Goal: Task Accomplishment & Management: Manage account settings

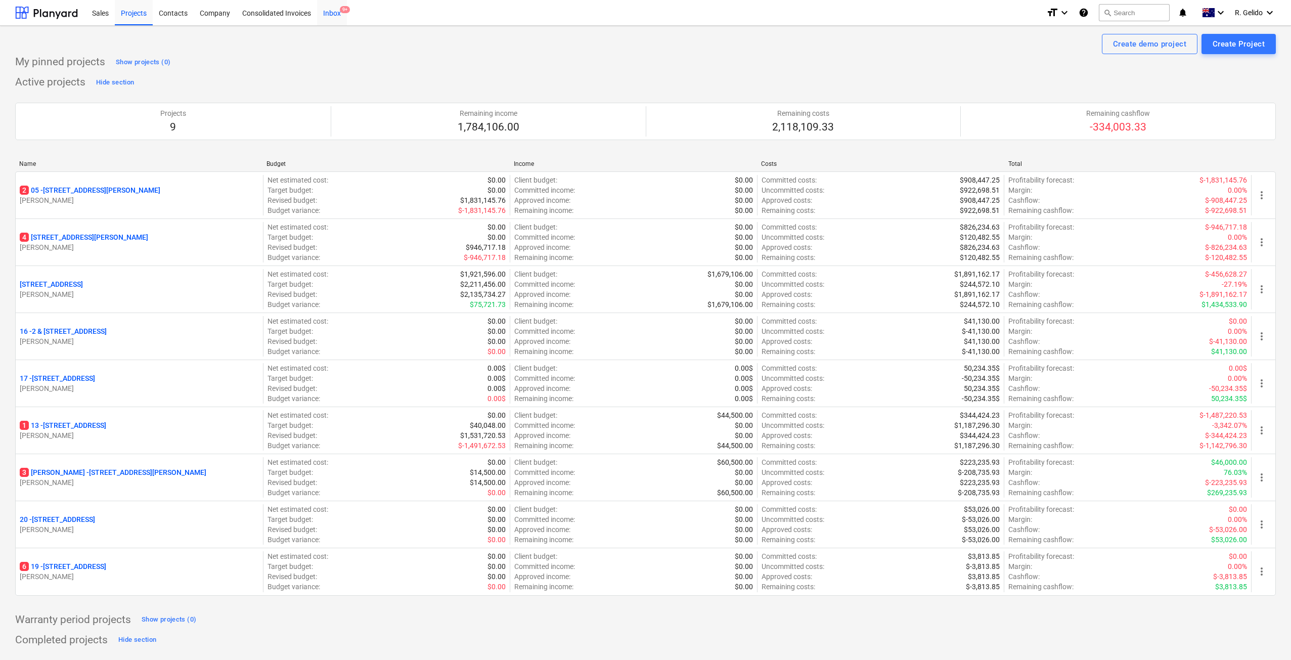
click at [341, 14] on div "Inbox 9+" at bounding box center [332, 12] width 30 height 26
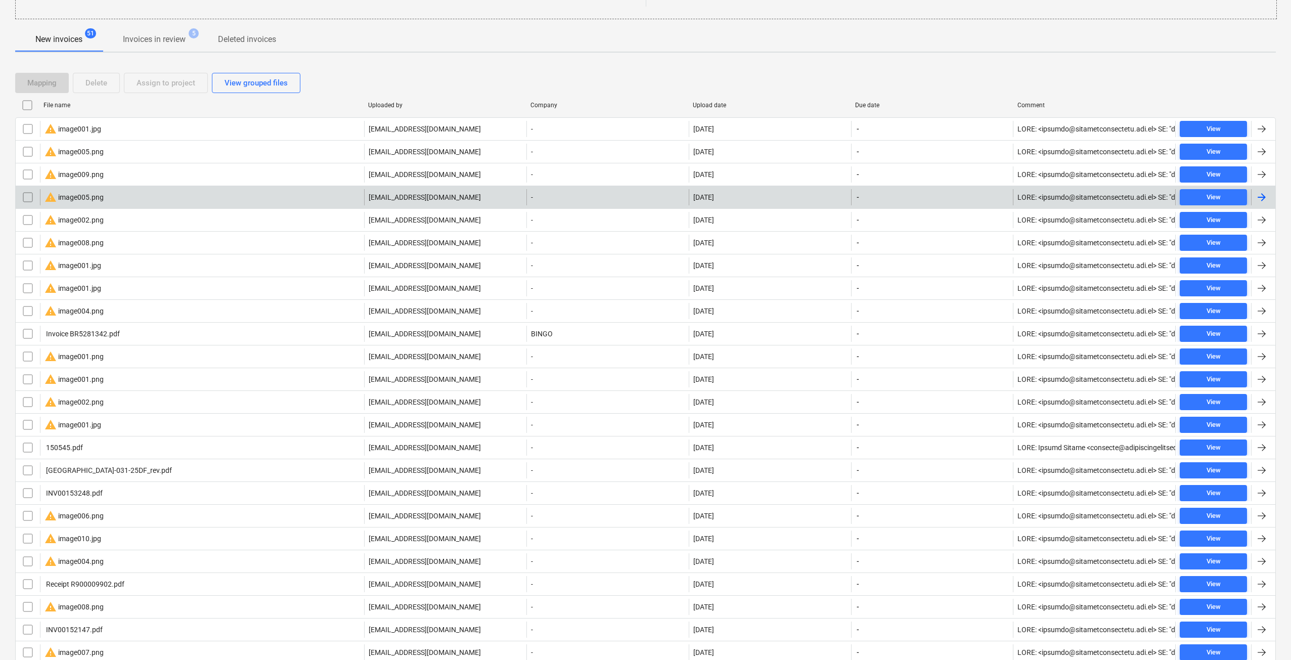
scroll to position [84, 0]
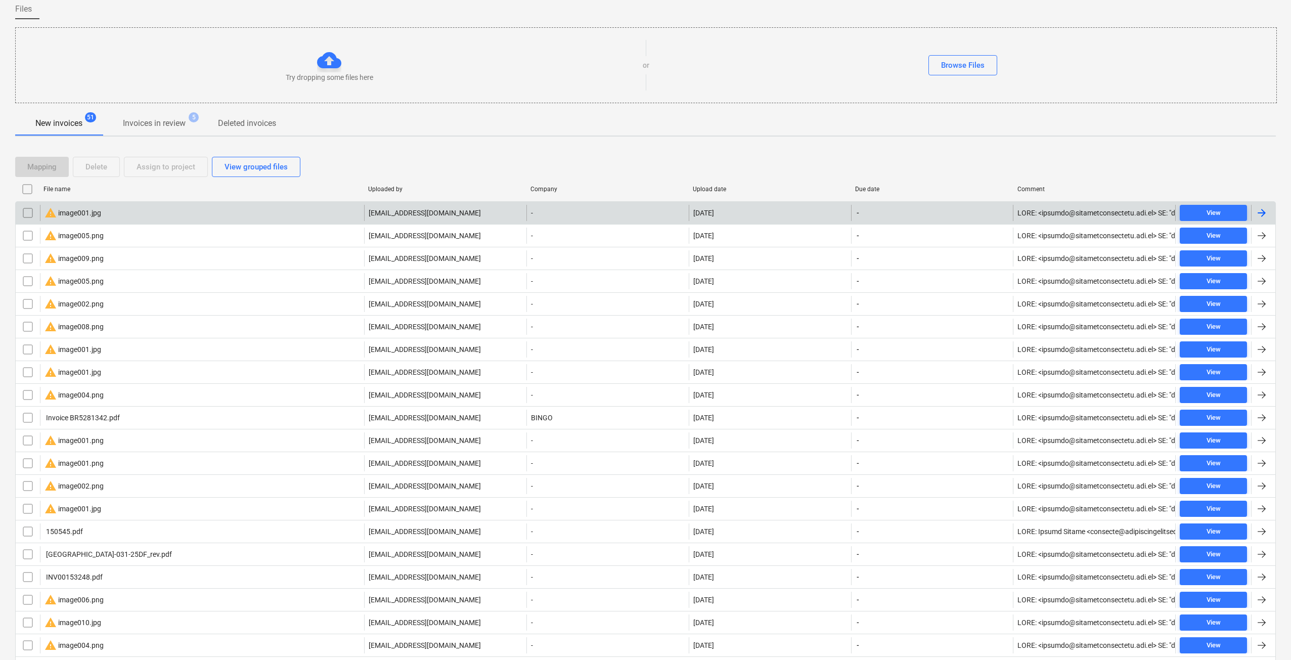
click at [110, 211] on div "warning image001.jpg" at bounding box center [202, 213] width 324 height 16
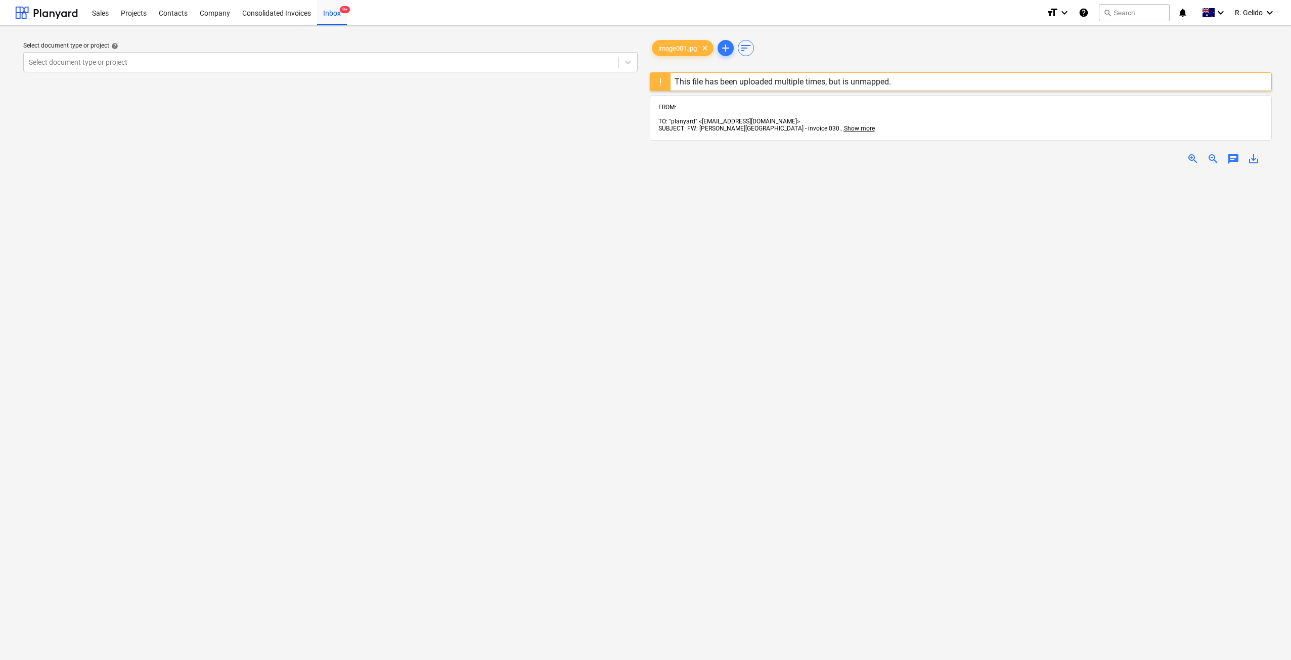
click at [641, 225] on div "Select document type or project help Select document type or project" at bounding box center [330, 421] width 630 height 774
click at [338, 15] on div "Inbox 9+" at bounding box center [332, 12] width 30 height 26
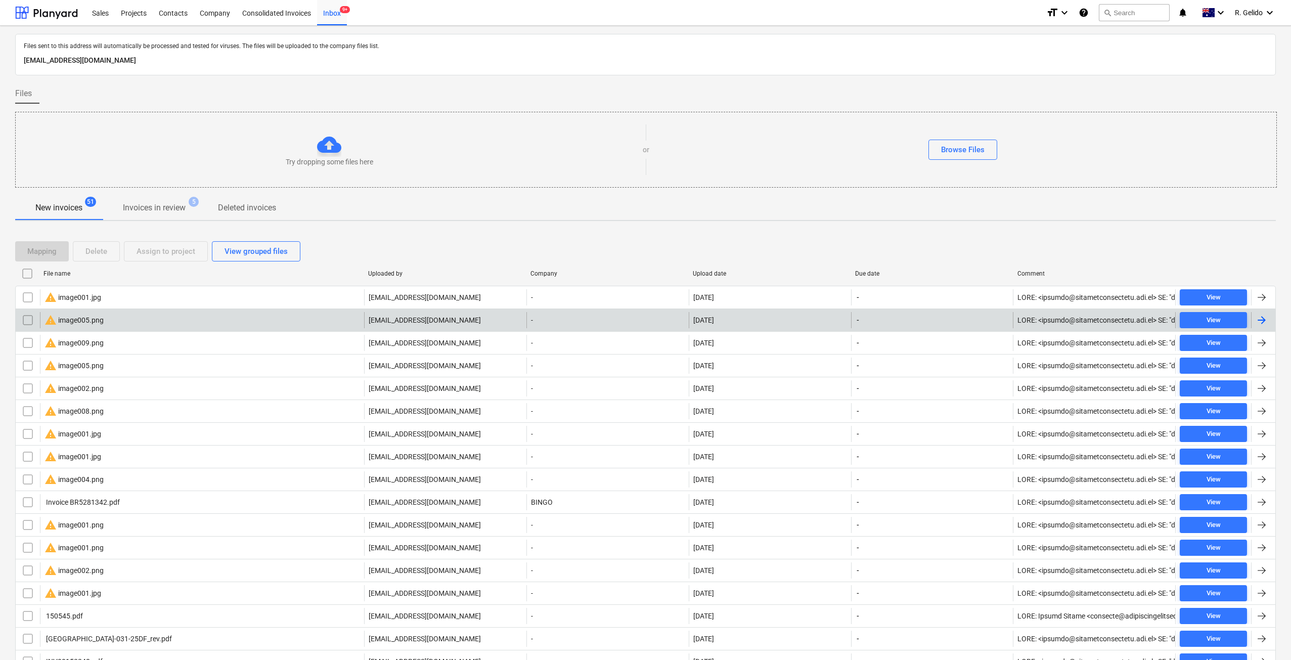
click at [108, 321] on div "warning image005.png" at bounding box center [202, 320] width 324 height 16
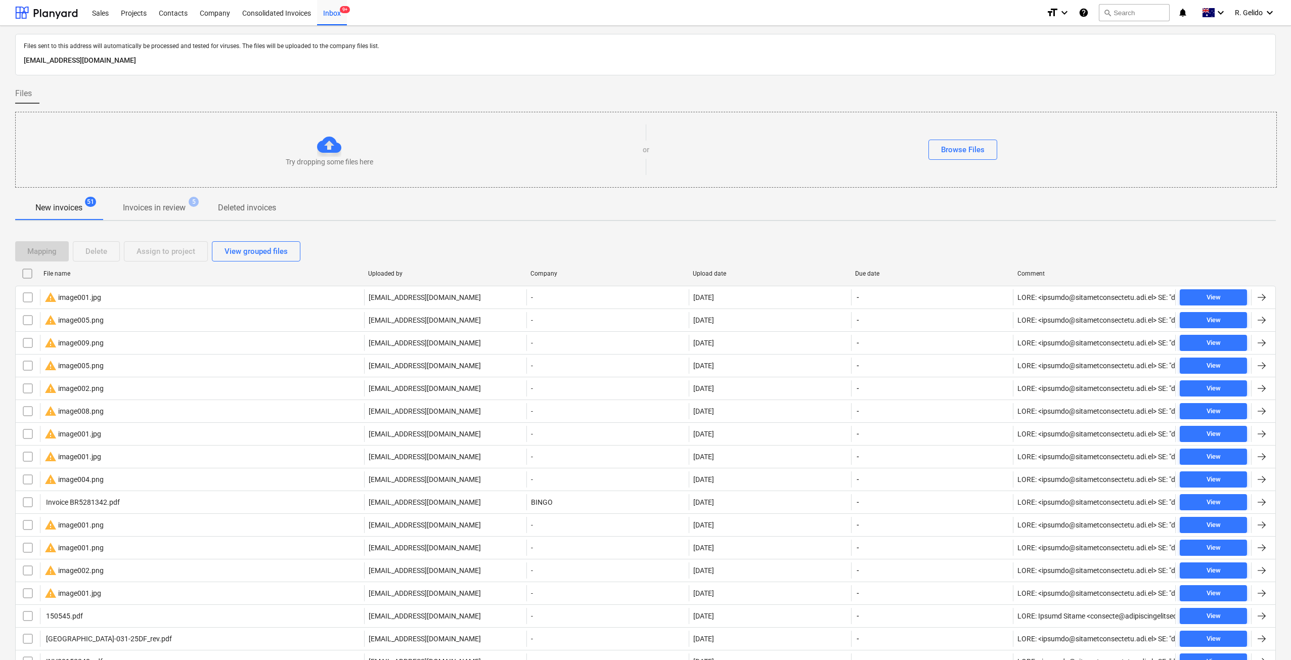
click at [711, 272] on div "Upload date" at bounding box center [770, 273] width 154 height 7
checkbox input "false"
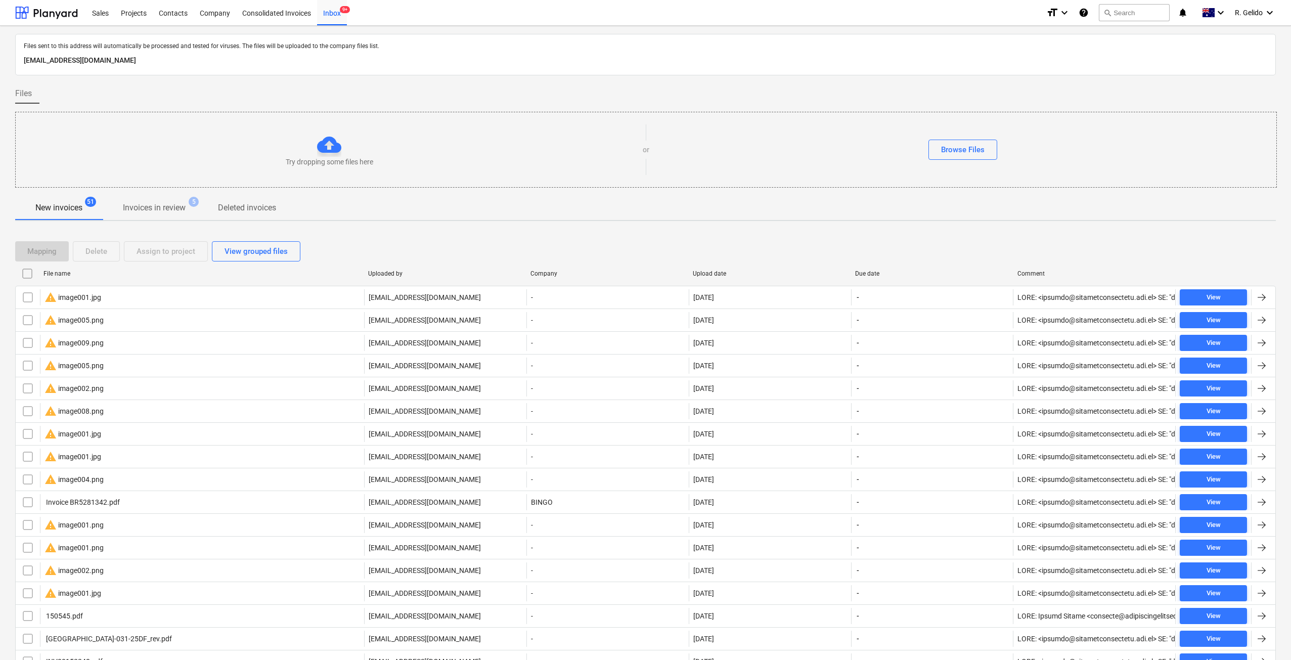
checkbox input "false"
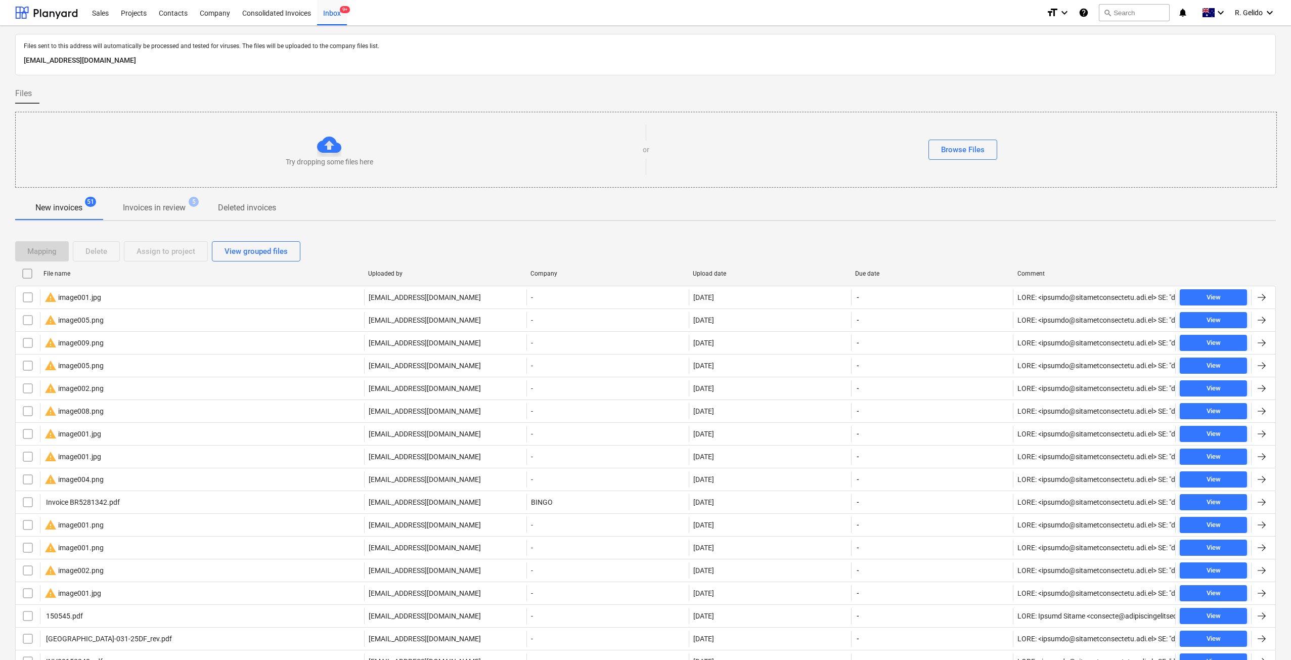
checkbox input "false"
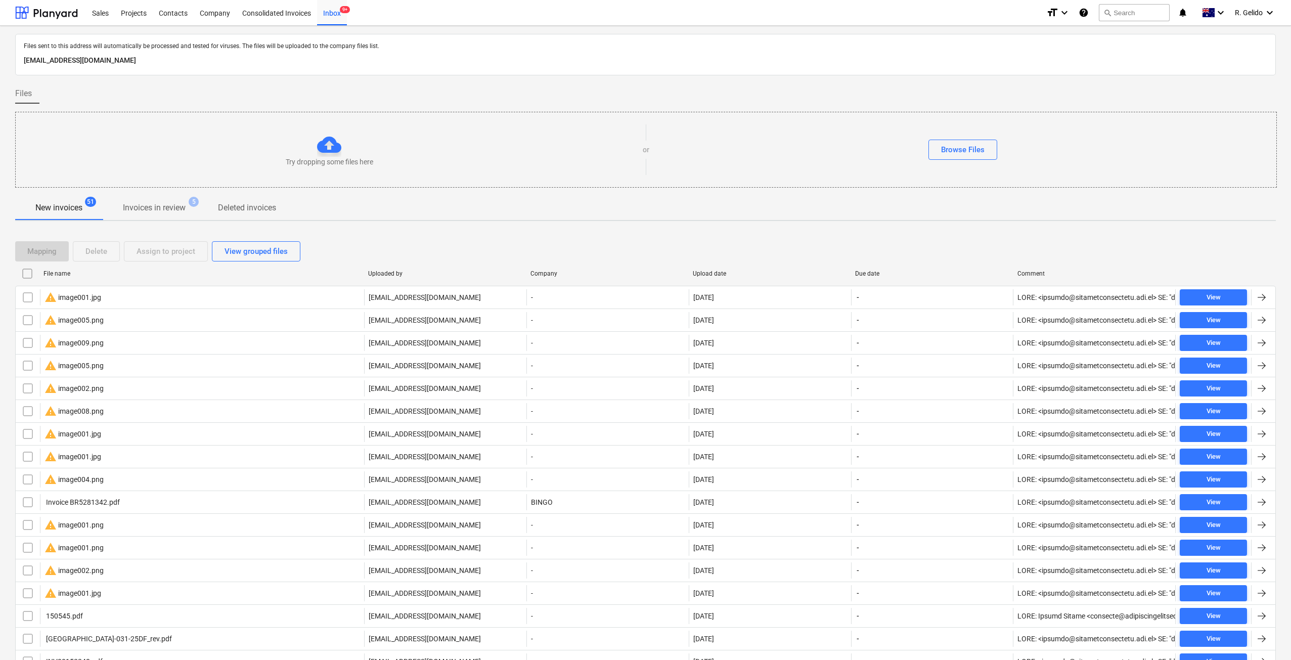
checkbox input "false"
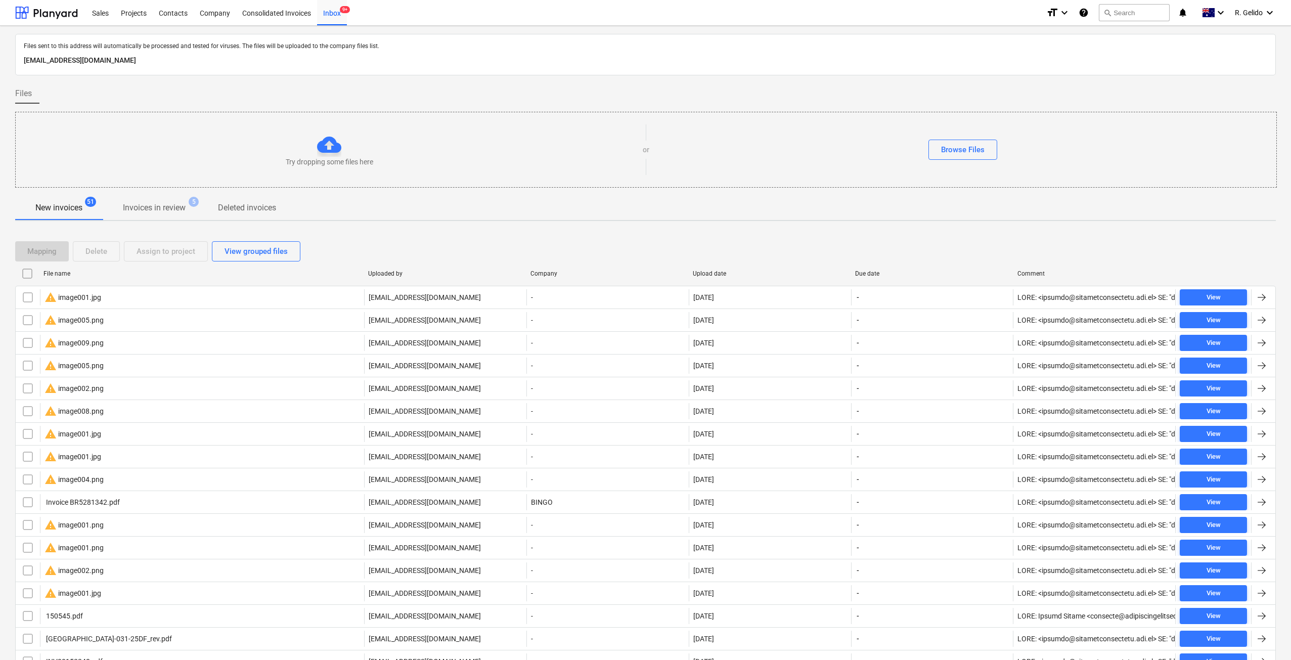
checkbox input "false"
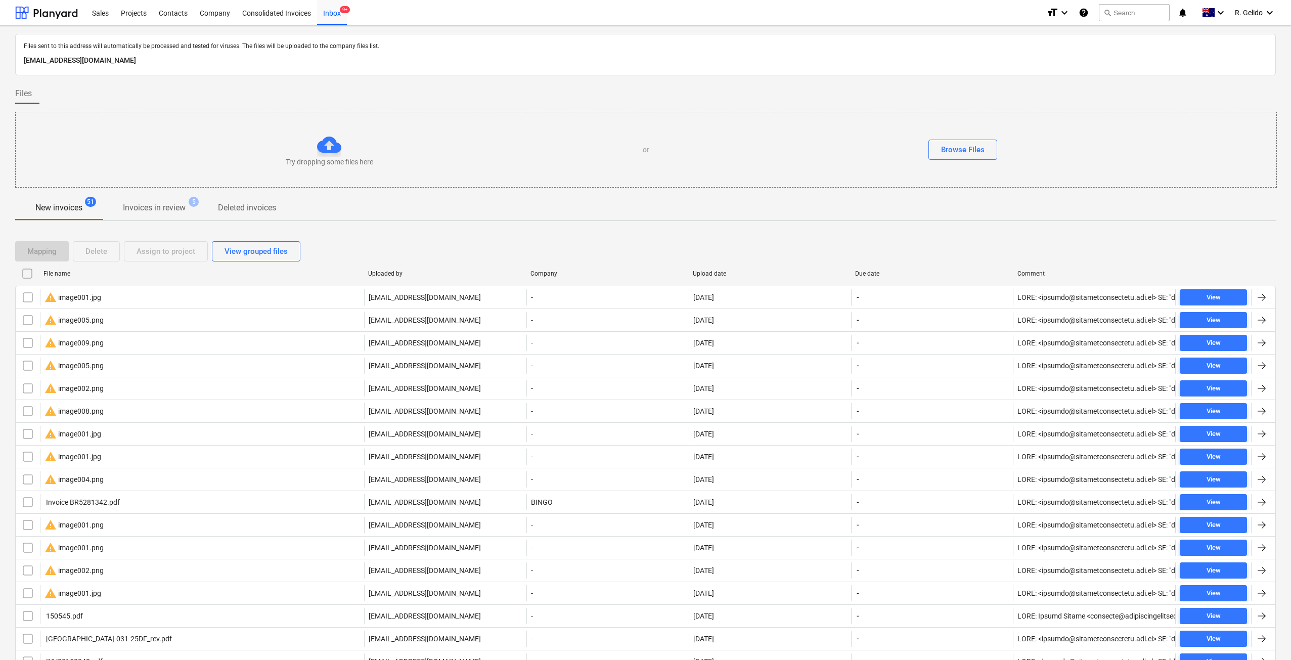
checkbox input "false"
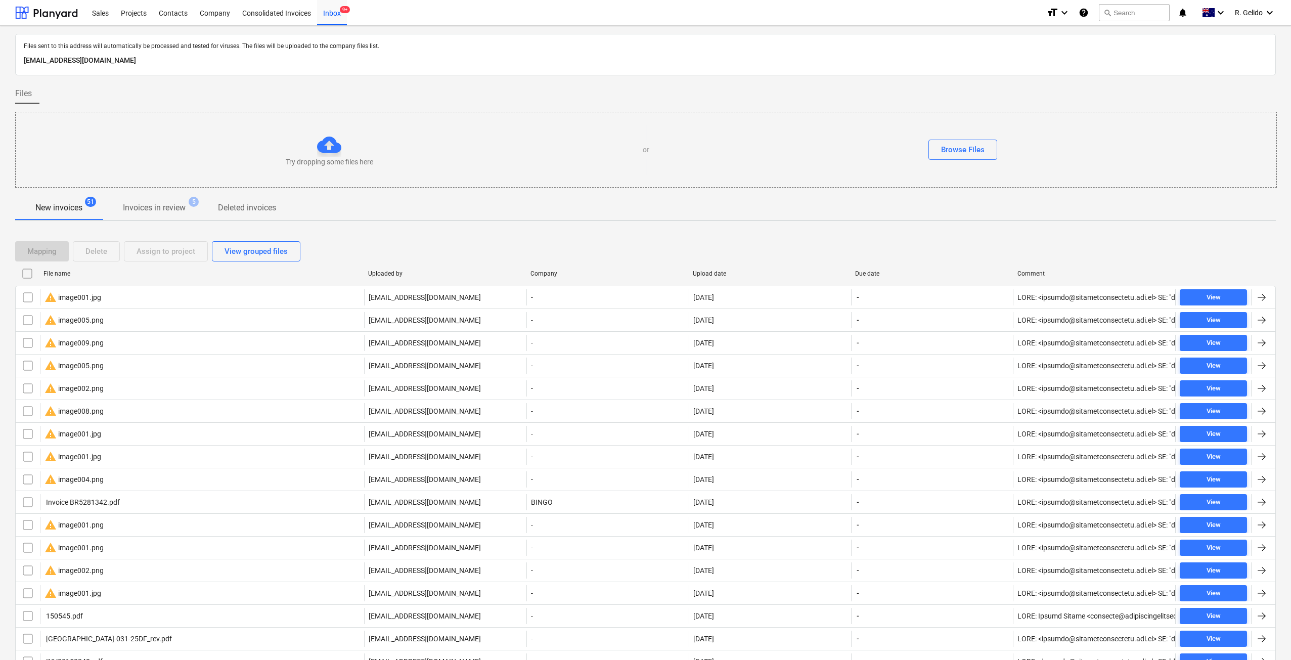
checkbox input "false"
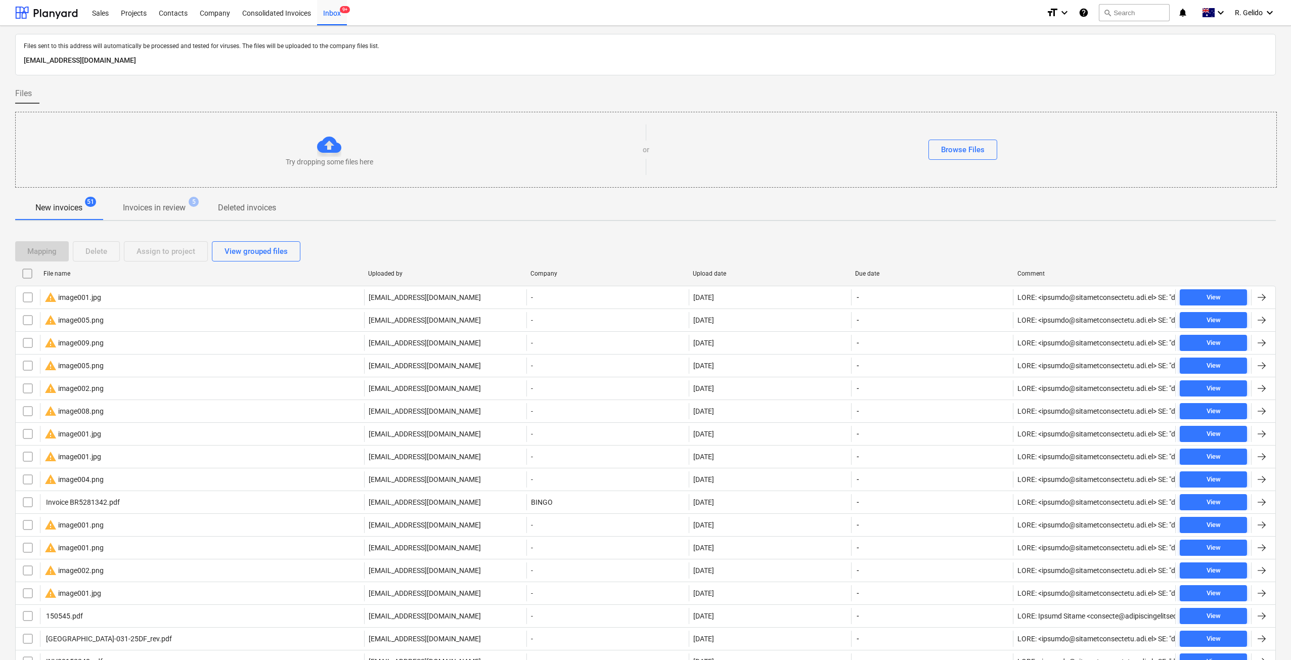
checkbox input "false"
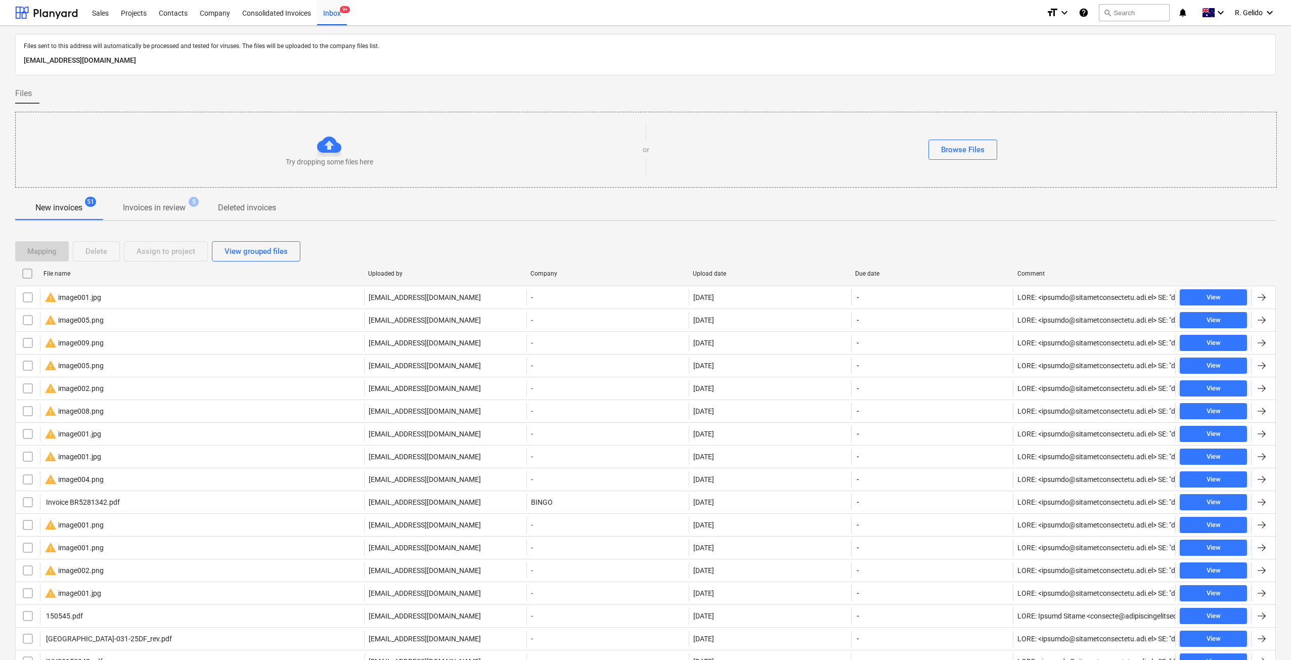
checkbox input "false"
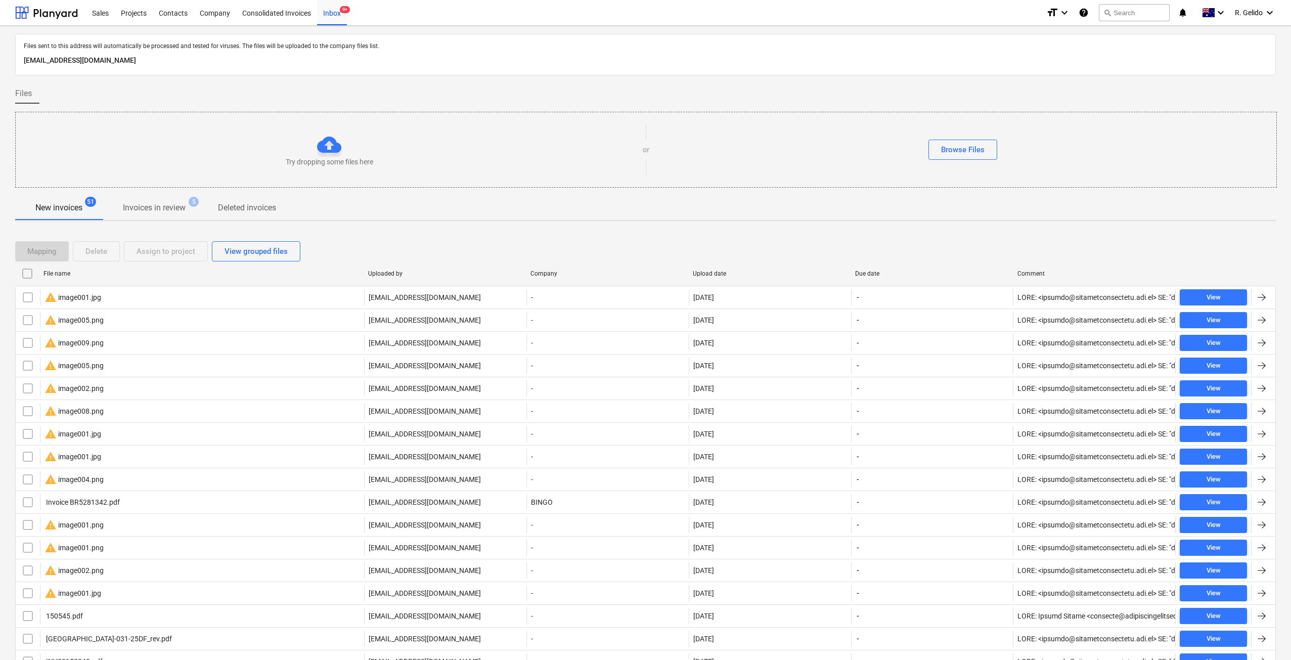
checkbox input "false"
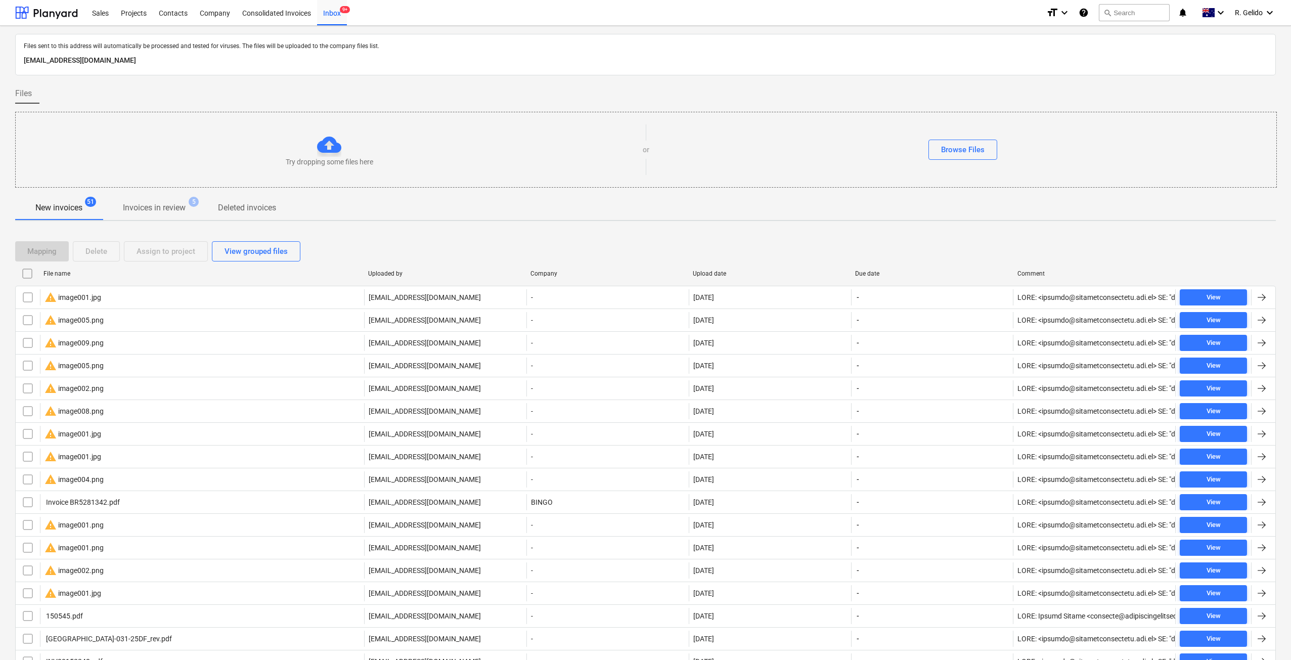
checkbox input "false"
click at [711, 272] on div "Upload date" at bounding box center [770, 273] width 154 height 7
checkbox input "false"
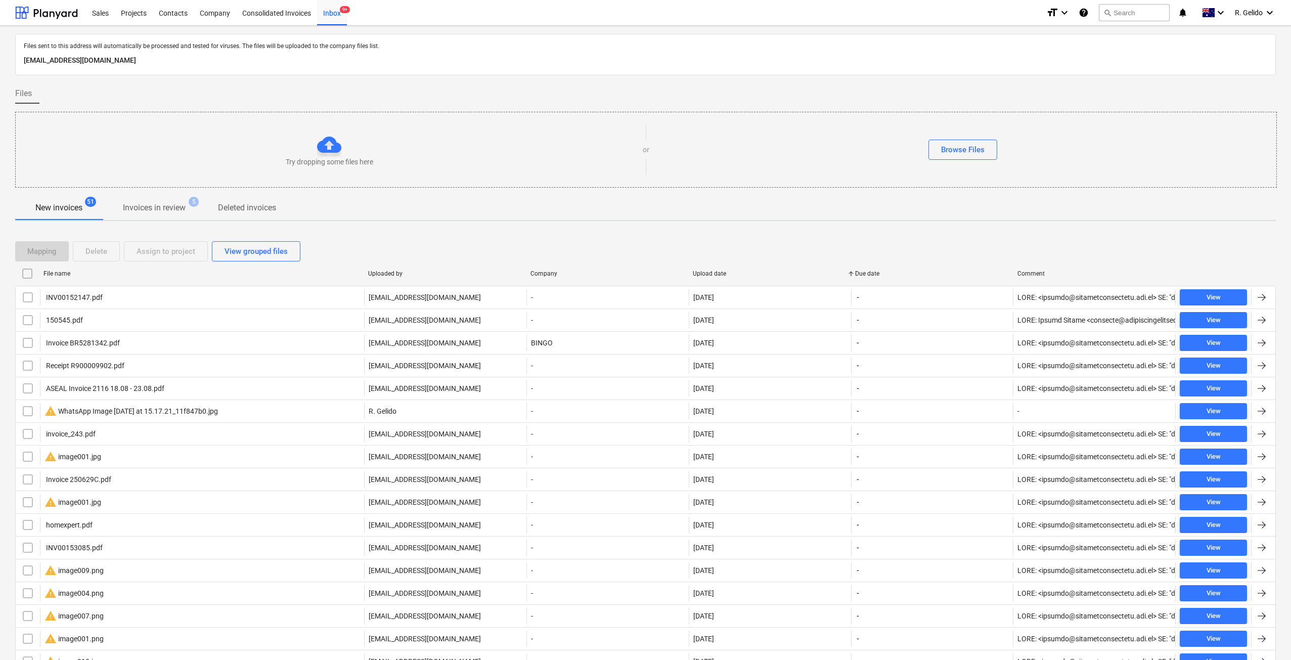
checkbox input "false"
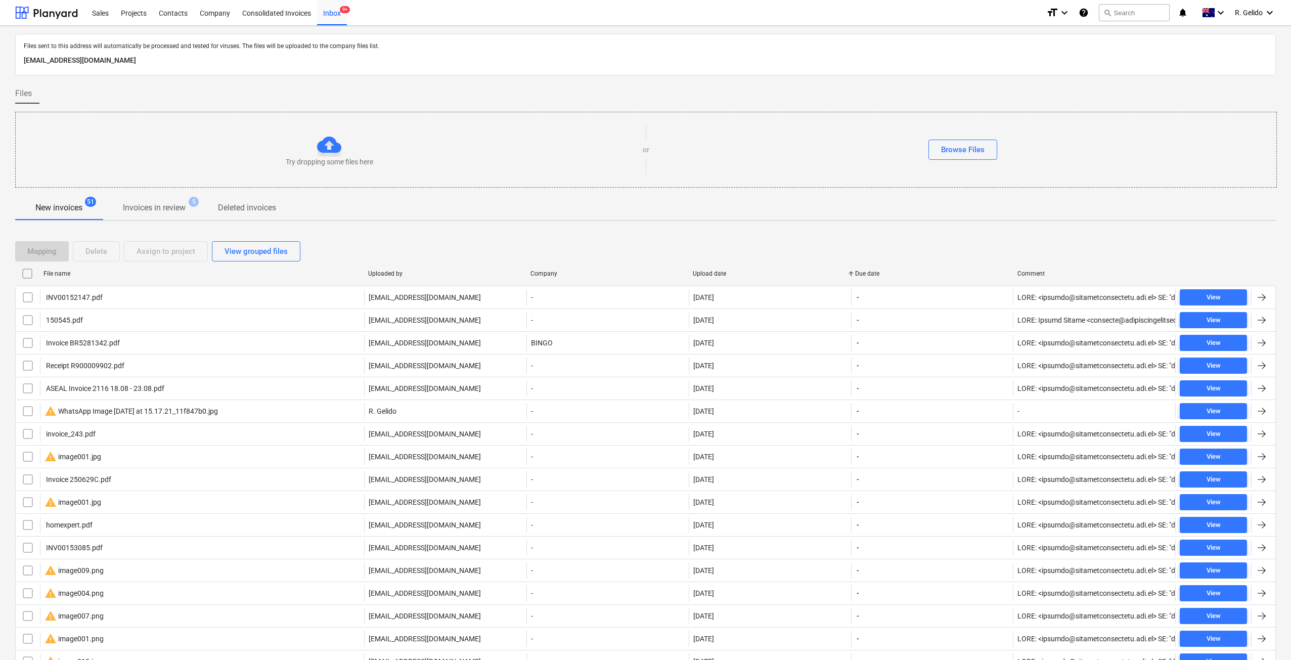
checkbox input "false"
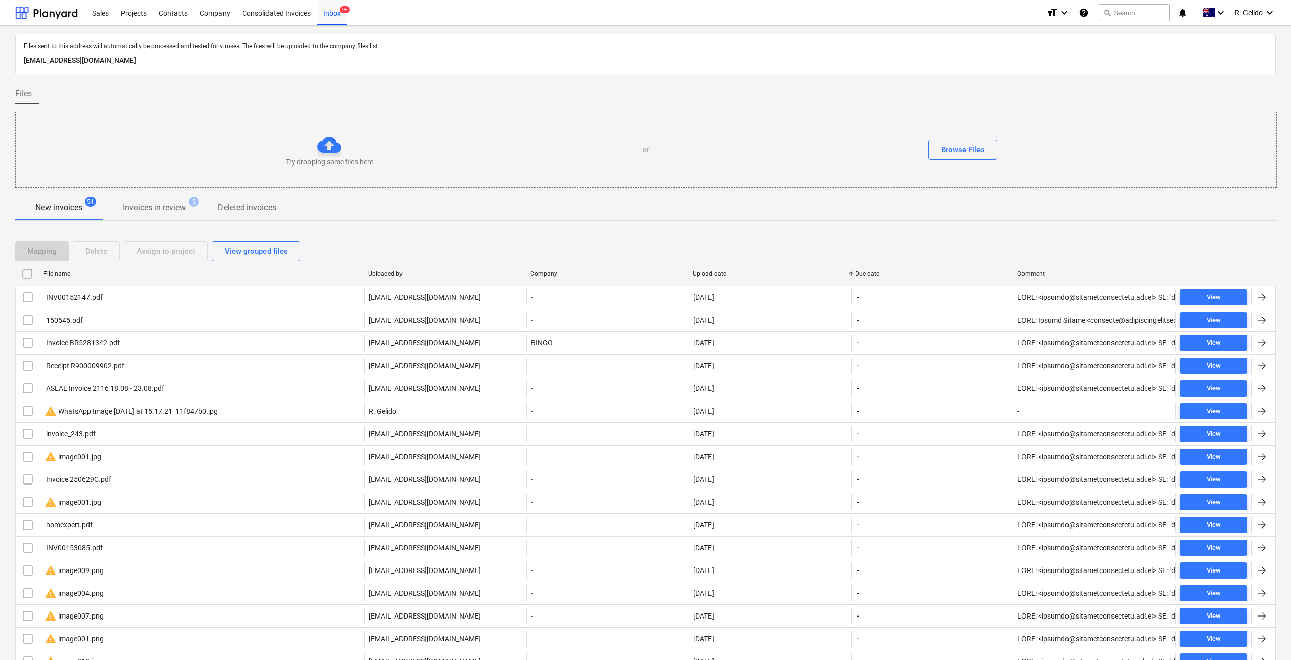
checkbox input "false"
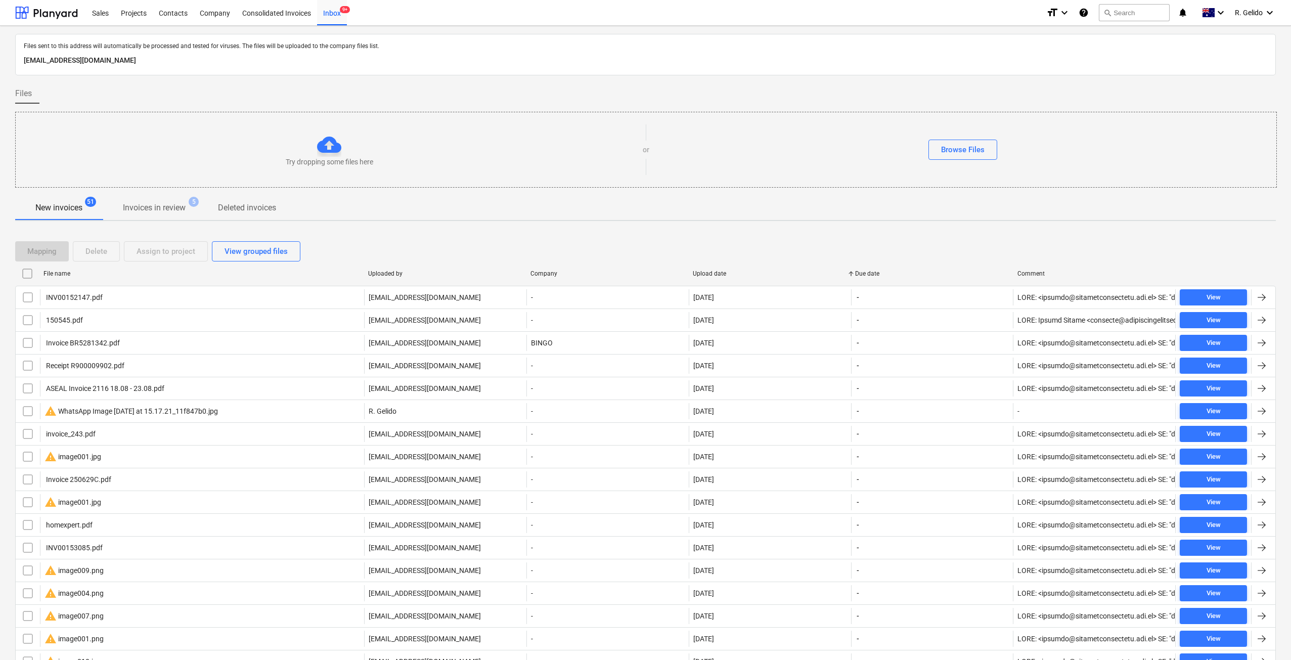
checkbox input "false"
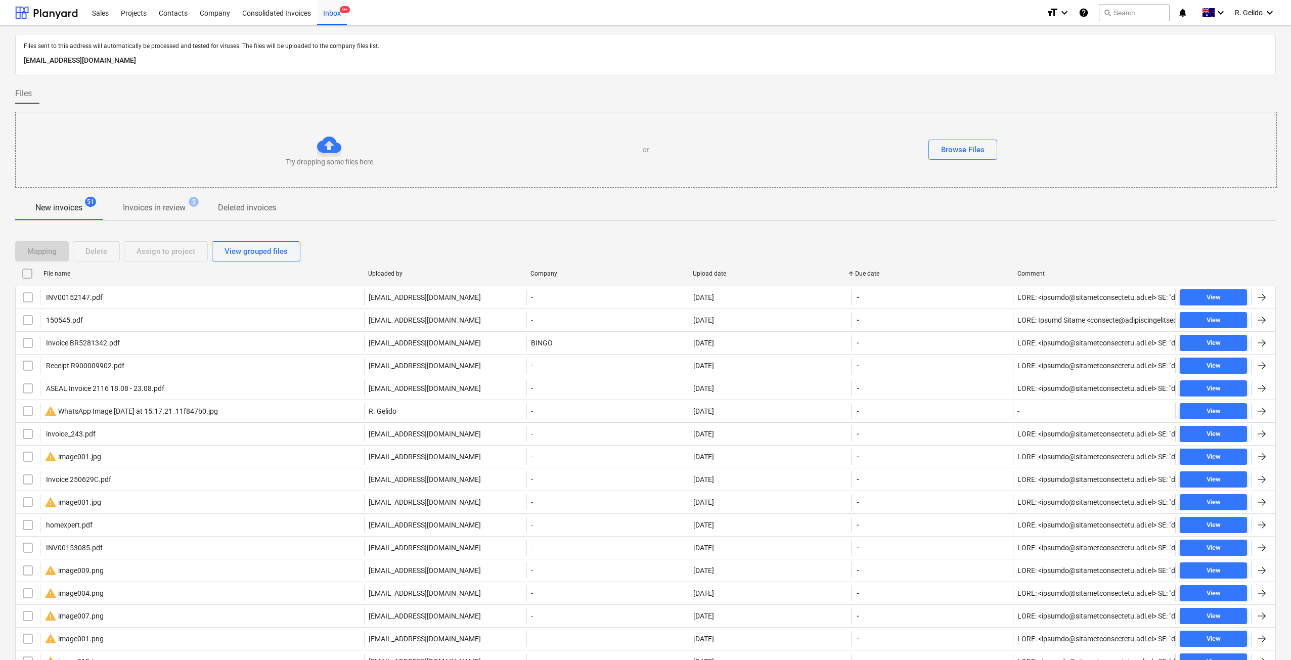
checkbox input "false"
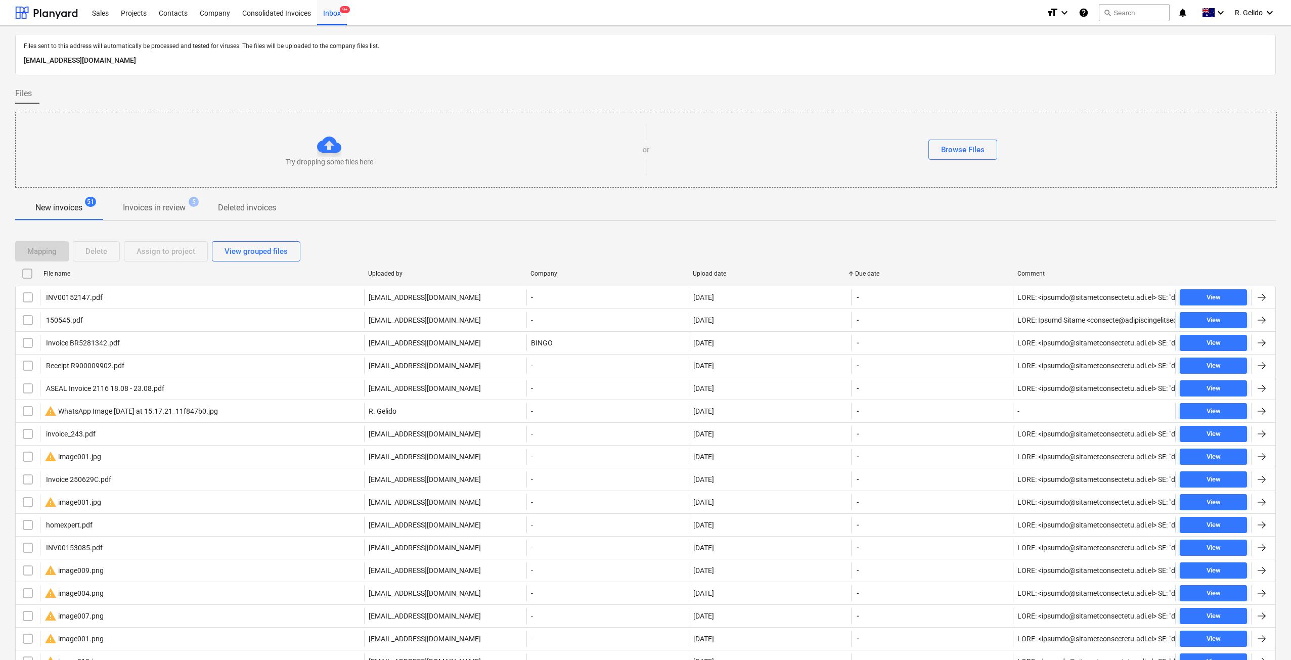
checkbox input "false"
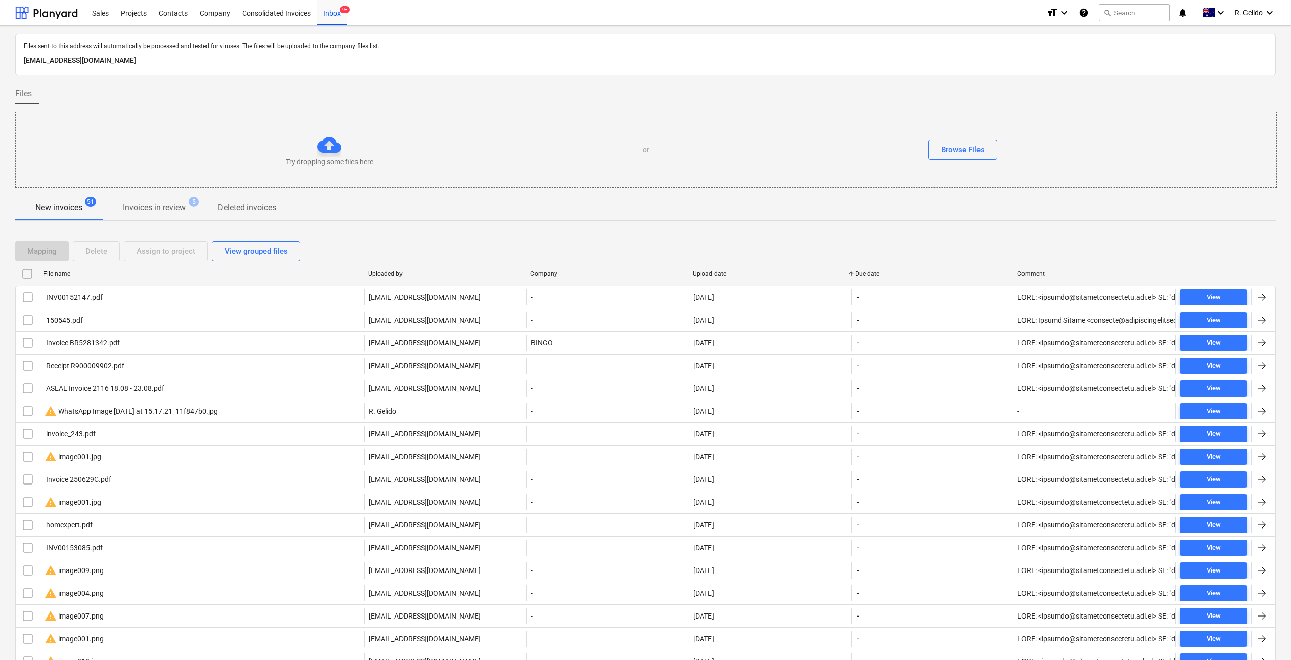
checkbox input "false"
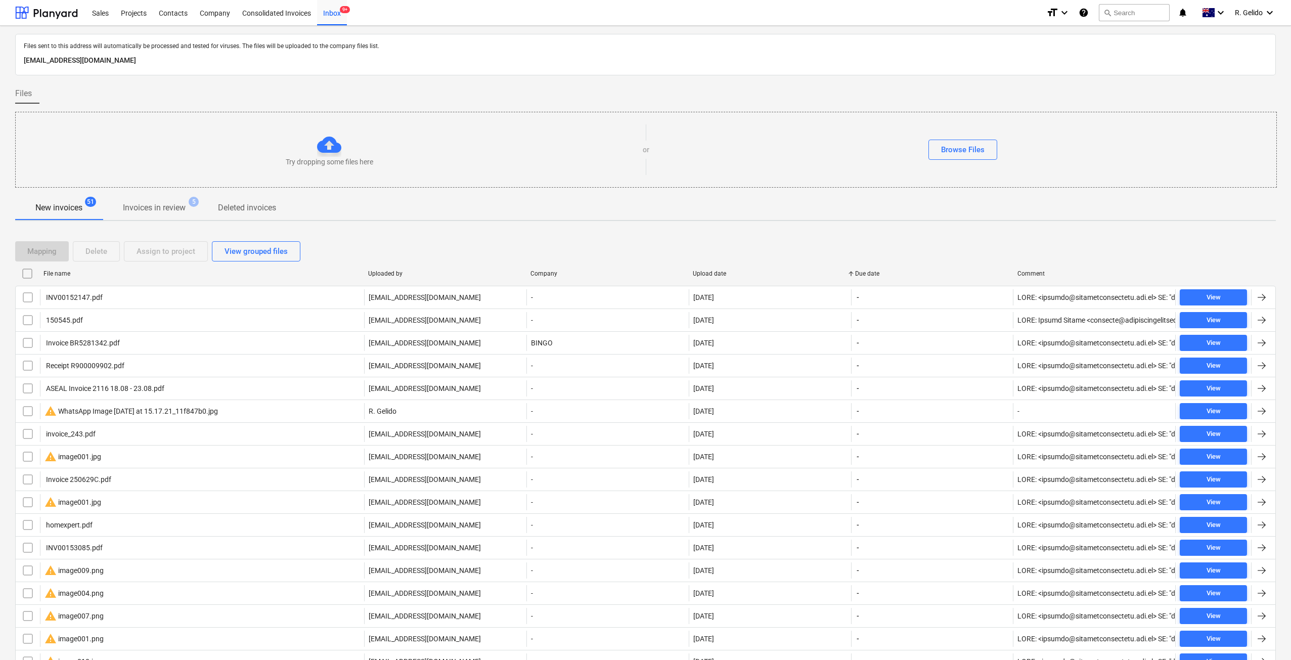
checkbox input "false"
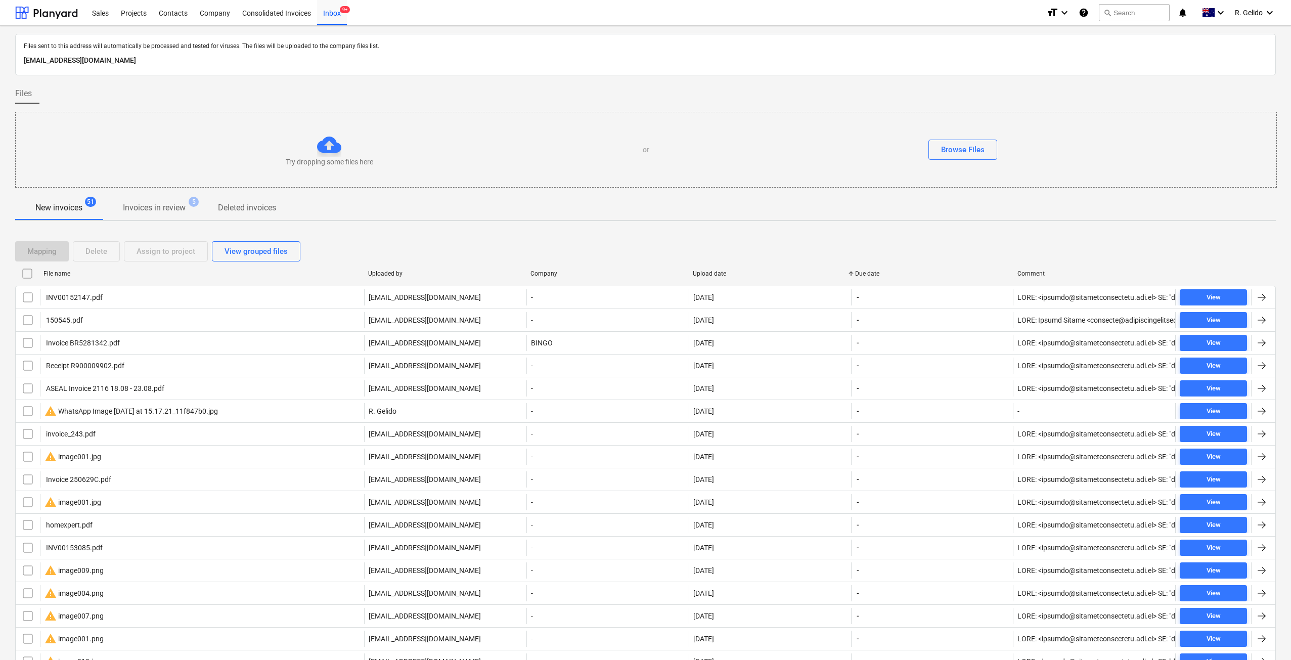
checkbox input "false"
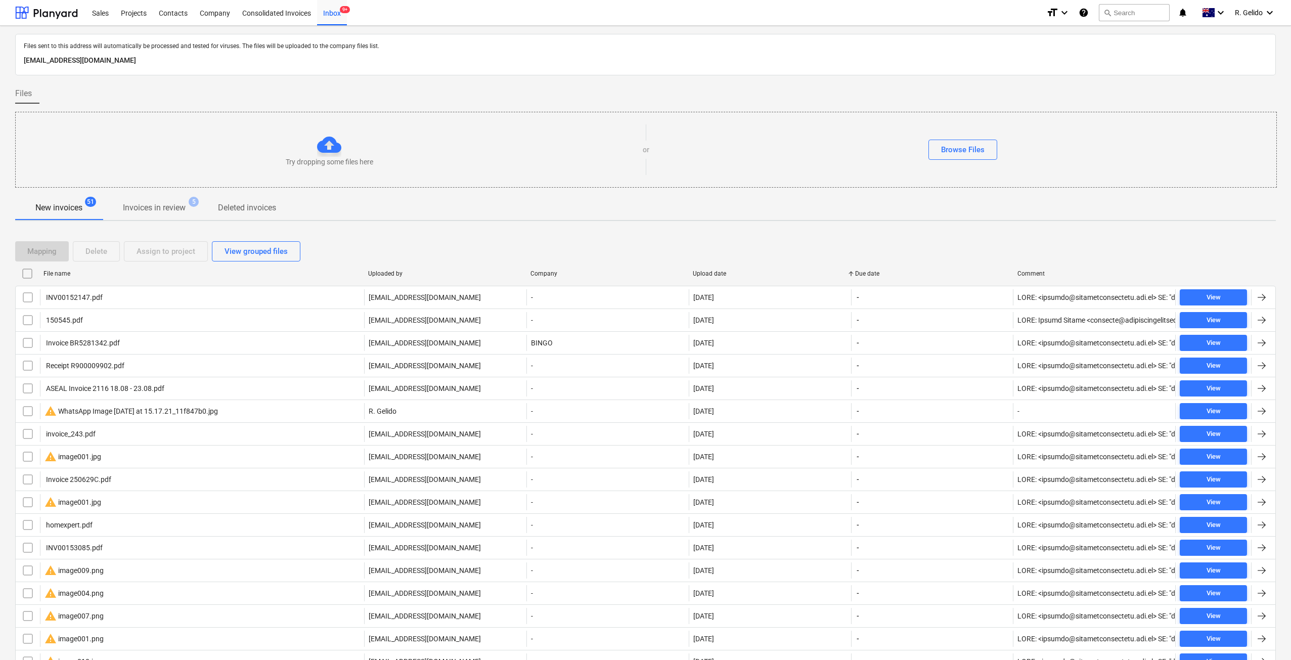
checkbox input "false"
click at [70, 267] on div "File name" at bounding box center [201, 273] width 325 height 16
checkbox input "false"
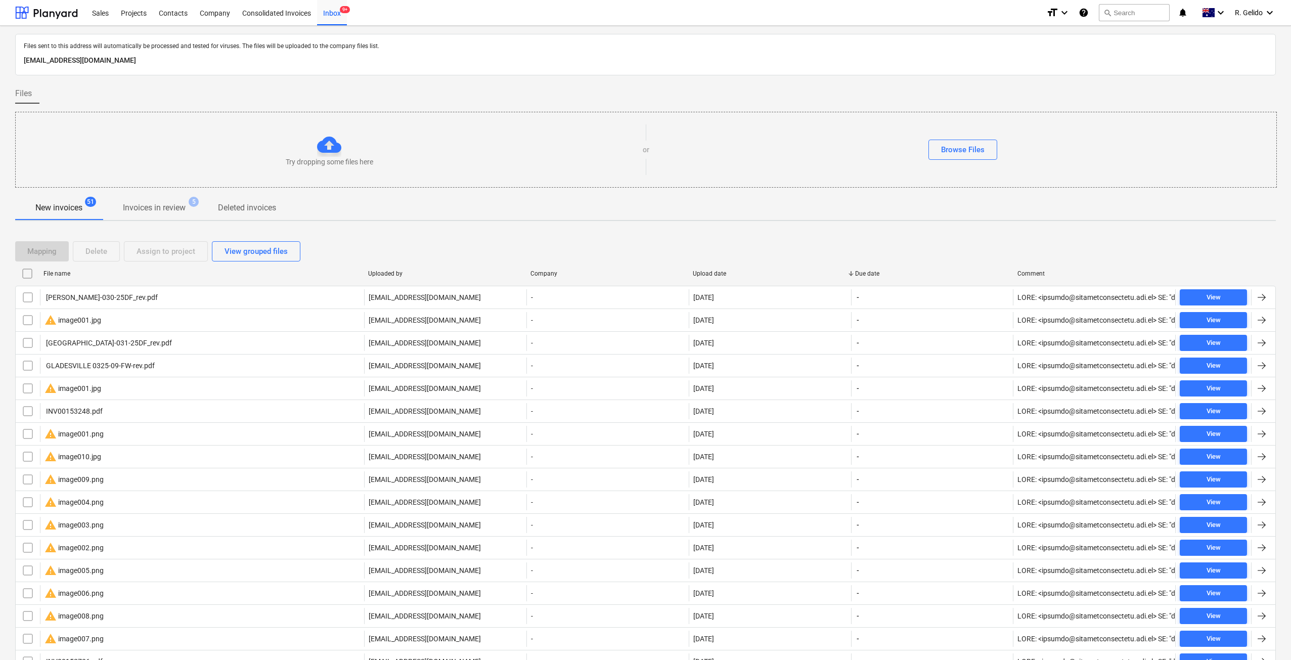
checkbox input "false"
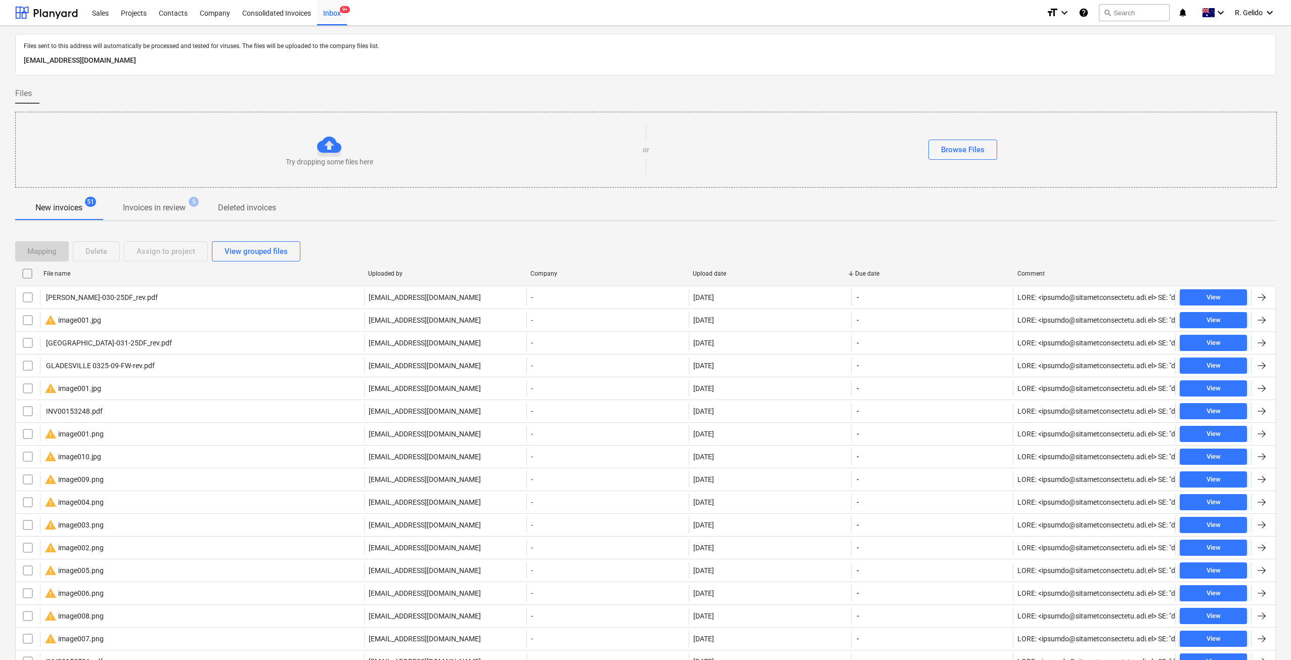
checkbox input "false"
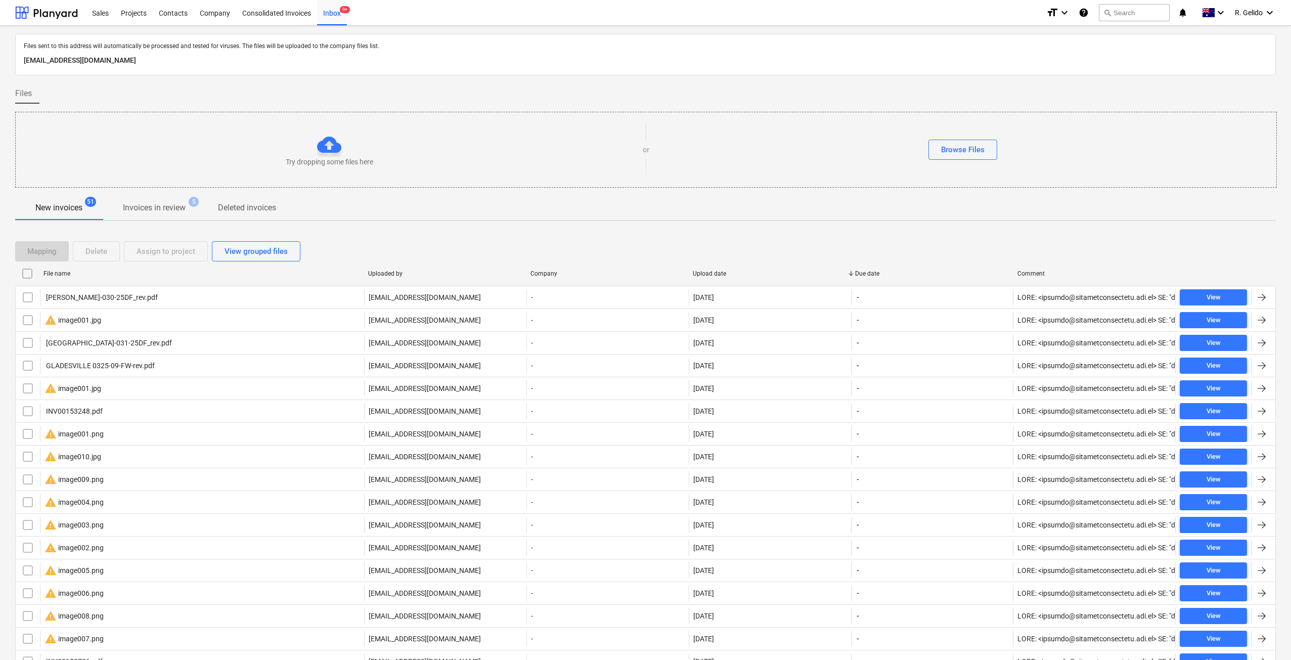
checkbox input "false"
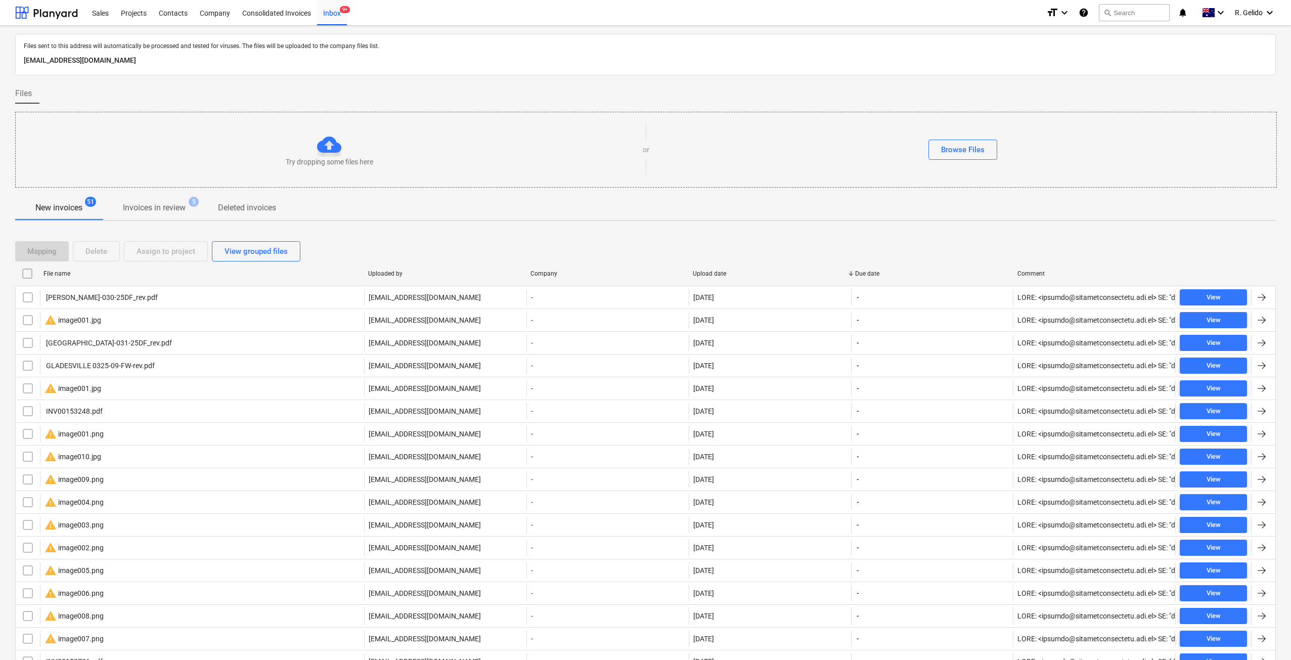
checkbox input "false"
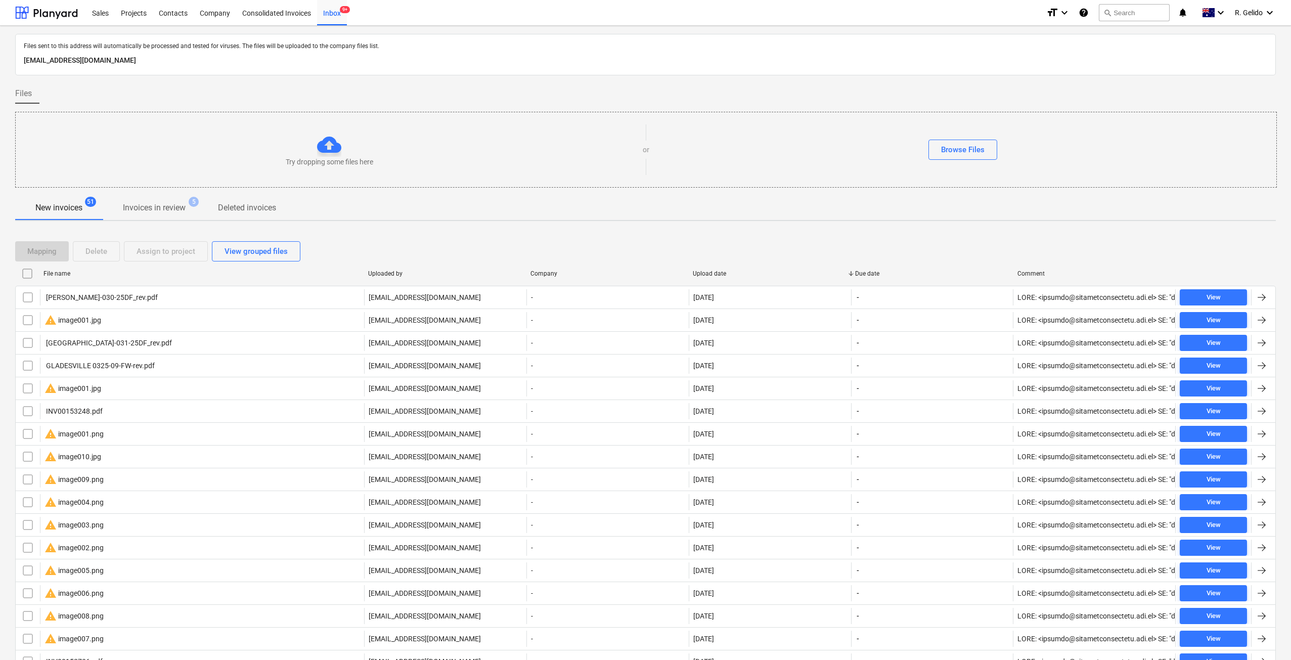
checkbox input "false"
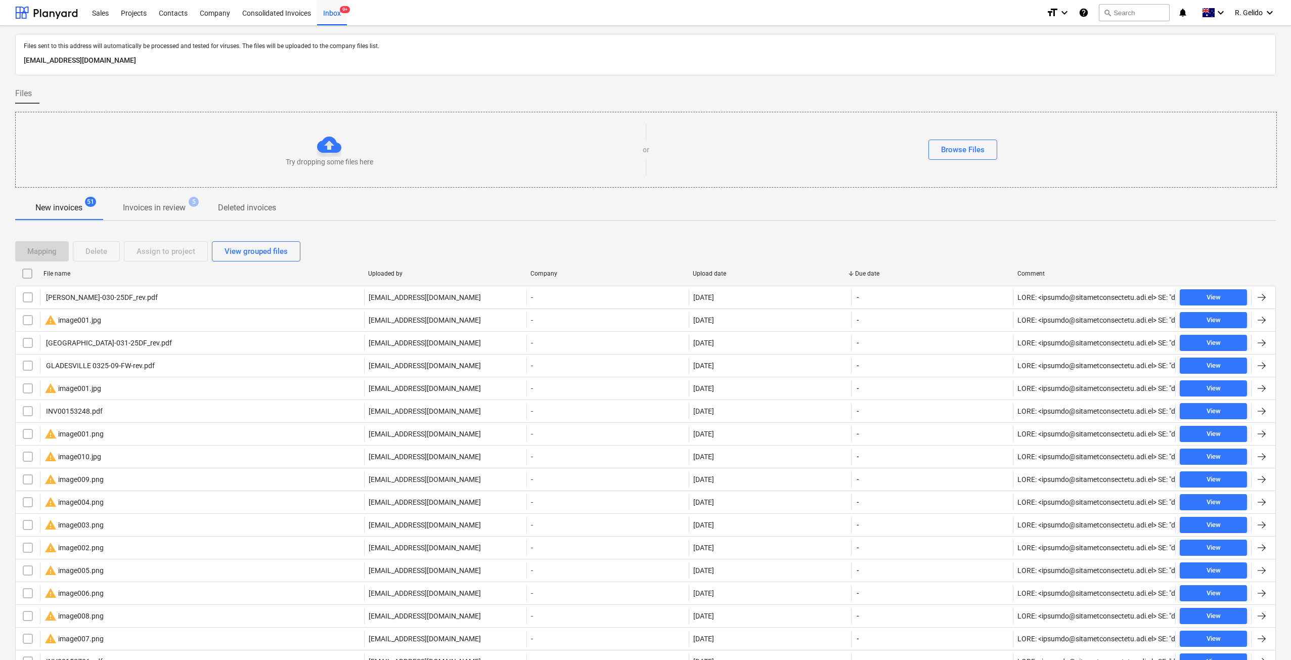
checkbox input "false"
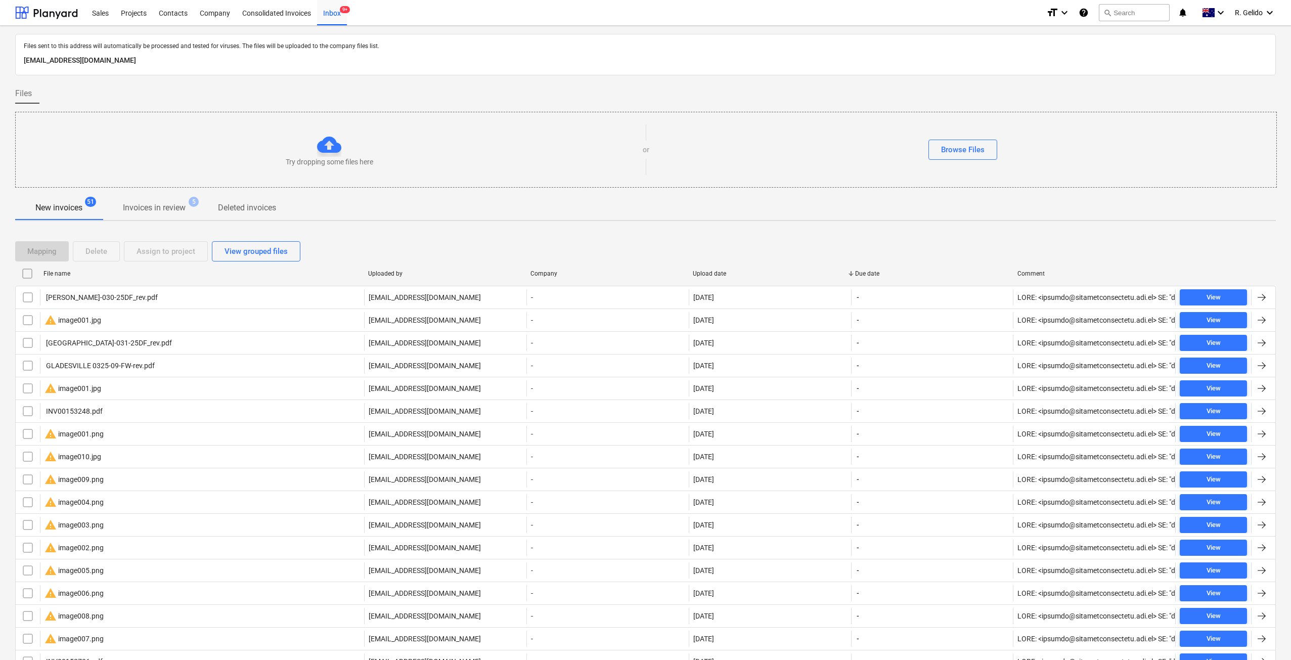
checkbox input "false"
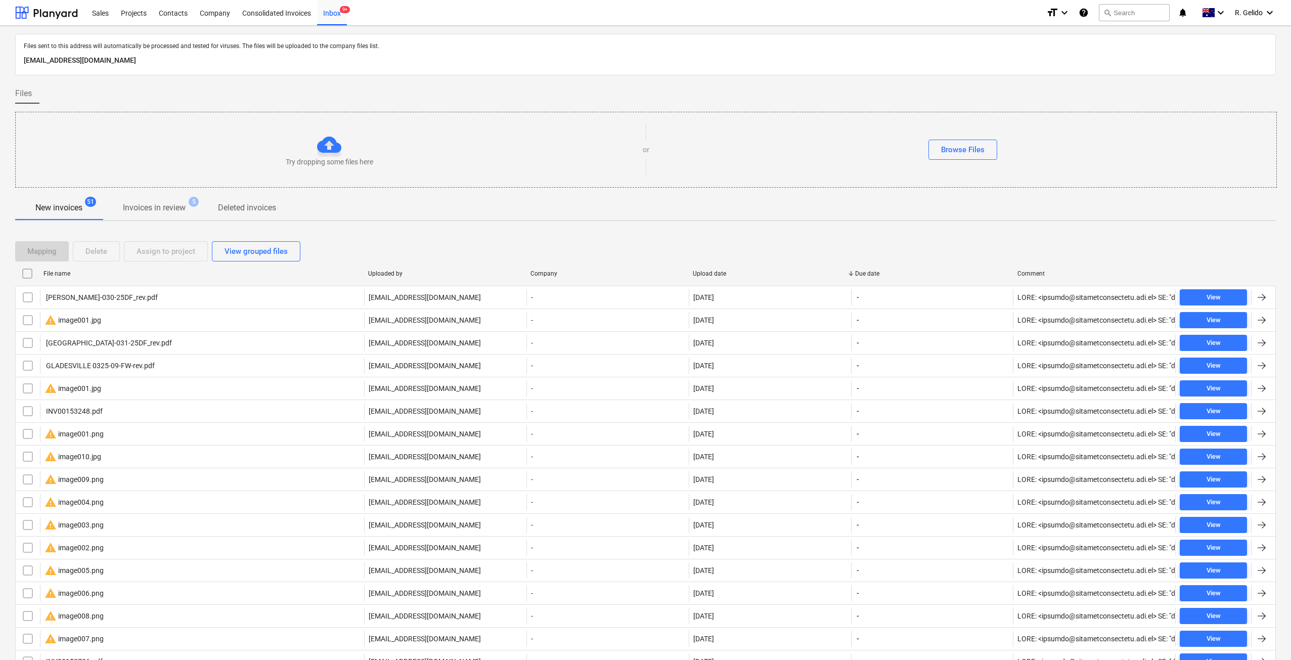
checkbox input "false"
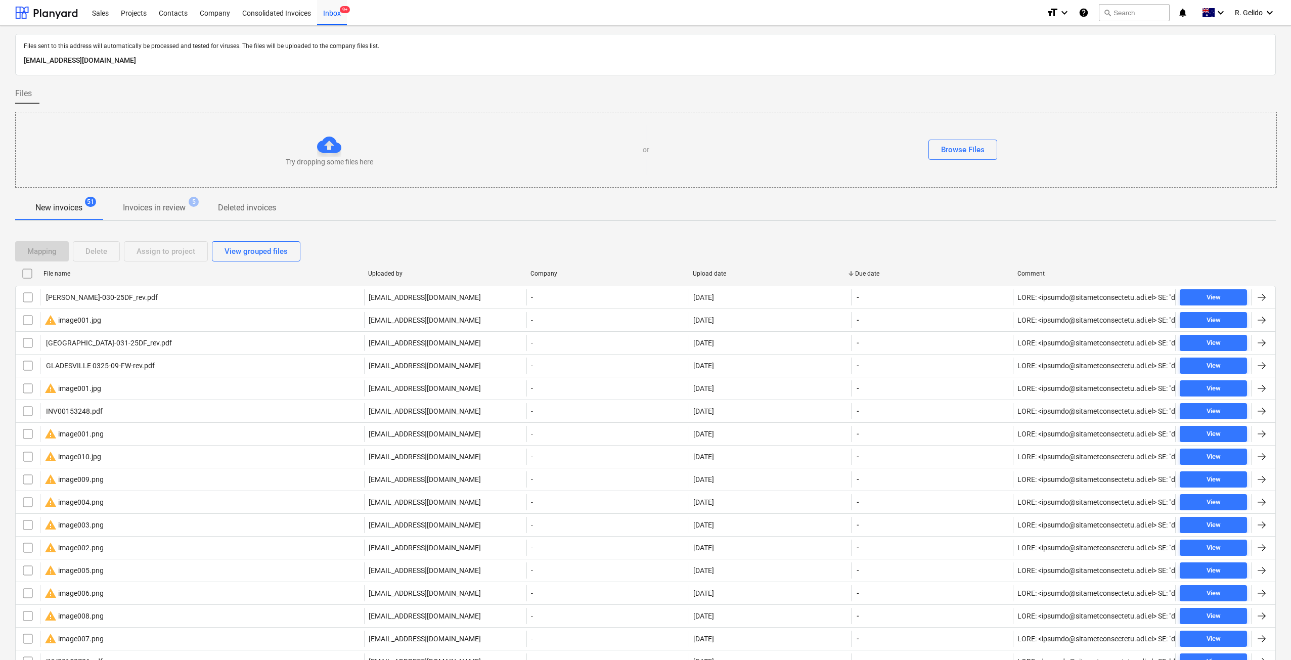
checkbox input "false"
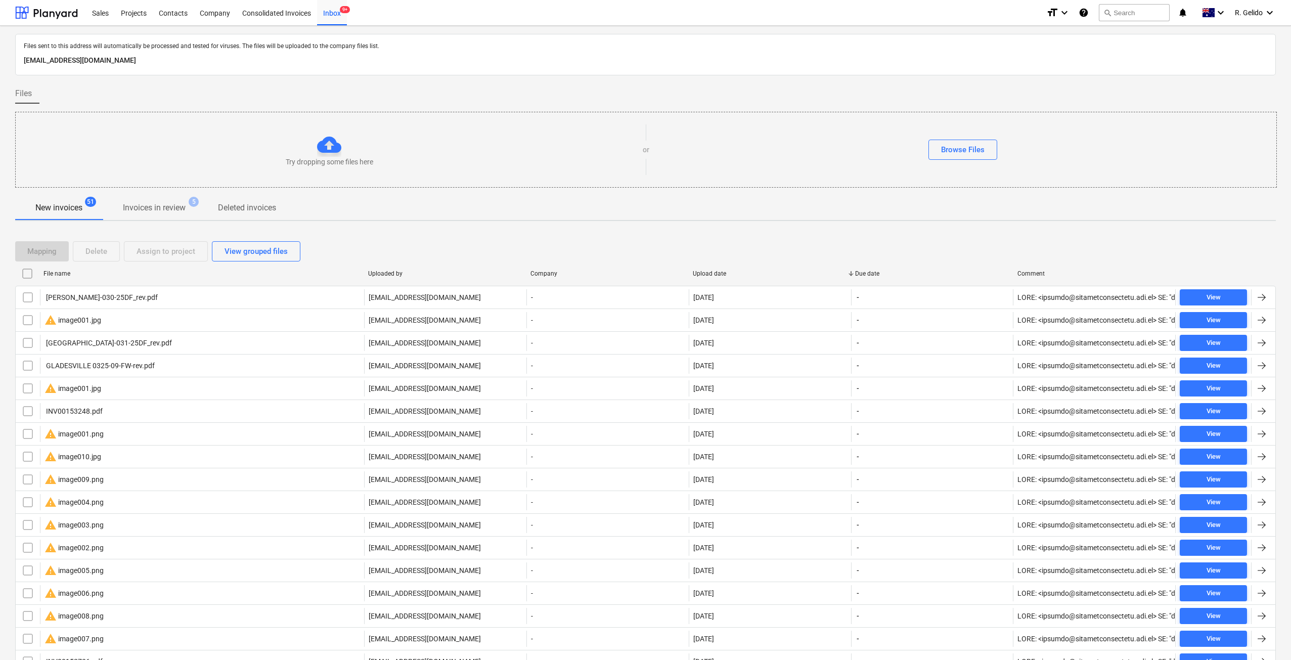
checkbox input "false"
click at [67, 271] on div "File name" at bounding box center [201, 273] width 316 height 7
checkbox input "false"
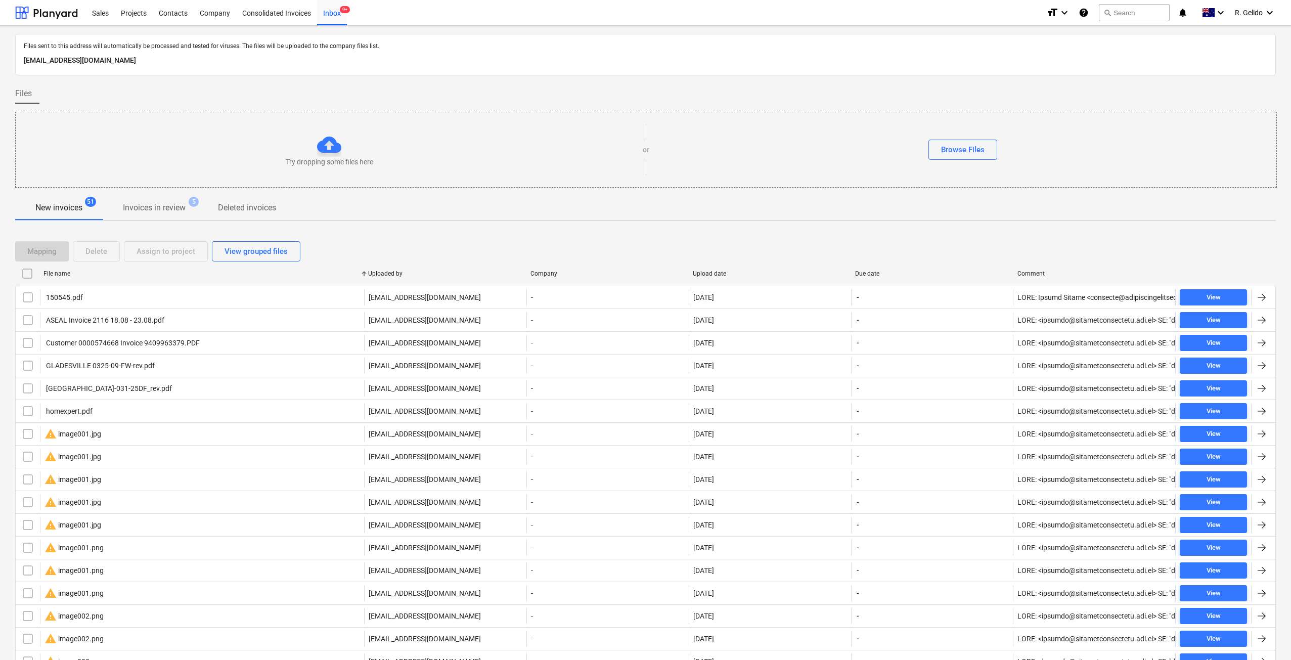
checkbox input "false"
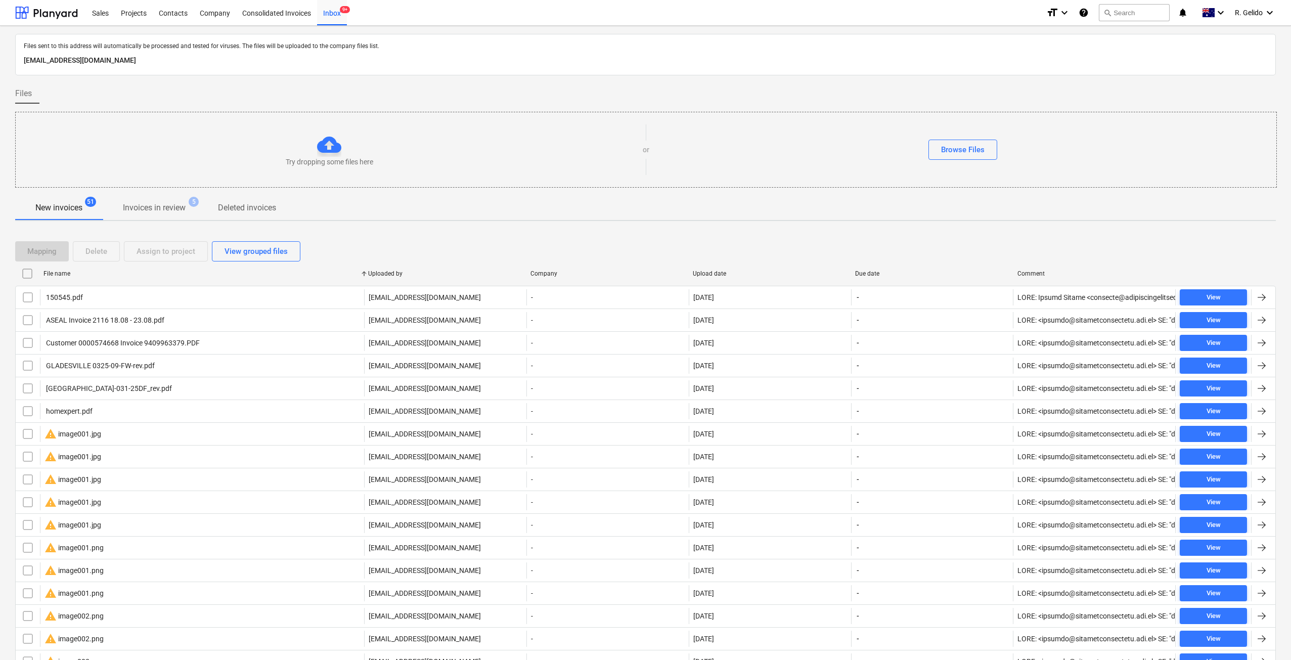
checkbox input "false"
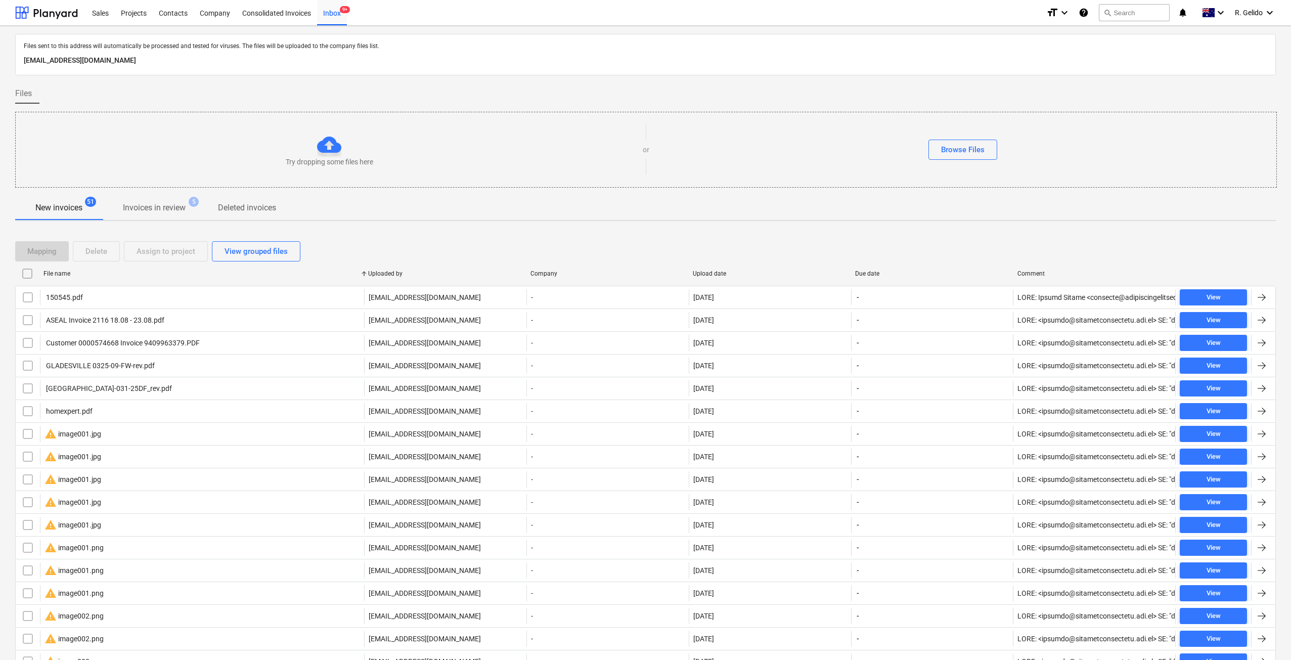
checkbox input "false"
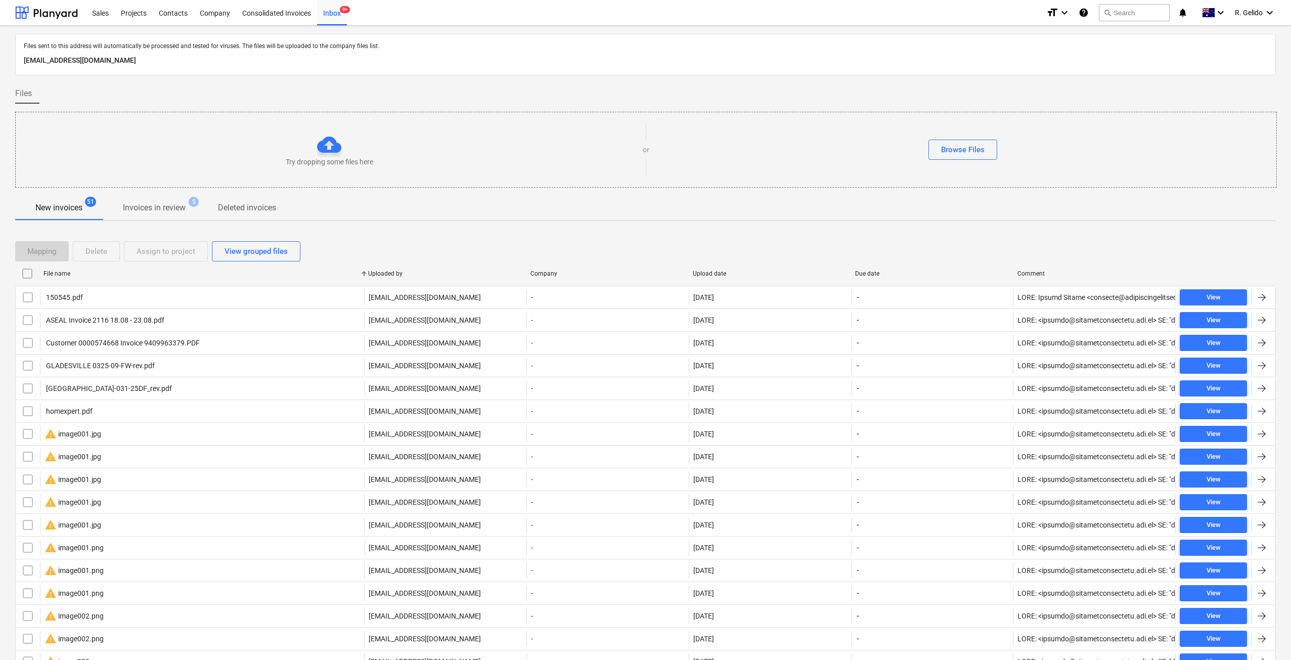
checkbox input "false"
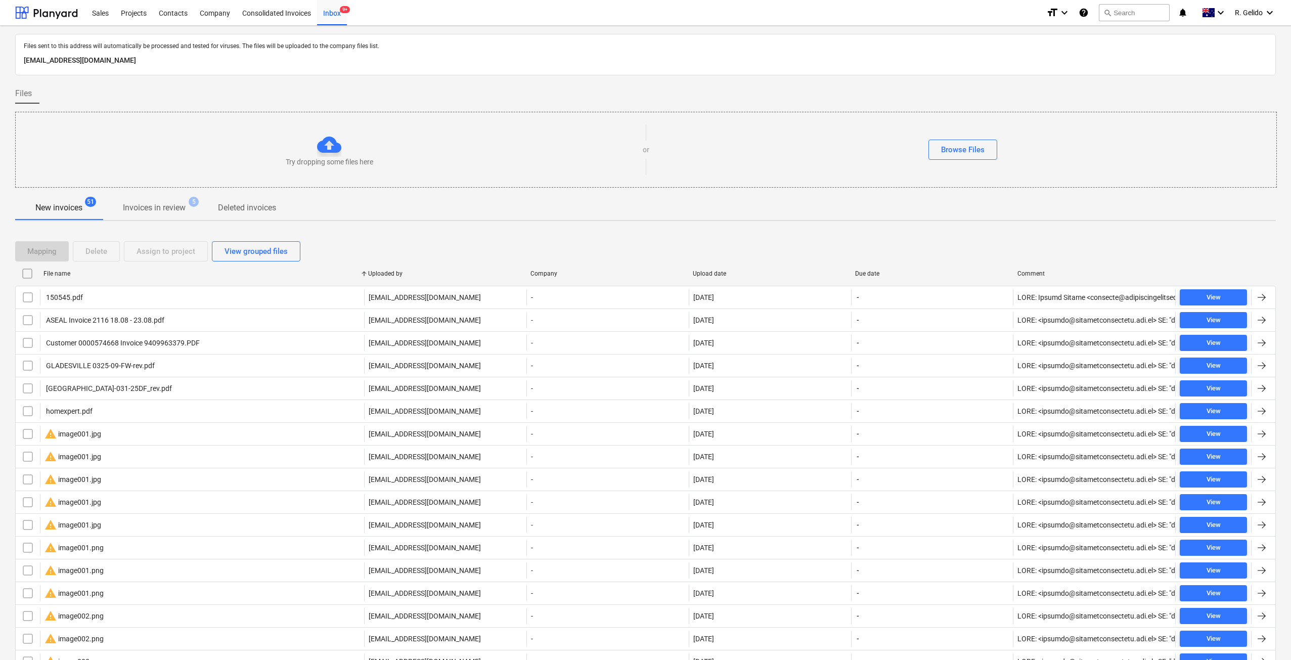
checkbox input "false"
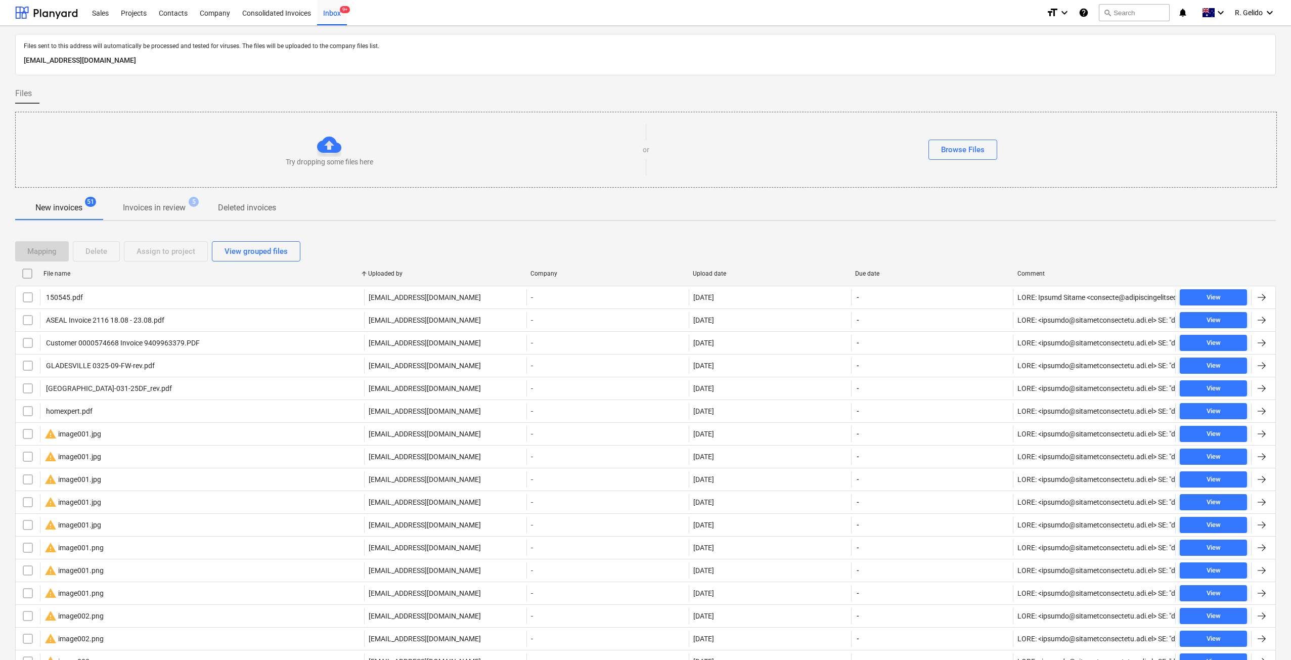
checkbox input "false"
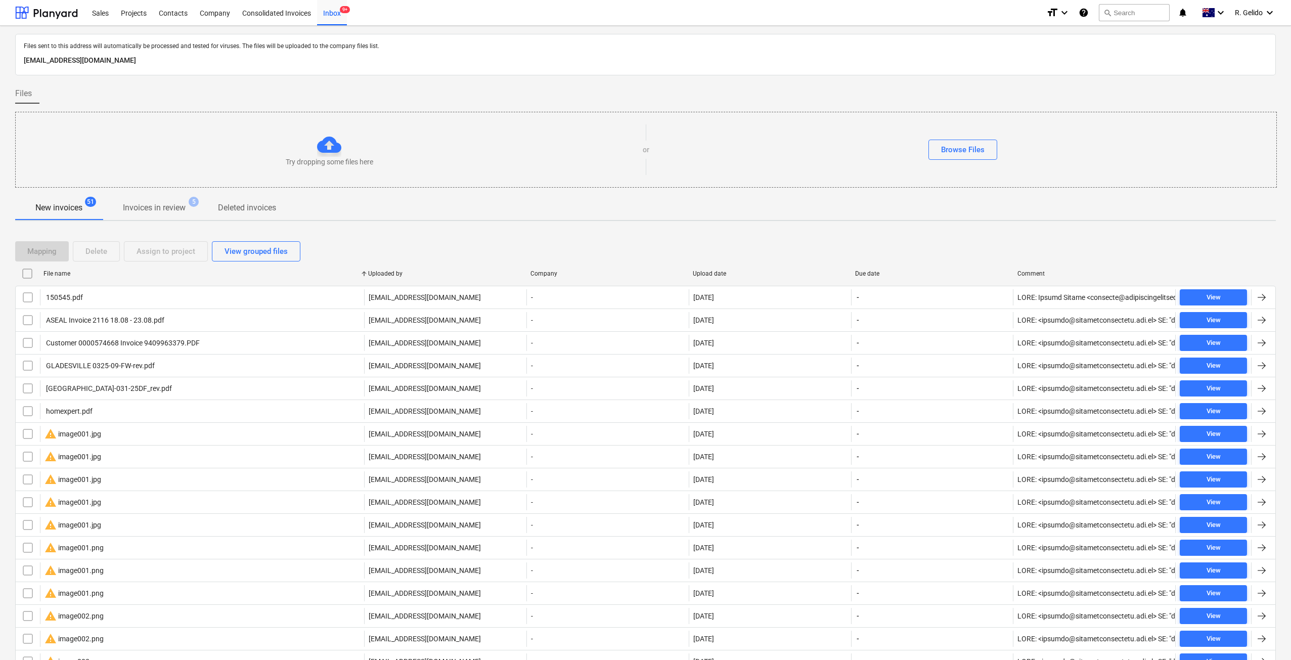
checkbox input "false"
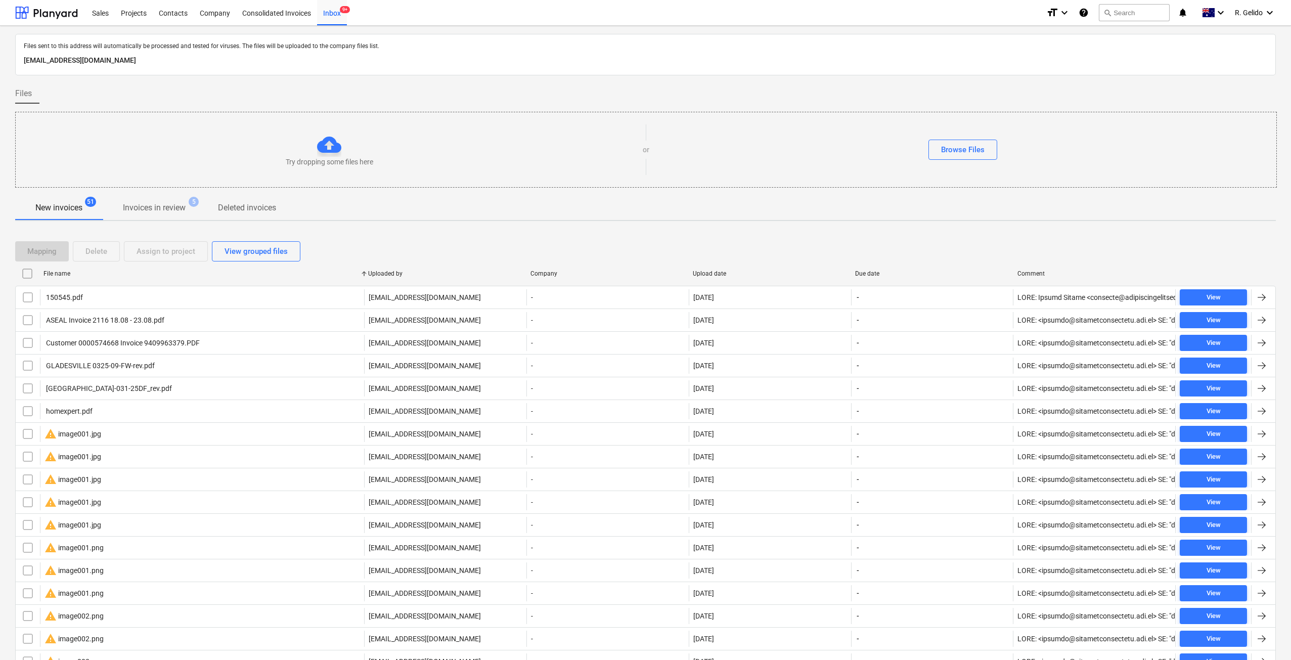
checkbox input "false"
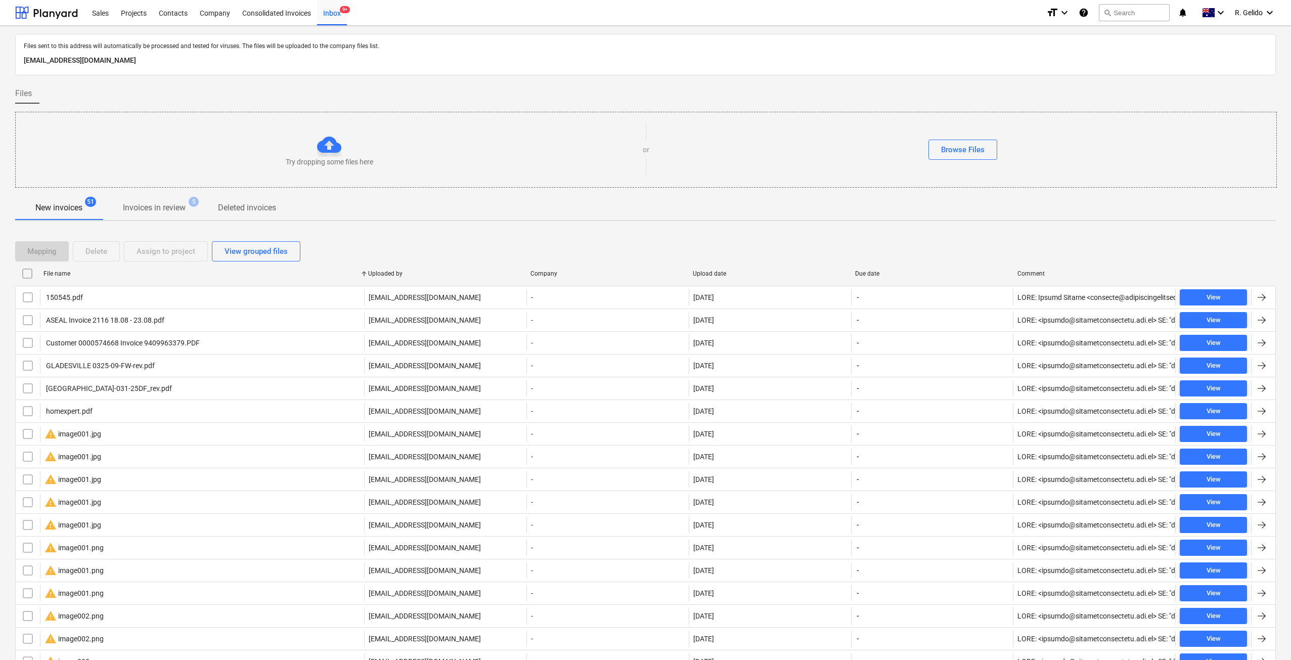
checkbox input "false"
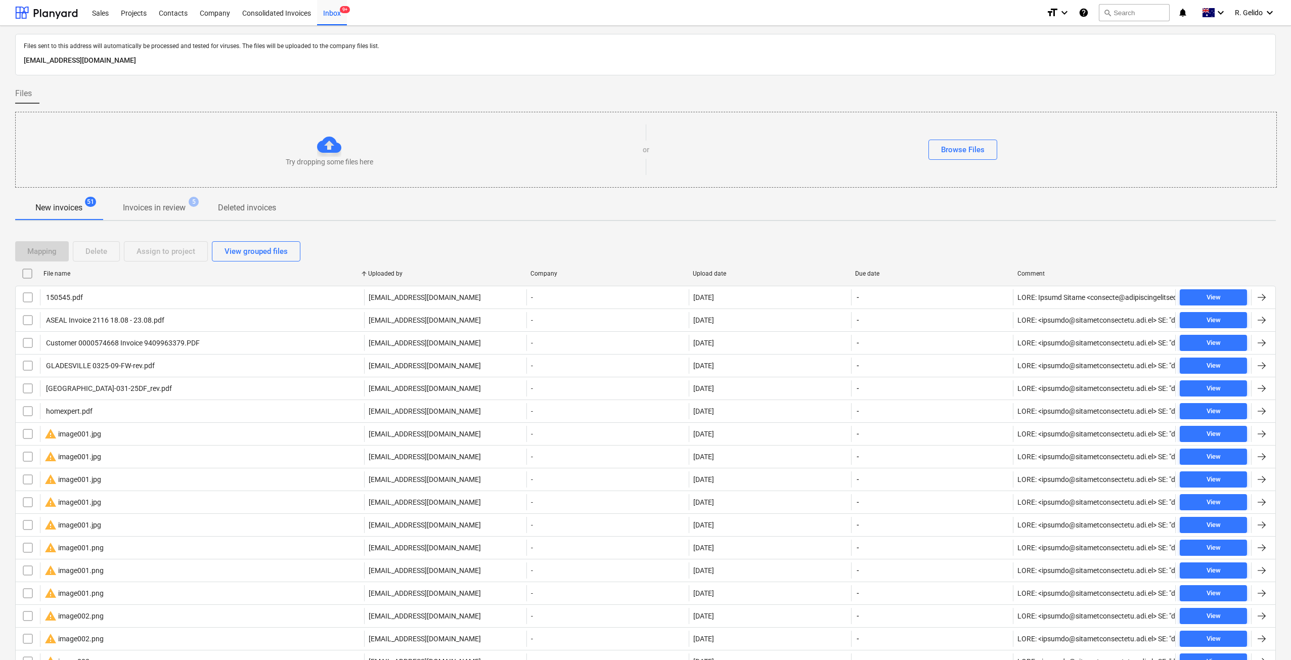
checkbox input "false"
click at [710, 270] on div "Upload date" at bounding box center [770, 273] width 154 height 7
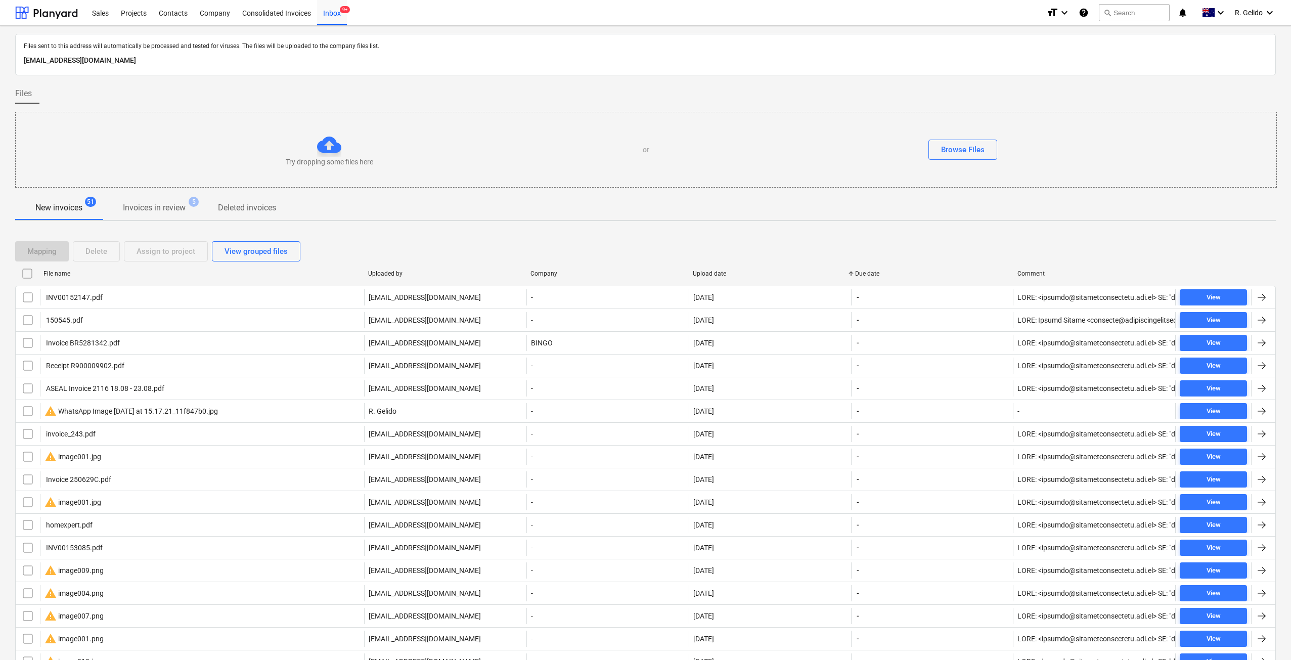
click at [710, 270] on div "Upload date" at bounding box center [770, 273] width 154 height 7
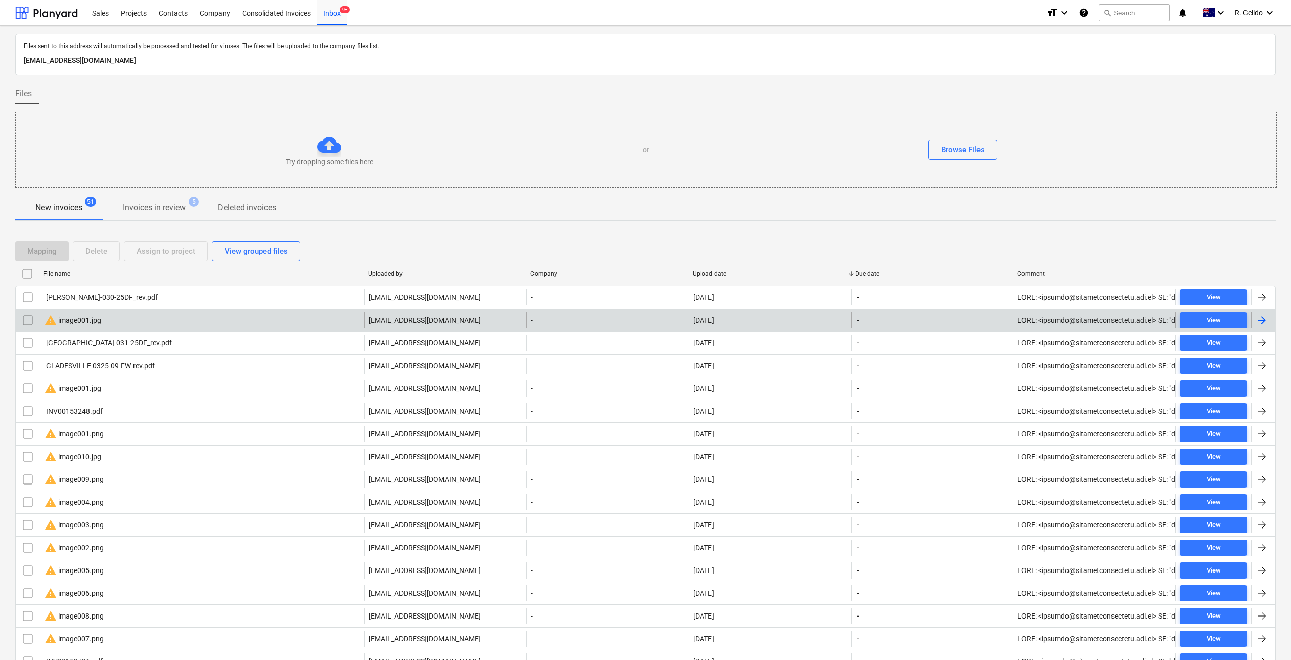
click at [84, 314] on div "warning image001.jpg" at bounding box center [72, 320] width 57 height 12
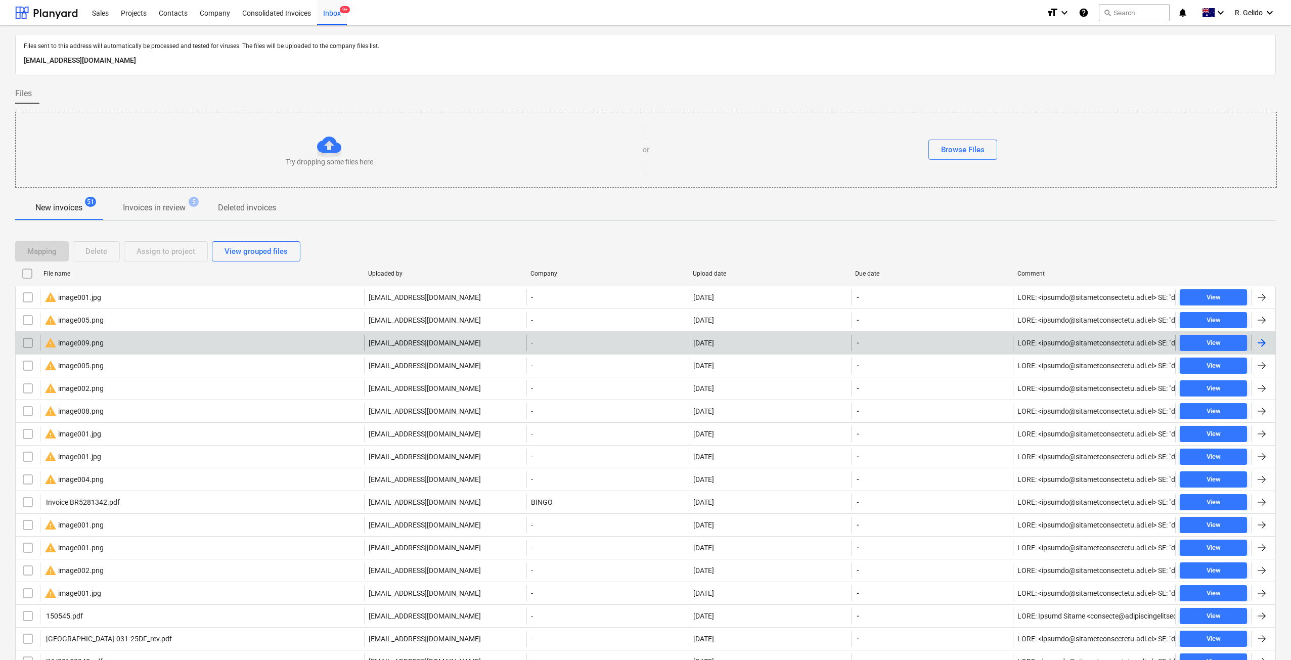
click at [24, 340] on input "checkbox" at bounding box center [28, 343] width 16 height 16
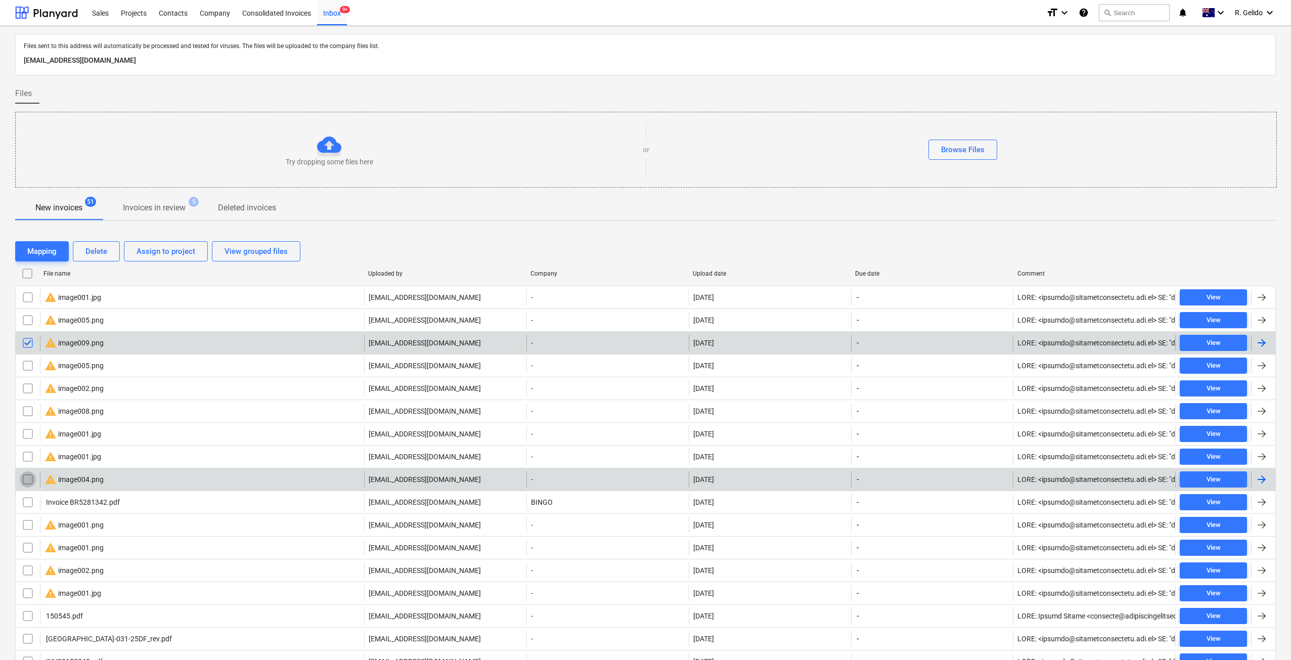
click at [31, 477] on input "checkbox" at bounding box center [28, 479] width 16 height 16
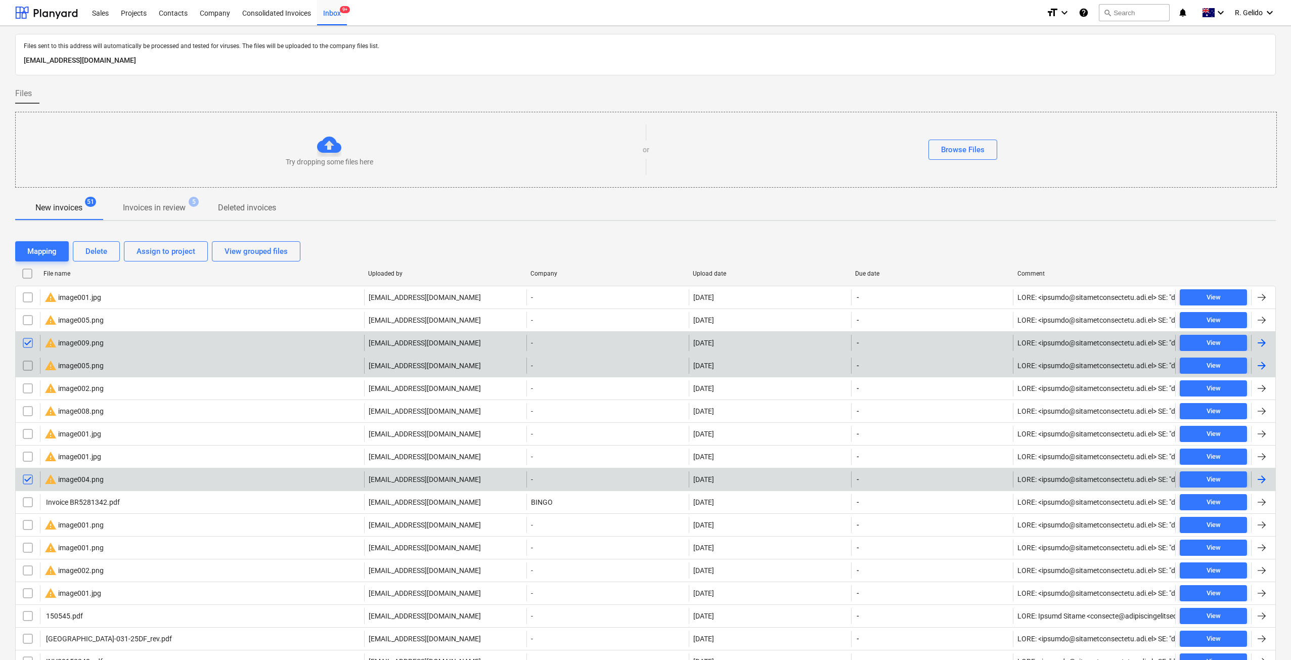
click at [26, 363] on input "checkbox" at bounding box center [28, 365] width 16 height 16
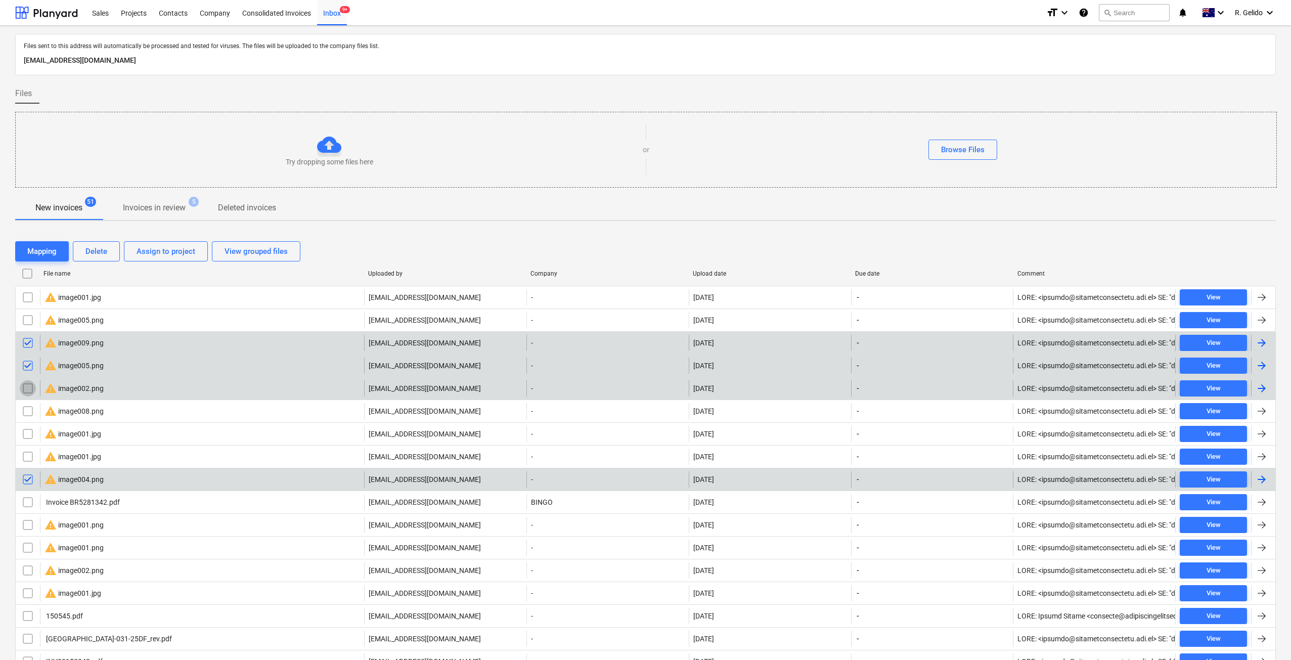
click at [30, 384] on input "checkbox" at bounding box center [28, 388] width 16 height 16
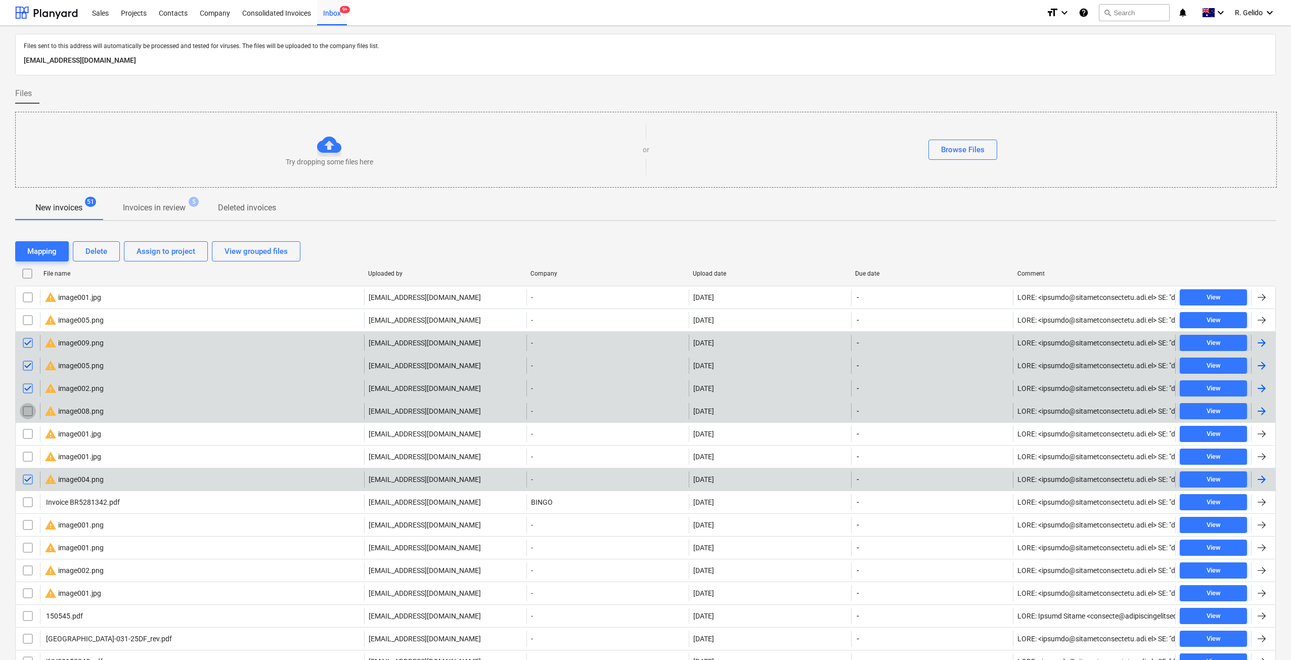
click at [31, 411] on input "checkbox" at bounding box center [28, 411] width 16 height 16
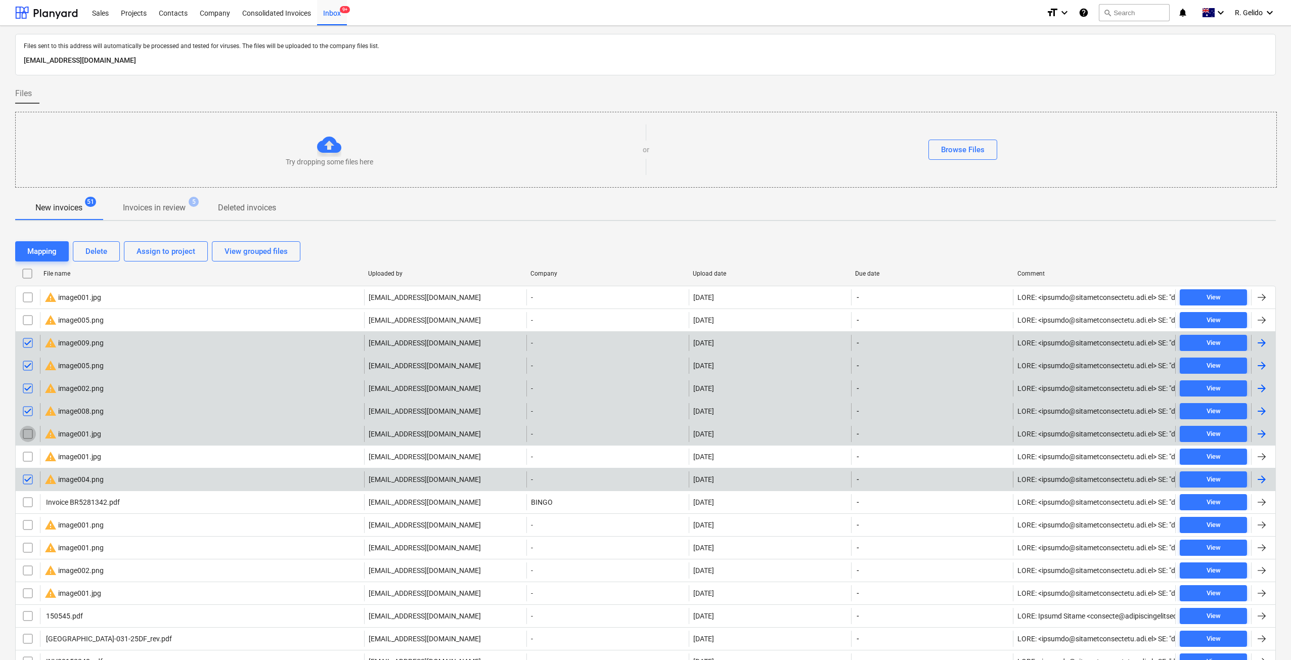
click at [32, 431] on input "checkbox" at bounding box center [28, 434] width 16 height 16
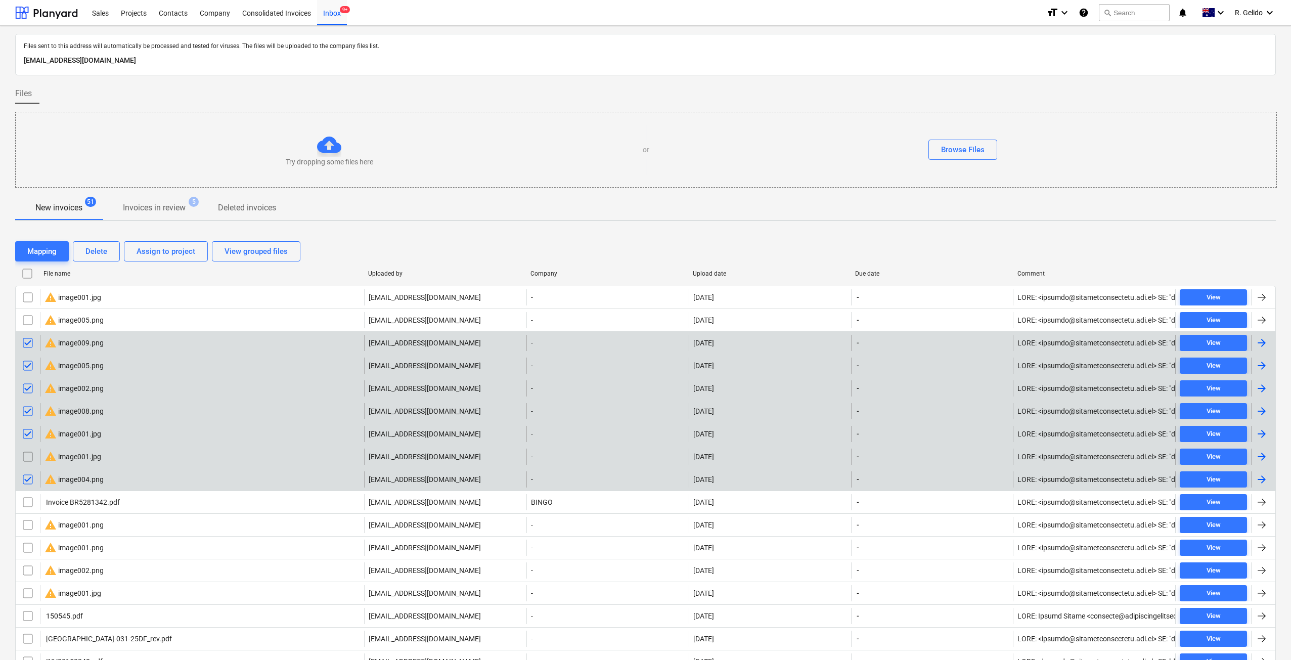
click at [31, 457] on input "checkbox" at bounding box center [28, 456] width 16 height 16
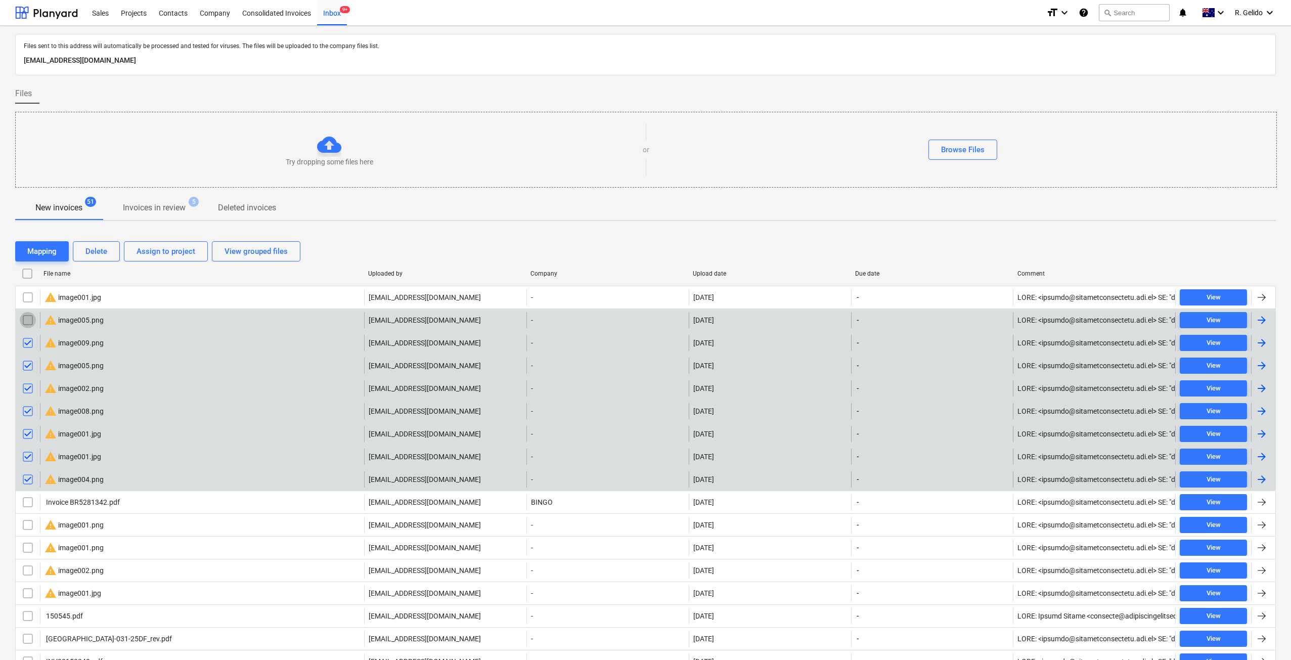
click at [24, 321] on input "checkbox" at bounding box center [28, 320] width 16 height 16
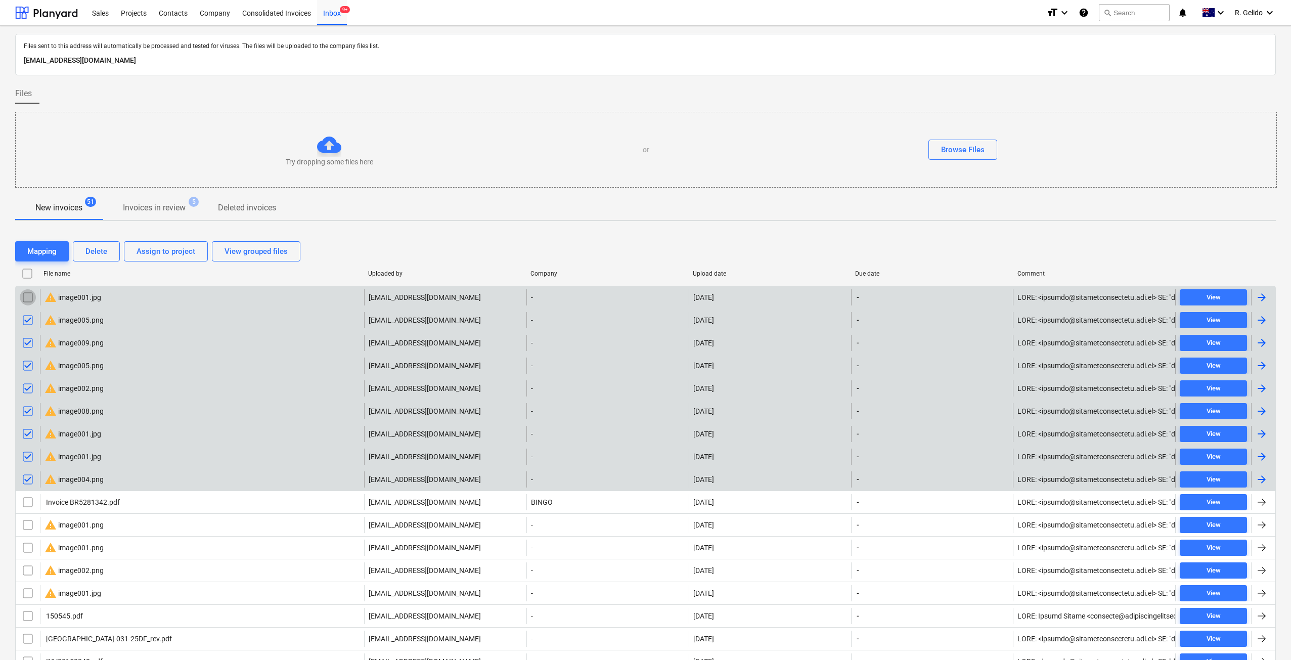
click at [26, 296] on input "checkbox" at bounding box center [28, 297] width 16 height 16
click at [104, 251] on div "Delete" at bounding box center [96, 251] width 22 height 13
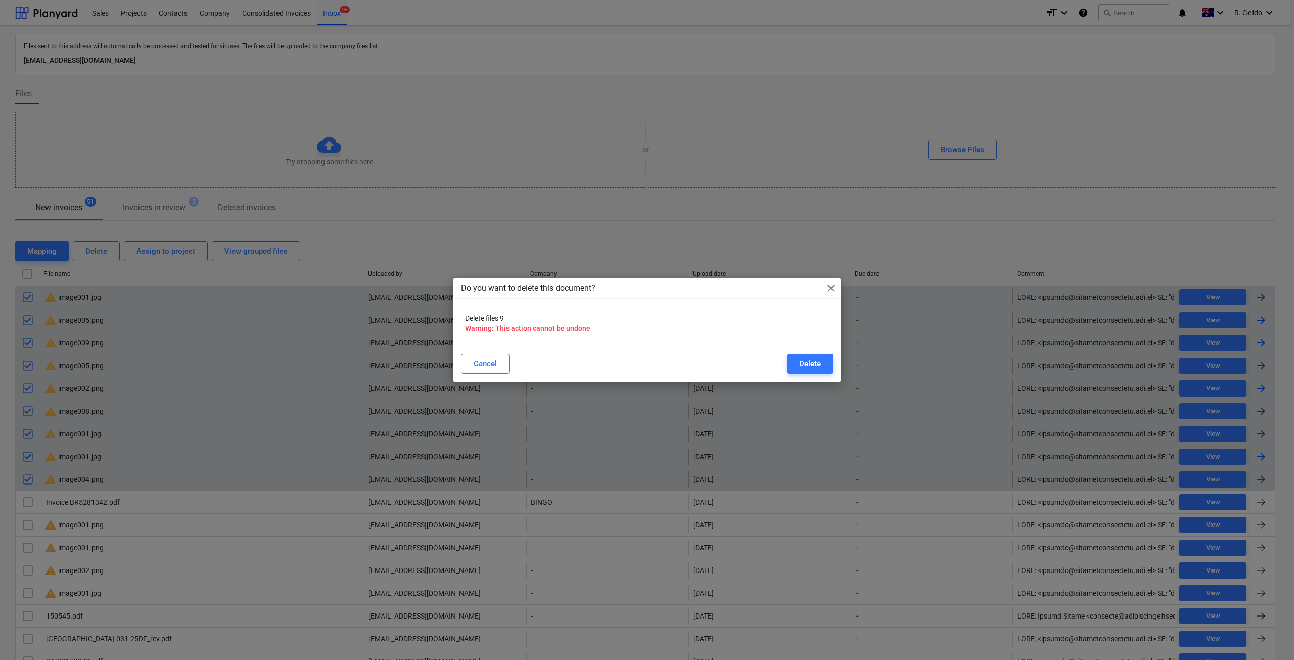
drag, startPoint x: 817, startPoint y: 368, endPoint x: 783, endPoint y: 403, distance: 49.0
click at [817, 368] on div "Delete" at bounding box center [810, 363] width 22 height 13
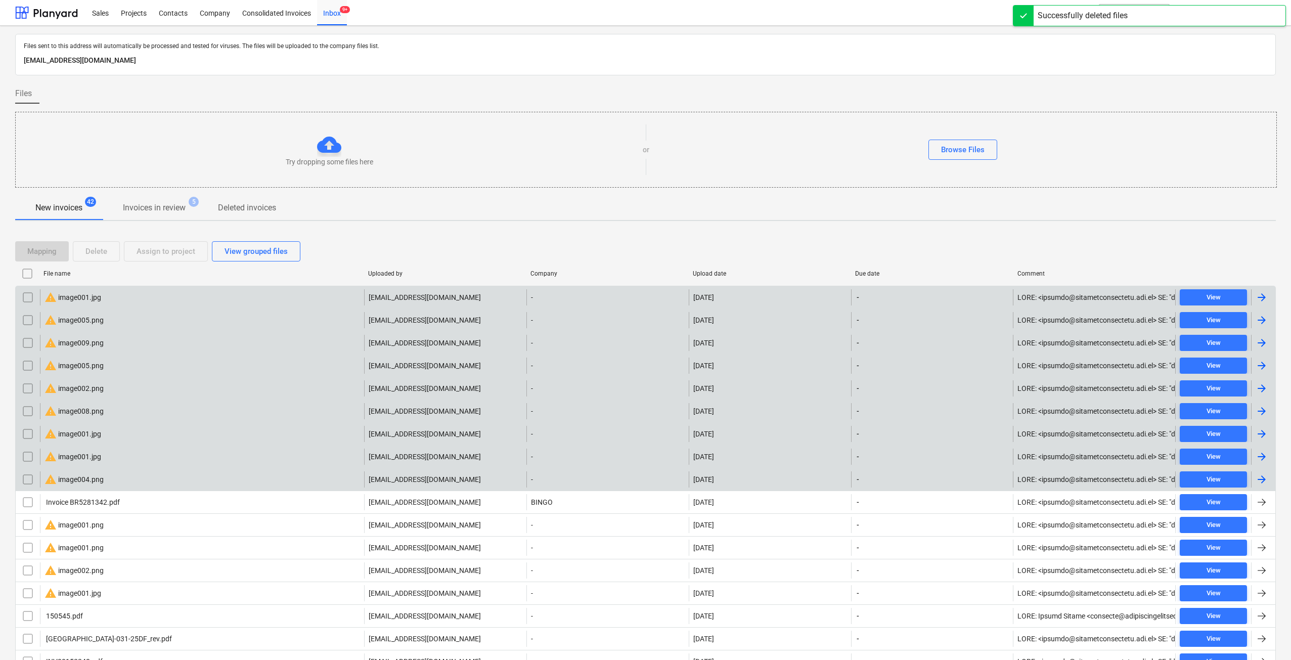
scroll to position [84, 0]
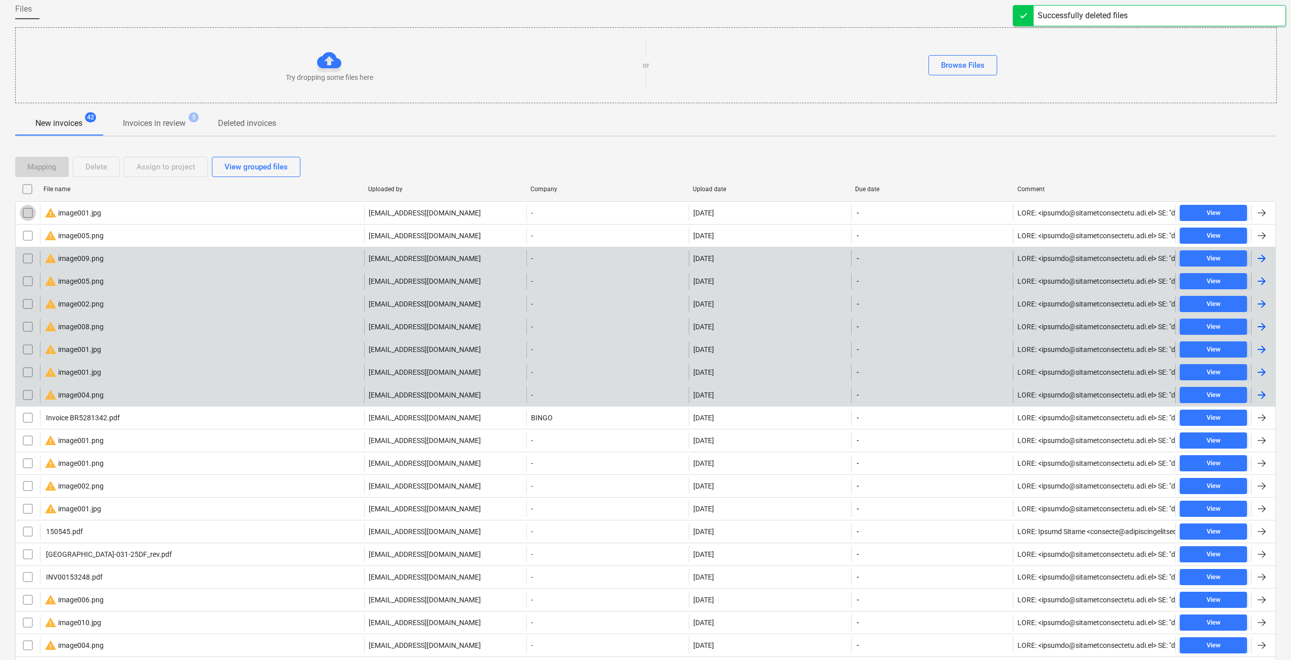
drag, startPoint x: 27, startPoint y: 216, endPoint x: 40, endPoint y: 301, distance: 85.9
click at [26, 216] on input "checkbox" at bounding box center [28, 213] width 16 height 16
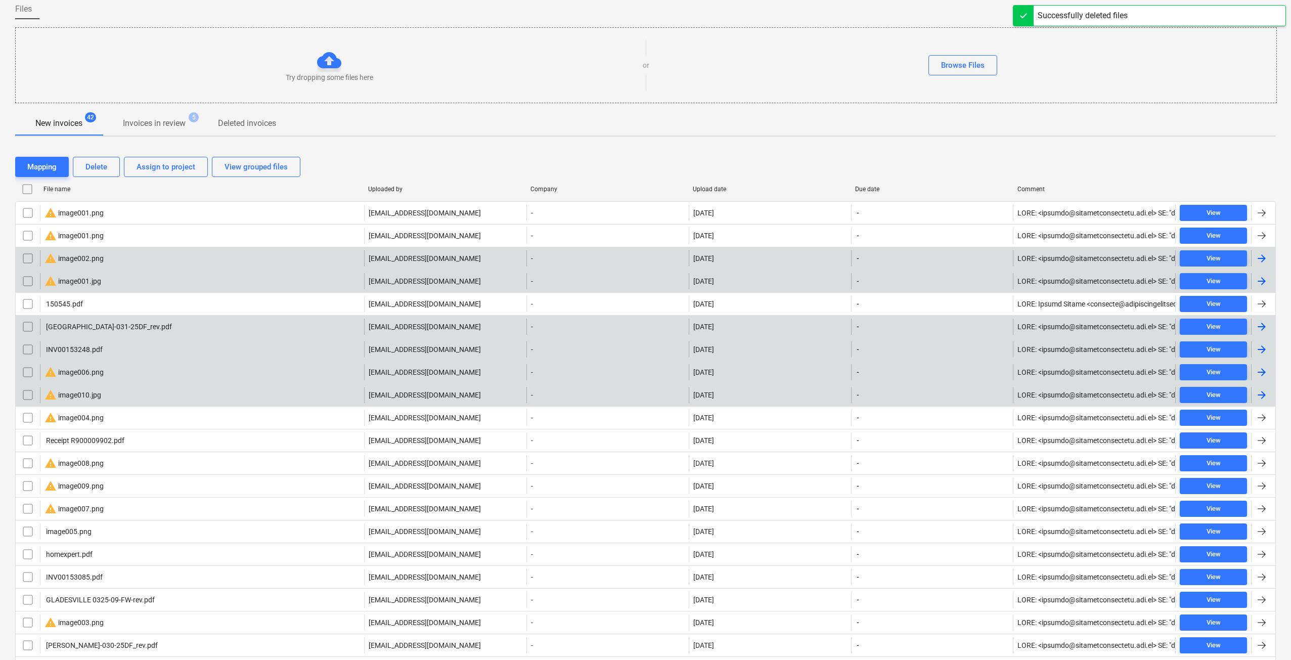
click at [30, 212] on input "checkbox" at bounding box center [28, 213] width 16 height 16
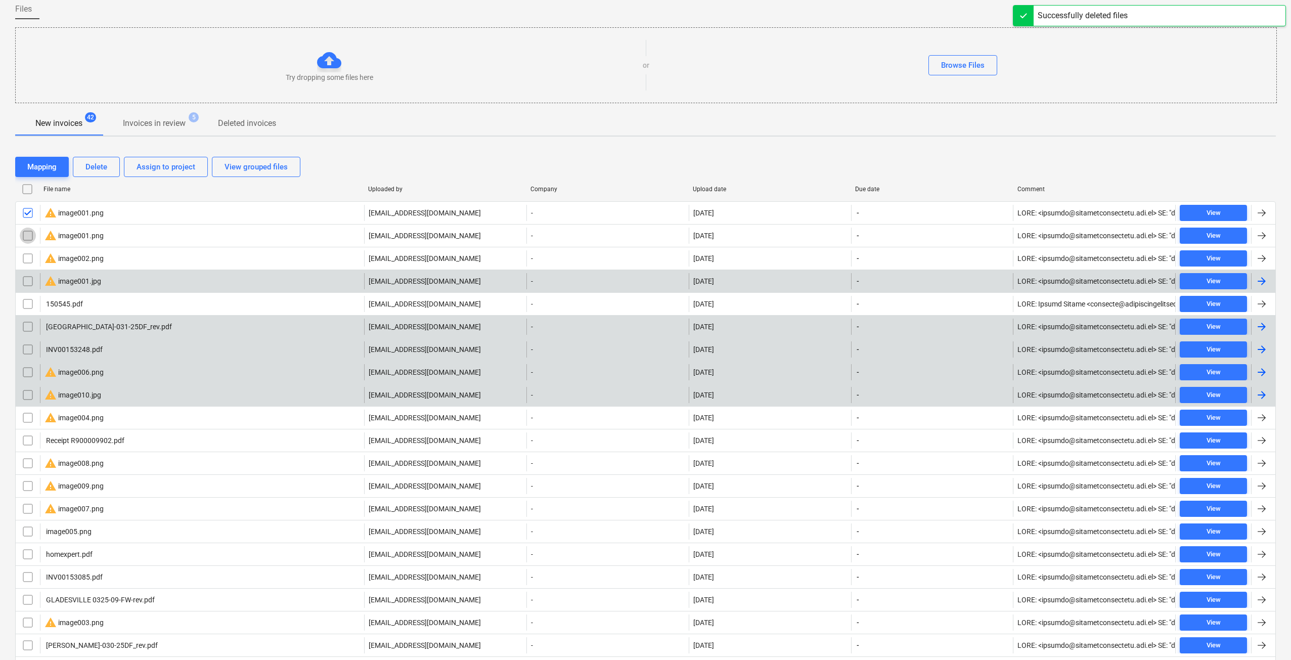
click at [23, 236] on input "checkbox" at bounding box center [28, 235] width 16 height 16
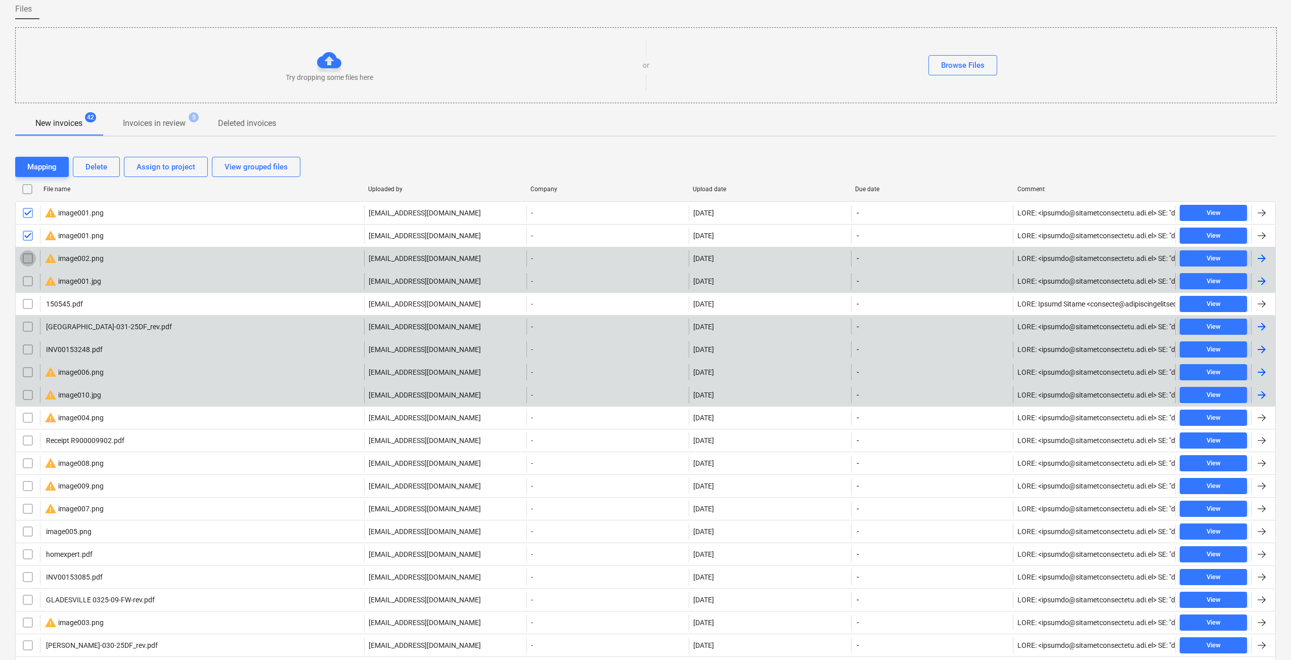
click at [28, 261] on input "checkbox" at bounding box center [28, 258] width 16 height 16
click at [27, 282] on input "checkbox" at bounding box center [28, 281] width 16 height 16
click at [104, 173] on div "Delete" at bounding box center [96, 166] width 22 height 13
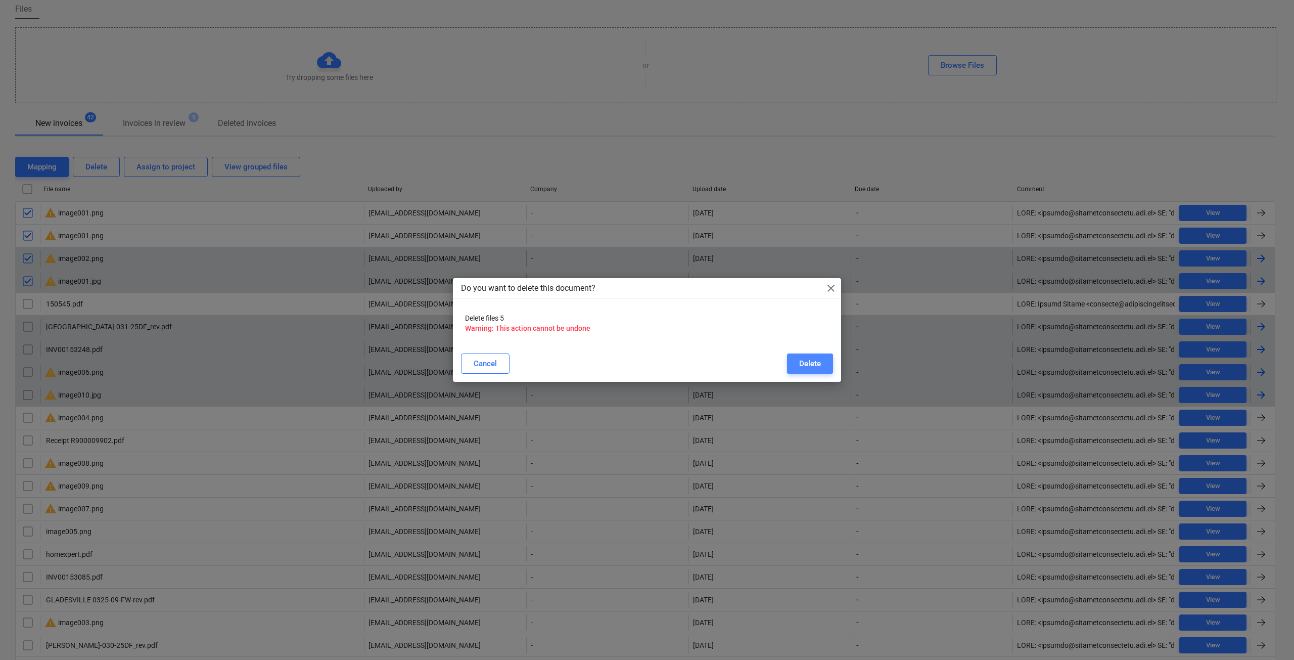
click at [810, 358] on div "Delete" at bounding box center [810, 363] width 22 height 13
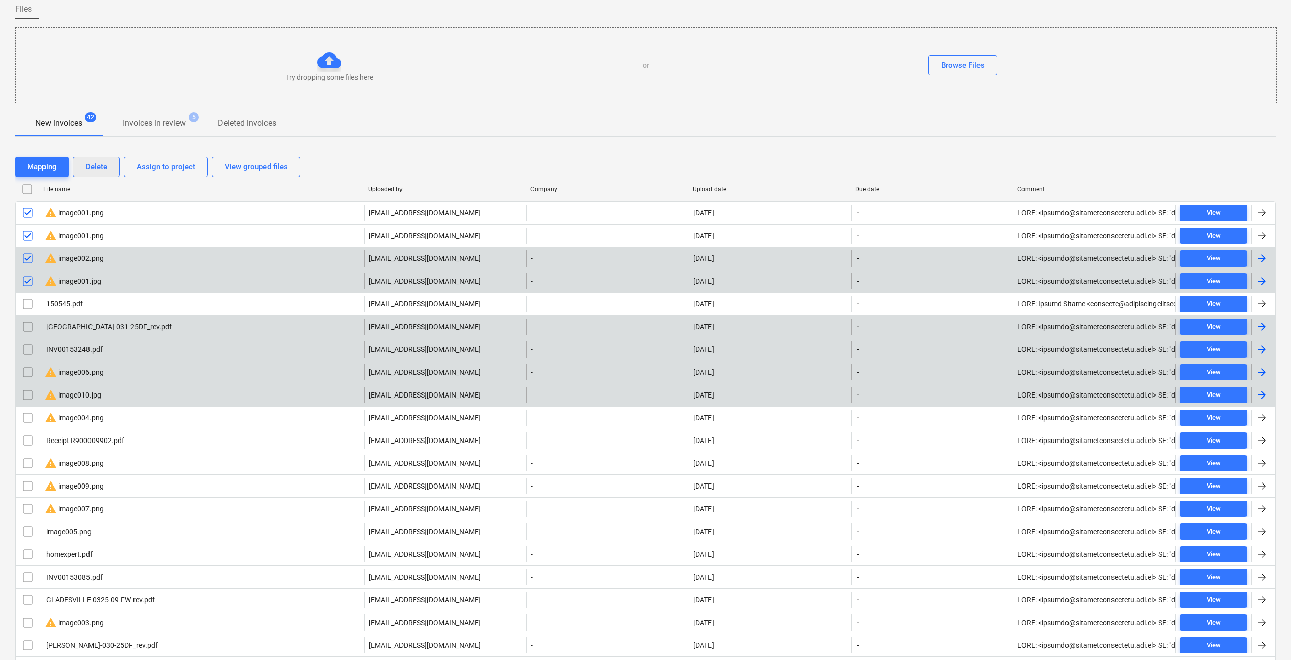
click at [92, 170] on div "Delete" at bounding box center [96, 166] width 22 height 13
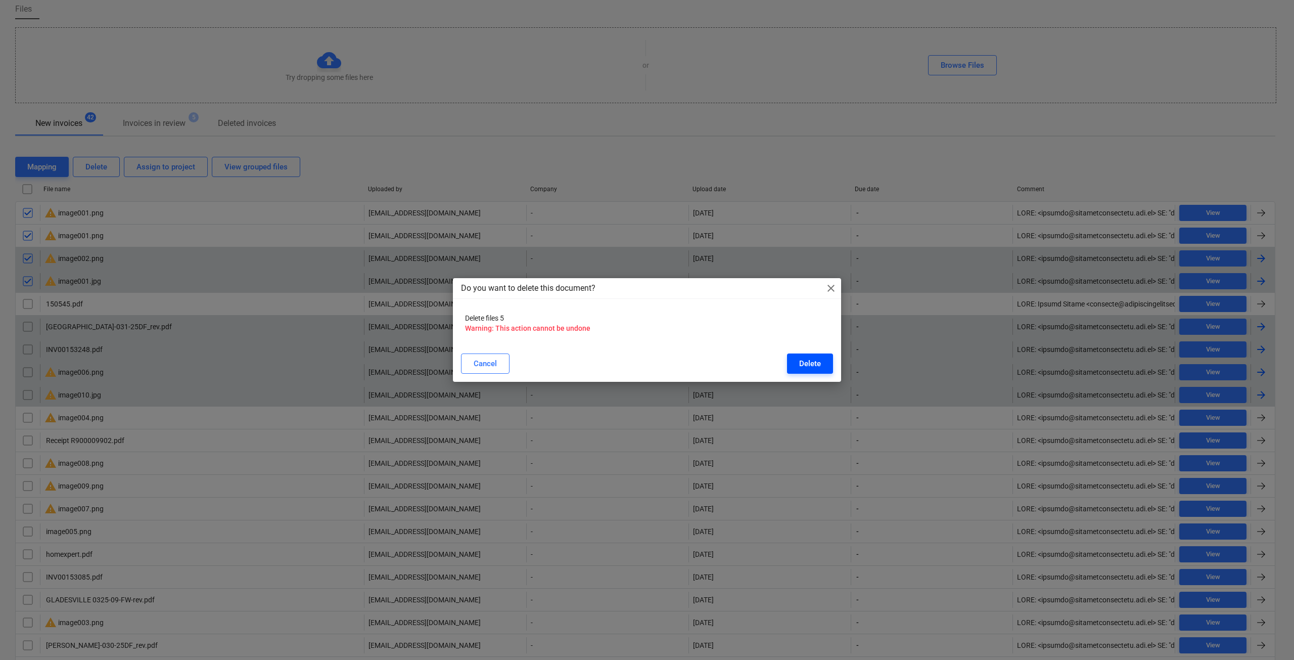
click at [818, 358] on div "Delete" at bounding box center [810, 363] width 22 height 13
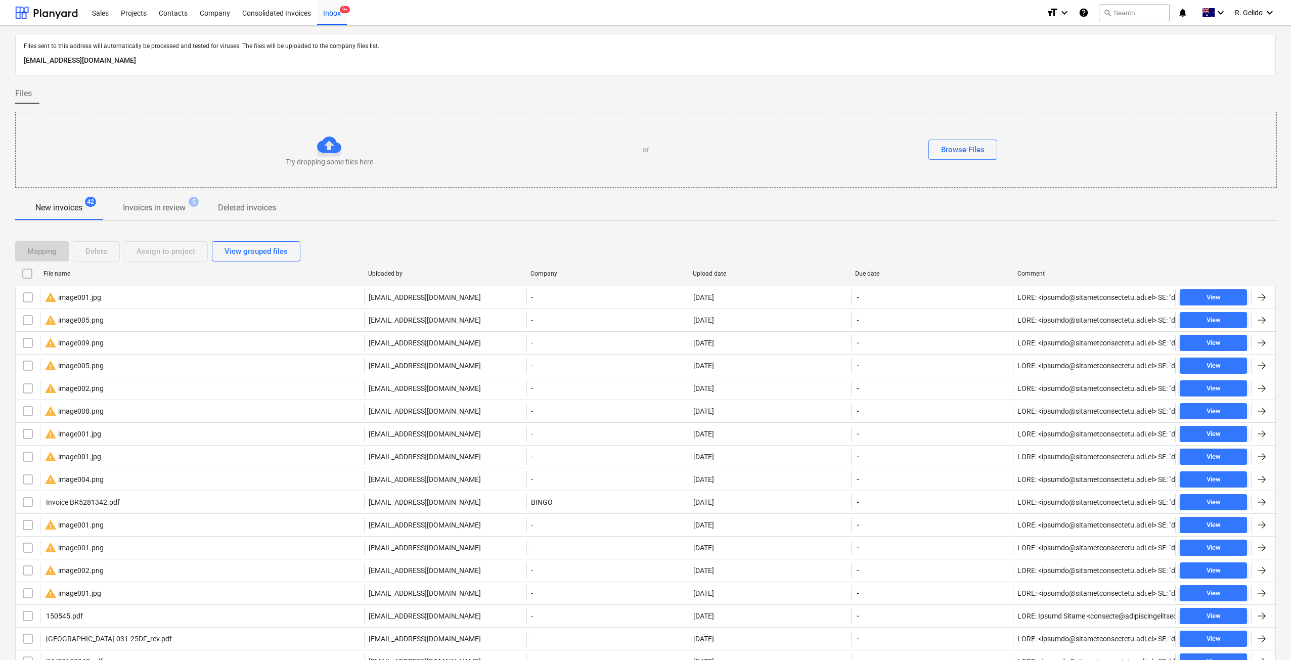
click at [334, 9] on div "Inbox 9+" at bounding box center [332, 12] width 30 height 26
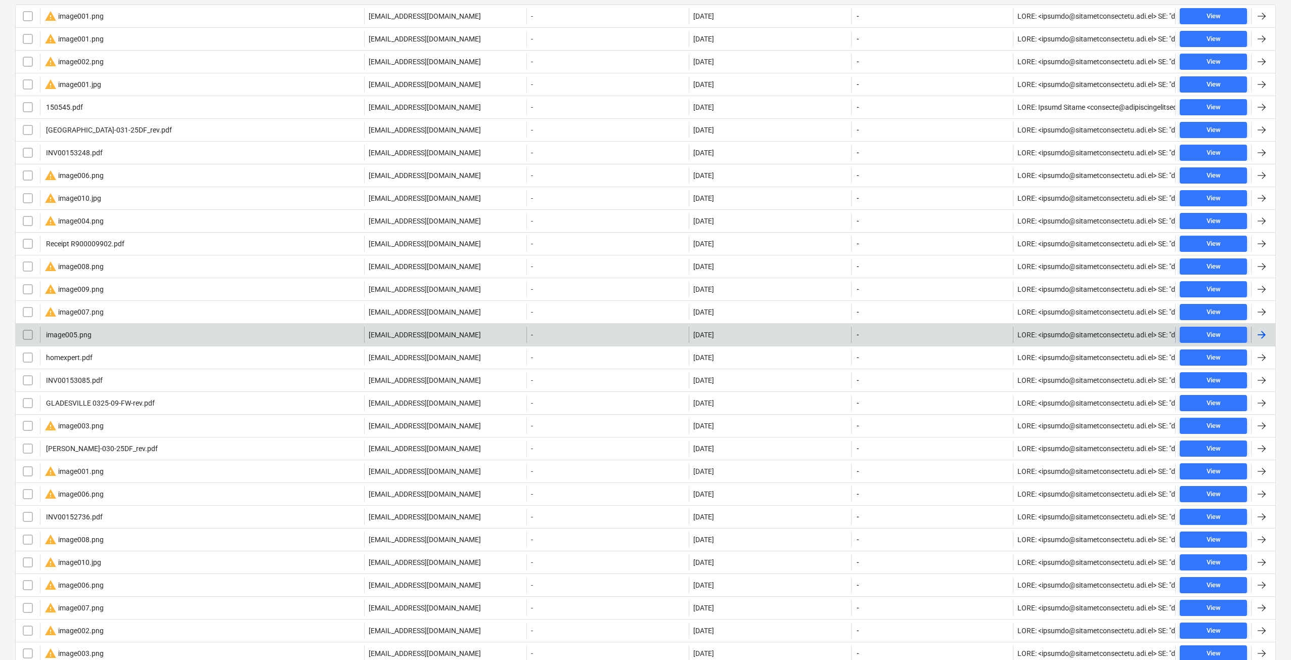
scroll to position [28, 0]
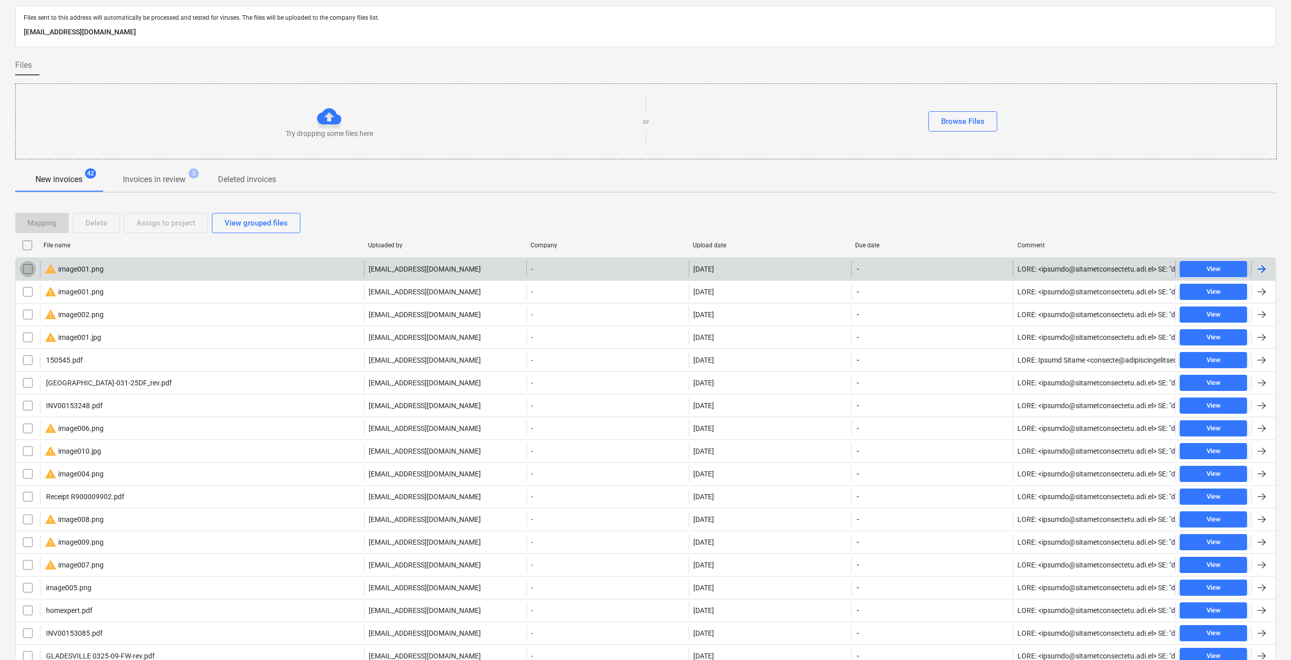
click at [30, 264] on input "checkbox" at bounding box center [28, 269] width 16 height 16
click at [31, 289] on input "checkbox" at bounding box center [28, 292] width 16 height 16
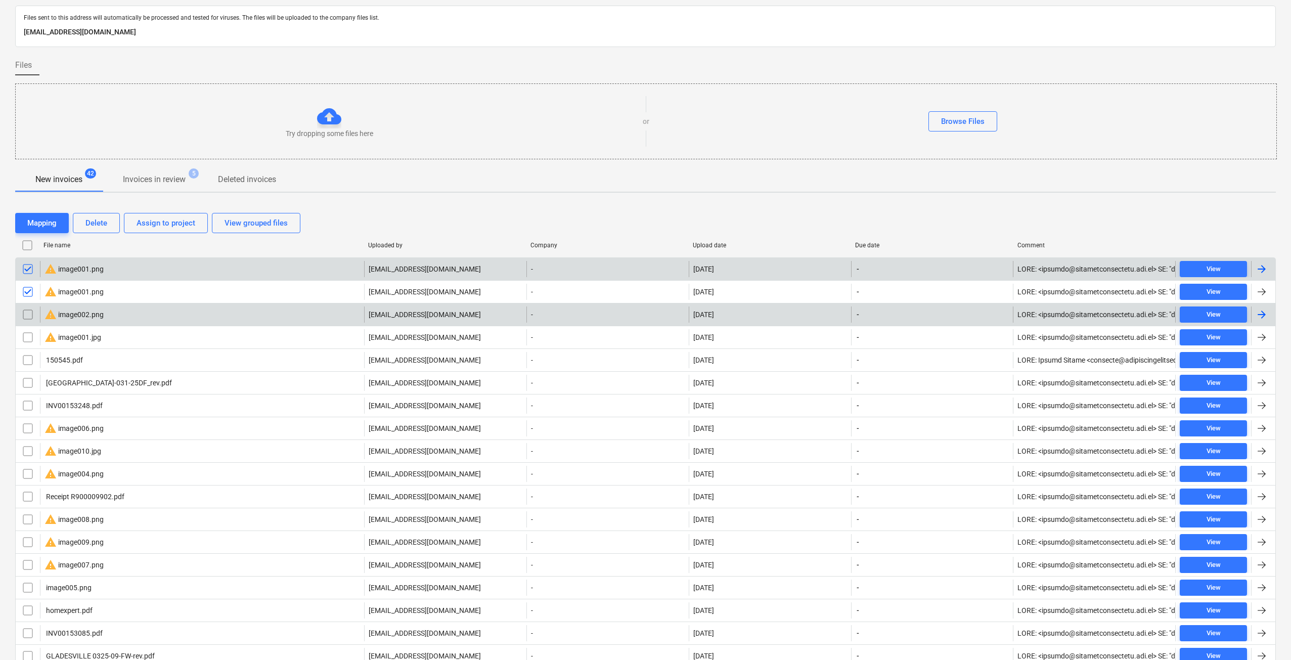
click at [33, 315] on input "checkbox" at bounding box center [28, 314] width 16 height 16
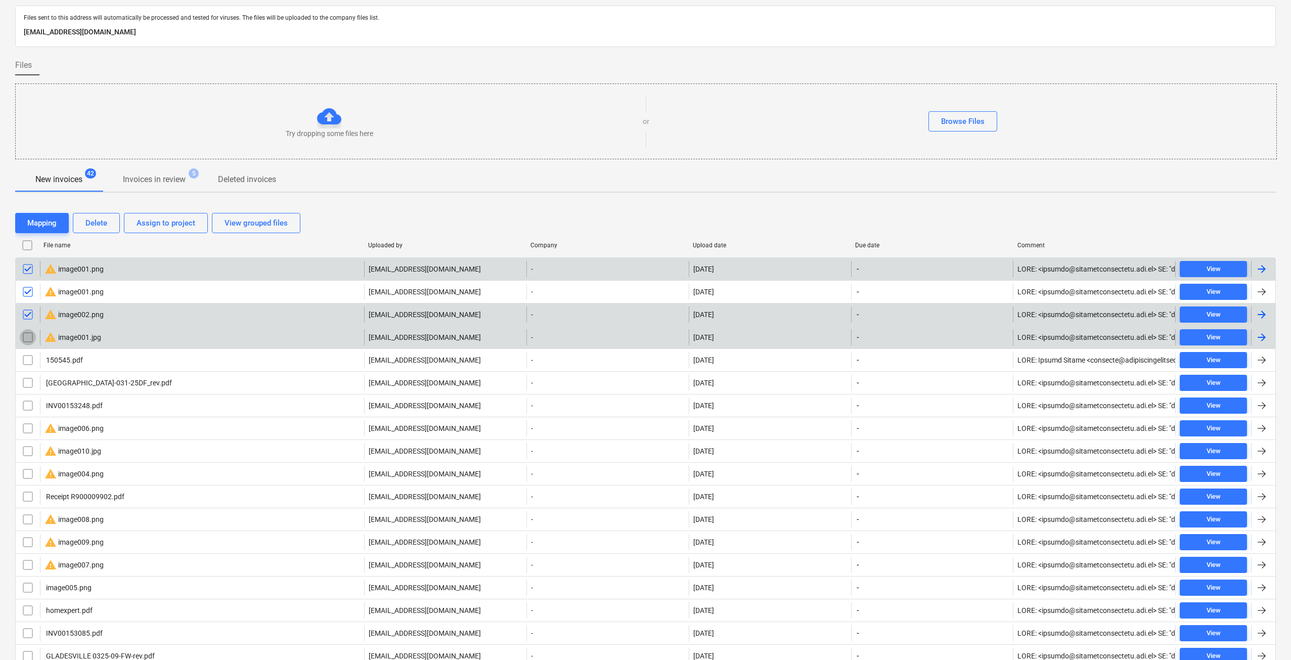
click at [25, 338] on input "checkbox" at bounding box center [28, 337] width 16 height 16
click at [79, 230] on button "Delete" at bounding box center [96, 223] width 47 height 20
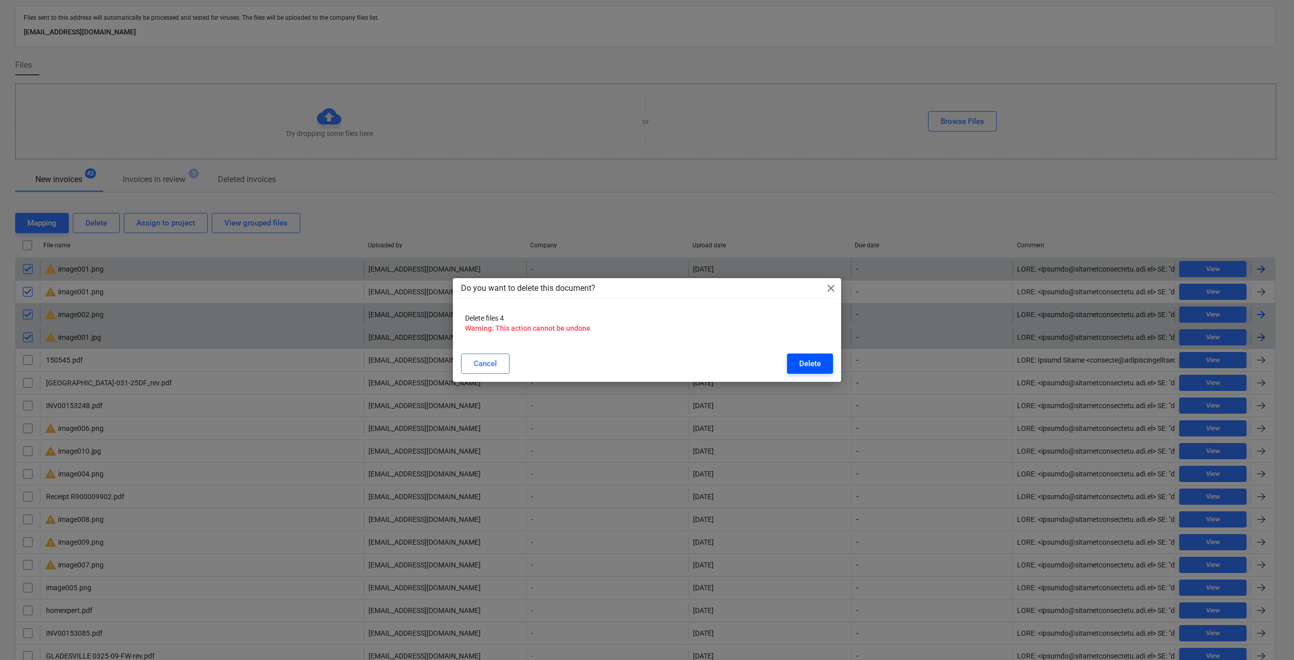
click at [818, 364] on div "Delete" at bounding box center [810, 363] width 22 height 13
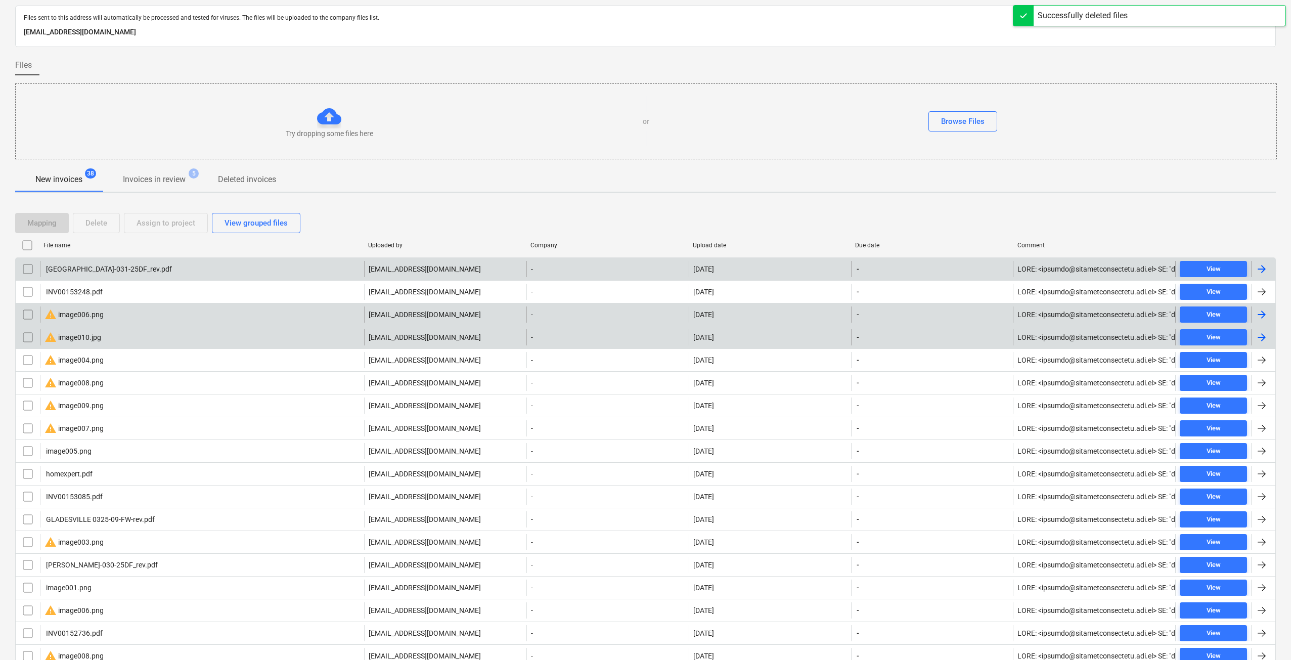
click at [156, 271] on div "[GEOGRAPHIC_DATA]-031-25DF_rev.pdf" at bounding box center [202, 269] width 324 height 16
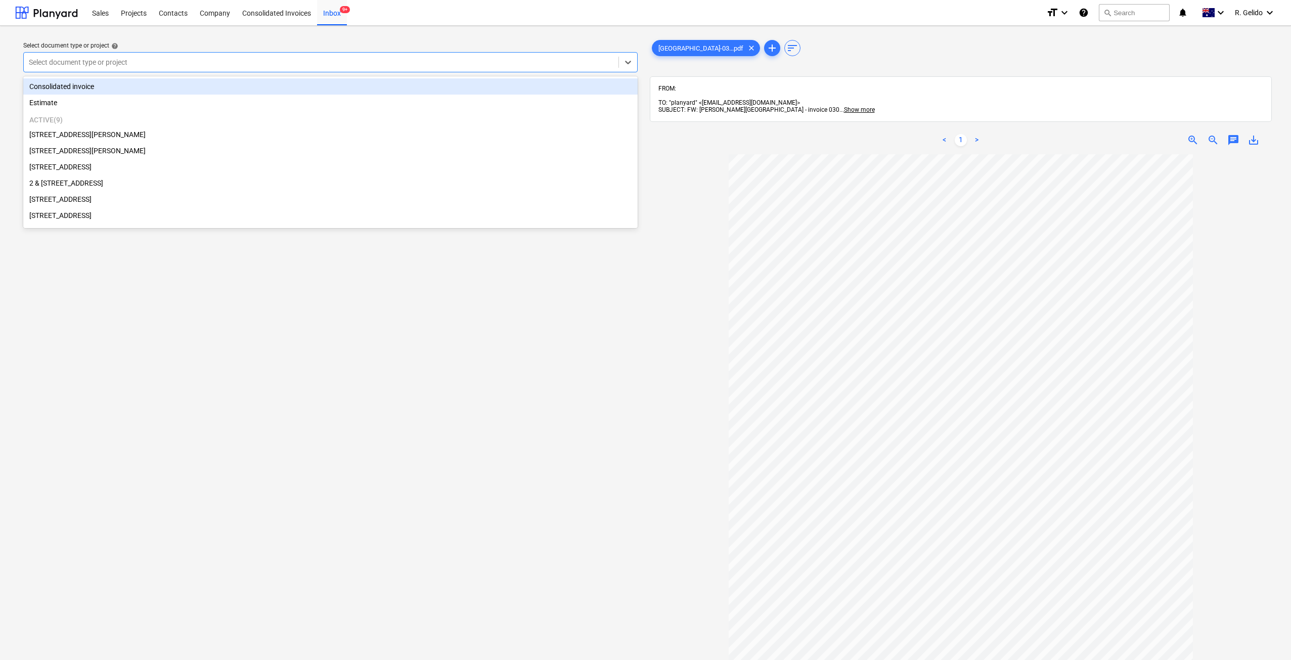
click at [490, 55] on div "Select document type or project" at bounding box center [321, 62] width 595 height 14
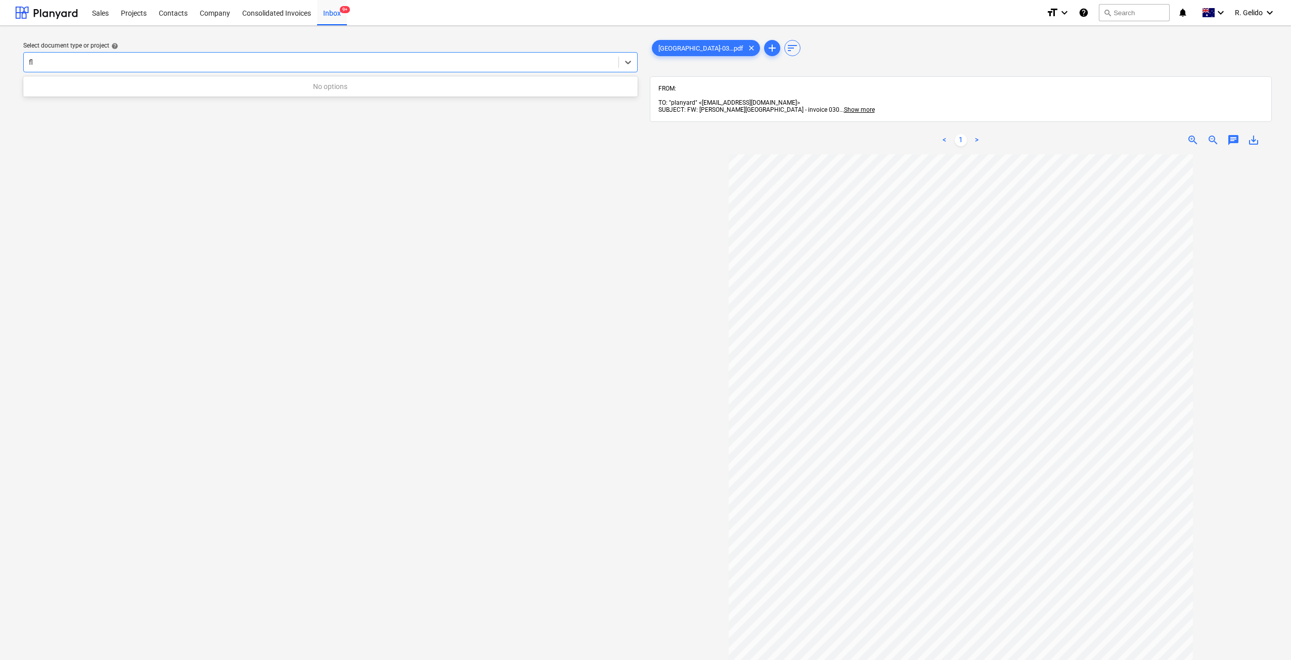
type input "f"
type input "gla"
click at [181, 113] on div "Active ( 9 ) [STREET_ADDRESS][PERSON_NAME]" at bounding box center [330, 96] width 614 height 36
click at [176, 94] on div "[STREET_ADDRESS][PERSON_NAME]" at bounding box center [330, 102] width 614 height 16
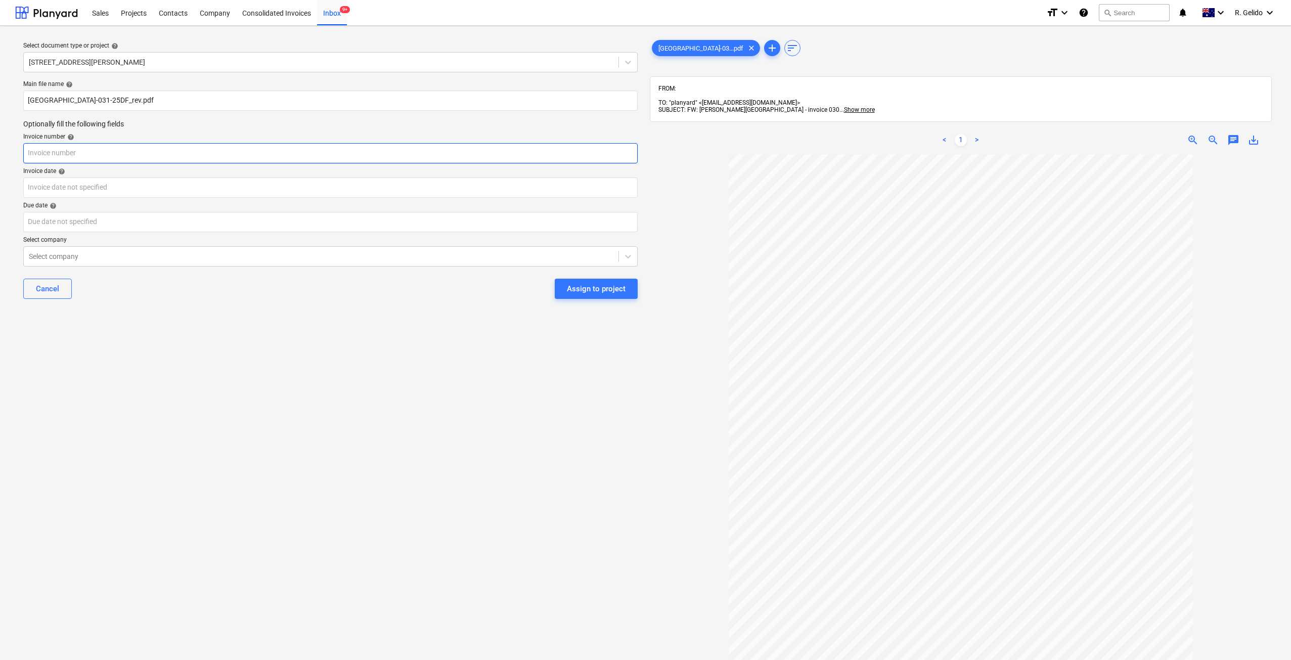
click at [66, 154] on input "text" at bounding box center [330, 153] width 614 height 20
type input "031-25DF"
click at [65, 180] on body "Sales Projects Contacts Company Consolidated Invoices Inbox 9+ format_size keyb…" at bounding box center [645, 330] width 1291 height 660
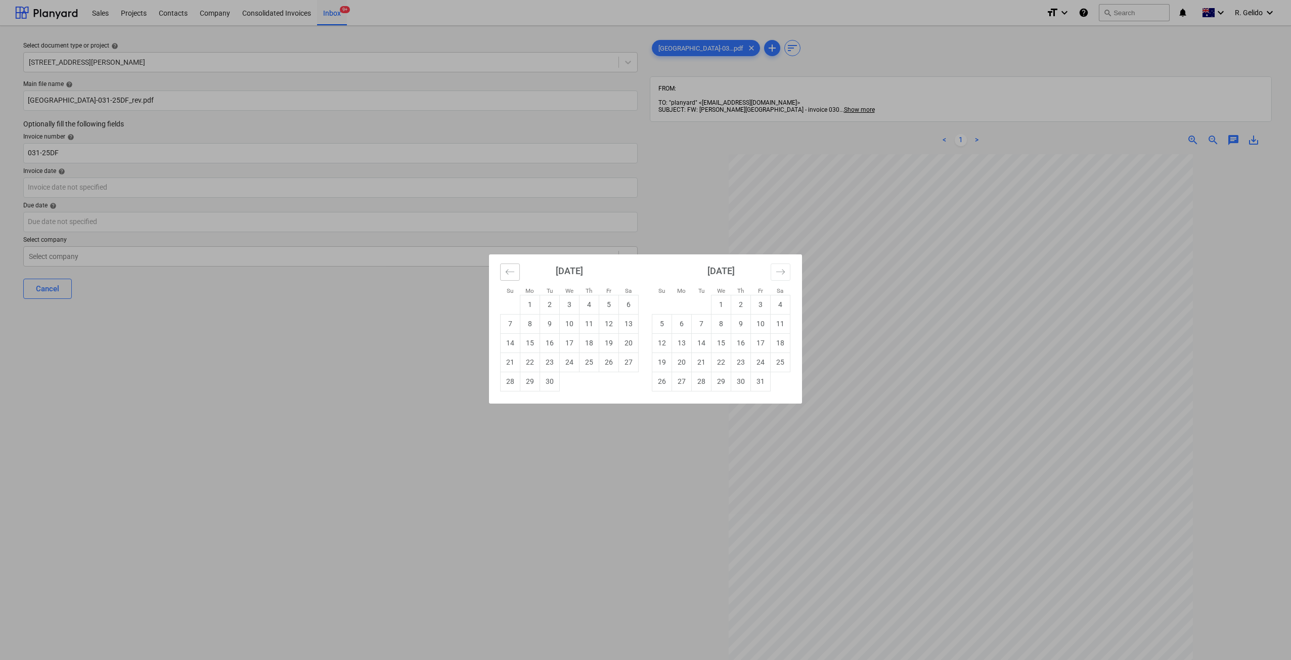
click at [505, 277] on button "Move backward to switch to the previous month." at bounding box center [510, 271] width 20 height 17
click at [534, 379] on td "25" at bounding box center [530, 381] width 20 height 19
type input "[DATE]"
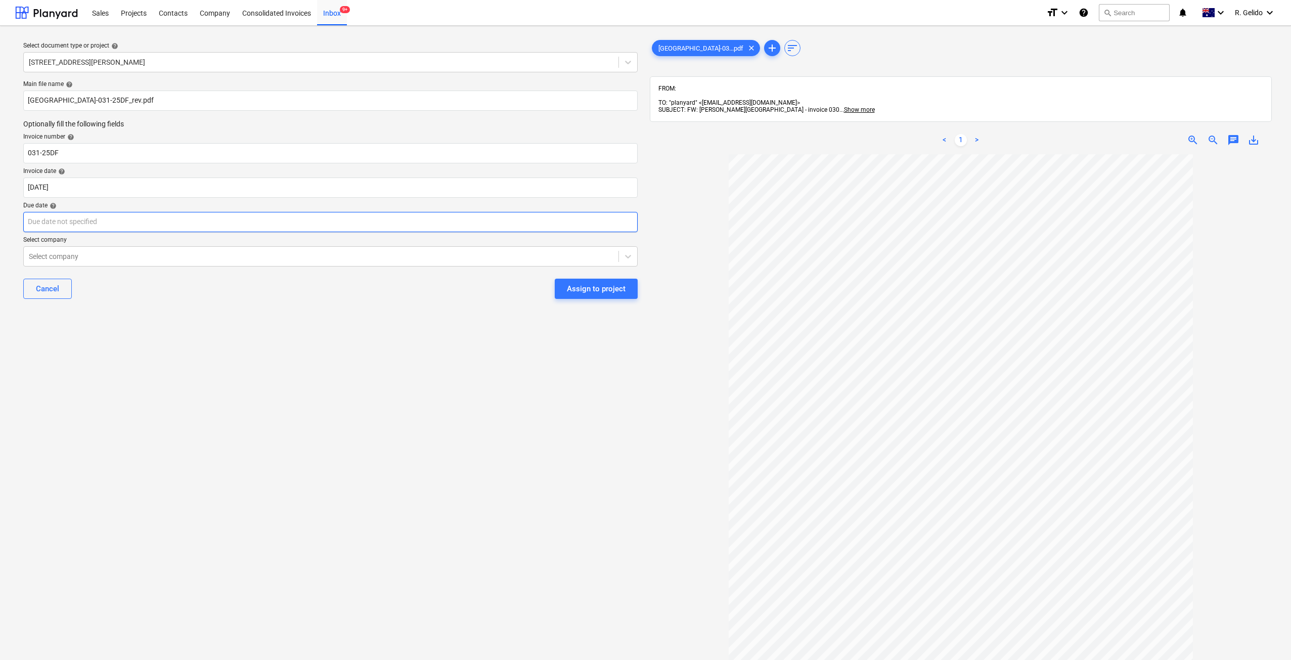
click at [234, 219] on body "Sales Projects Contacts Company Consolidated Invoices Inbox 9+ format_size keyb…" at bounding box center [645, 330] width 1291 height 660
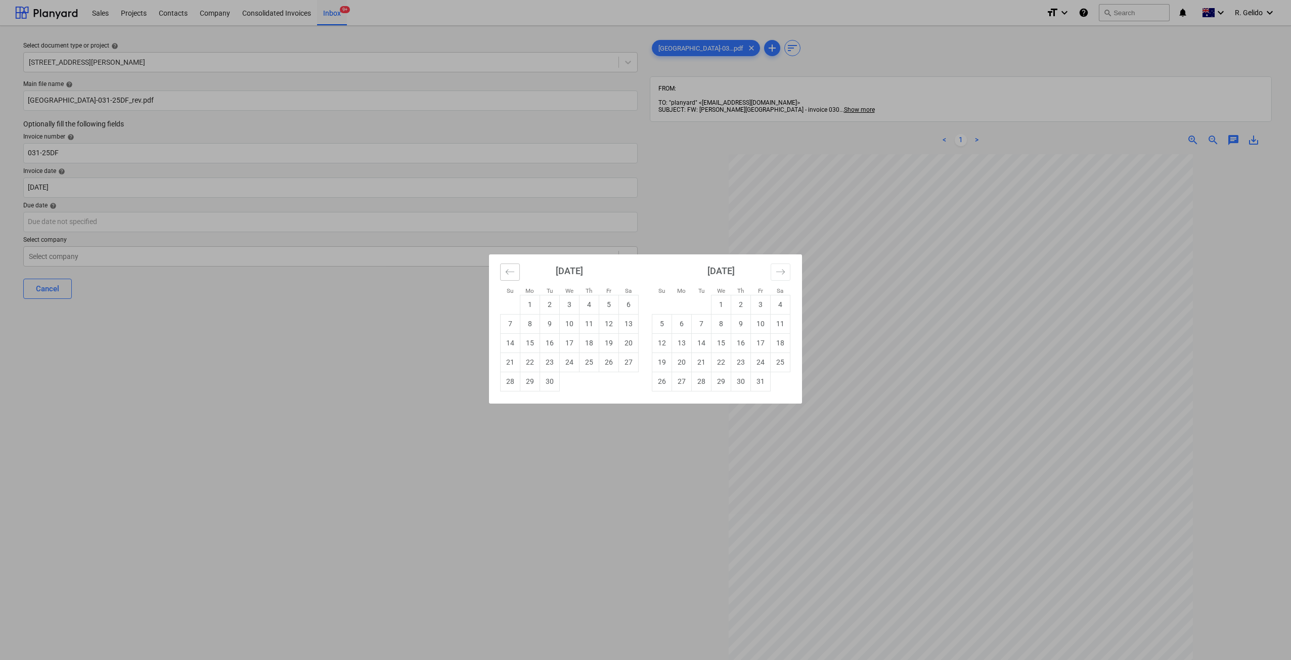
click at [504, 276] on button "Move backward to switch to the previous month." at bounding box center [510, 271] width 20 height 17
click at [533, 384] on td "25" at bounding box center [530, 381] width 20 height 19
type input "[DATE]"
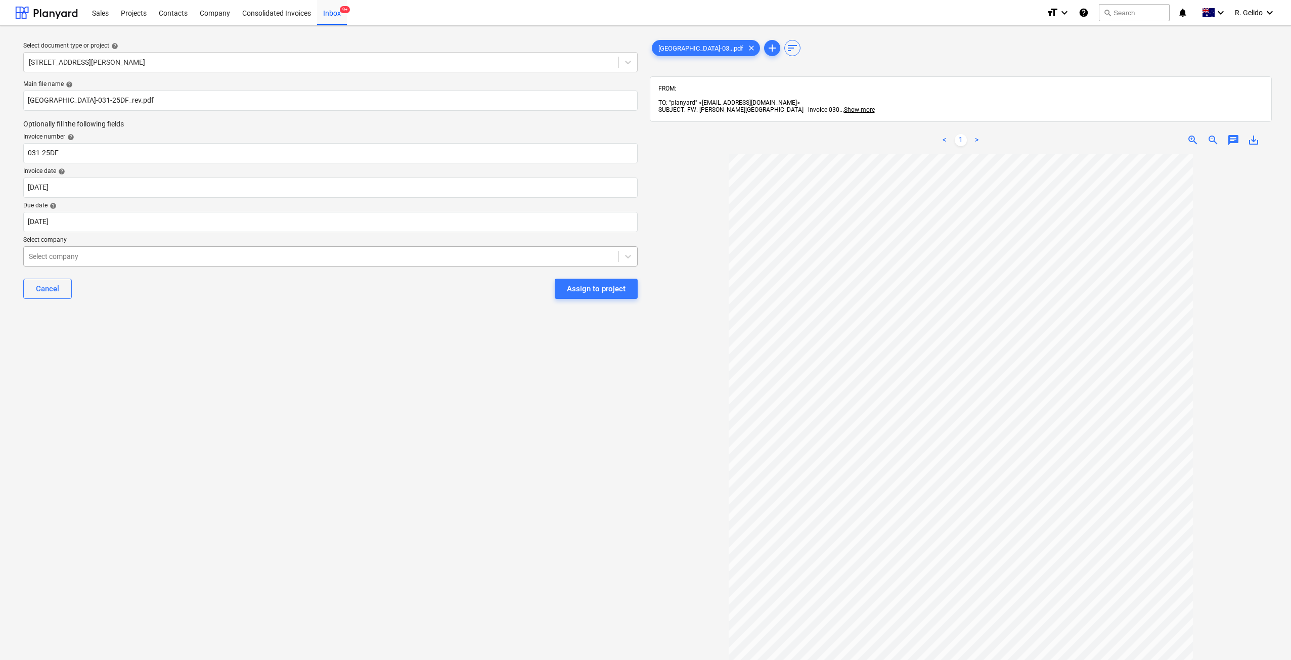
click at [231, 254] on div at bounding box center [321, 256] width 584 height 10
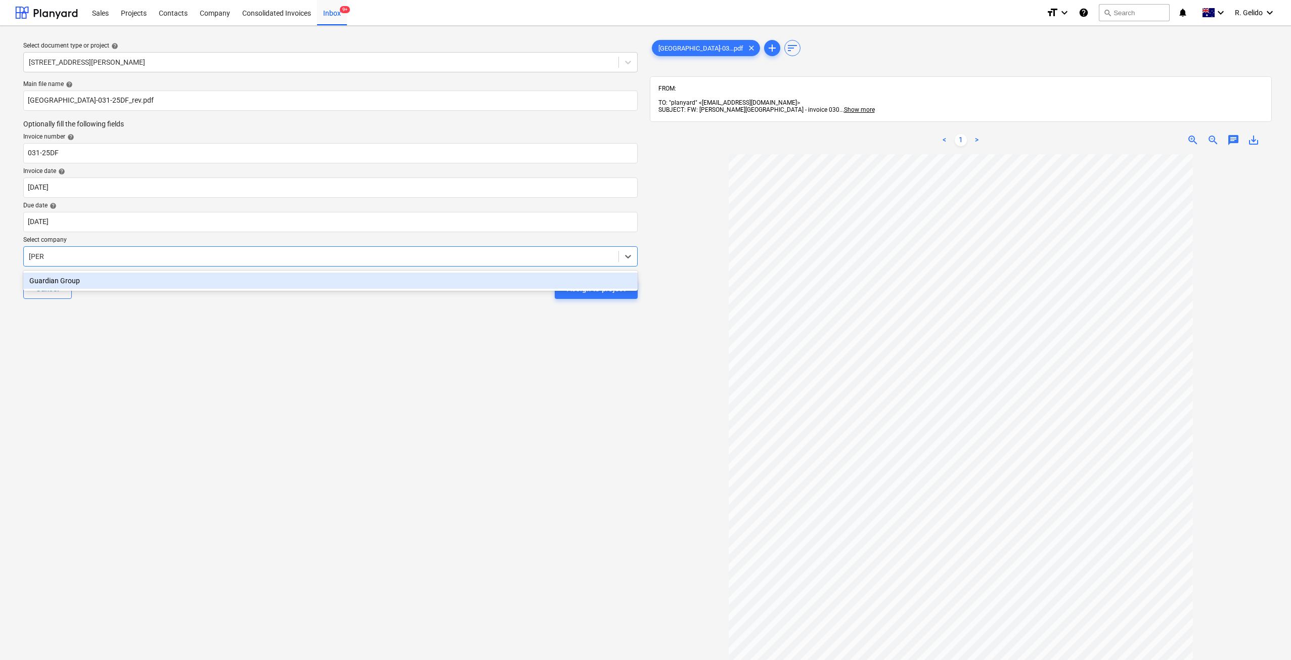
type input "dia"
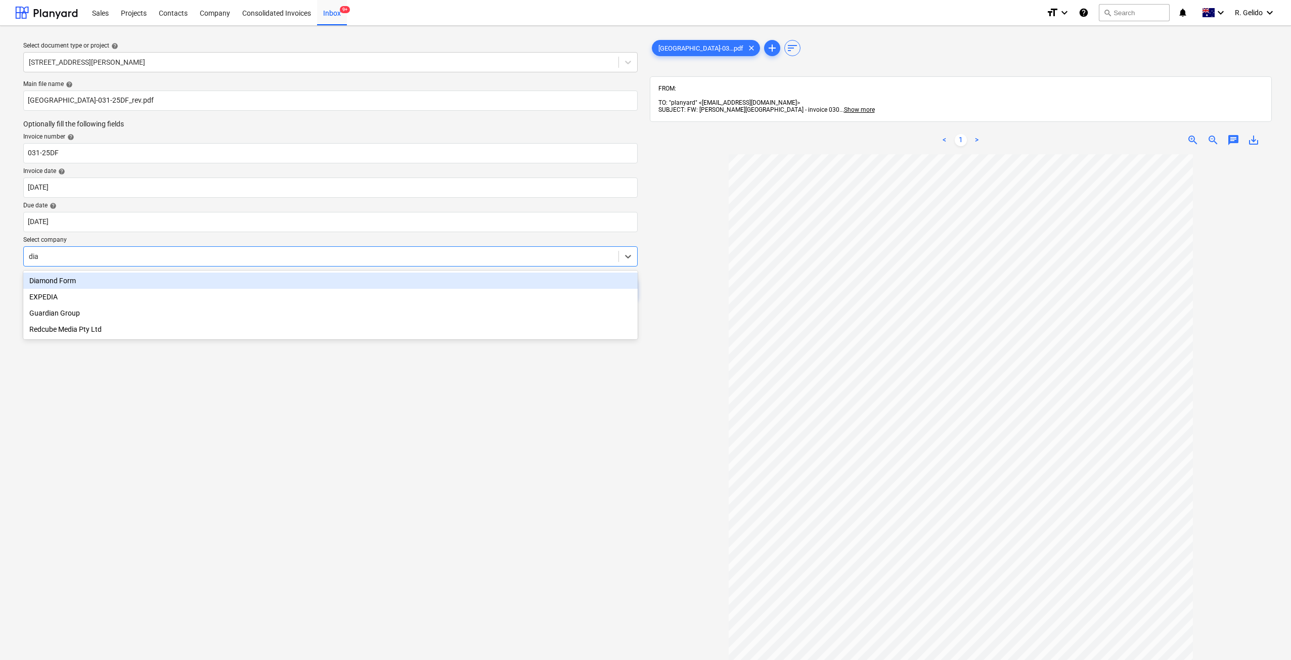
click at [105, 287] on div "Diamond Form" at bounding box center [330, 280] width 614 height 16
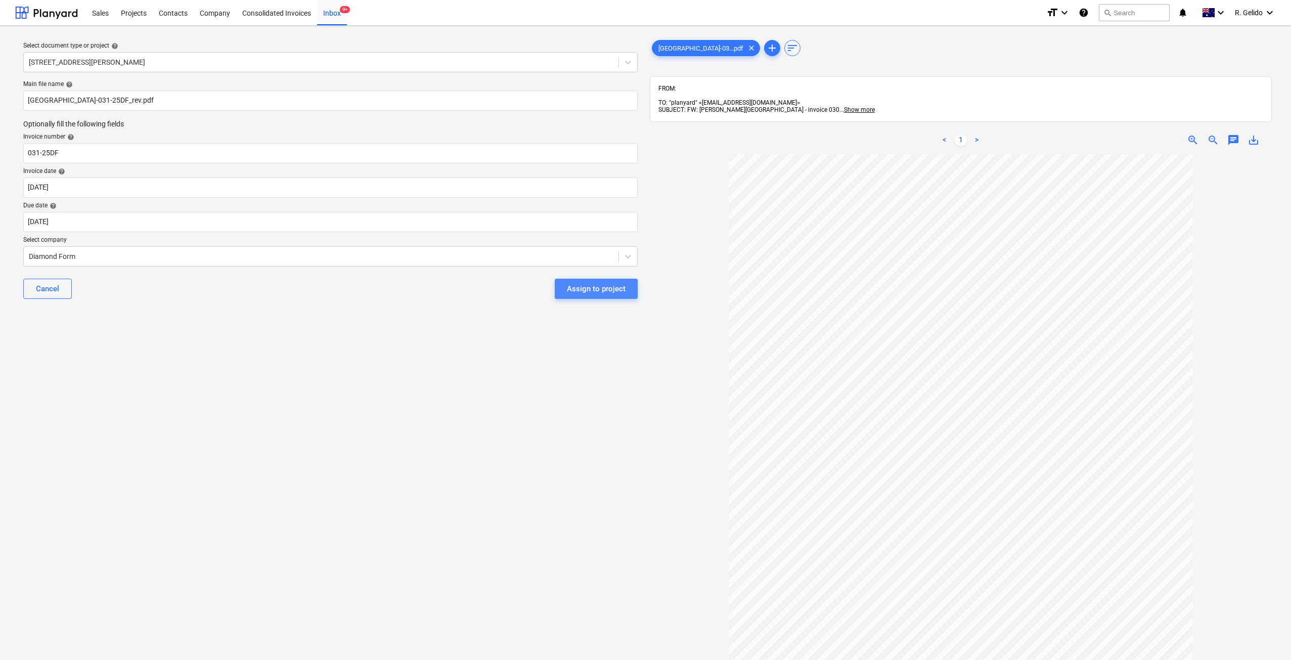
click at [599, 285] on div "Assign to project" at bounding box center [596, 288] width 59 height 13
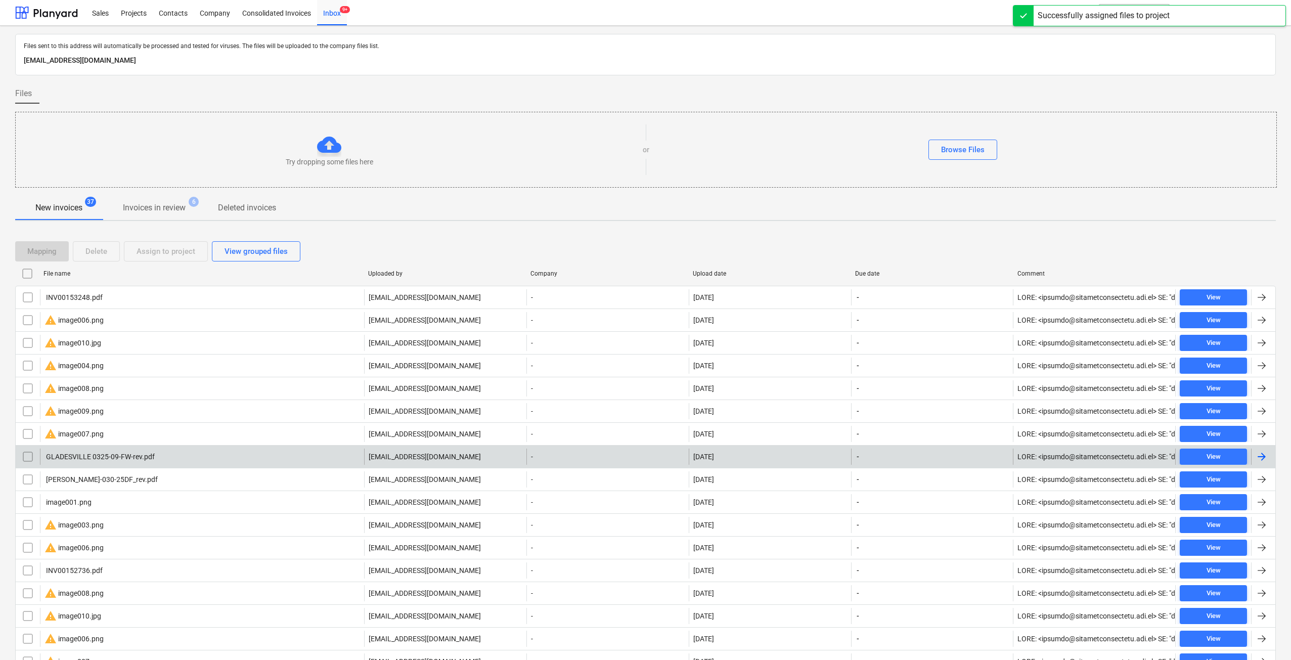
click at [168, 452] on div "GLADESVILLE 0325-09-FW-rev.pdf" at bounding box center [202, 456] width 324 height 16
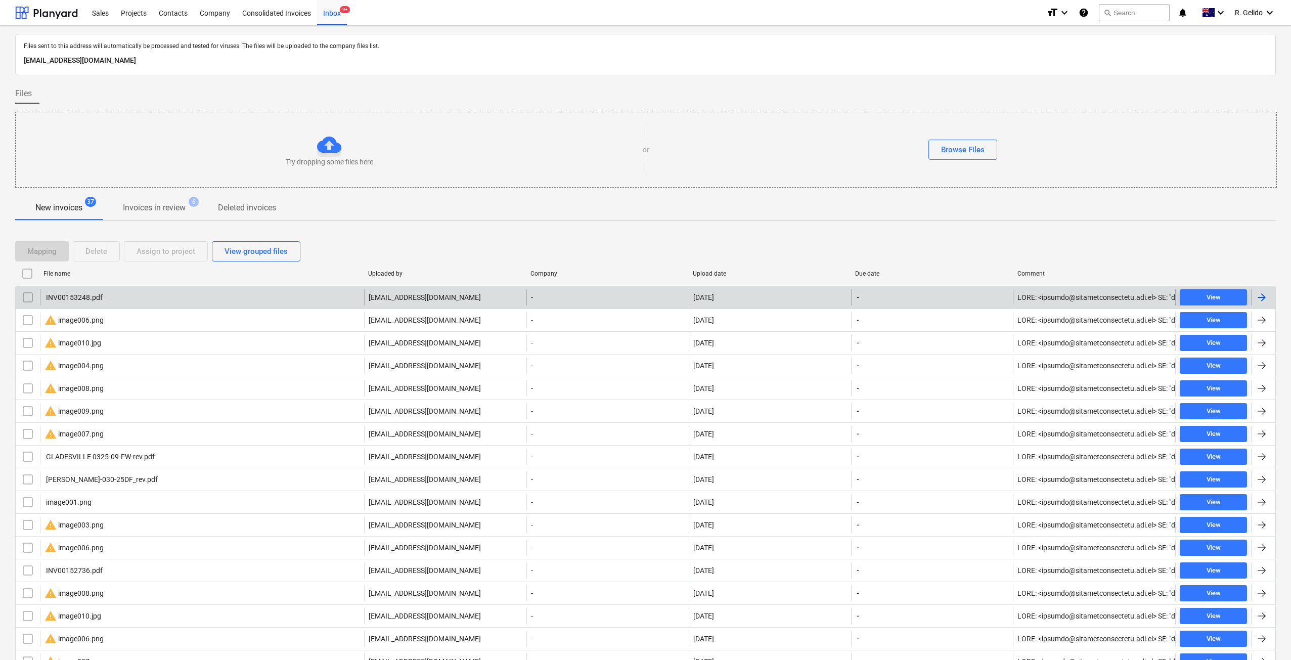
click at [125, 297] on div "INV00153248.pdf" at bounding box center [202, 297] width 324 height 16
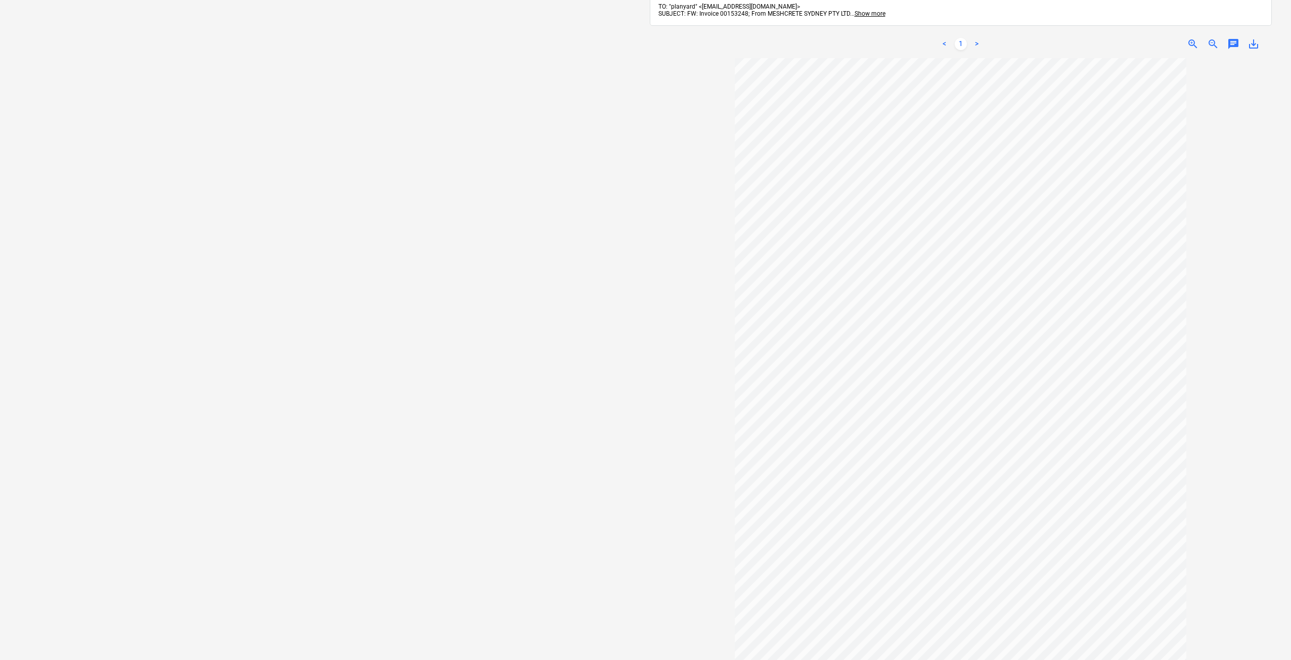
scroll to position [12, 0]
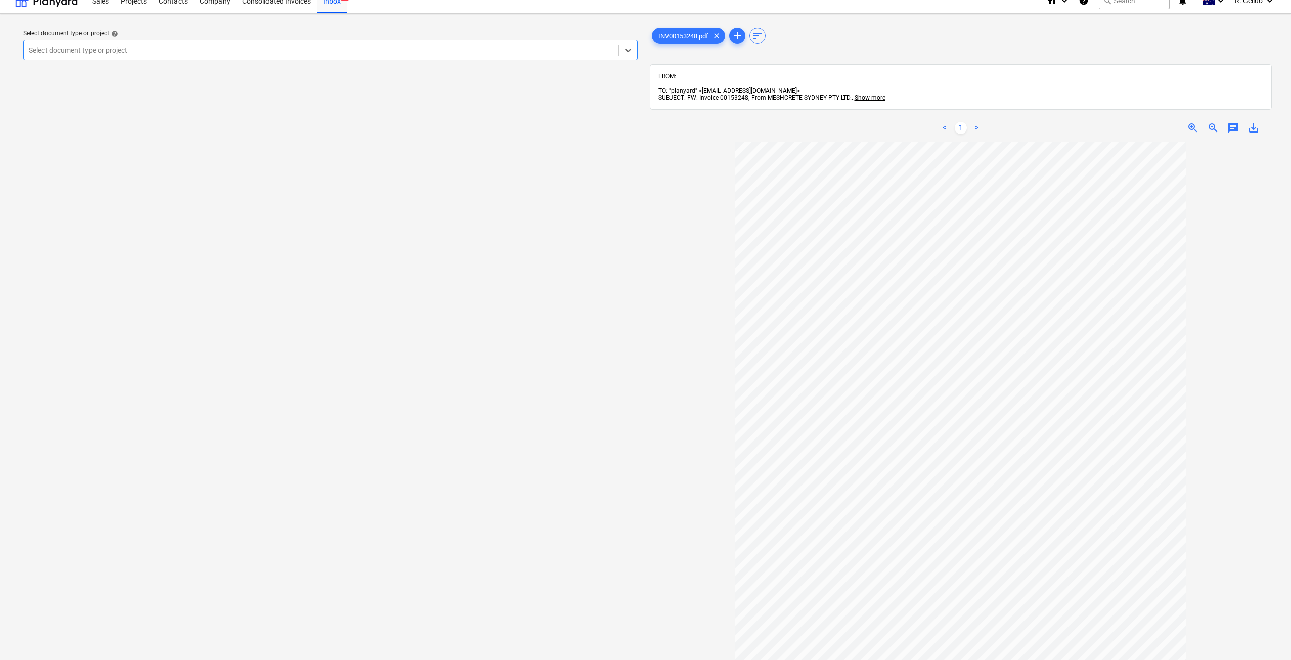
click at [325, 57] on div "Select document type or project" at bounding box center [321, 50] width 595 height 14
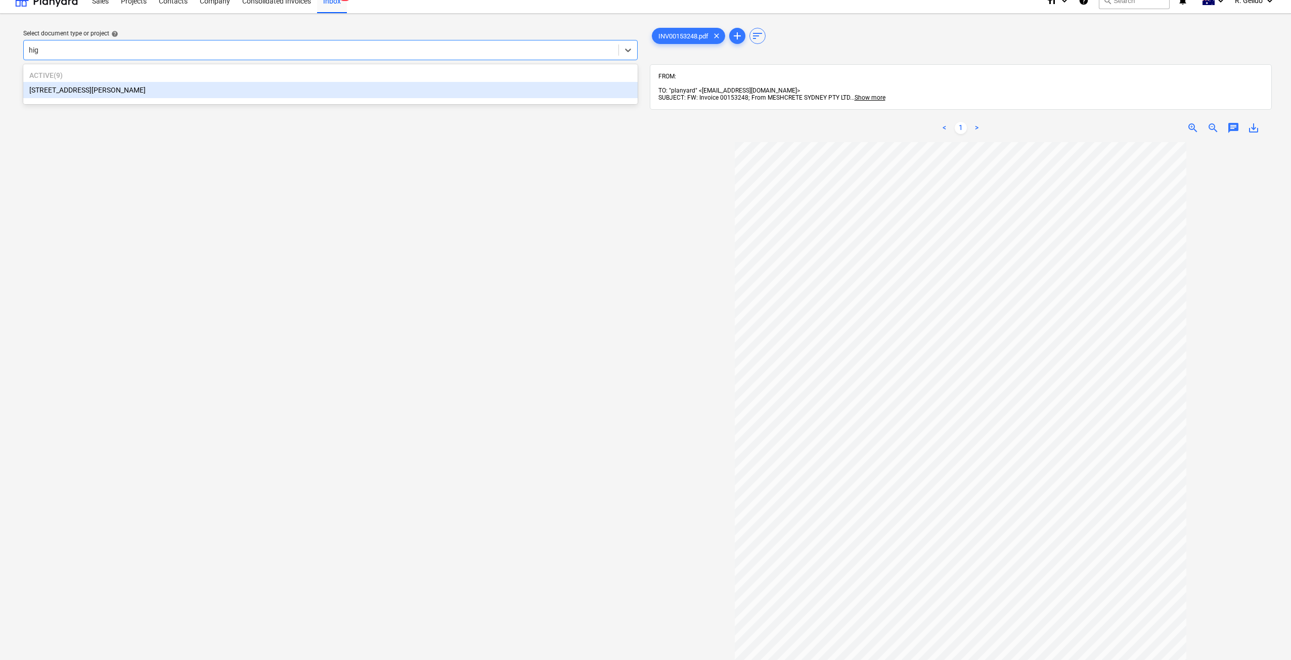
type input "high"
click at [104, 84] on div "[STREET_ADDRESS][PERSON_NAME]" at bounding box center [330, 90] width 614 height 16
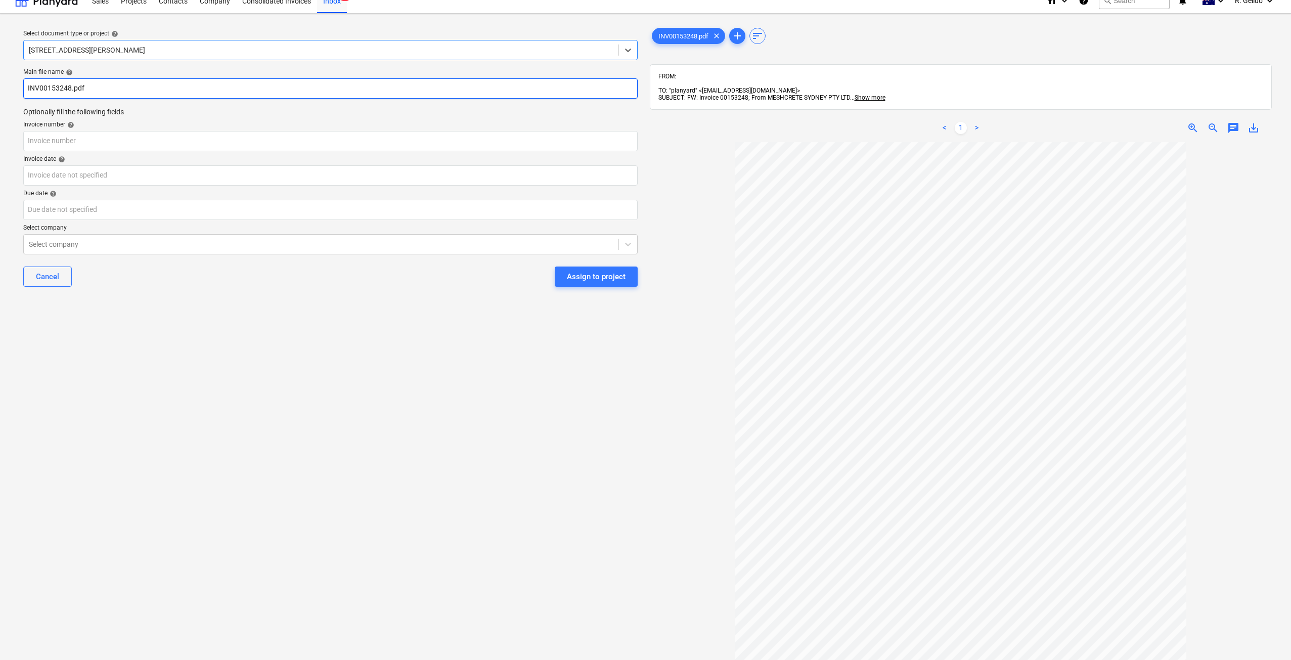
click at [31, 88] on input "INV00153248.pdf" at bounding box center [330, 88] width 614 height 20
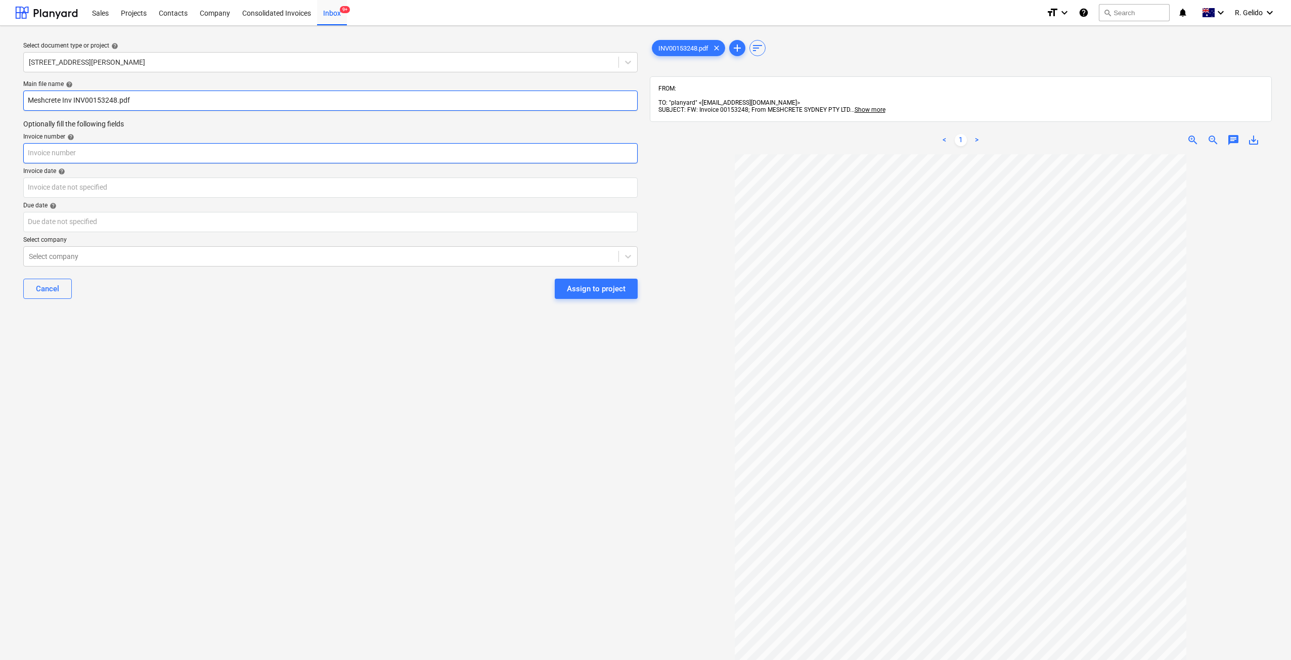
type input "Meshcrete Inv INV00153248.pdf"
click at [42, 154] on input "text" at bounding box center [330, 153] width 614 height 20
type input "00153248"
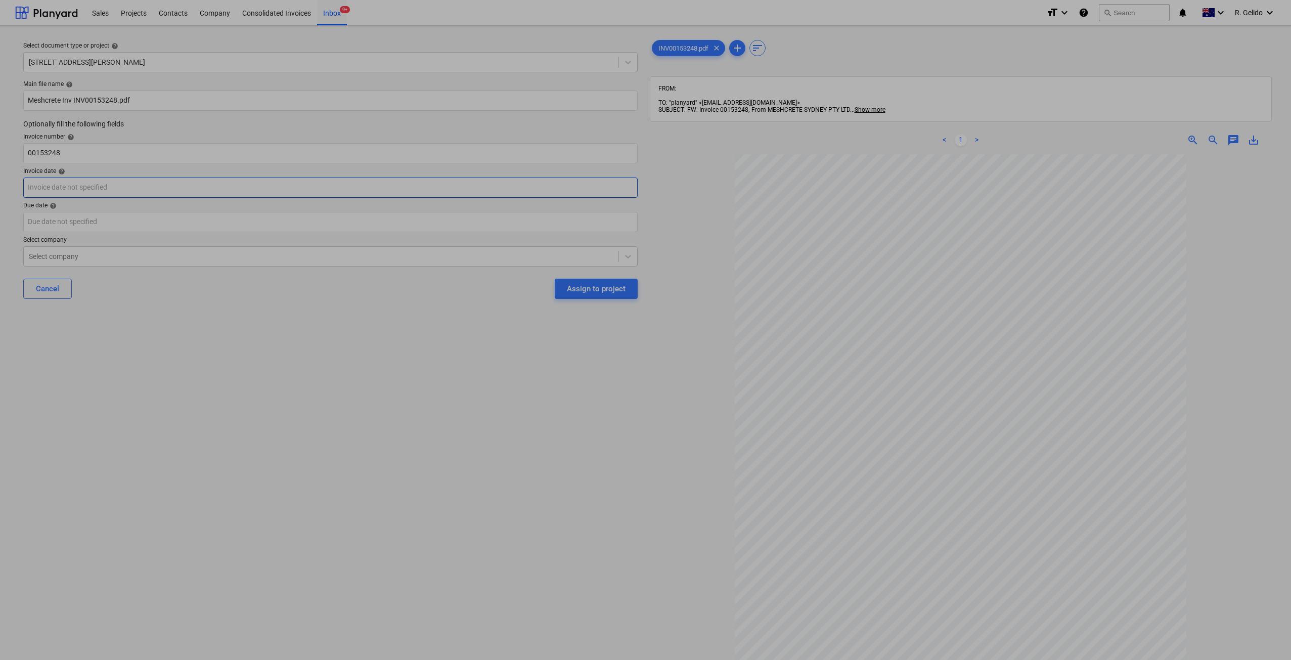
click at [133, 185] on body "Sales Projects Contacts Company Consolidated Invoices Inbox 9+ format_size keyb…" at bounding box center [645, 330] width 1291 height 660
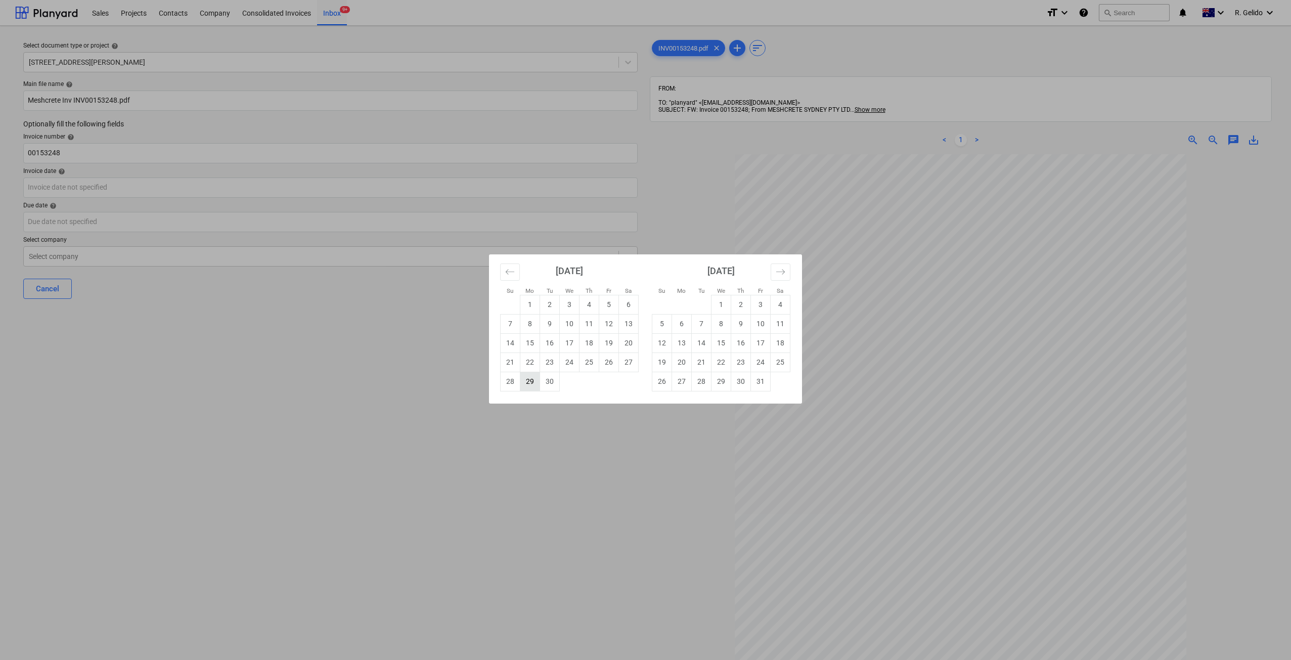
click at [527, 382] on td "29" at bounding box center [530, 381] width 20 height 19
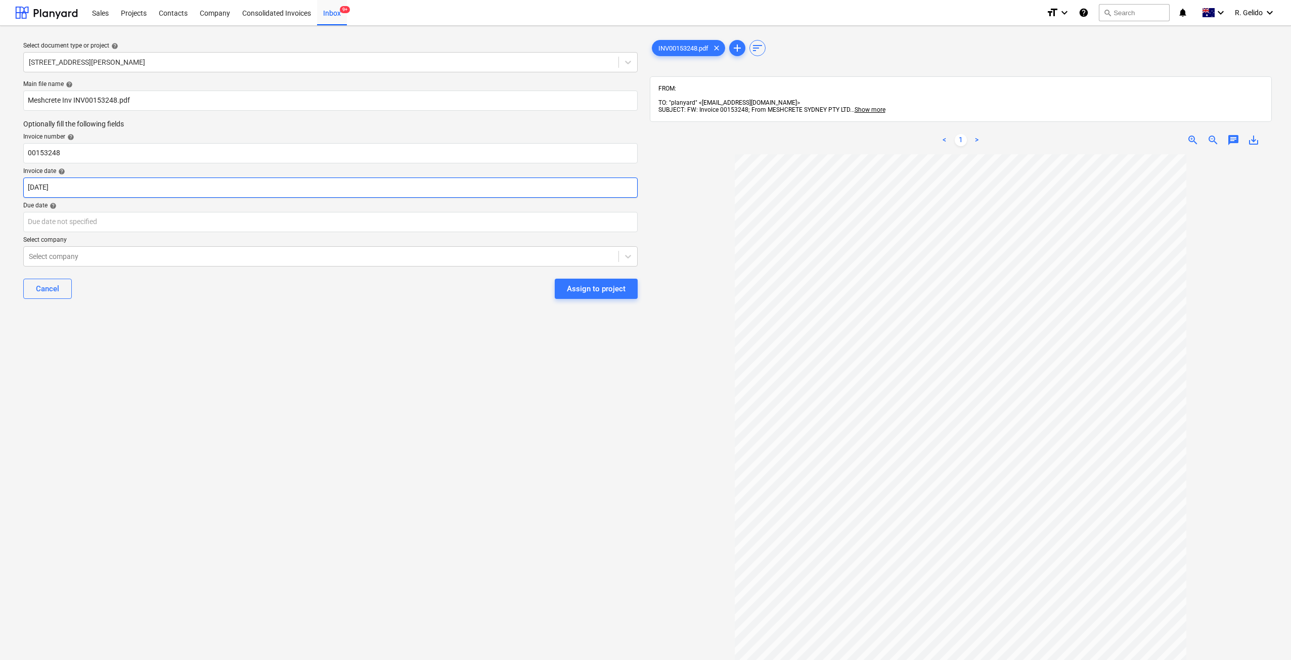
click at [146, 184] on body "Sales Projects Contacts Company Consolidated Invoices Inbox 9+ format_size keyb…" at bounding box center [645, 330] width 1291 height 660
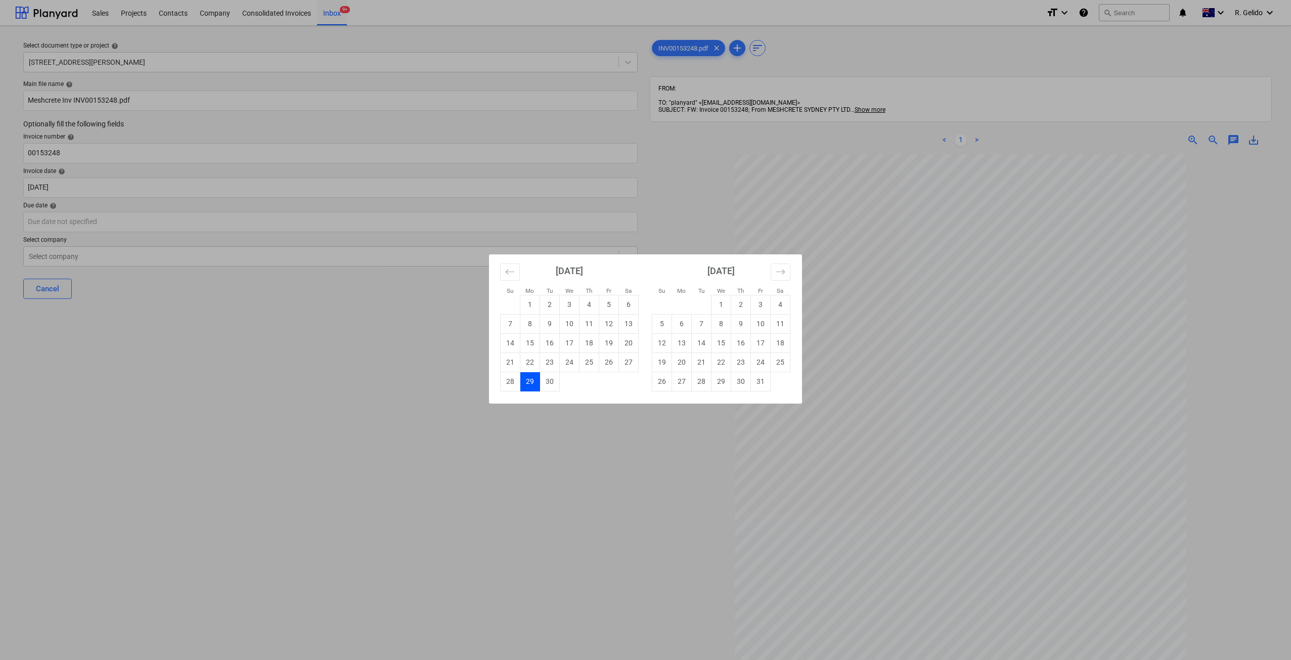
click at [499, 271] on div "[DATE] 1 2 3 4 5 6 7 8 9 10 11 12 13 14 15 16 17 18 19 20 21 22 23 24 25 26 27 …" at bounding box center [569, 322] width 152 height 137
click at [512, 275] on icon "Move backward to switch to the previous month." at bounding box center [510, 272] width 10 height 10
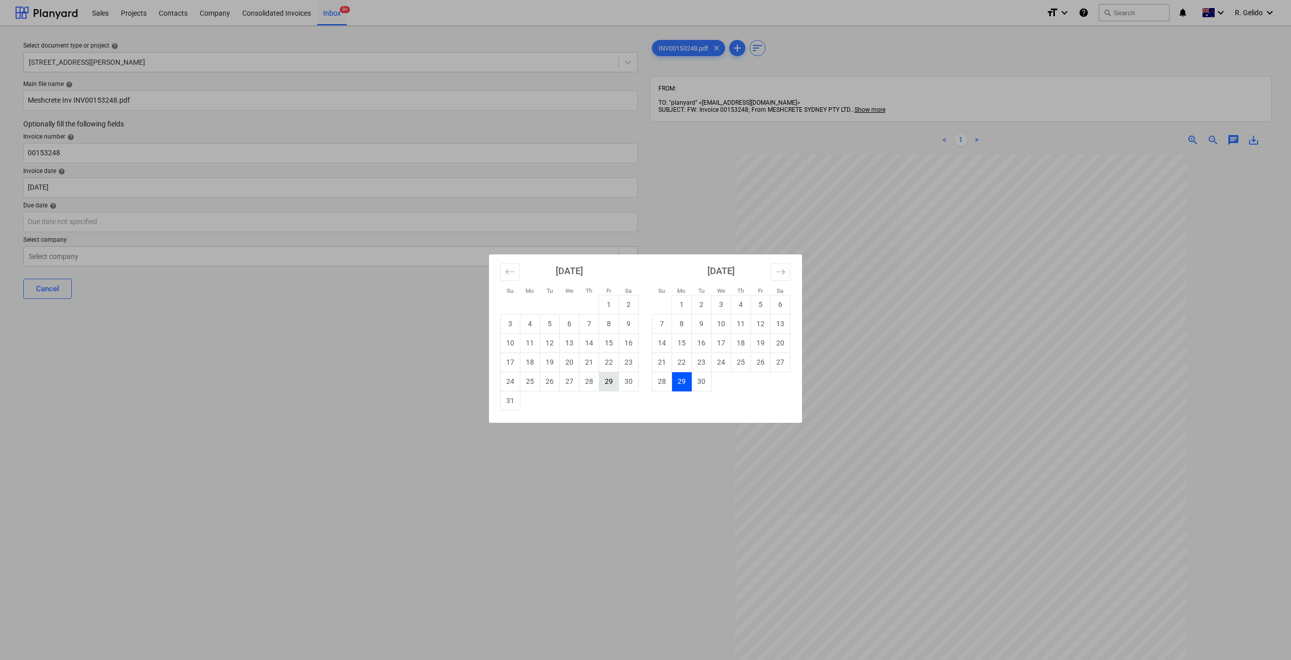
click at [610, 383] on td "29" at bounding box center [609, 381] width 20 height 19
type input "[DATE]"
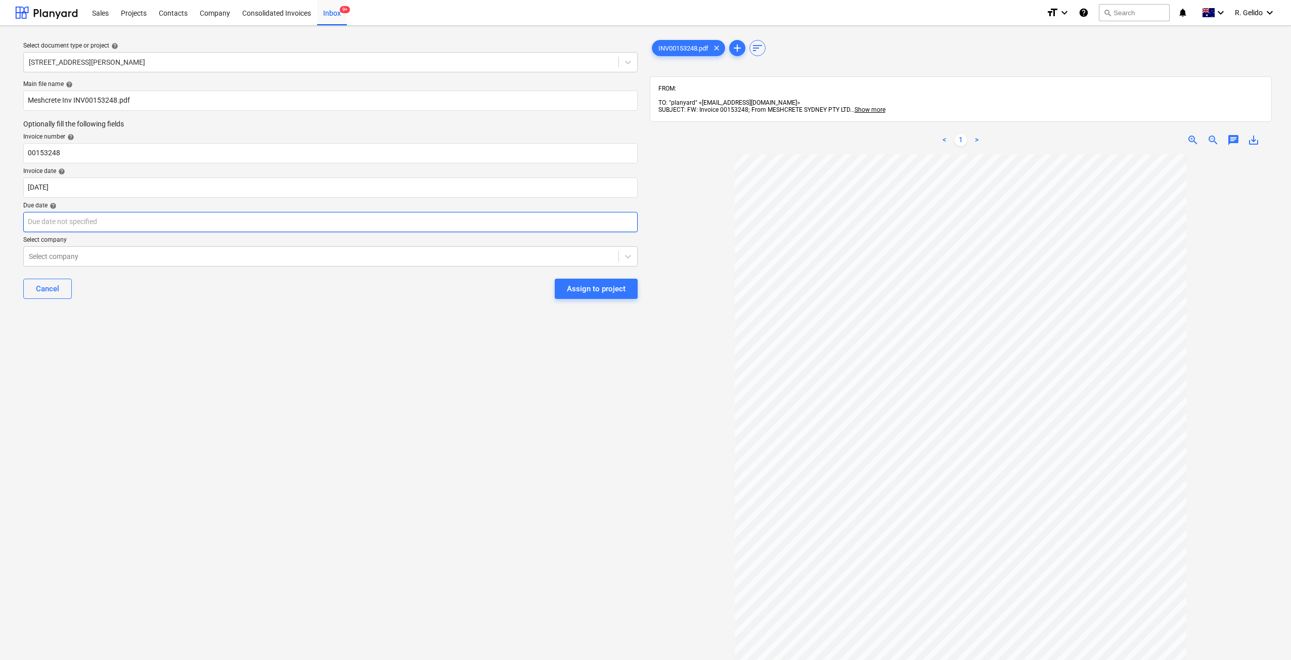
click at [82, 215] on body "Sales Projects Contacts Company Consolidated Invoices Inbox 9+ format_size keyb…" at bounding box center [645, 330] width 1291 height 660
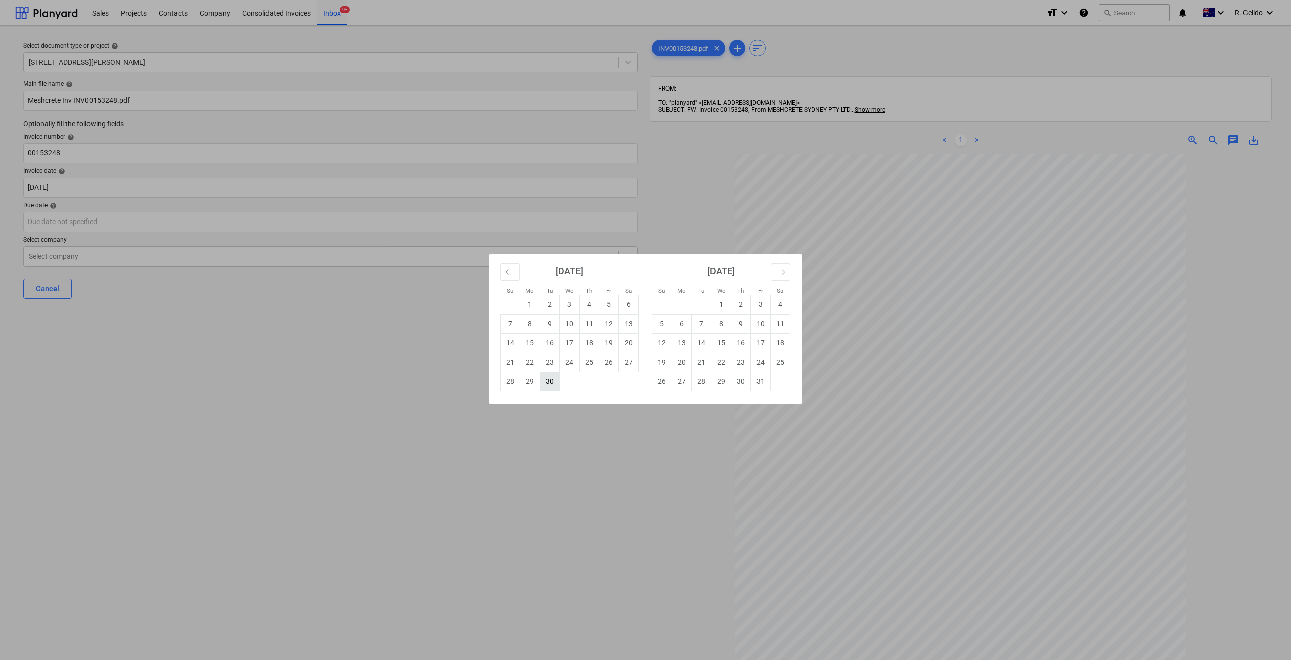
click at [540, 383] on td "30" at bounding box center [550, 381] width 20 height 19
type input "[DATE]"
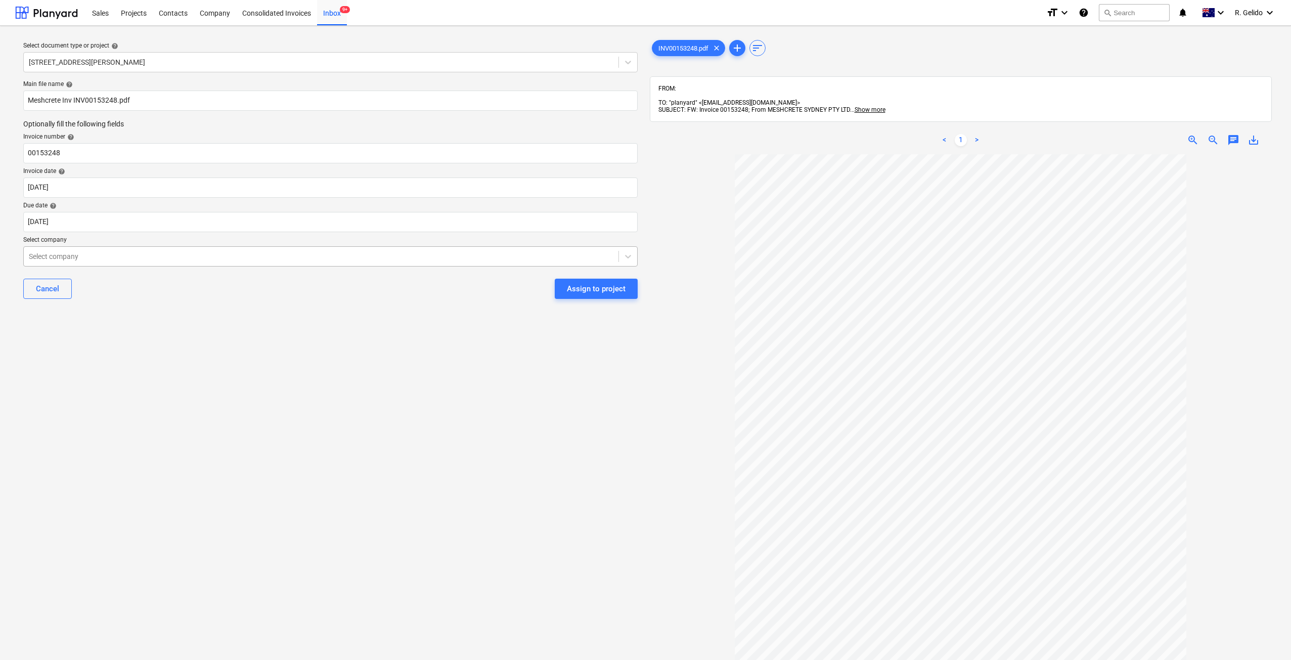
click at [252, 261] on div "Select company" at bounding box center [321, 256] width 595 height 14
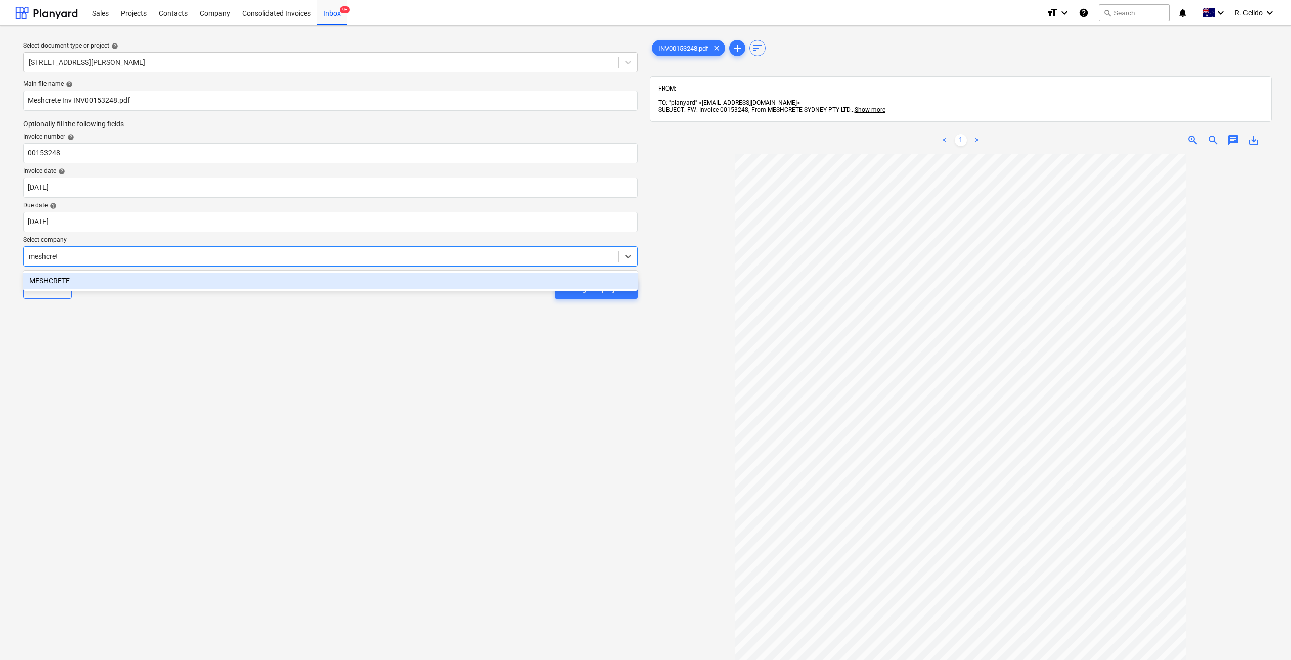
type input "meshcrete"
click at [240, 284] on div "MESHCRETE" at bounding box center [330, 280] width 614 height 16
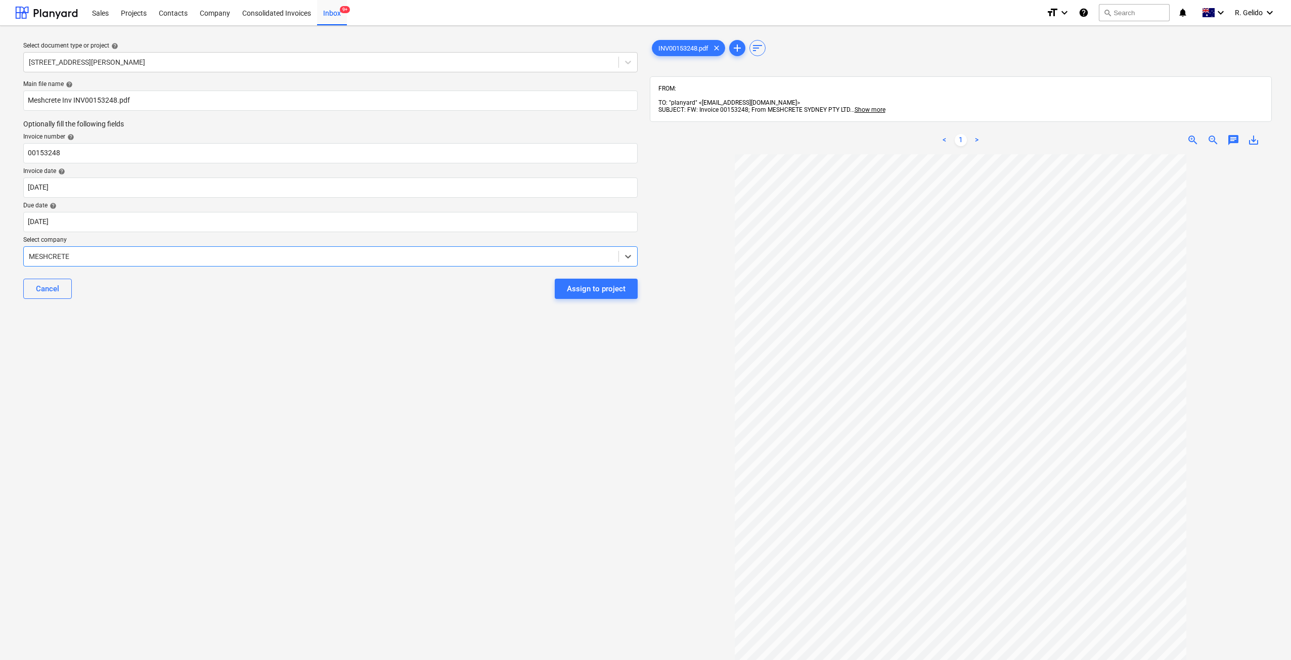
click at [379, 324] on div "Select document type or project help [STREET_ADDRESS][PERSON_NAME] file name he…" at bounding box center [330, 412] width 630 height 756
click at [613, 279] on button "Assign to project" at bounding box center [596, 289] width 83 height 20
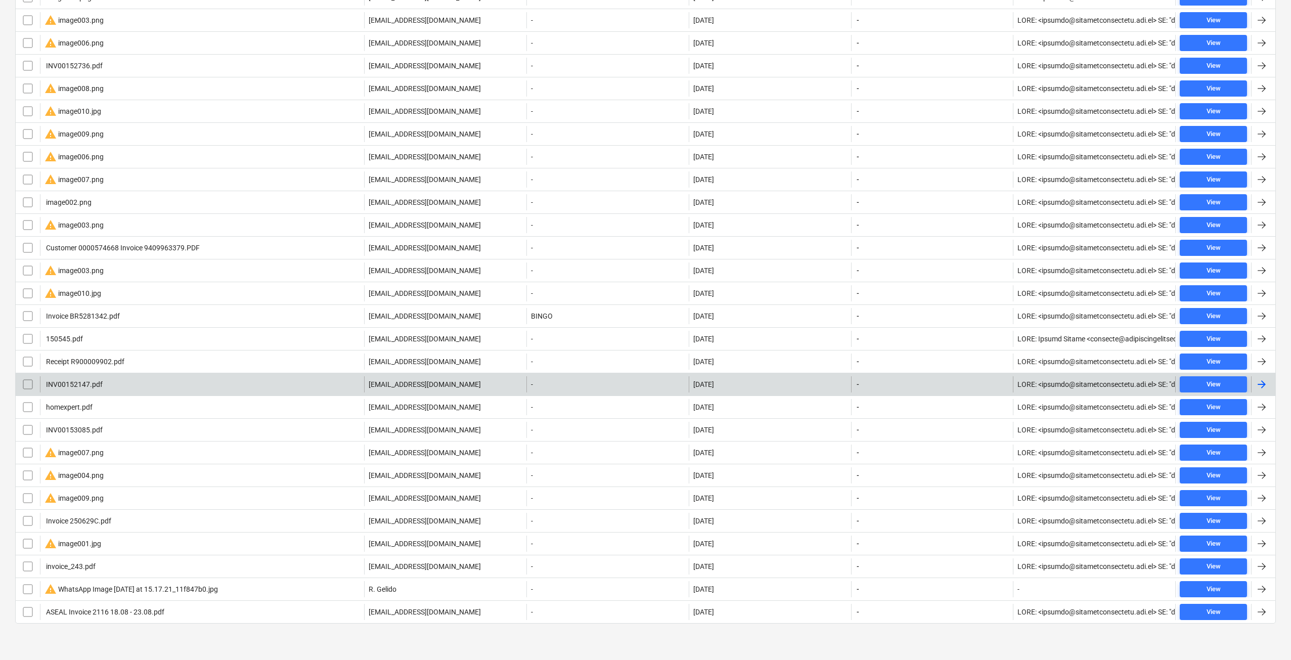
scroll to position [145, 0]
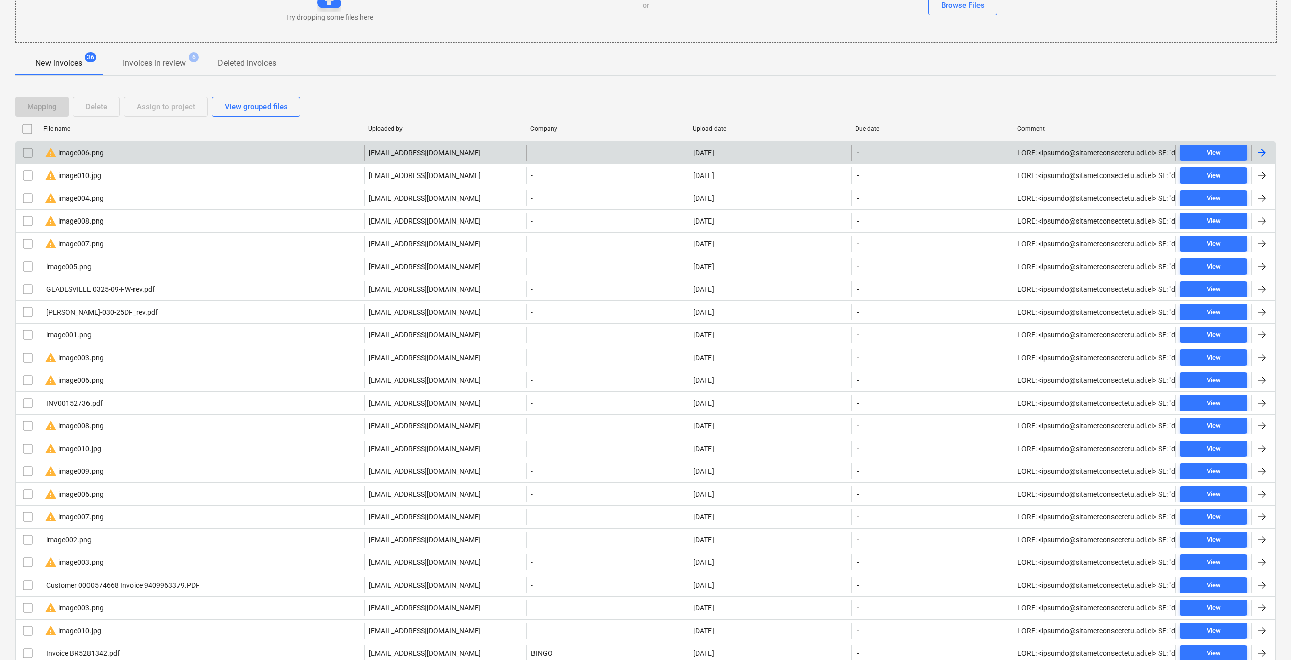
click at [29, 151] on input "checkbox" at bounding box center [28, 153] width 16 height 16
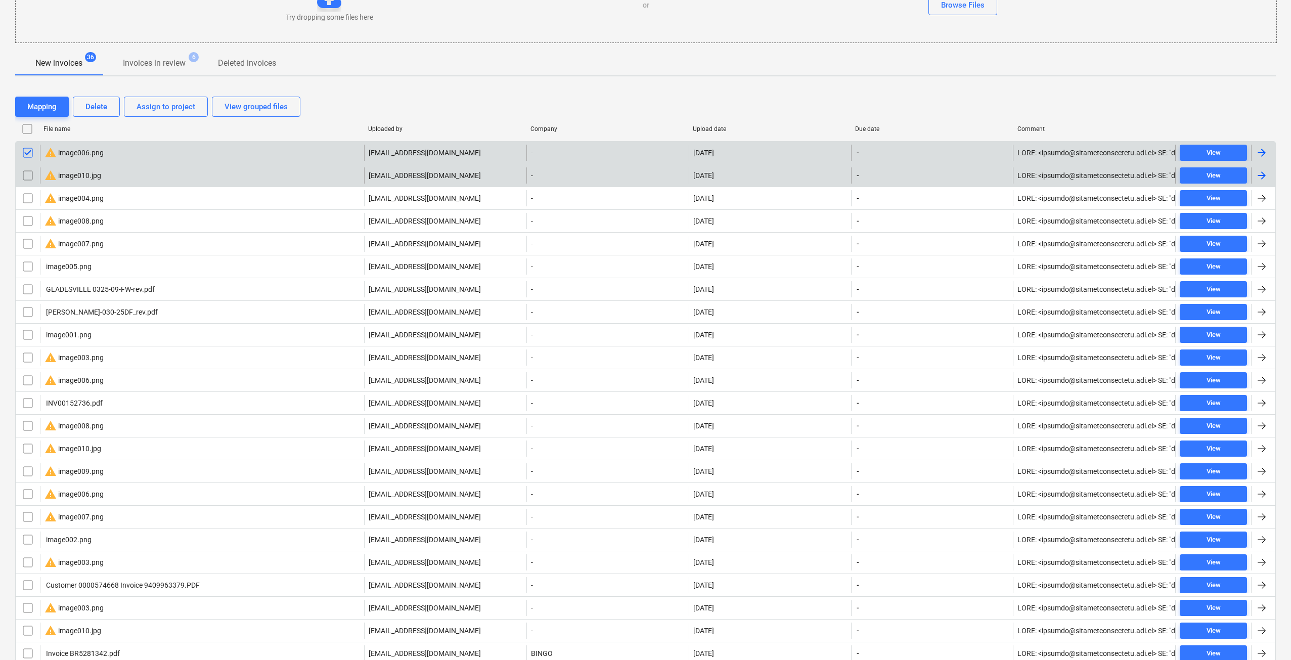
click at [29, 173] on input "checkbox" at bounding box center [28, 175] width 16 height 16
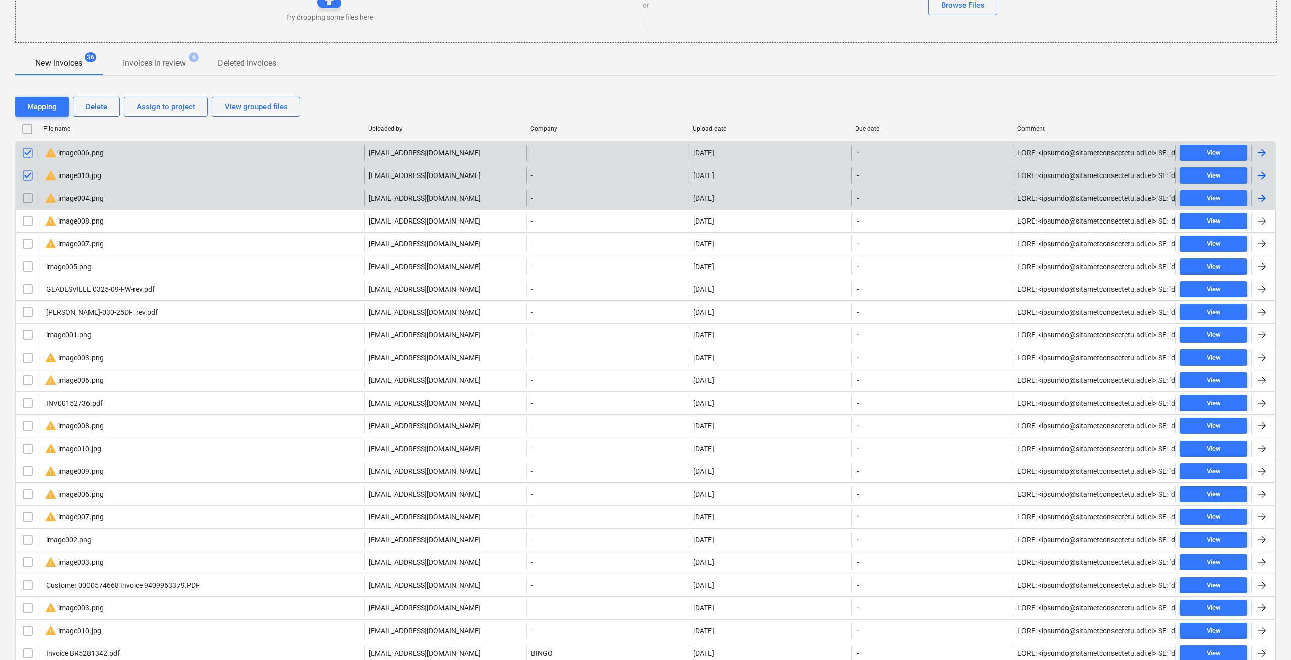
click at [29, 199] on input "checkbox" at bounding box center [28, 198] width 16 height 16
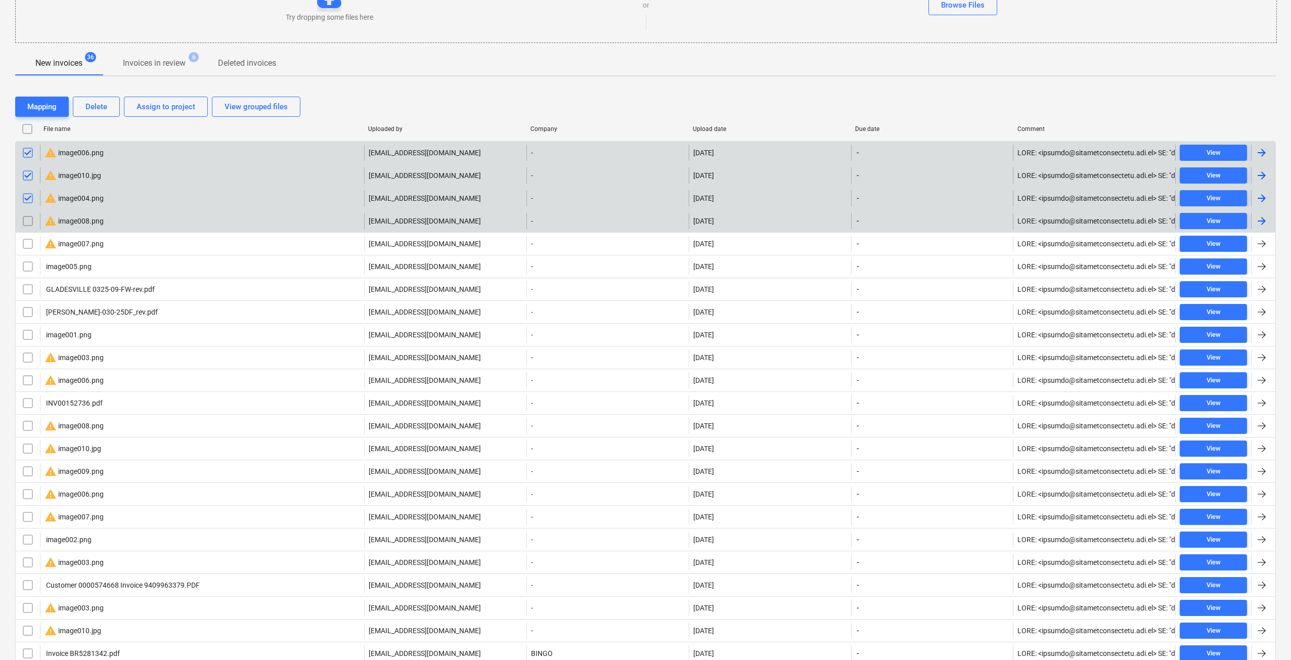
click at [25, 220] on input "checkbox" at bounding box center [28, 221] width 16 height 16
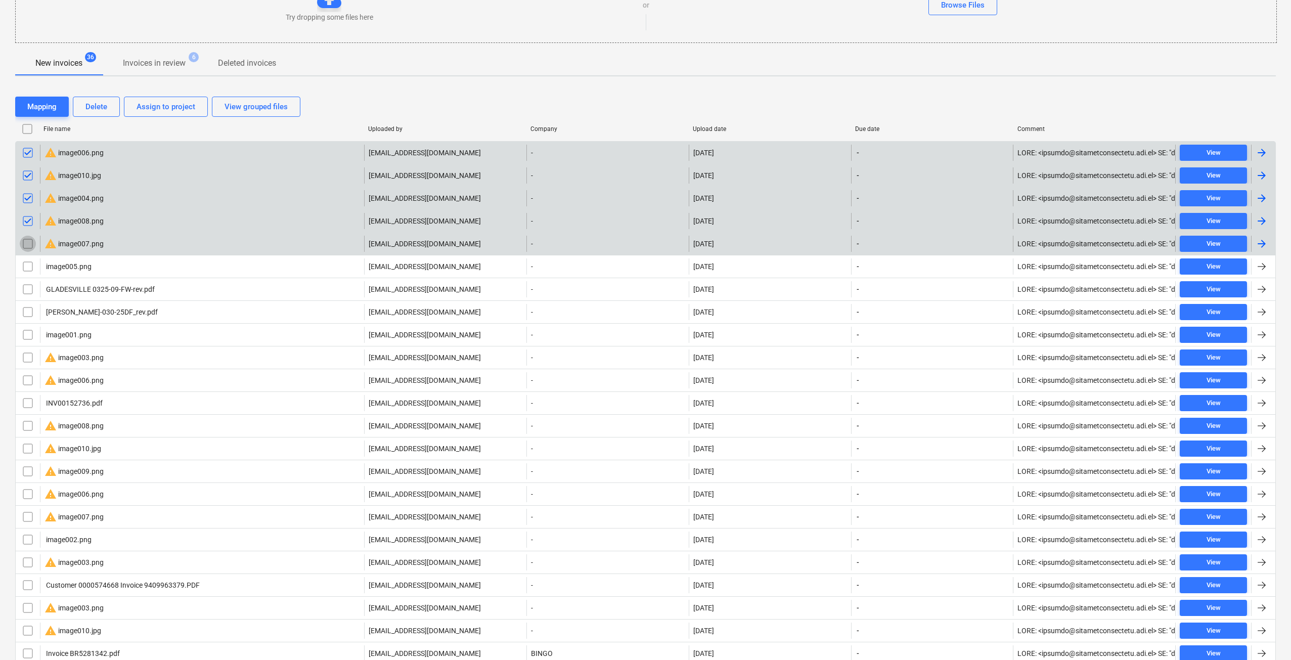
click at [27, 246] on input "checkbox" at bounding box center [28, 244] width 16 height 16
click at [100, 109] on div "Delete" at bounding box center [96, 106] width 22 height 13
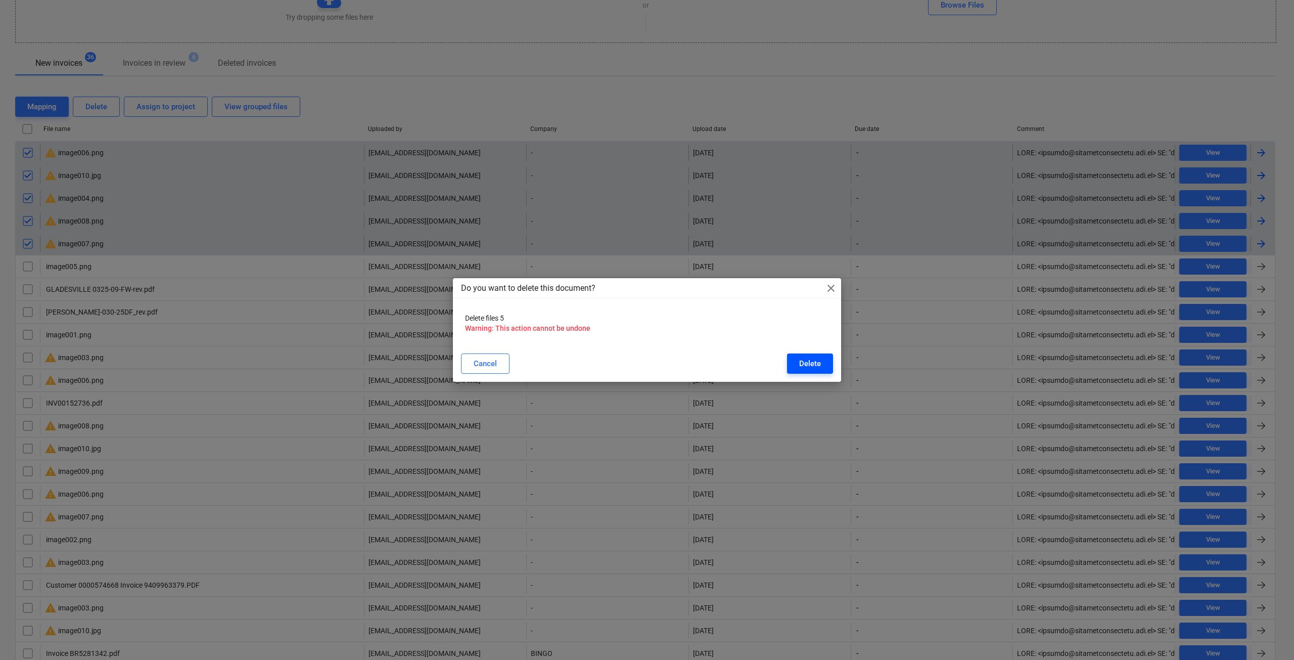
click at [822, 353] on button "Delete" at bounding box center [810, 363] width 46 height 20
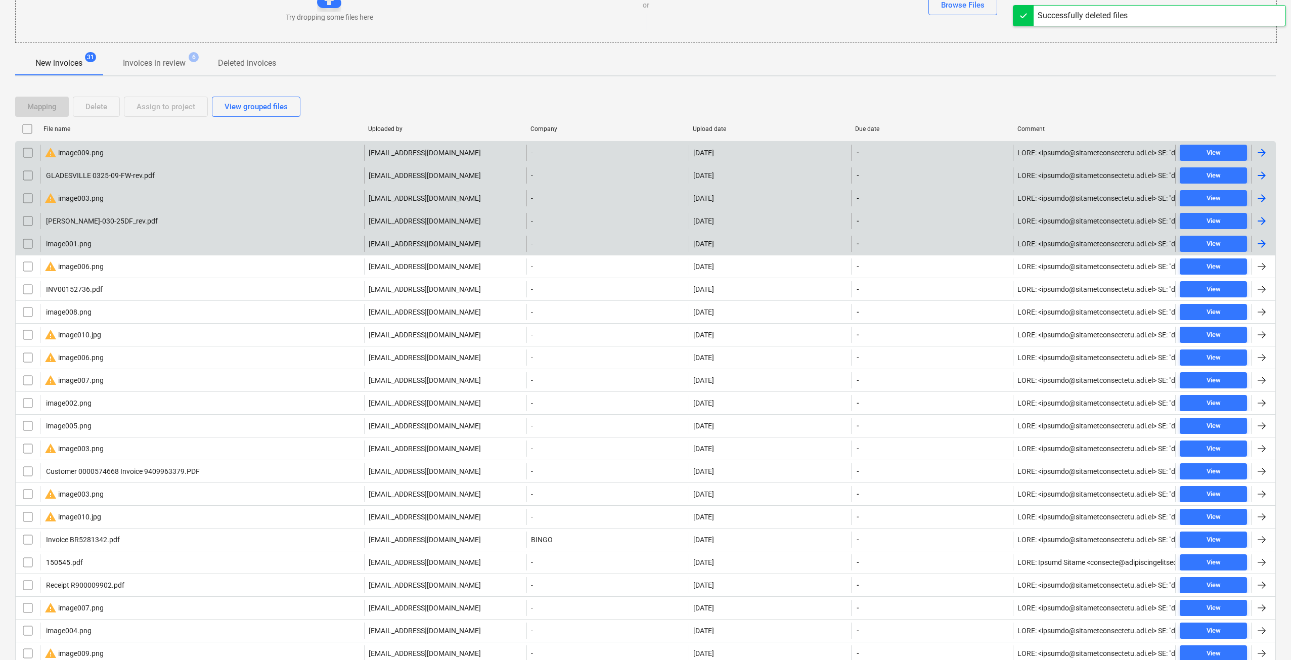
click at [26, 147] on input "checkbox" at bounding box center [28, 153] width 16 height 16
click at [94, 108] on div "Delete" at bounding box center [96, 106] width 22 height 13
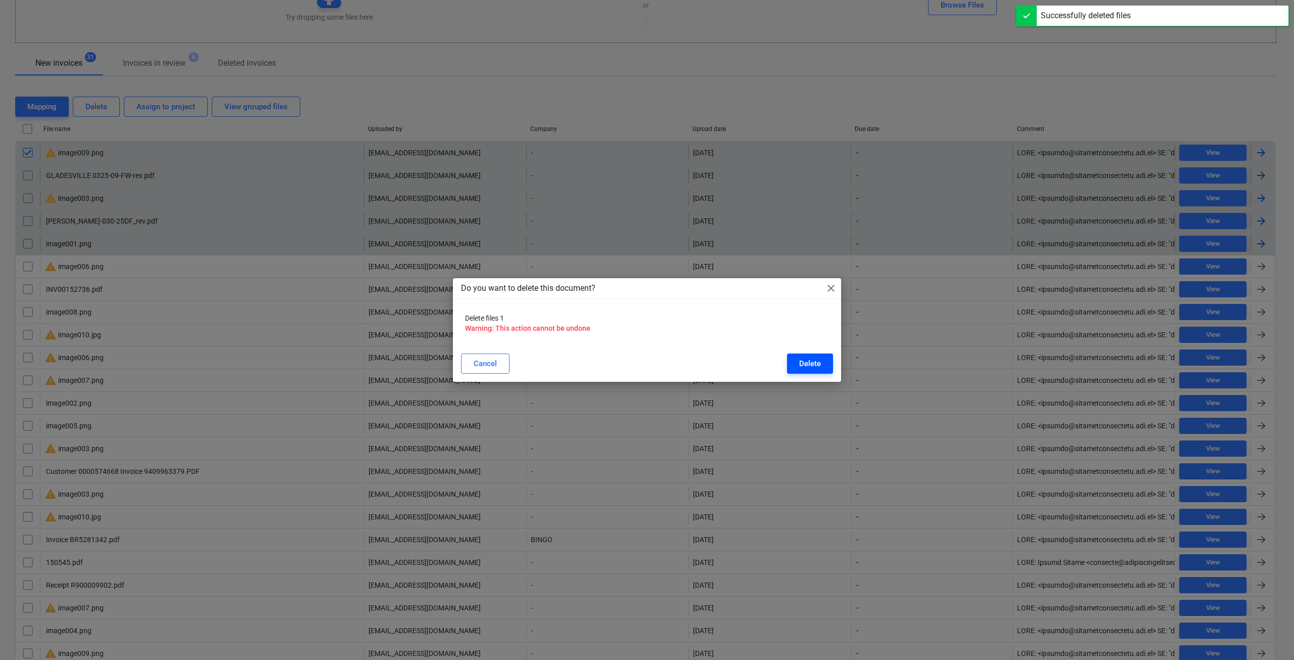
click at [802, 366] on div "Delete" at bounding box center [810, 363] width 22 height 13
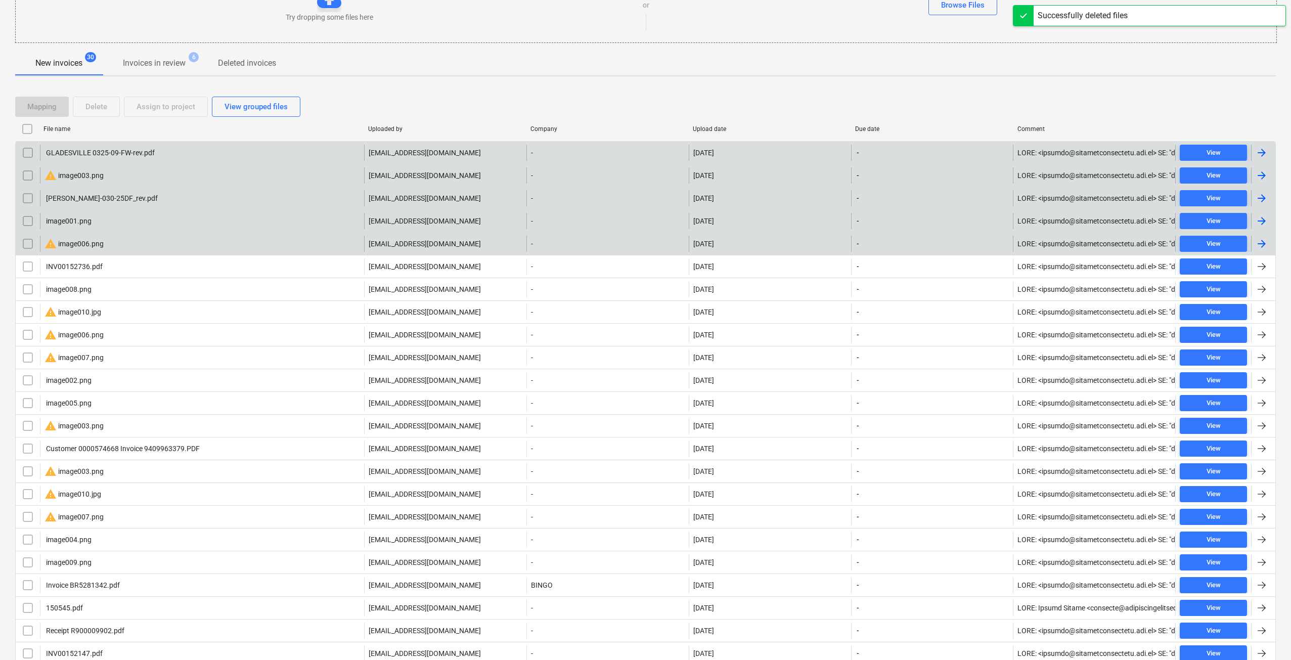
click at [27, 173] on input "checkbox" at bounding box center [28, 175] width 16 height 16
click at [25, 242] on input "checkbox" at bounding box center [28, 244] width 16 height 16
click at [28, 225] on input "checkbox" at bounding box center [28, 221] width 16 height 16
click at [93, 106] on div "Delete" at bounding box center [96, 106] width 22 height 13
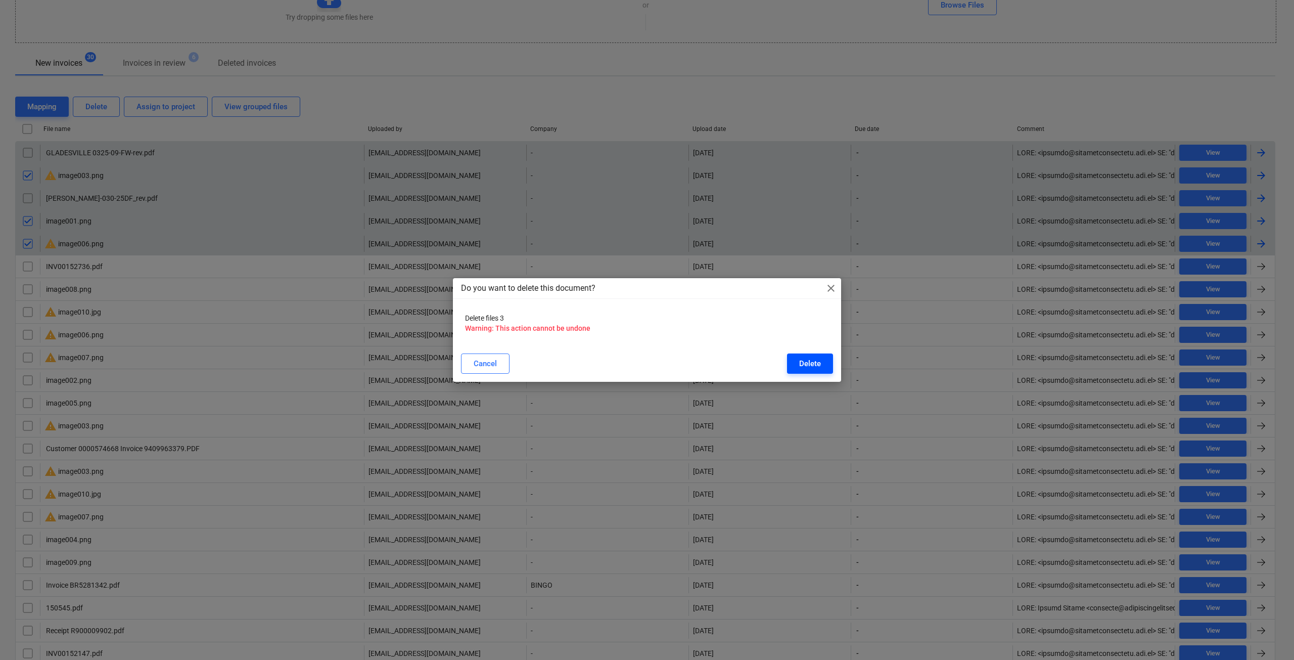
click at [803, 361] on div "Delete" at bounding box center [810, 363] width 22 height 13
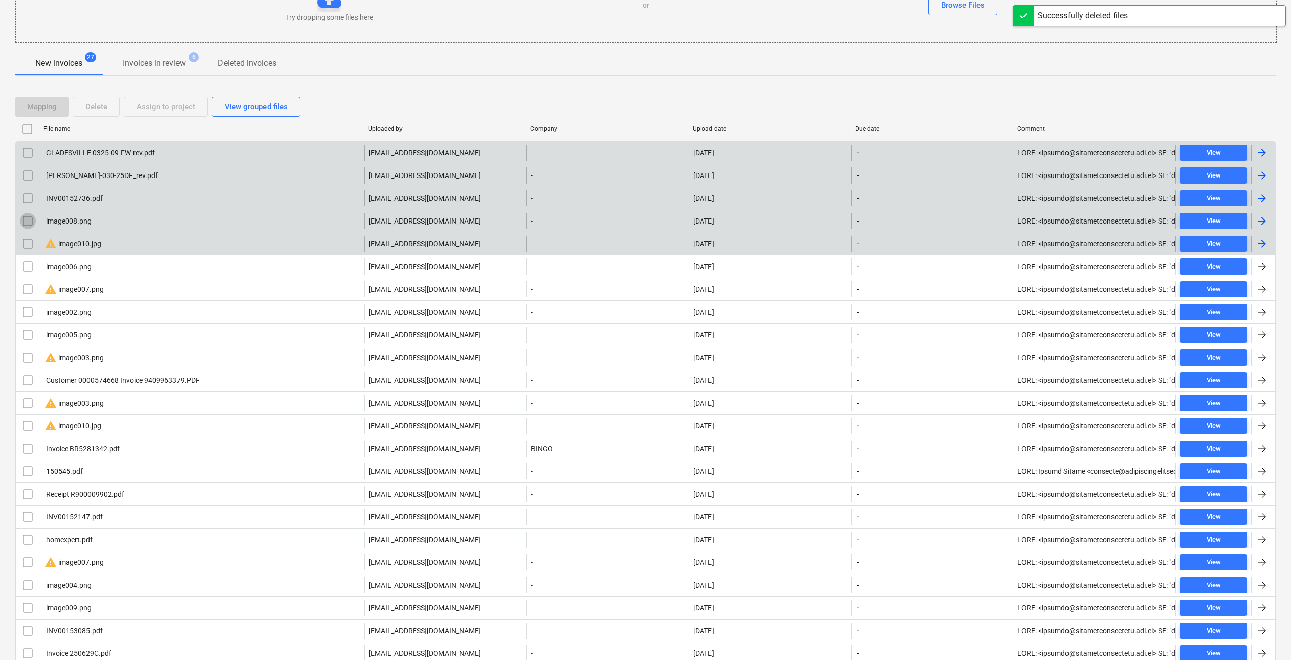
click at [21, 221] on input "checkbox" at bounding box center [28, 221] width 16 height 16
click at [27, 245] on input "checkbox" at bounding box center [28, 244] width 16 height 16
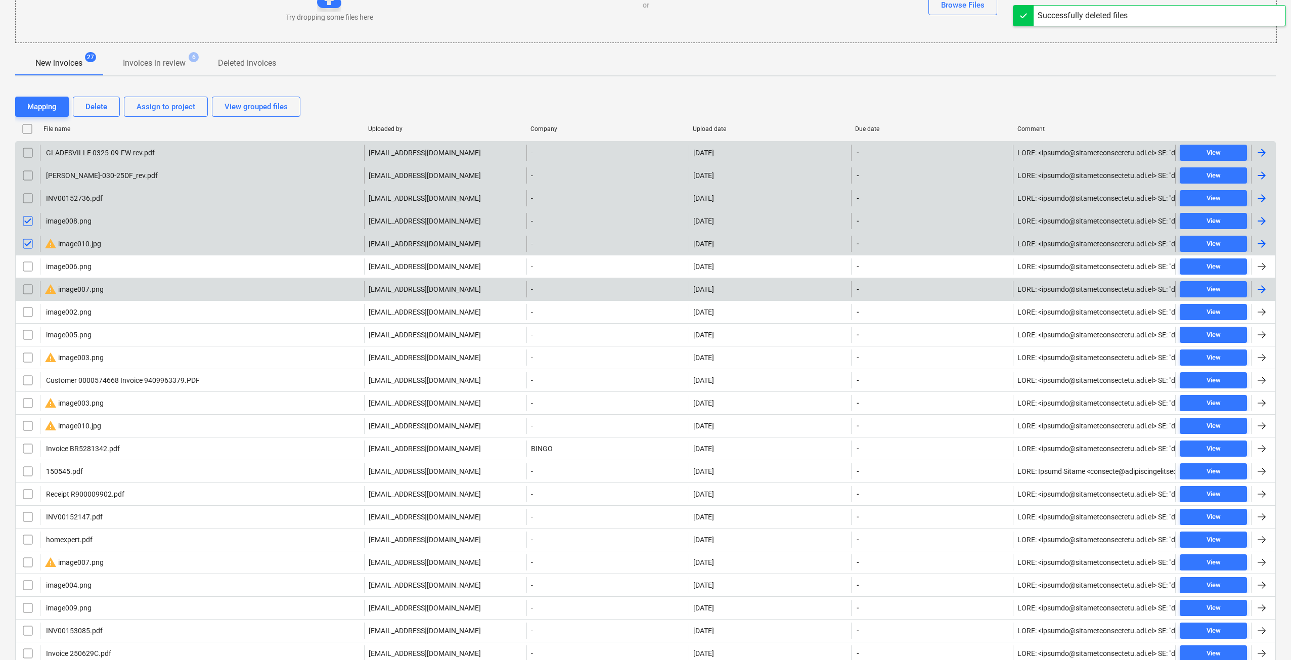
drag, startPoint x: 30, startPoint y: 267, endPoint x: 32, endPoint y: 278, distance: 10.8
click at [30, 267] on input "checkbox" at bounding box center [28, 266] width 16 height 16
click at [34, 284] on input "checkbox" at bounding box center [28, 289] width 16 height 16
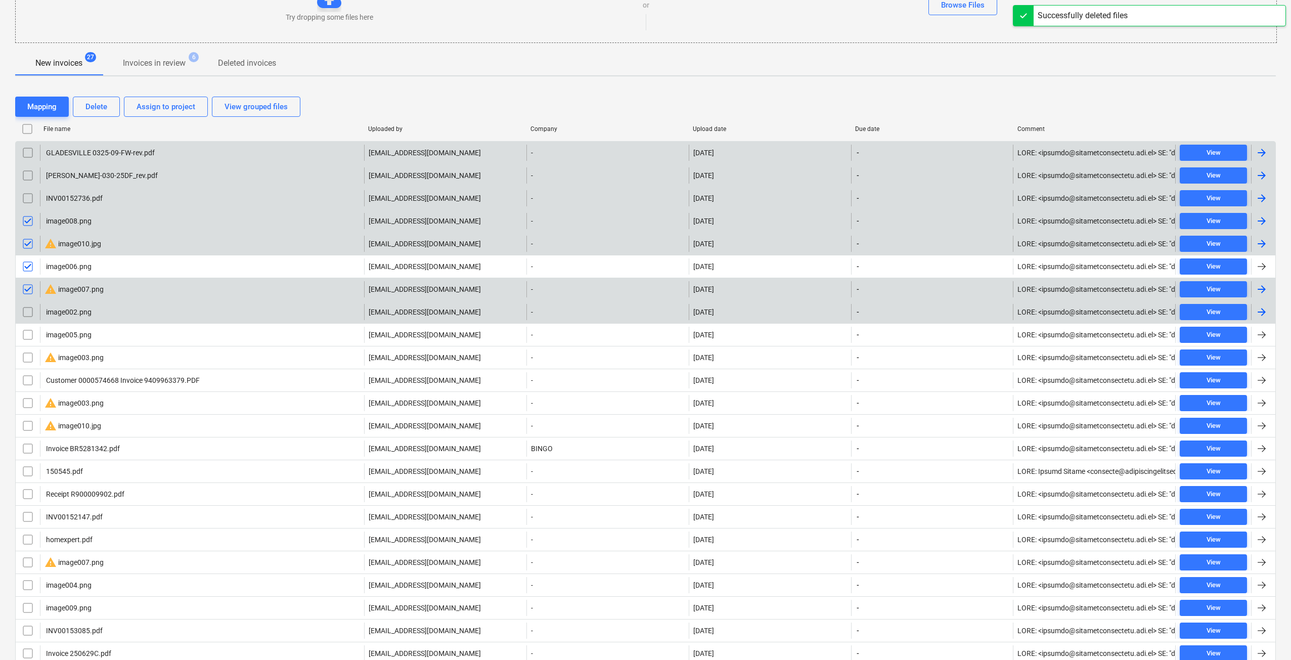
click at [28, 310] on input "checkbox" at bounding box center [28, 312] width 16 height 16
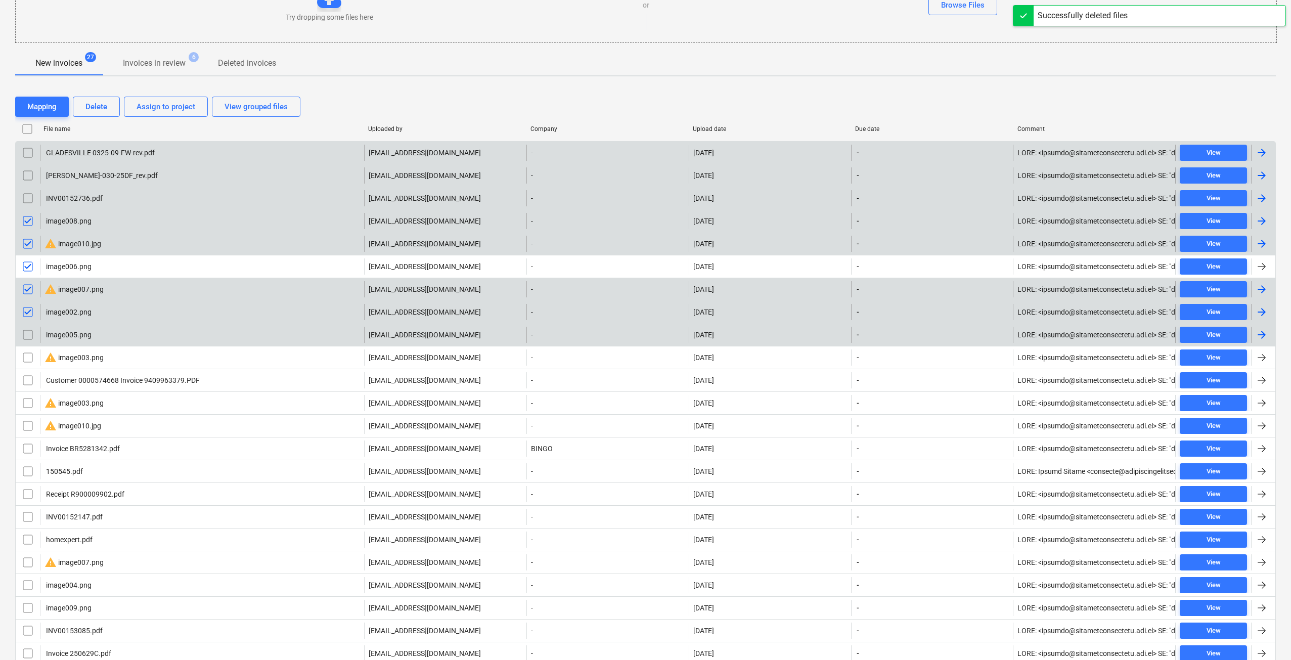
click at [28, 335] on input "checkbox" at bounding box center [28, 335] width 16 height 16
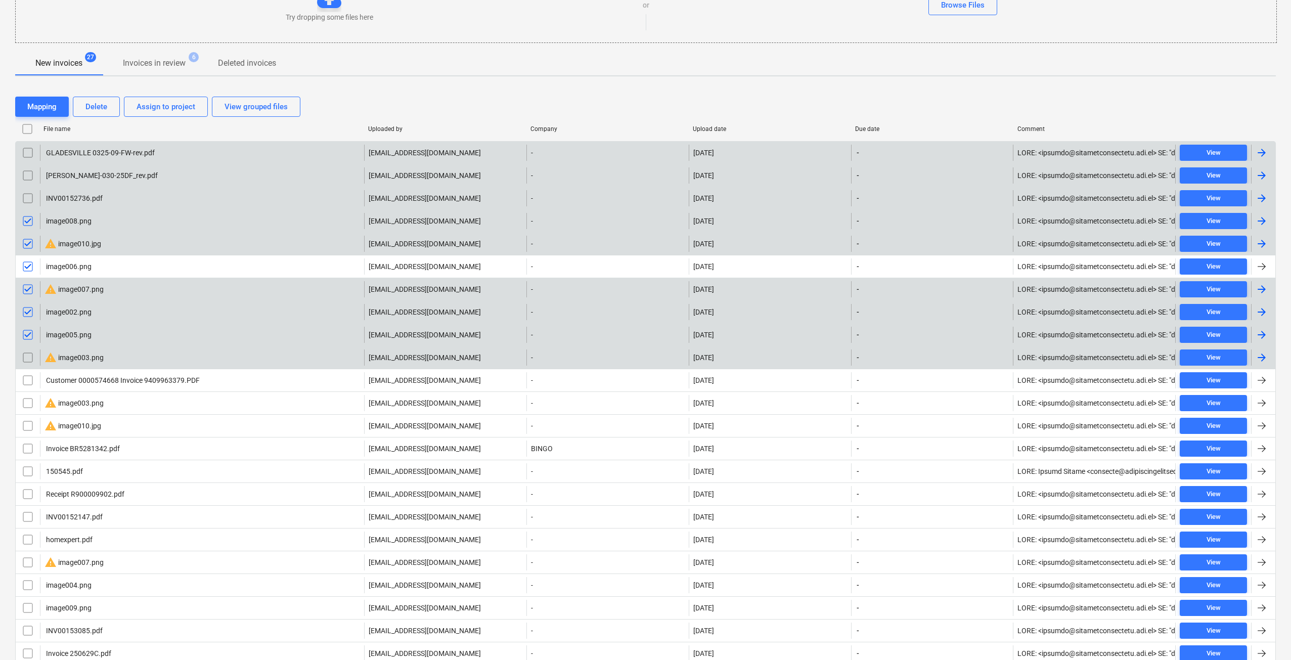
click at [25, 356] on input "checkbox" at bounding box center [28, 357] width 16 height 16
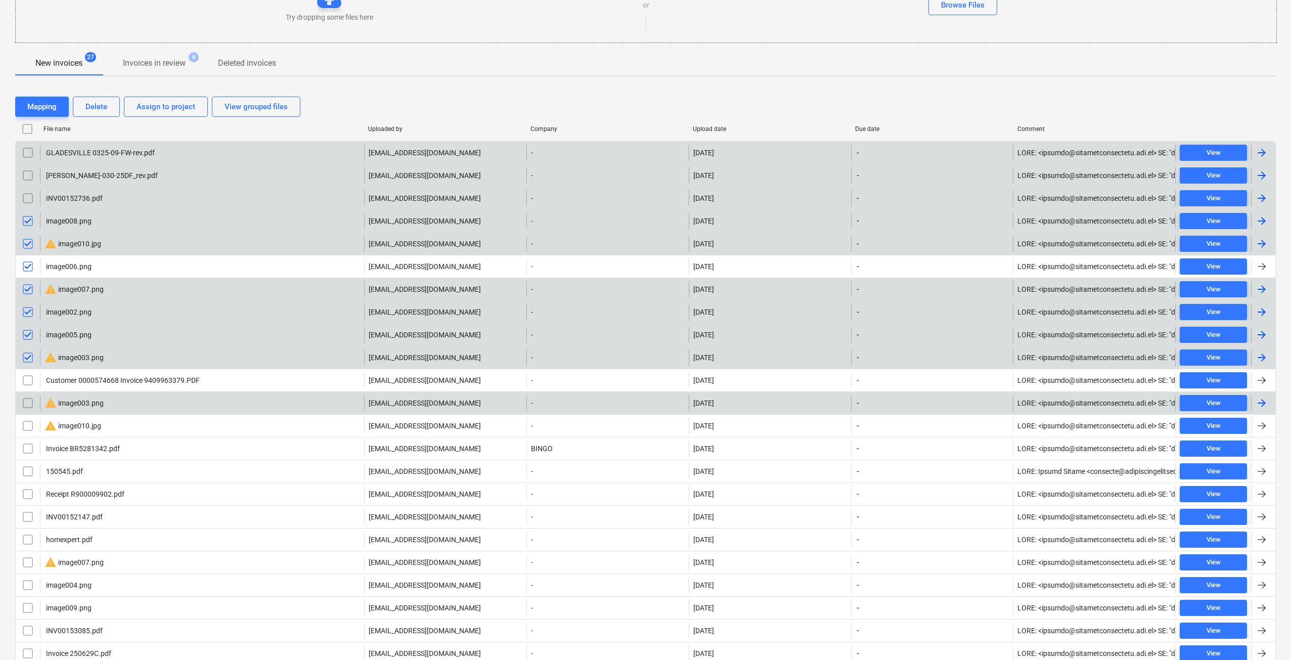
click at [26, 401] on input "checkbox" at bounding box center [28, 403] width 16 height 16
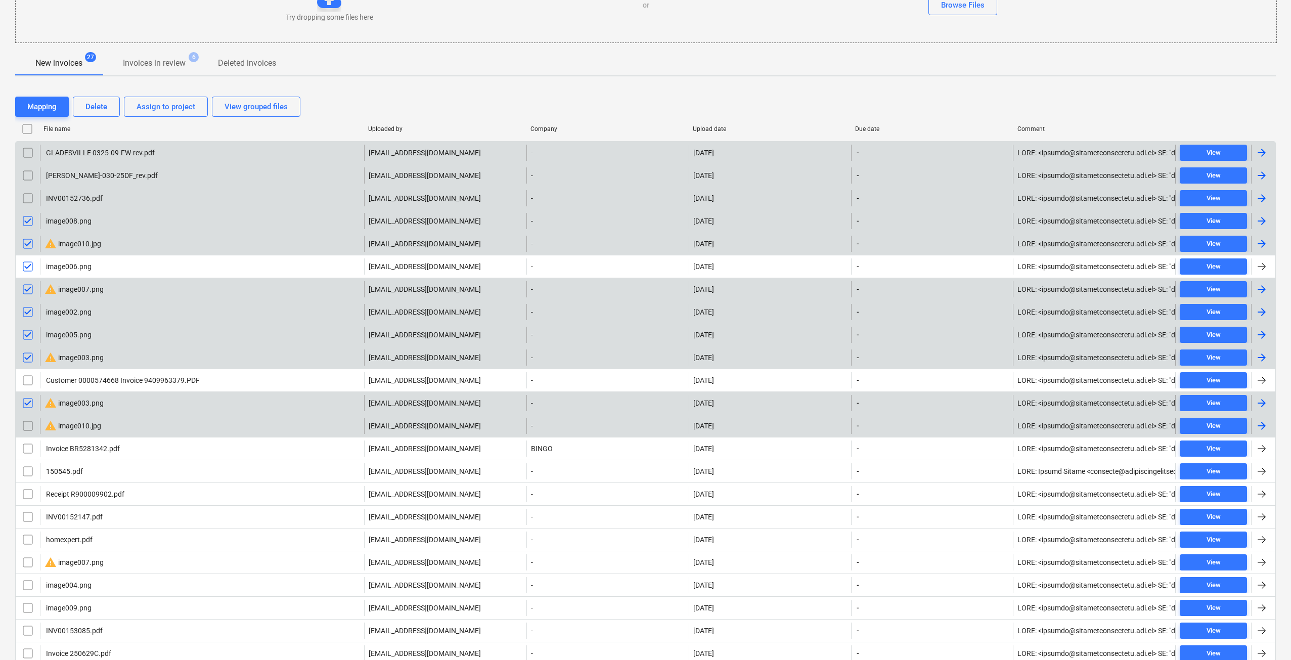
click at [20, 422] on input "checkbox" at bounding box center [28, 426] width 16 height 16
click at [110, 97] on button "Delete" at bounding box center [96, 107] width 47 height 20
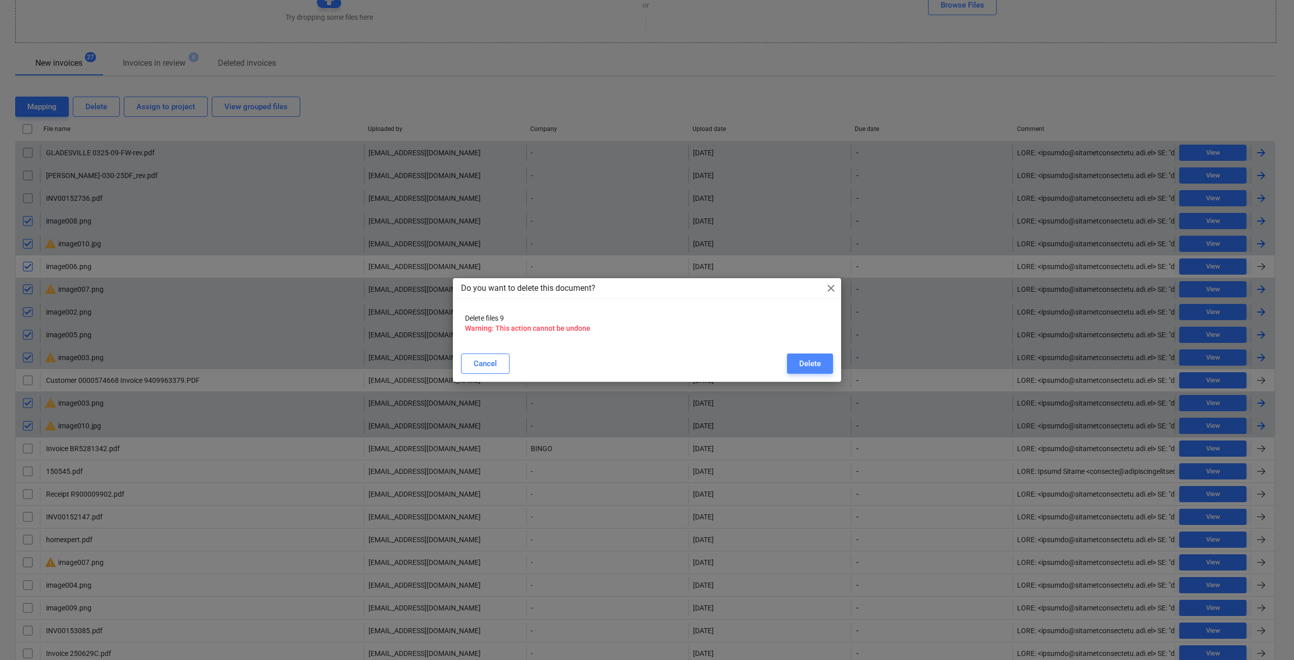
click at [800, 368] on div "Delete" at bounding box center [810, 363] width 22 height 13
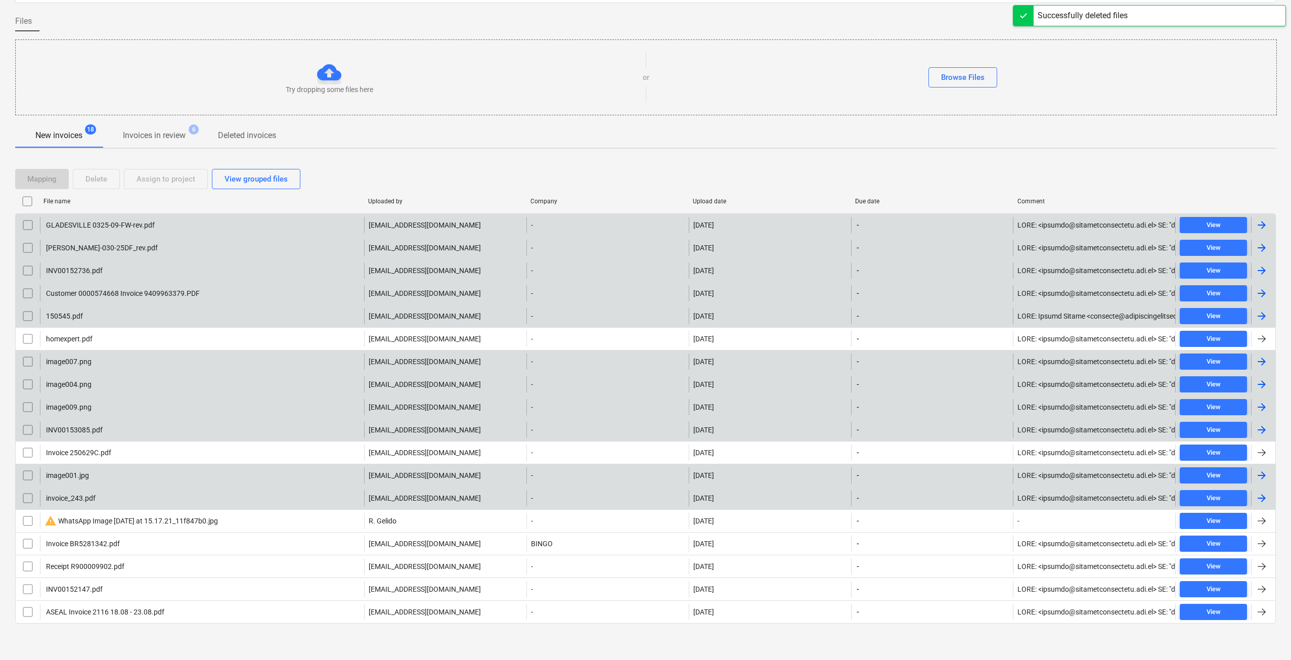
scroll to position [72, 0]
click at [24, 478] on input "checkbox" at bounding box center [28, 475] width 16 height 16
click at [24, 364] on input "checkbox" at bounding box center [28, 361] width 16 height 16
click at [25, 394] on div "image004.png [EMAIL_ADDRESS][DOMAIN_NAME] - [DATE] - View" at bounding box center [645, 384] width 1260 height 23
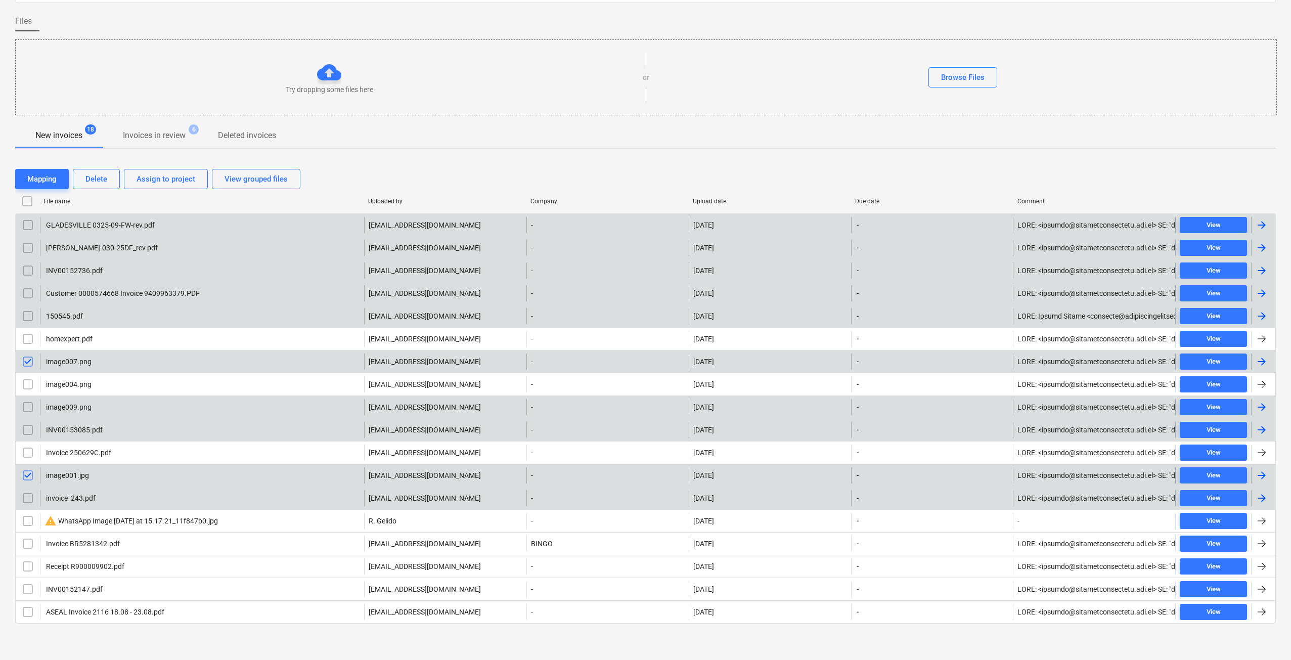
click at [30, 386] on input "checkbox" at bounding box center [28, 384] width 16 height 16
click at [29, 409] on input "checkbox" at bounding box center [28, 407] width 16 height 16
click at [99, 176] on div "Delete" at bounding box center [96, 178] width 22 height 13
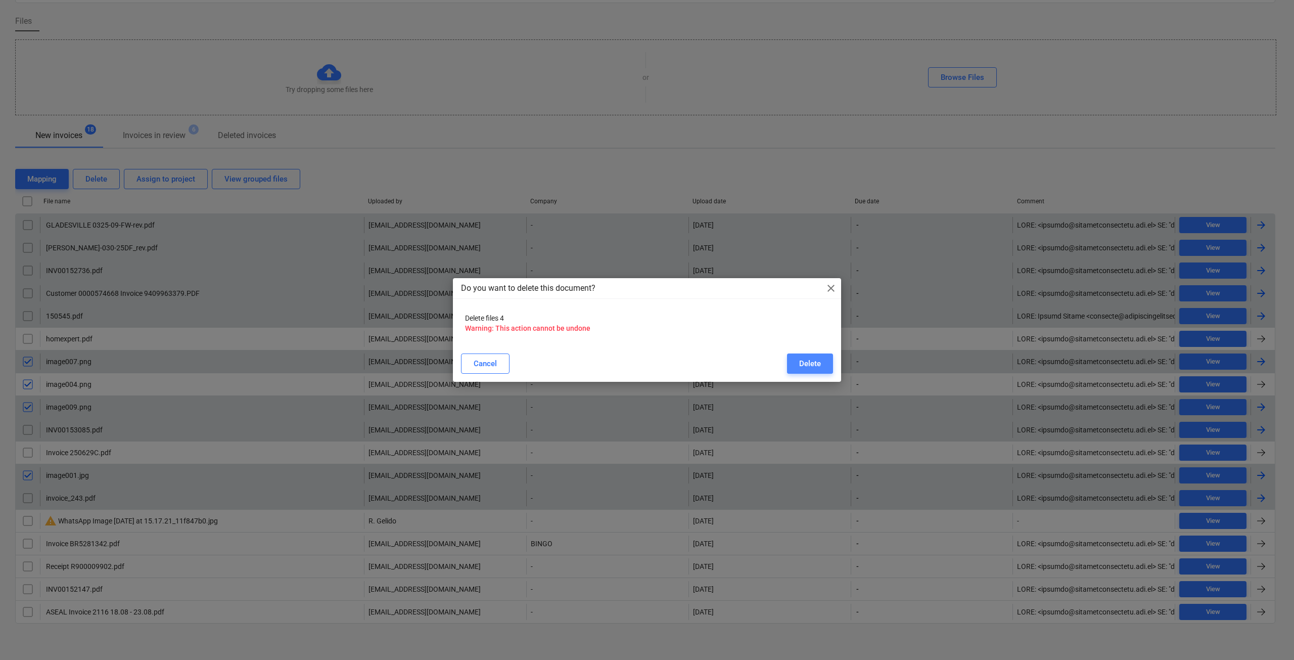
click at [802, 366] on div "Delete" at bounding box center [810, 363] width 22 height 13
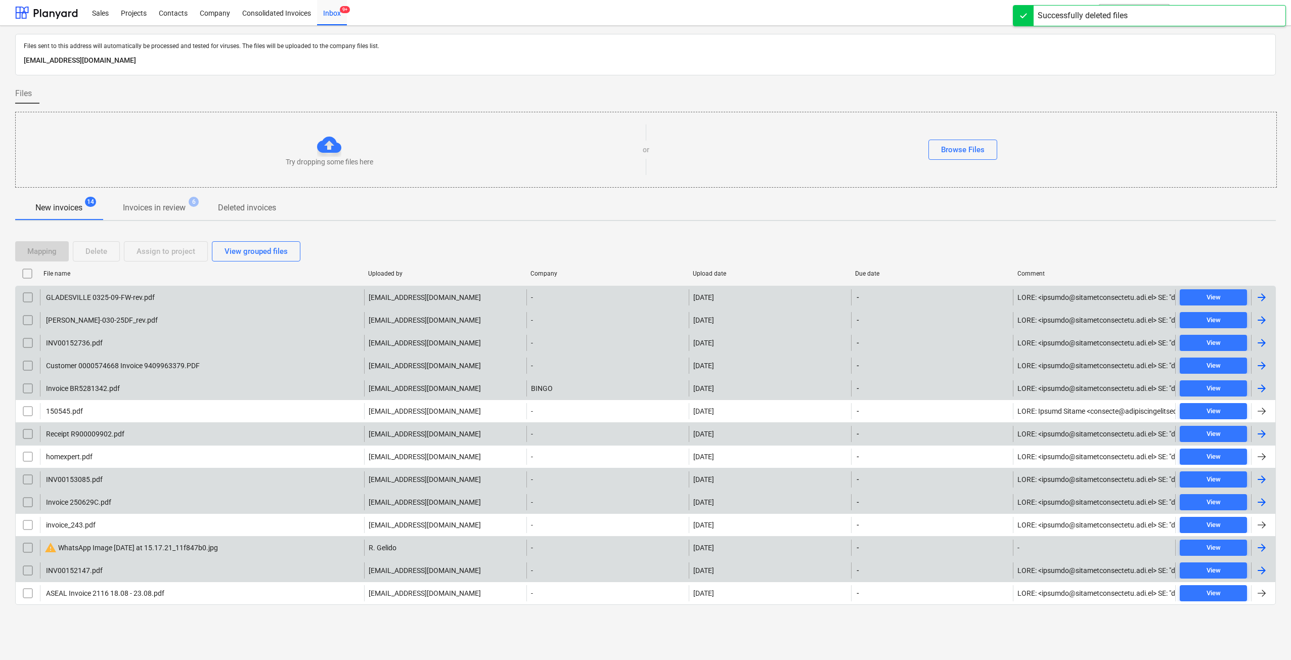
scroll to position [0, 0]
click at [137, 389] on div "Invoice BR5281342.pdf" at bounding box center [202, 388] width 325 height 16
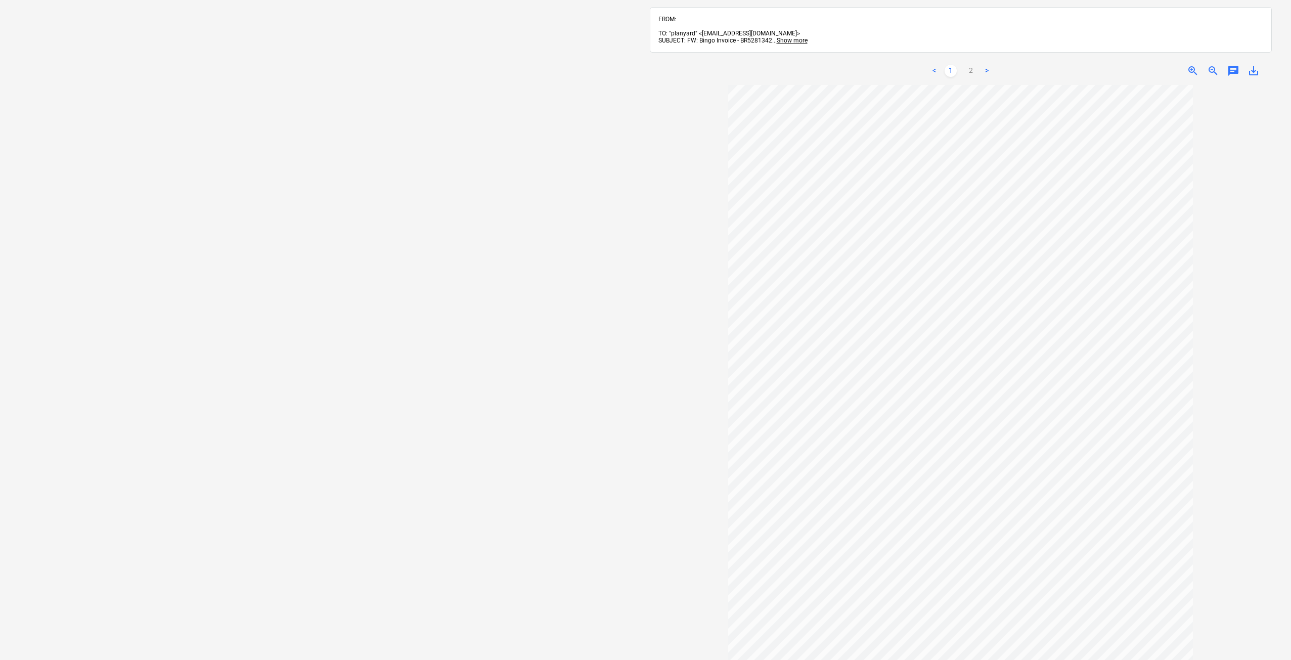
scroll to position [180, 0]
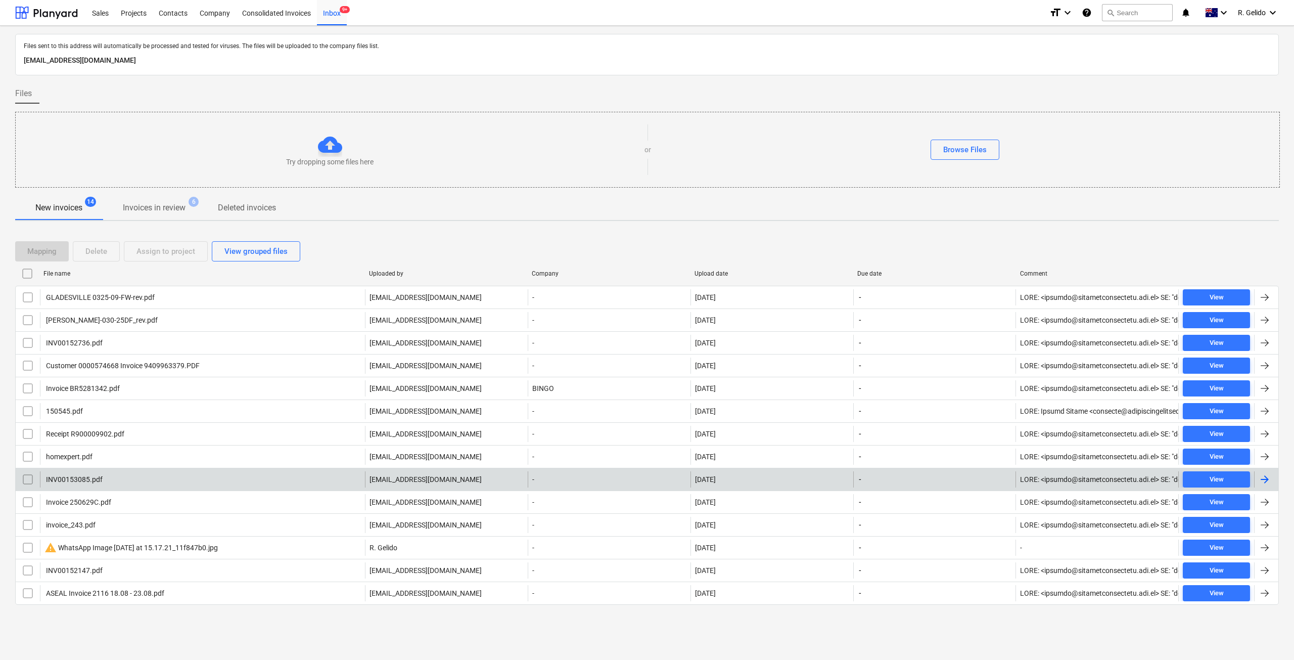
click at [133, 480] on div "INV00153085.pdf" at bounding box center [202, 479] width 325 height 16
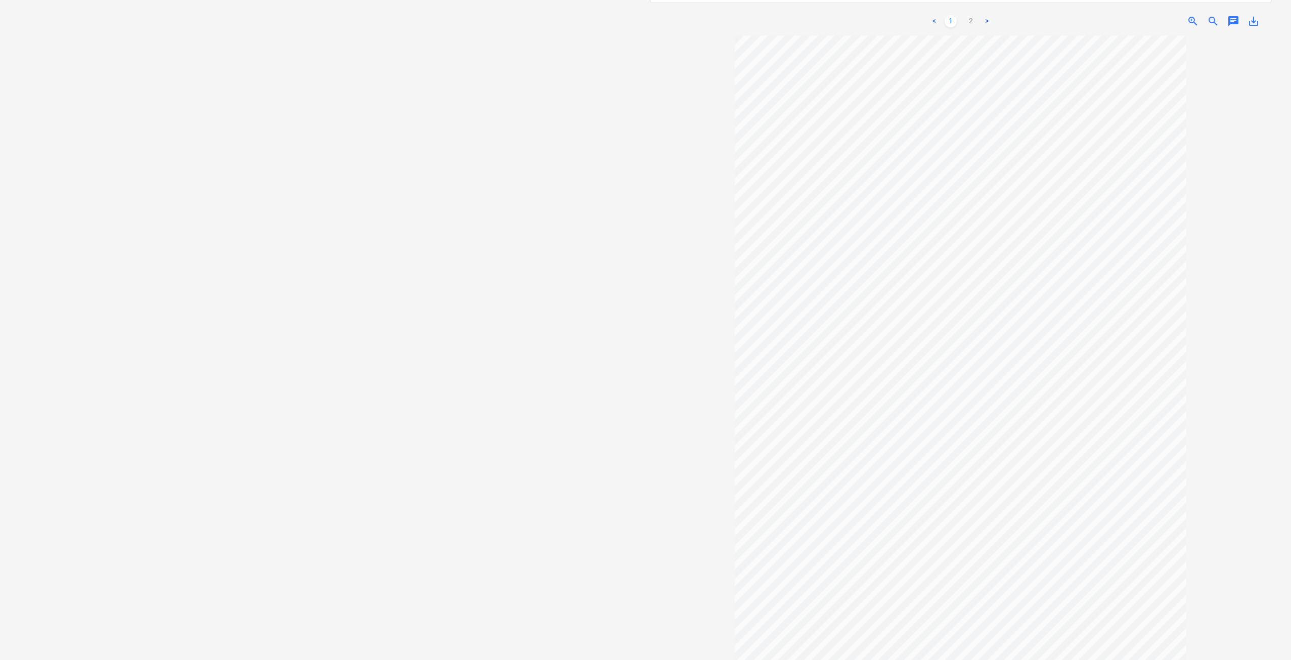
scroll to position [9, 0]
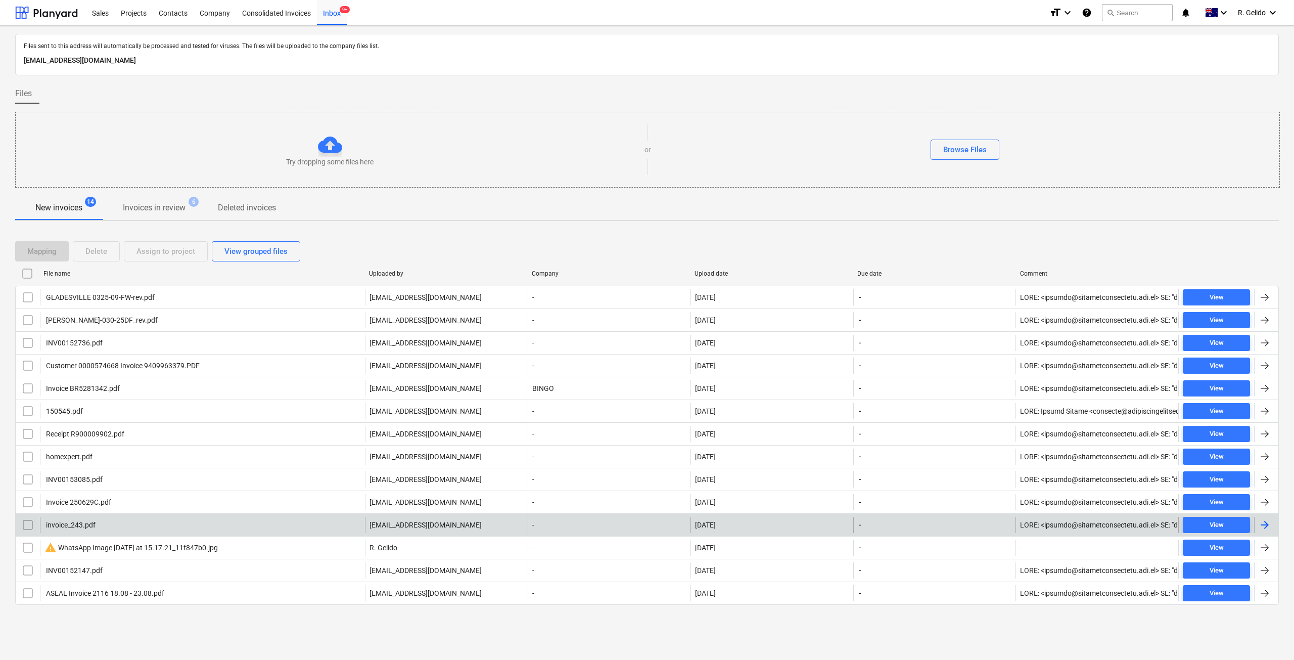
click at [122, 527] on div "invoice_243.pdf" at bounding box center [202, 525] width 325 height 16
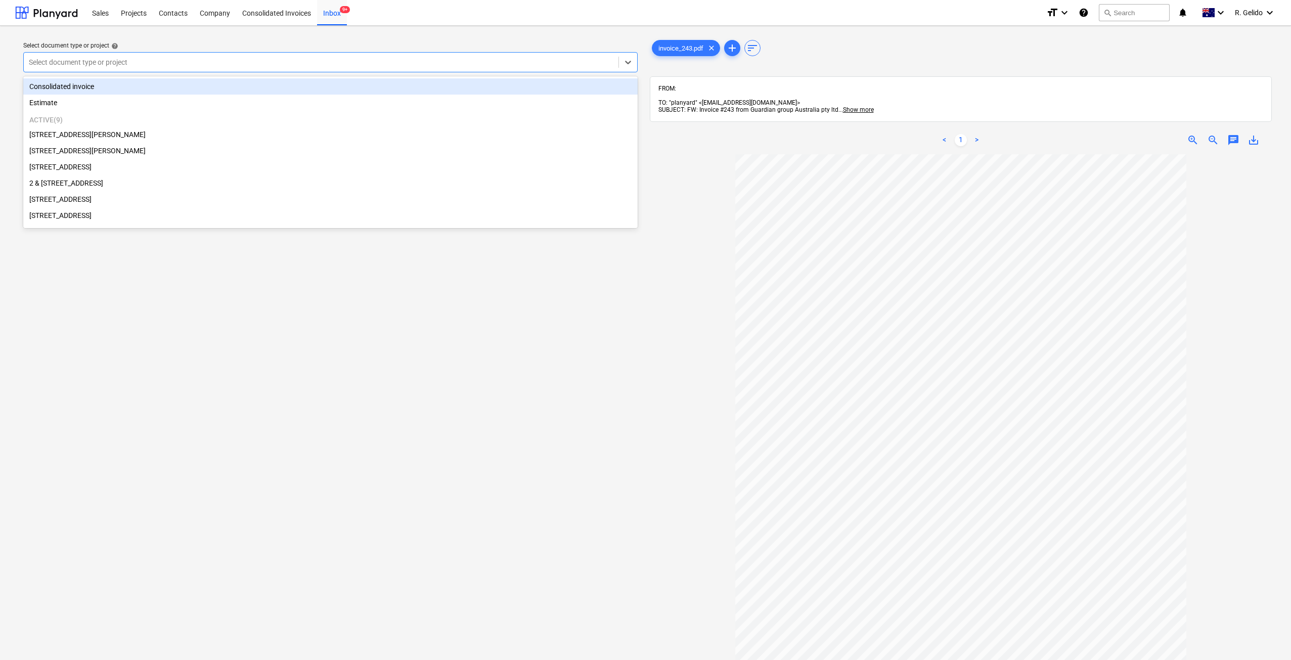
click at [282, 60] on div at bounding box center [321, 62] width 584 height 10
type input "f"
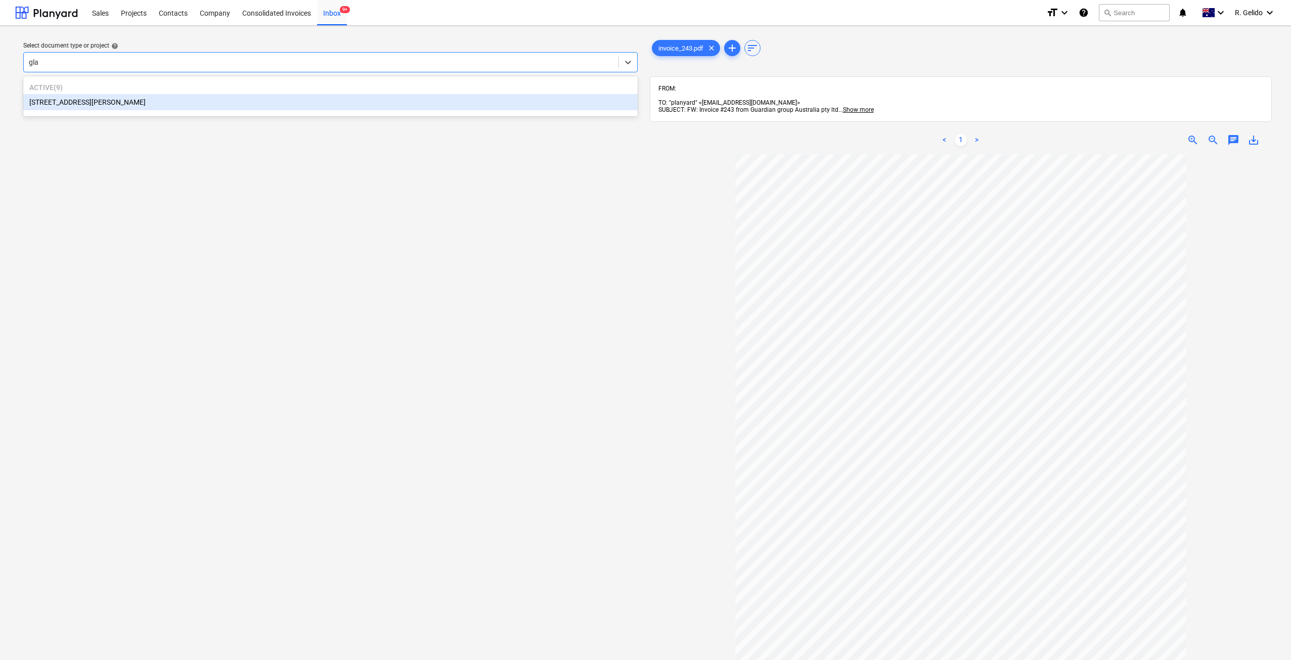
type input "glad"
click at [123, 101] on div "[STREET_ADDRESS][PERSON_NAME]" at bounding box center [330, 102] width 614 height 16
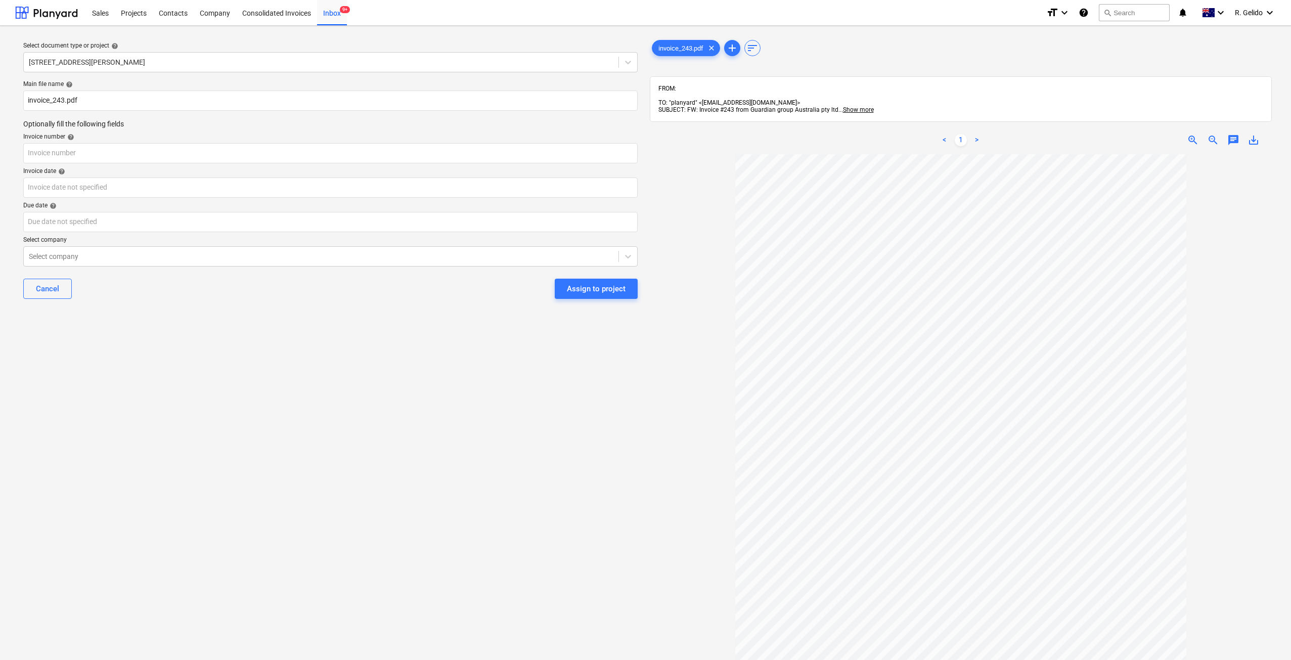
click at [23, 101] on div "Main file name help invoice_243.pdf Optionally fill the following fields Invoic…" at bounding box center [330, 193] width 622 height 235
click at [26, 101] on input "invoice_243.pdf" at bounding box center [330, 100] width 614 height 20
type input "Guardian Group Inv invoice_243.pdf"
click at [38, 155] on input "text" at bounding box center [330, 153] width 614 height 20
type input "243"
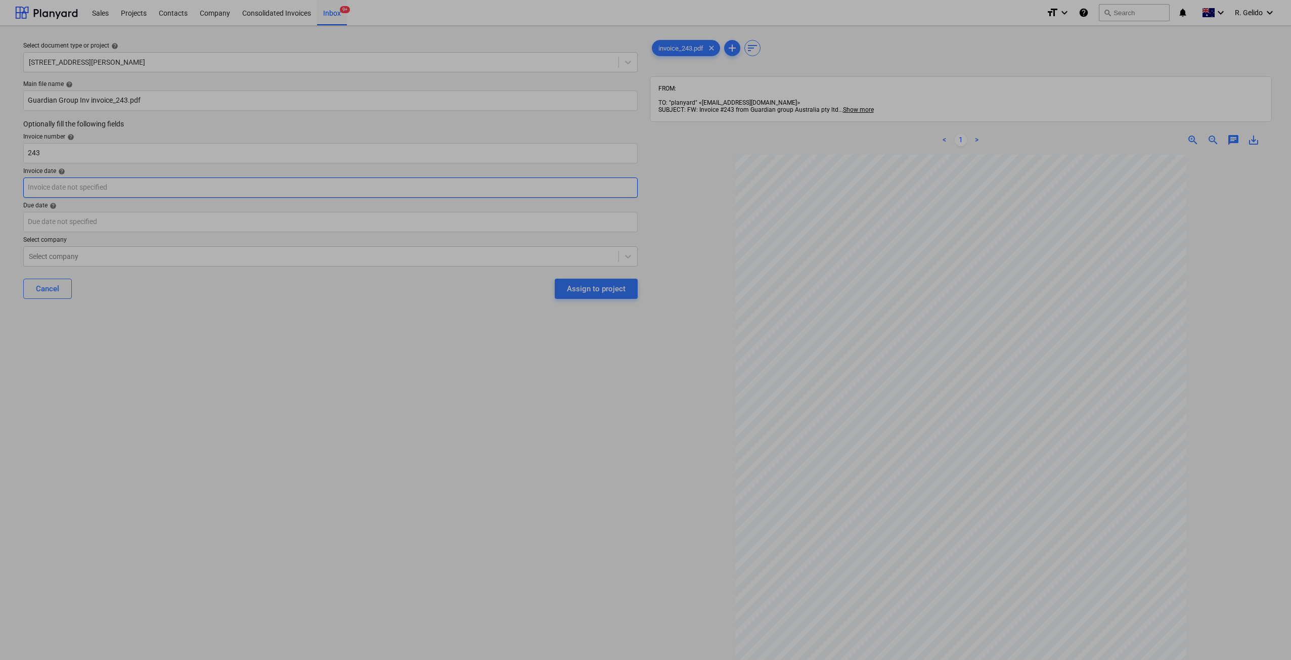
click at [42, 189] on body "Sales Projects Contacts Company Consolidated Invoices Inbox 9+ format_size keyb…" at bounding box center [645, 330] width 1291 height 660
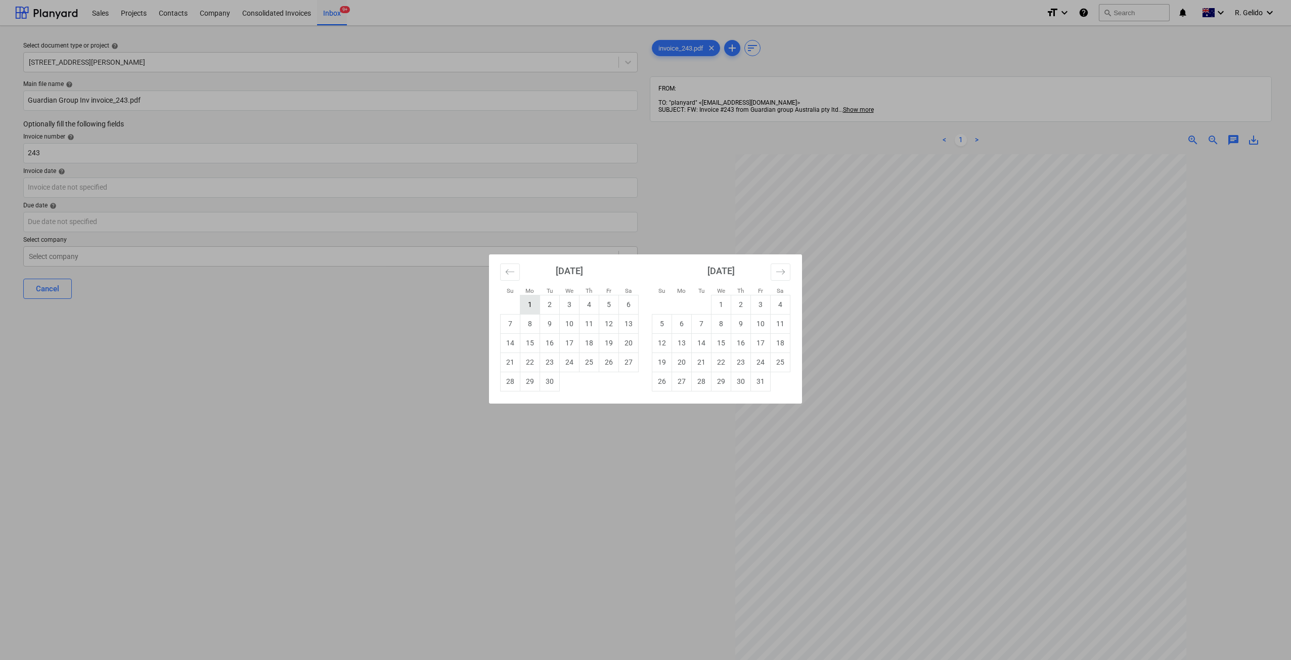
click at [530, 300] on td "1" at bounding box center [530, 304] width 20 height 19
type input "[DATE]"
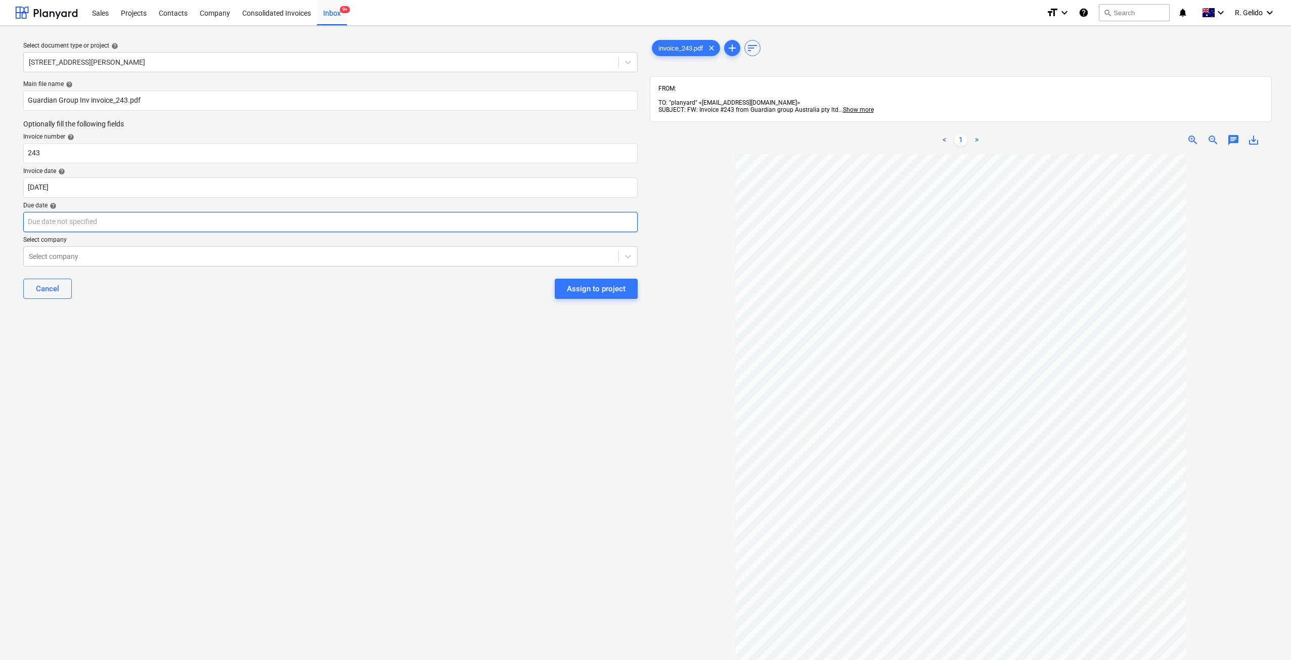
click at [44, 214] on body "Sales Projects Contacts Company Consolidated Invoices Inbox 9+ format_size keyb…" at bounding box center [645, 330] width 1291 height 660
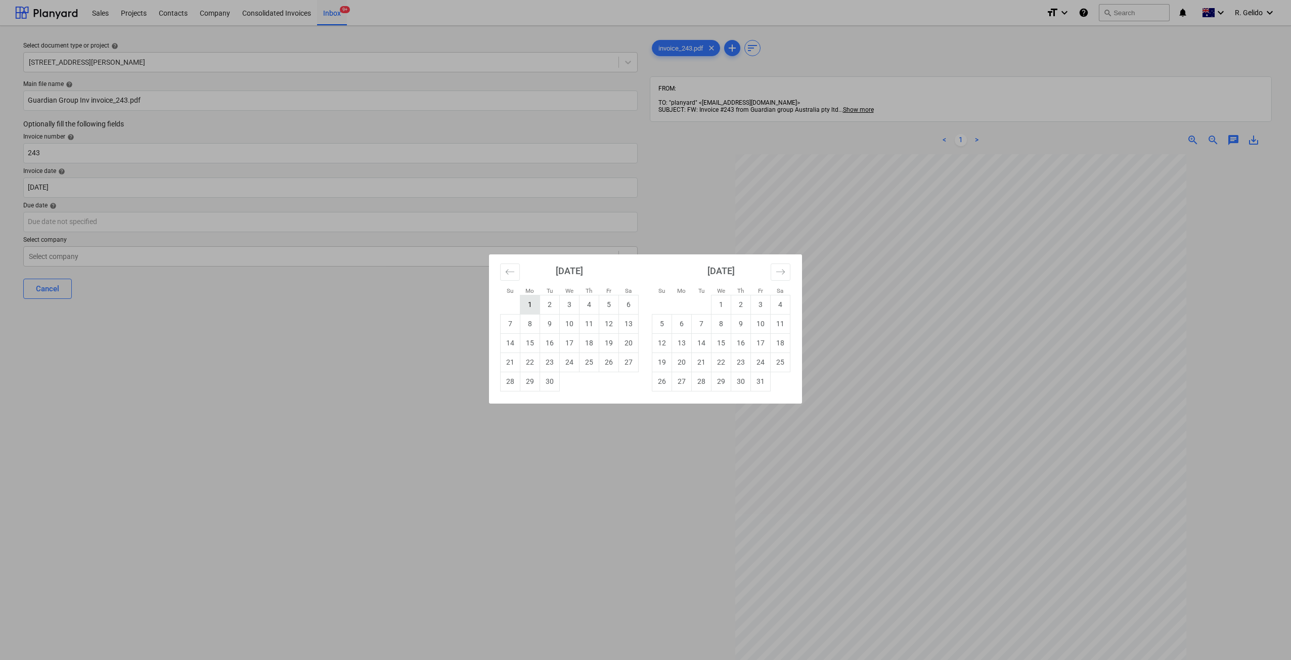
click at [528, 306] on td "1" at bounding box center [530, 304] width 20 height 19
type input "[DATE]"
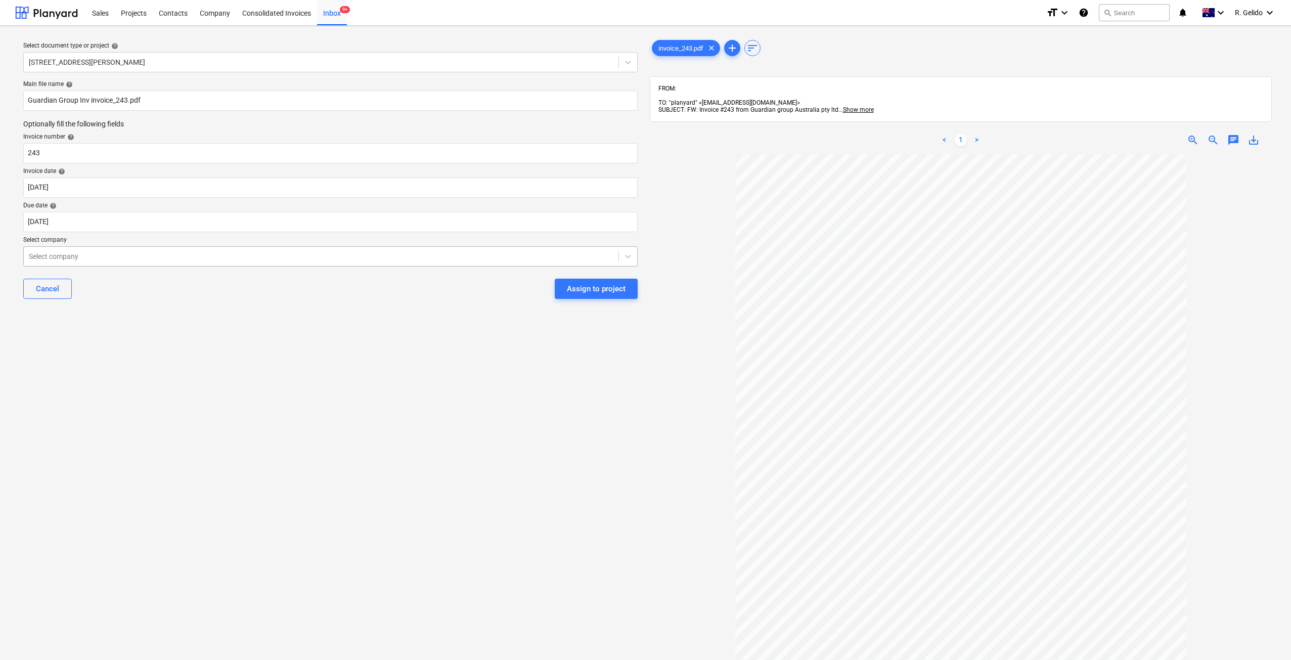
click at [67, 255] on div at bounding box center [321, 256] width 584 height 10
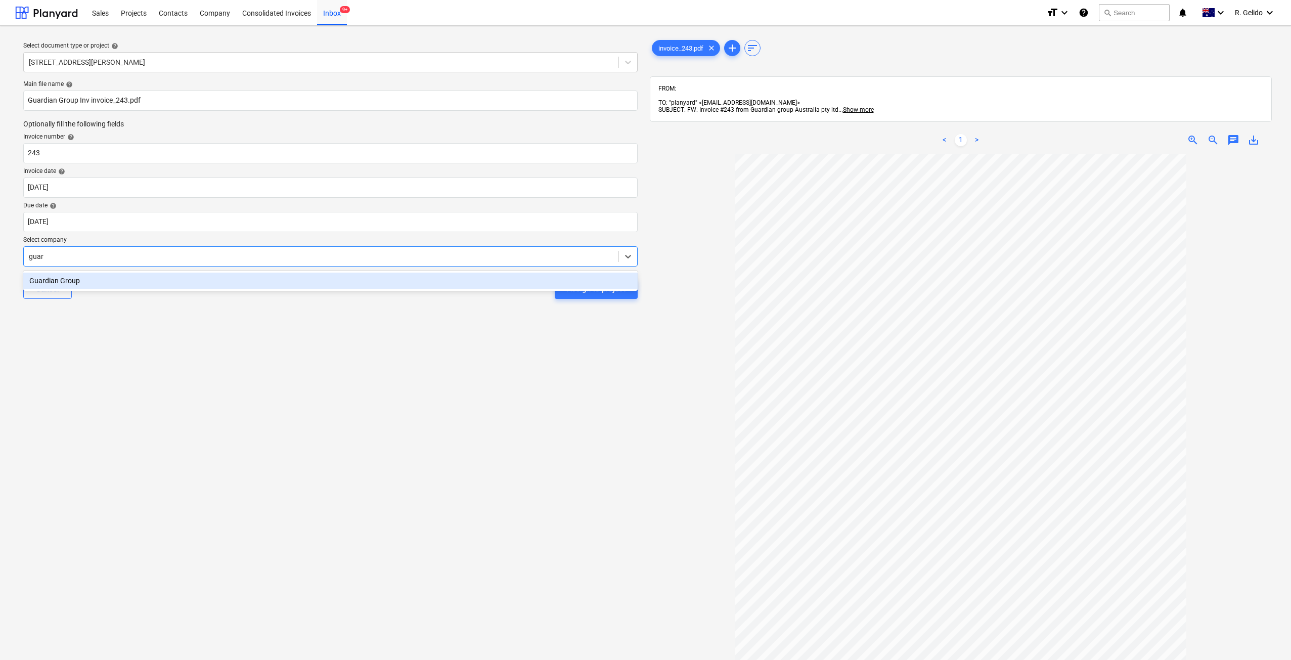
type input "guard"
click at [93, 278] on div "Guardian Group" at bounding box center [330, 280] width 614 height 16
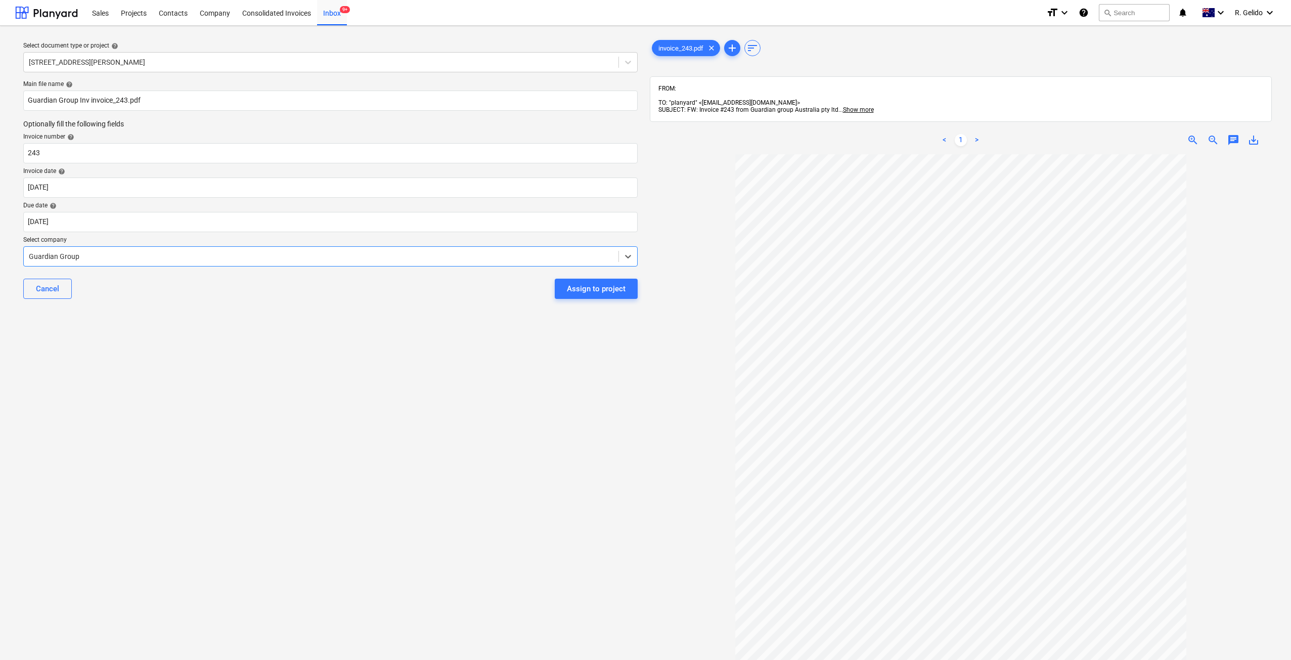
click at [223, 338] on div "Select document type or project help [STREET_ADDRESS][PERSON_NAME] file name he…" at bounding box center [330, 412] width 630 height 756
click at [594, 292] on div "Assign to project" at bounding box center [596, 288] width 59 height 13
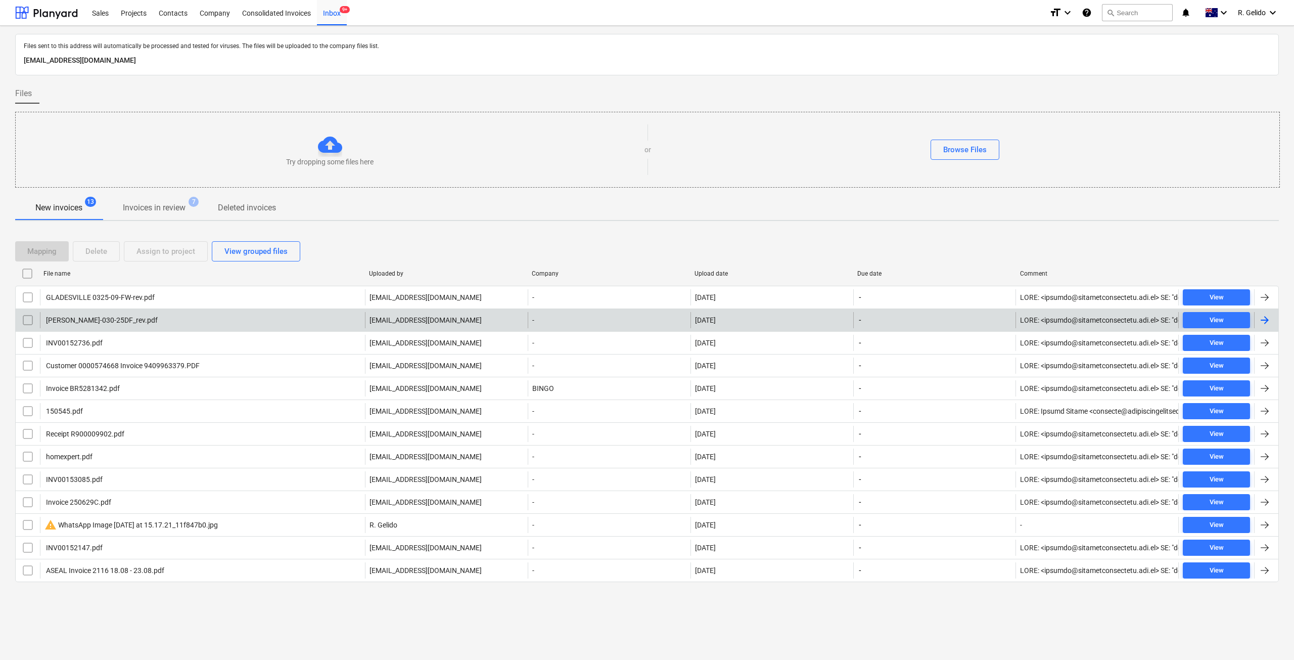
click at [179, 317] on div "[PERSON_NAME]-030-25DF_rev.pdf" at bounding box center [202, 320] width 325 height 16
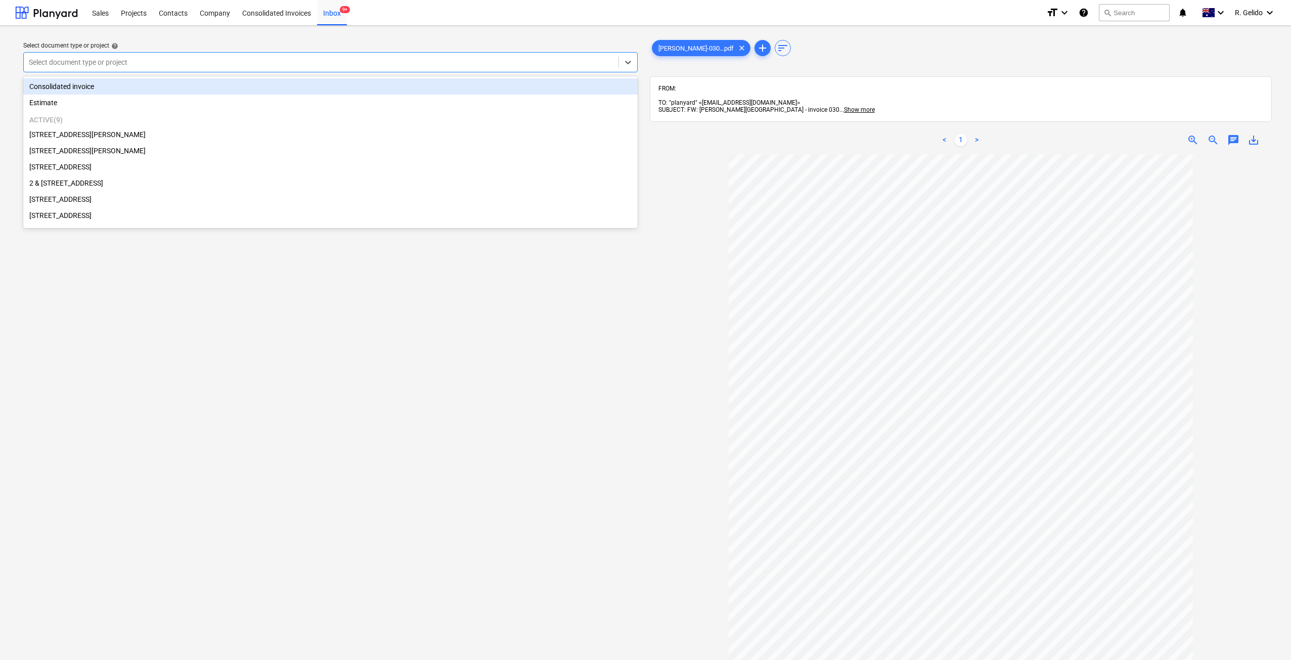
click at [207, 62] on div at bounding box center [321, 62] width 584 height 10
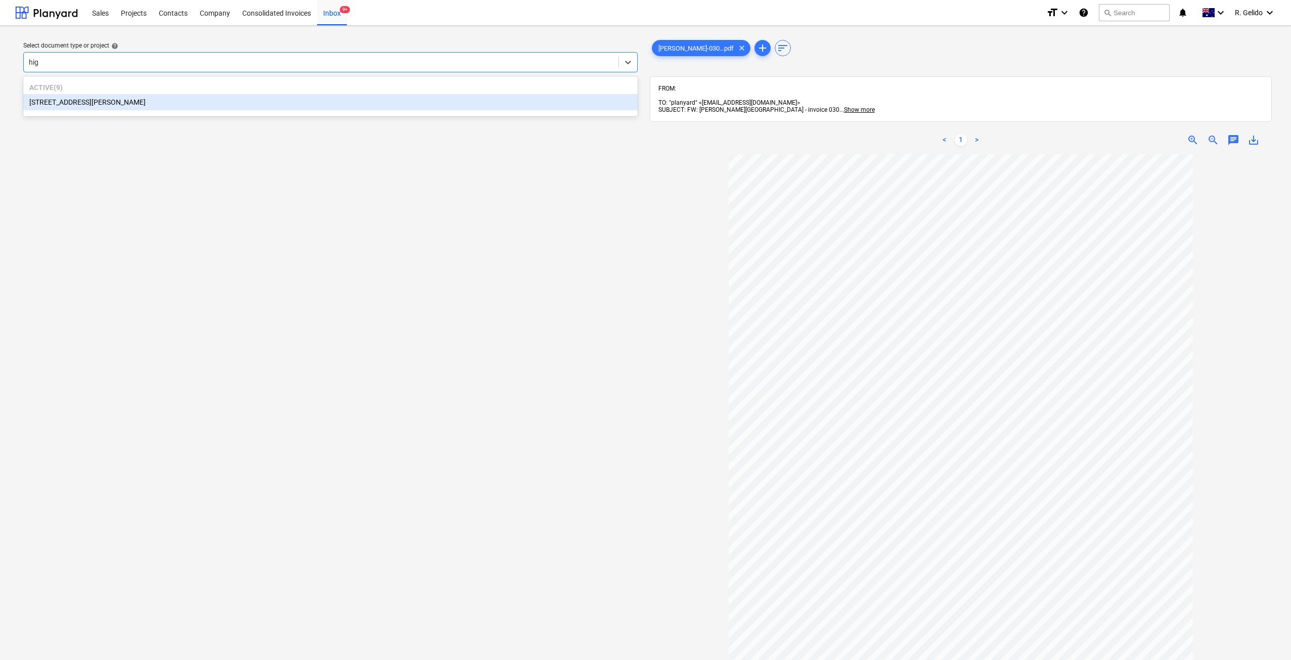
type input "high"
click at [211, 103] on div "[STREET_ADDRESS][PERSON_NAME]" at bounding box center [330, 102] width 614 height 16
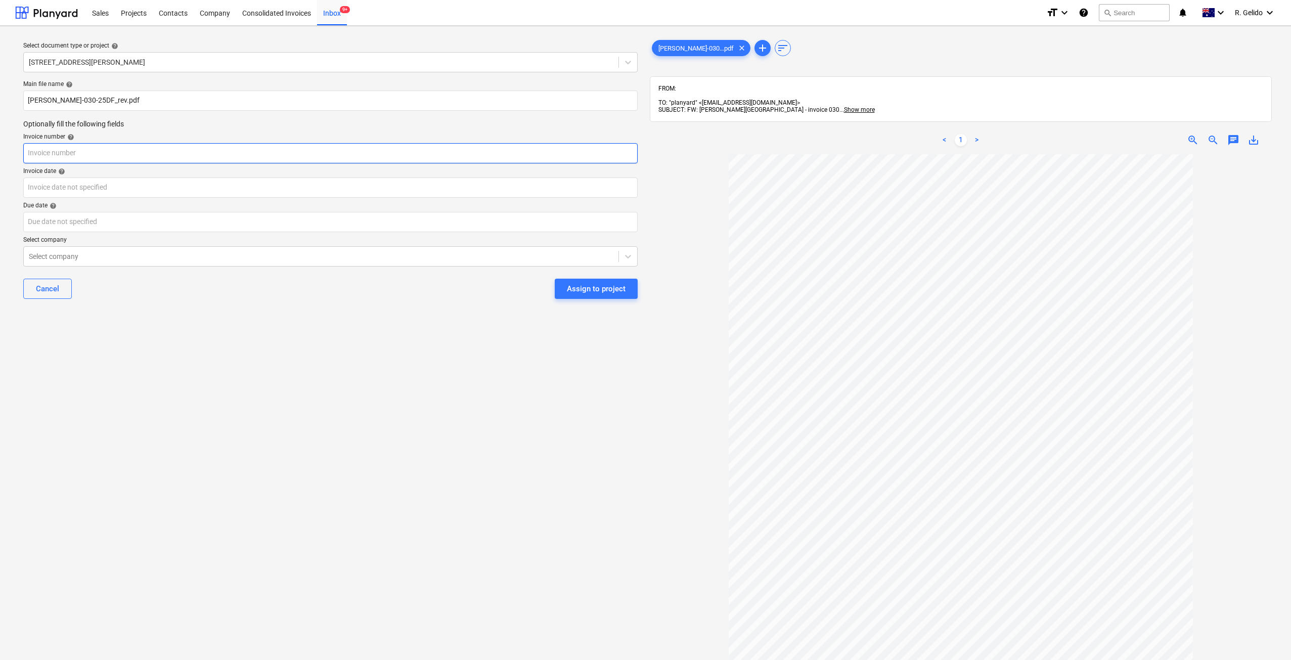
click at [100, 153] on input "text" at bounding box center [330, 153] width 614 height 20
click at [28, 151] on input "030-25DF" at bounding box center [330, 153] width 614 height 20
type input "030-25DF"
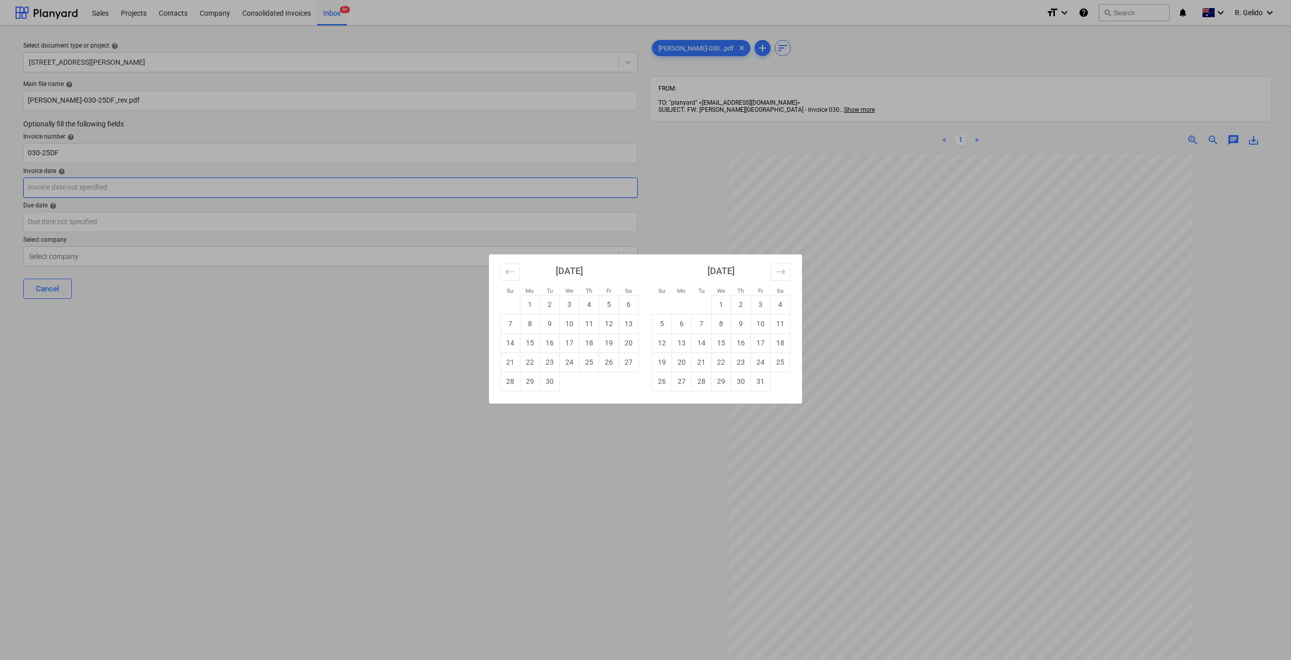
click at [49, 194] on body "Sales Projects Contacts Company Consolidated Invoices Inbox 9+ format_size keyb…" at bounding box center [645, 330] width 1291 height 660
click at [509, 266] on button "Move backward to switch to the previous month." at bounding box center [510, 271] width 20 height 17
click at [531, 383] on td "25" at bounding box center [530, 381] width 20 height 19
type input "[DATE]"
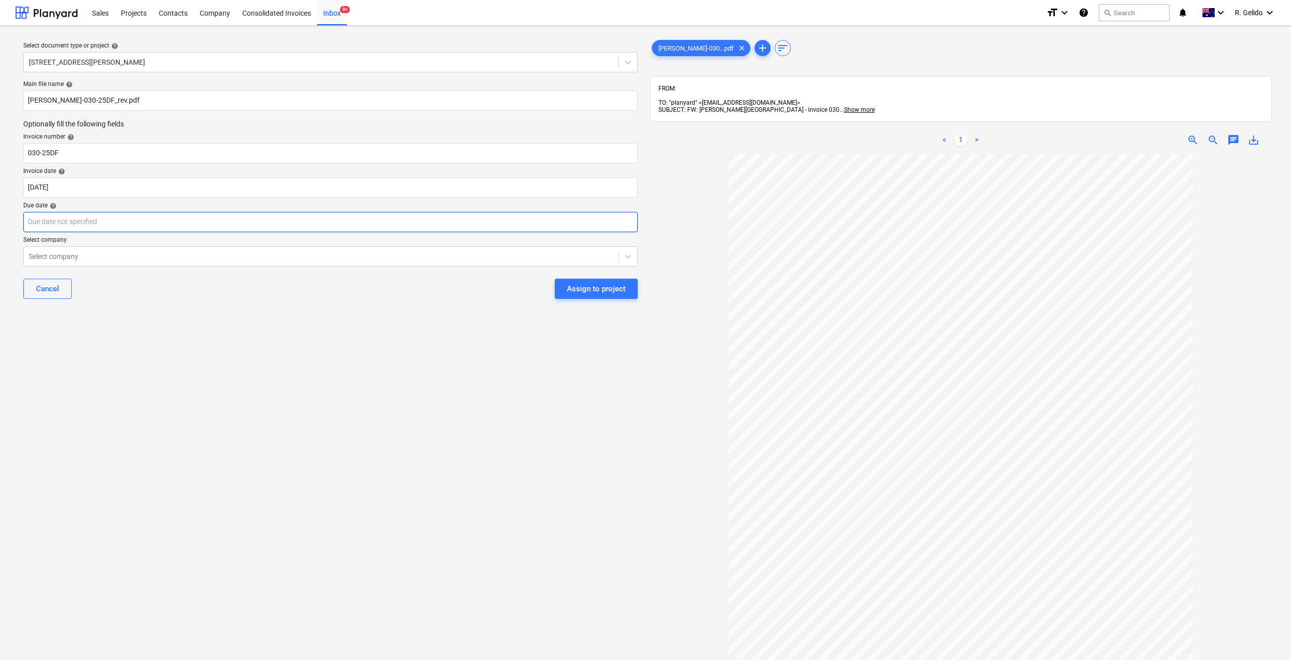
drag, startPoint x: 122, startPoint y: 235, endPoint x: 107, endPoint y: 215, distance: 24.9
click at [120, 234] on div "Main file name help [PERSON_NAME]-030-25DF_rev.pdf Optionally fill the followin…" at bounding box center [330, 193] width 622 height 235
click at [104, 211] on p "Due date help" at bounding box center [330, 207] width 614 height 10
click at [103, 225] on body "Sales Projects Contacts Company Consolidated Invoices Inbox 9+ format_size keyb…" at bounding box center [645, 330] width 1291 height 660
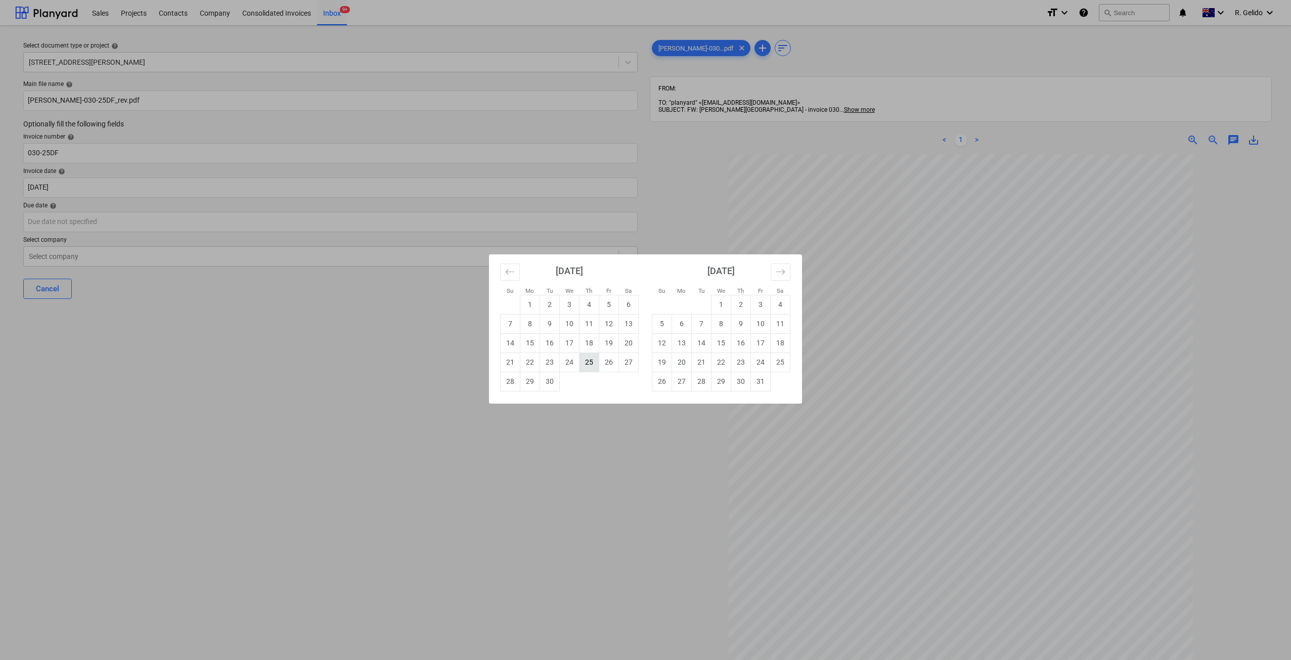
click at [583, 366] on td "25" at bounding box center [589, 361] width 20 height 19
type input "[DATE]"
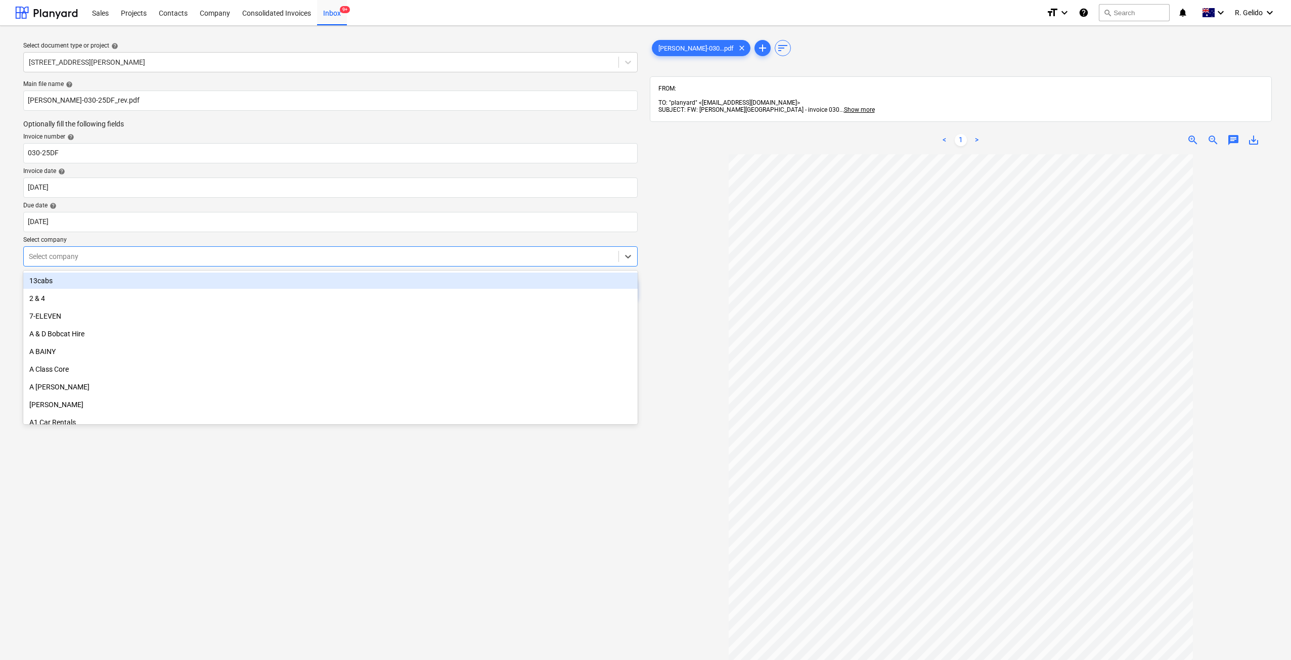
click at [80, 259] on div at bounding box center [321, 256] width 584 height 10
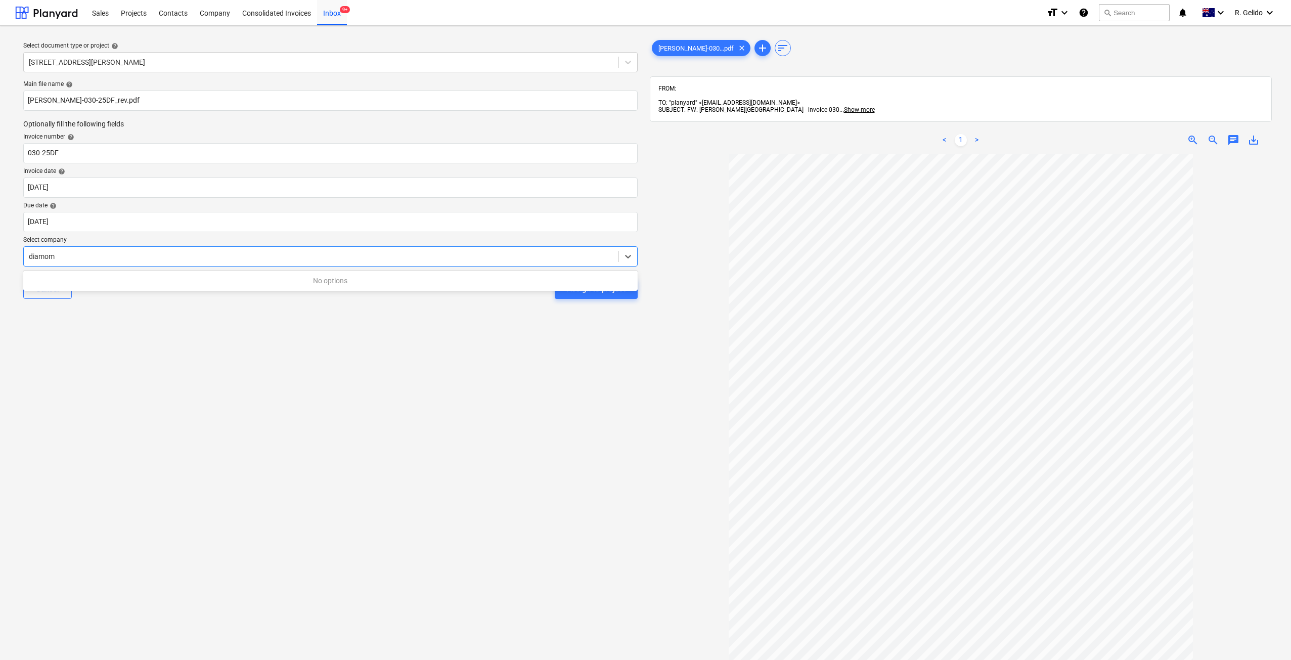
type input "diamo"
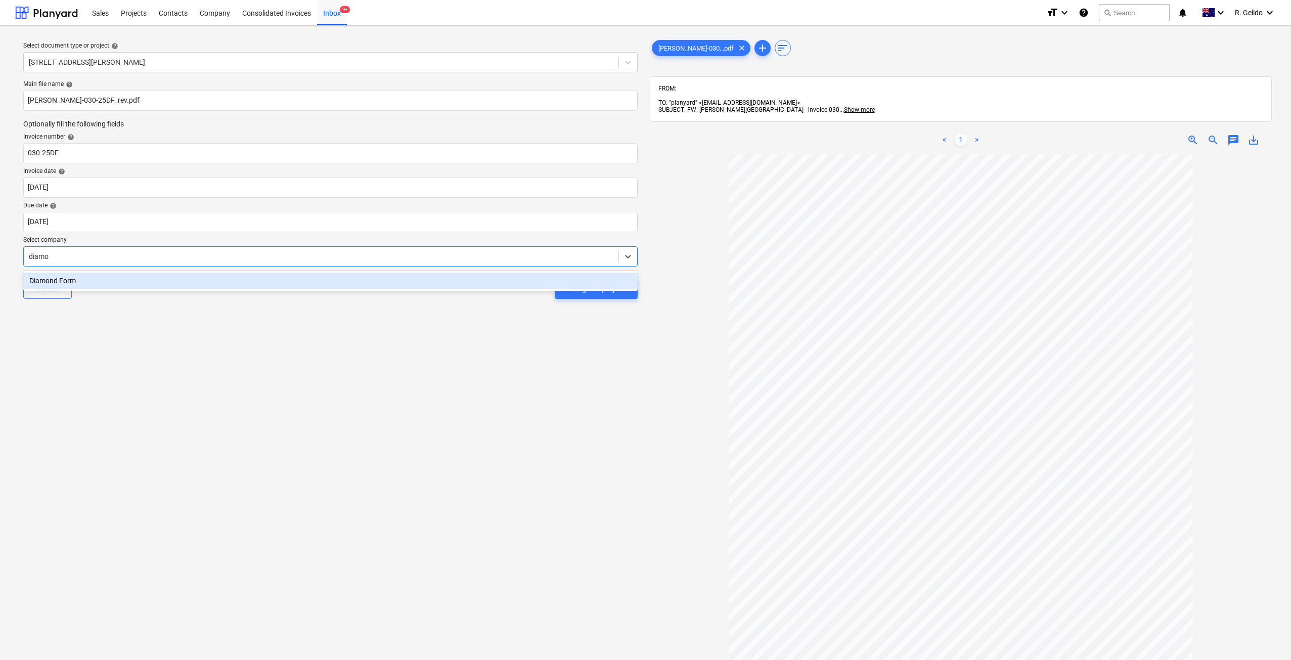
click at [81, 276] on div "Diamond Form" at bounding box center [330, 280] width 614 height 16
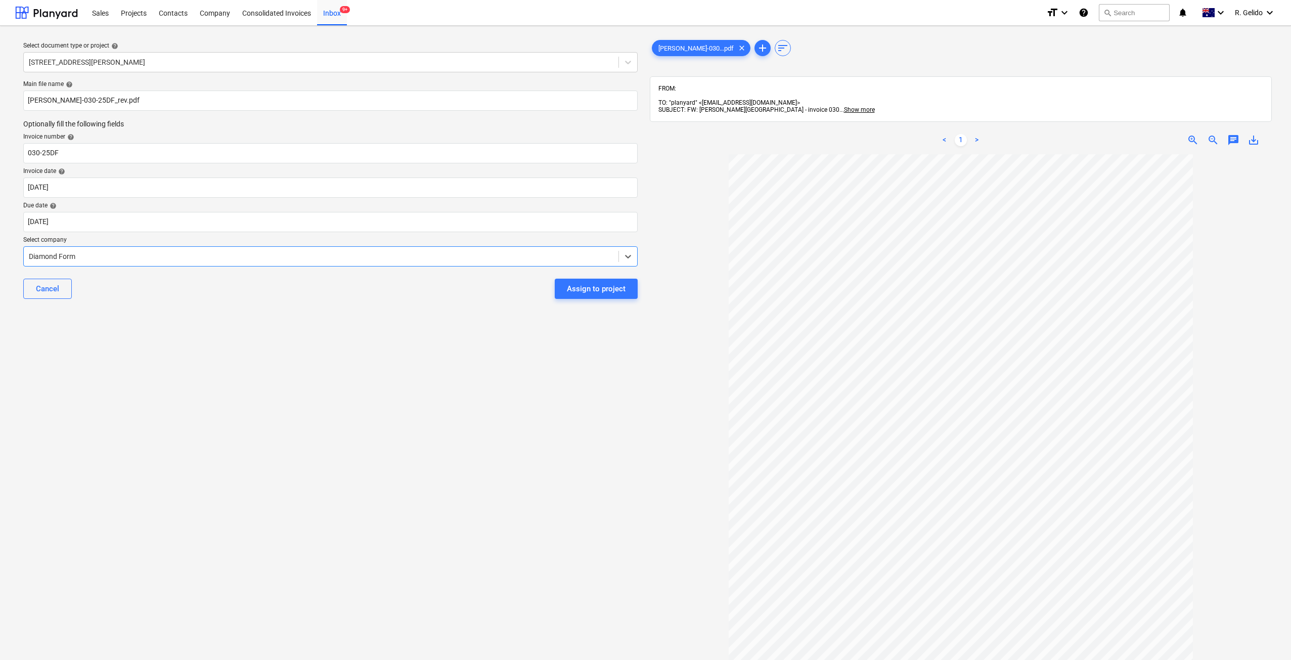
click at [156, 300] on div "Cancel Assign to project" at bounding box center [330, 288] width 614 height 36
click at [607, 291] on div "Assign to project" at bounding box center [596, 288] width 59 height 13
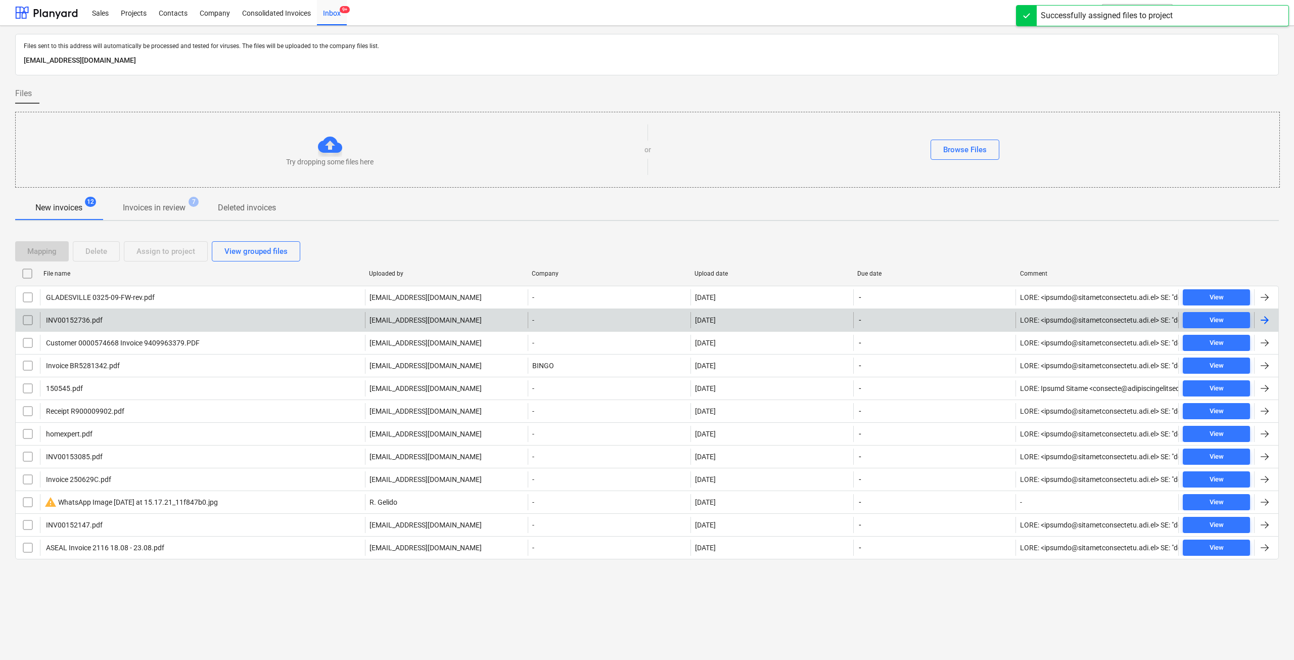
click at [138, 317] on div "INV00152736.pdf" at bounding box center [202, 320] width 325 height 16
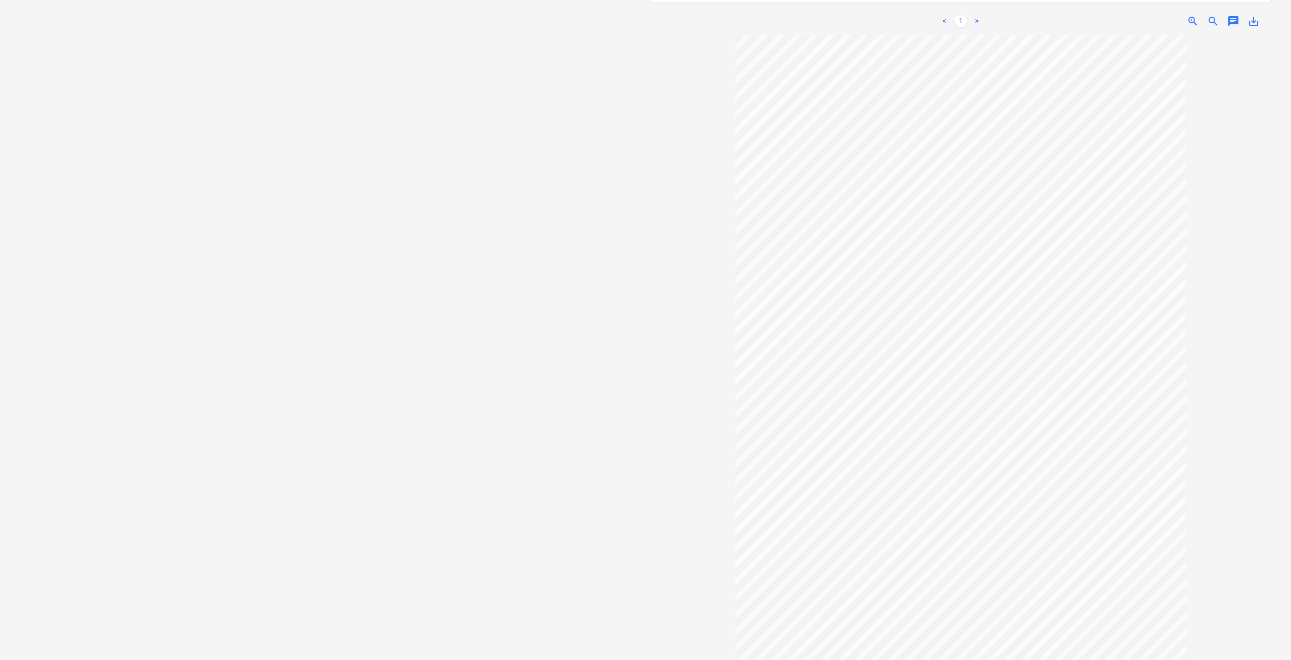
scroll to position [12, 0]
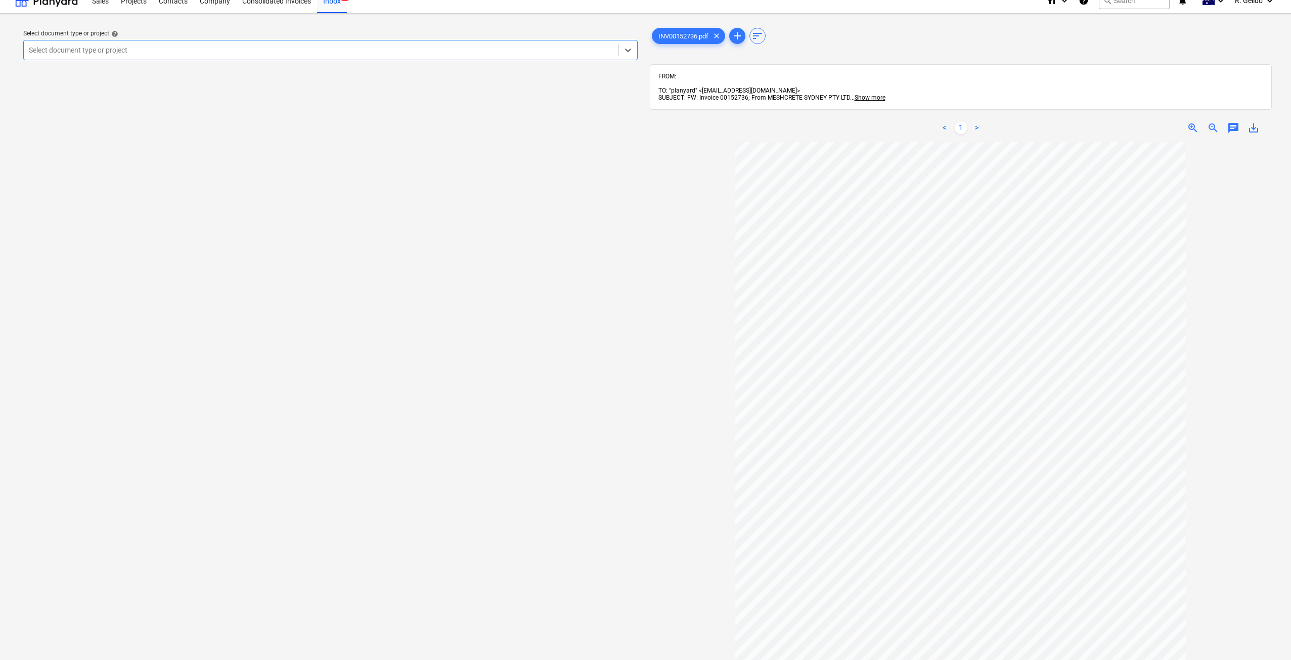
click at [282, 53] on div at bounding box center [321, 50] width 584 height 10
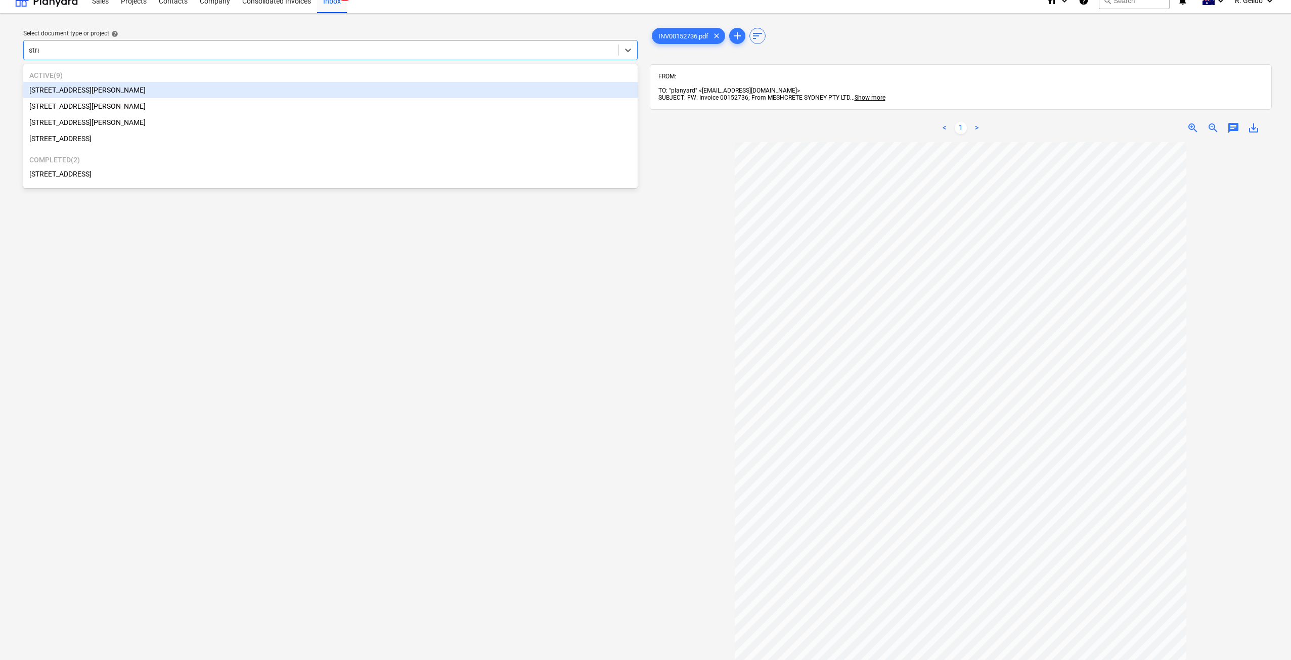
type input "strat"
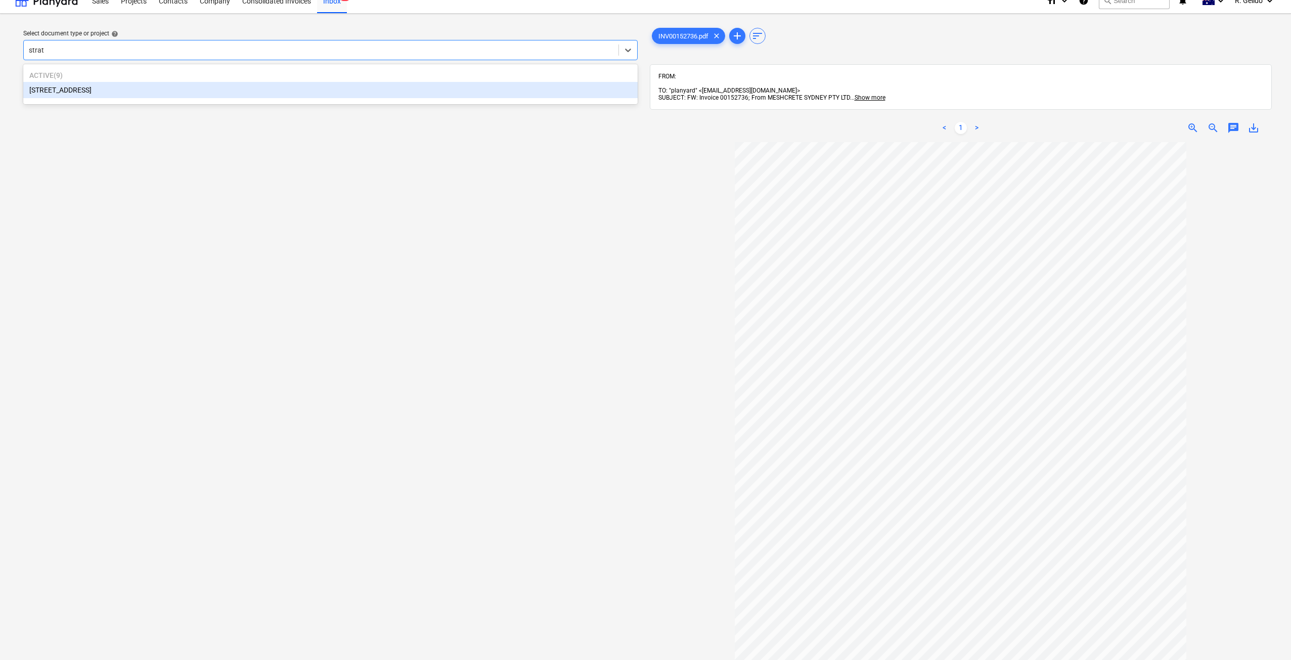
click at [147, 84] on div "[STREET_ADDRESS]" at bounding box center [330, 90] width 614 height 16
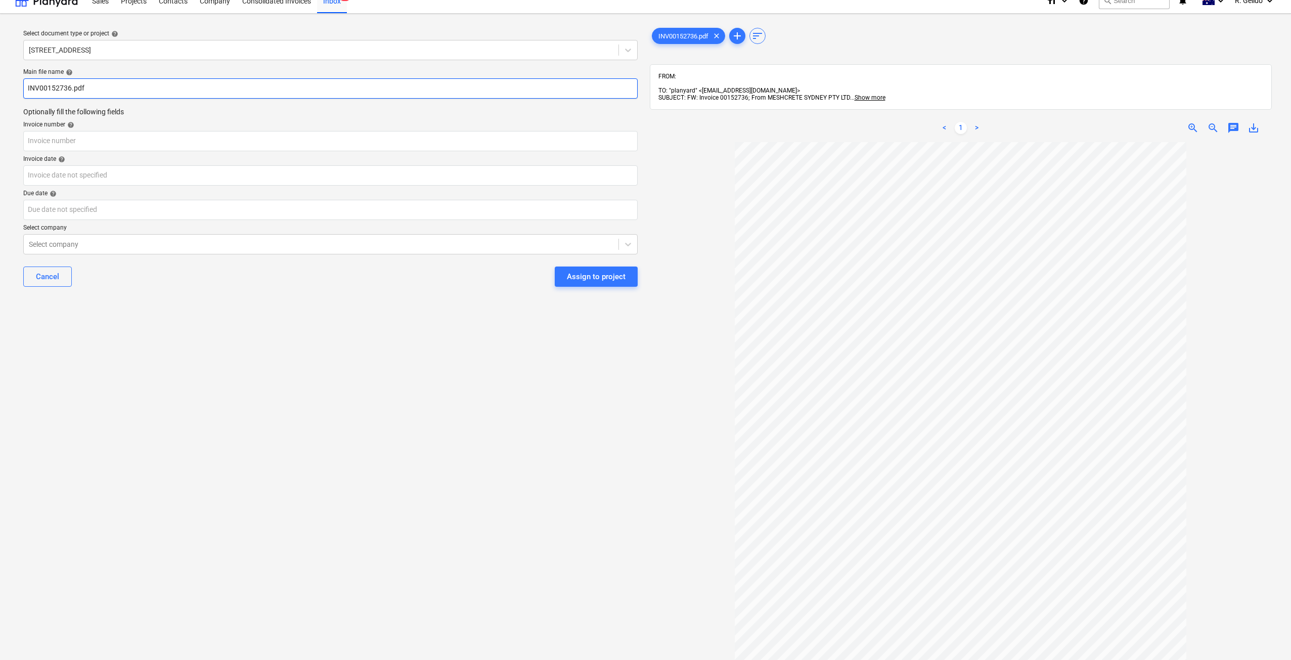
click at [27, 81] on input "INV00152736.pdf" at bounding box center [330, 88] width 614 height 20
type input "Meshcrete Inv INV00152736.pdf"
click at [39, 141] on input "text" at bounding box center [330, 141] width 614 height 20
type input "00152736"
click at [65, 182] on body "Sales Projects Contacts Company Consolidated Invoices Inbox 9+ format_size keyb…" at bounding box center [645, 318] width 1291 height 660
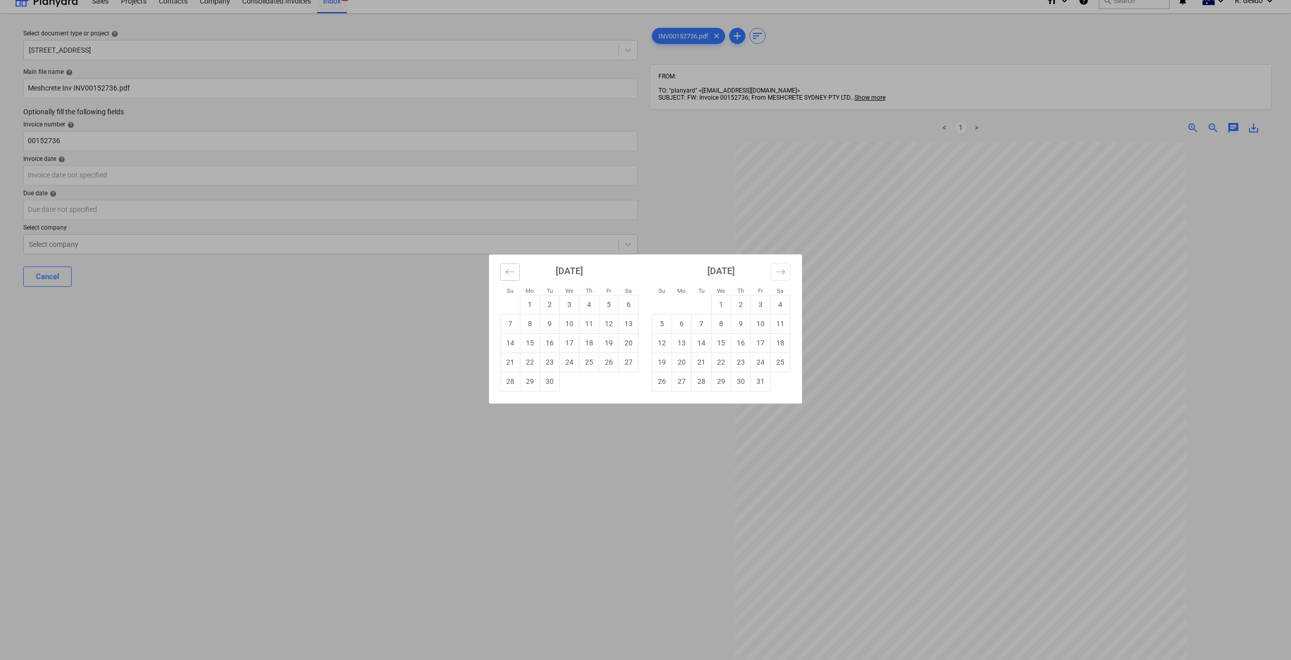
click at [504, 271] on button "Move backward to switch to the previous month." at bounding box center [510, 271] width 20 height 17
click at [529, 379] on td "25" at bounding box center [530, 381] width 20 height 19
type input "[DATE]"
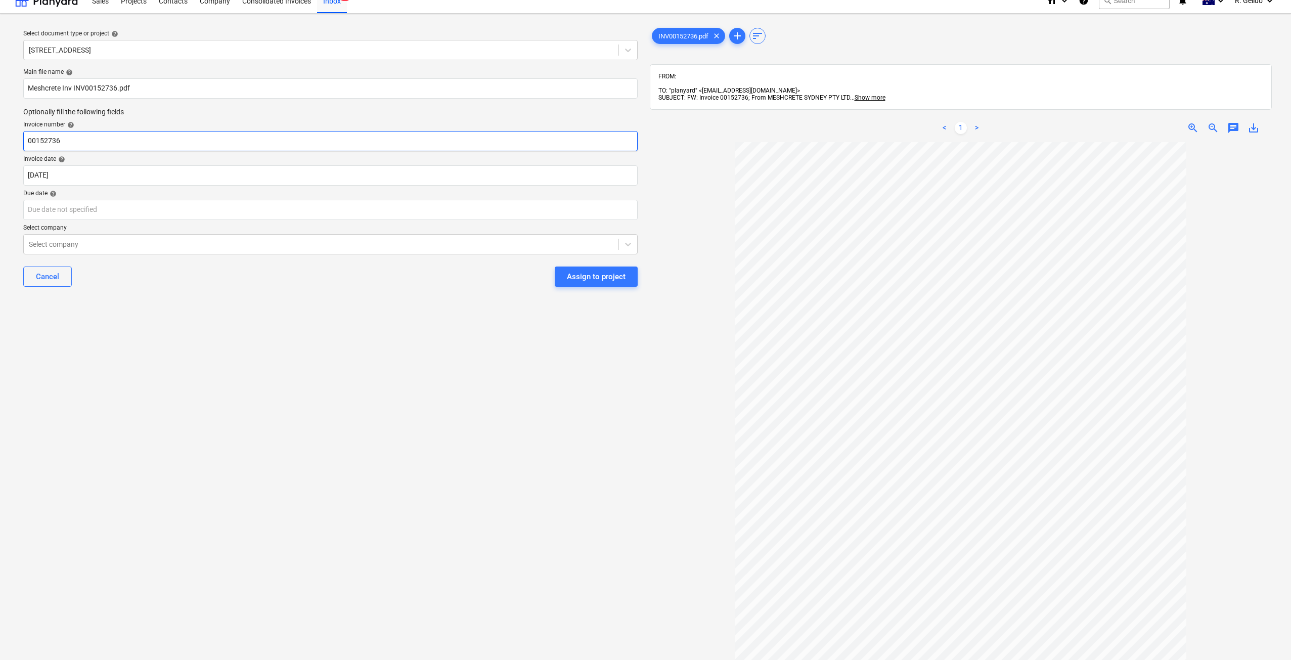
click at [64, 137] on input "00152736" at bounding box center [330, 141] width 614 height 20
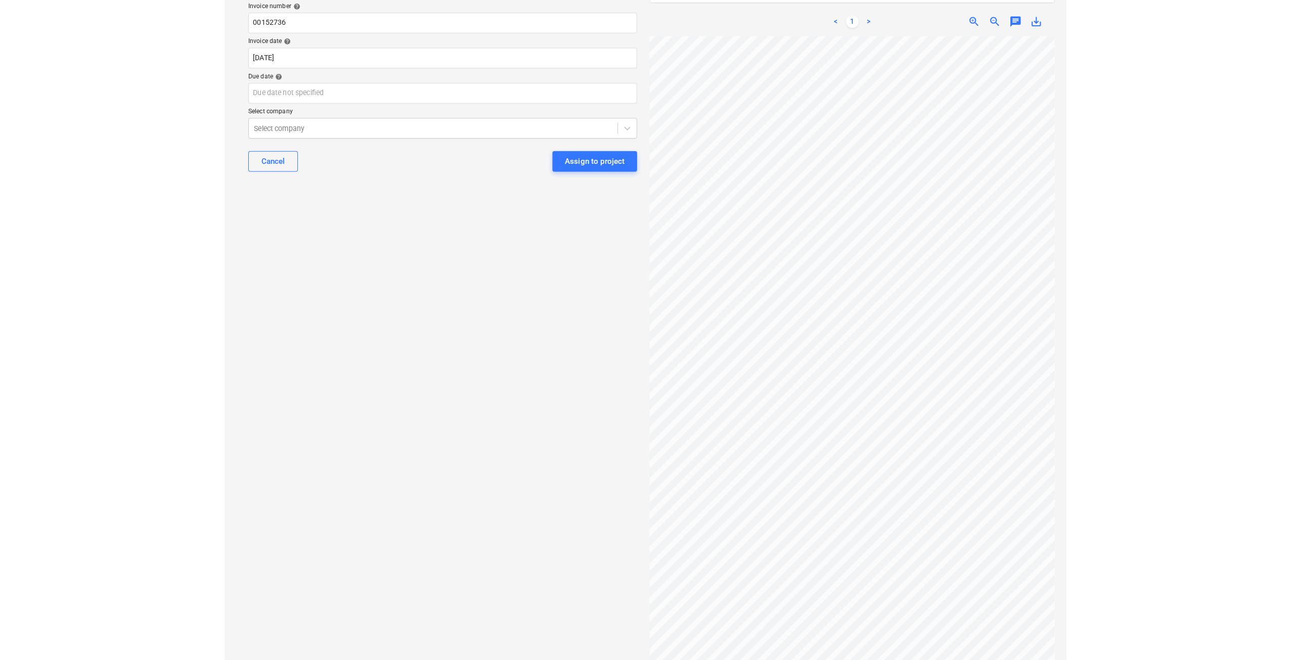
scroll to position [9, 0]
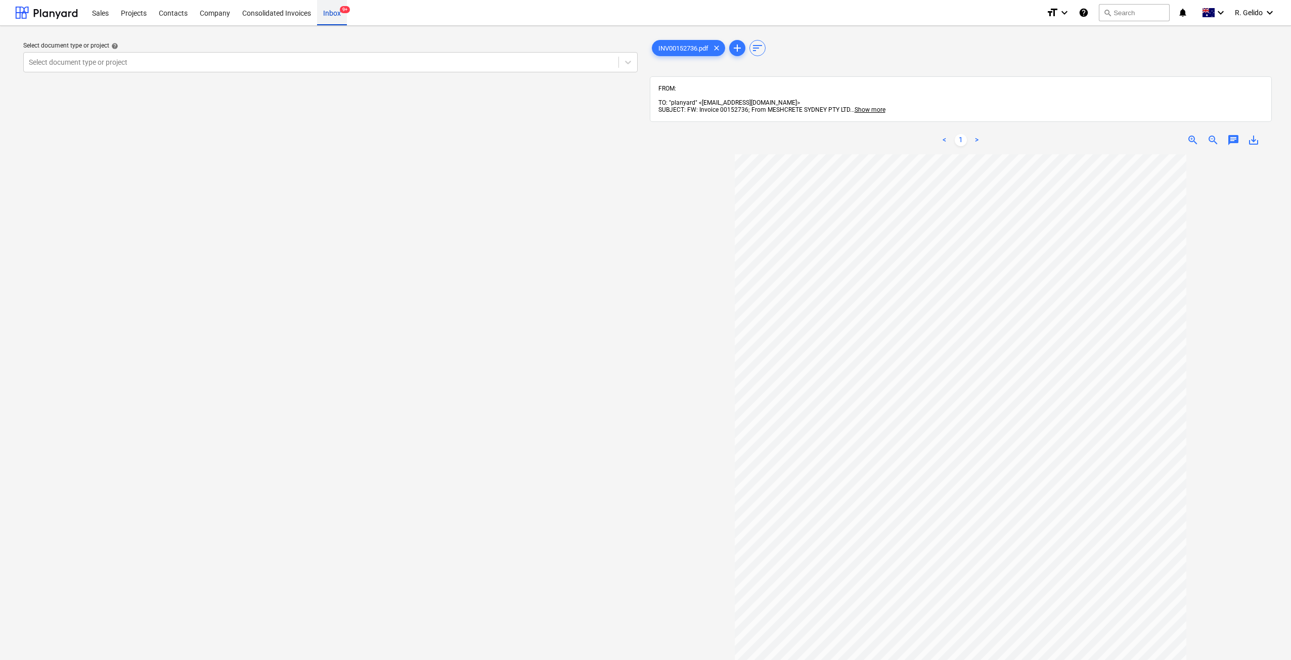
click at [336, 16] on div "Inbox 9+" at bounding box center [332, 12] width 30 height 26
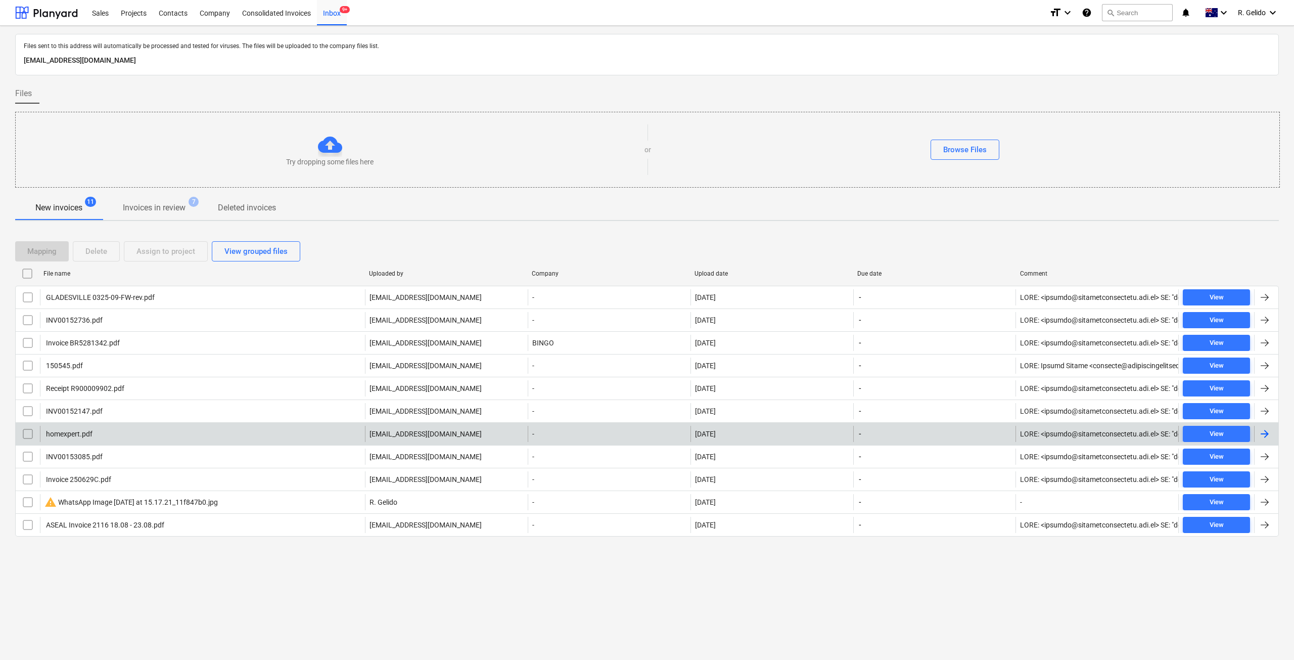
click at [87, 431] on div "homexpert.pdf" at bounding box center [68, 434] width 48 height 8
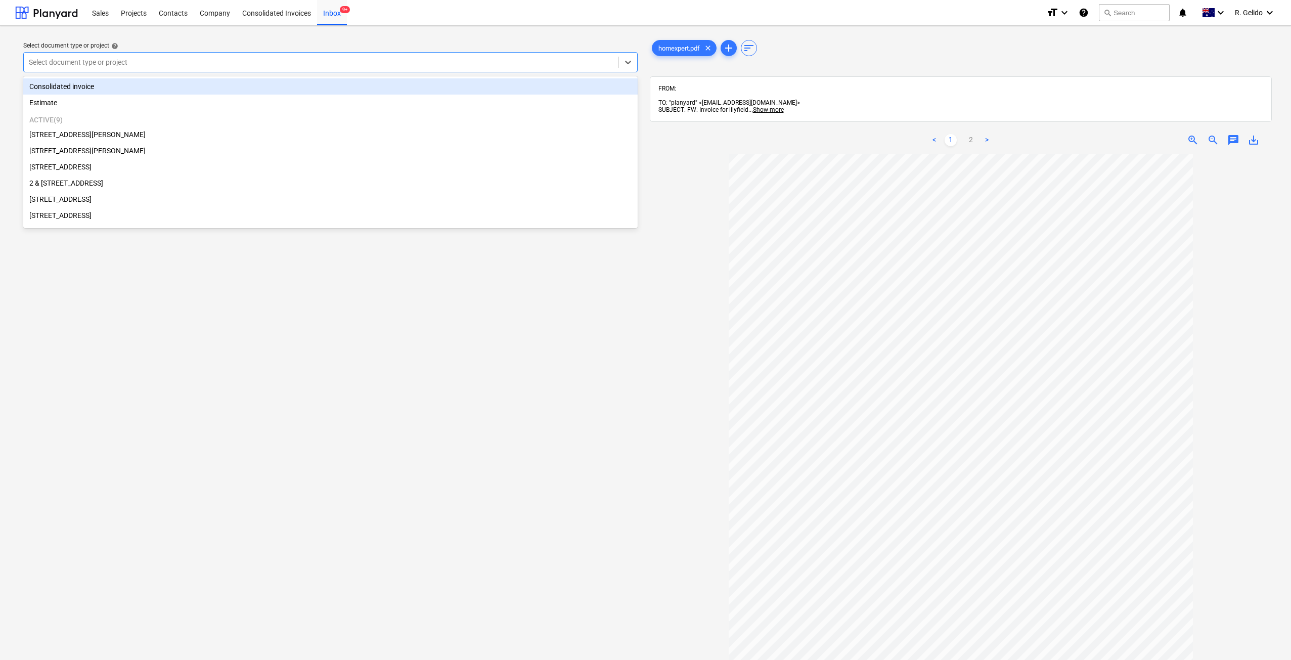
click at [580, 58] on div at bounding box center [321, 62] width 584 height 10
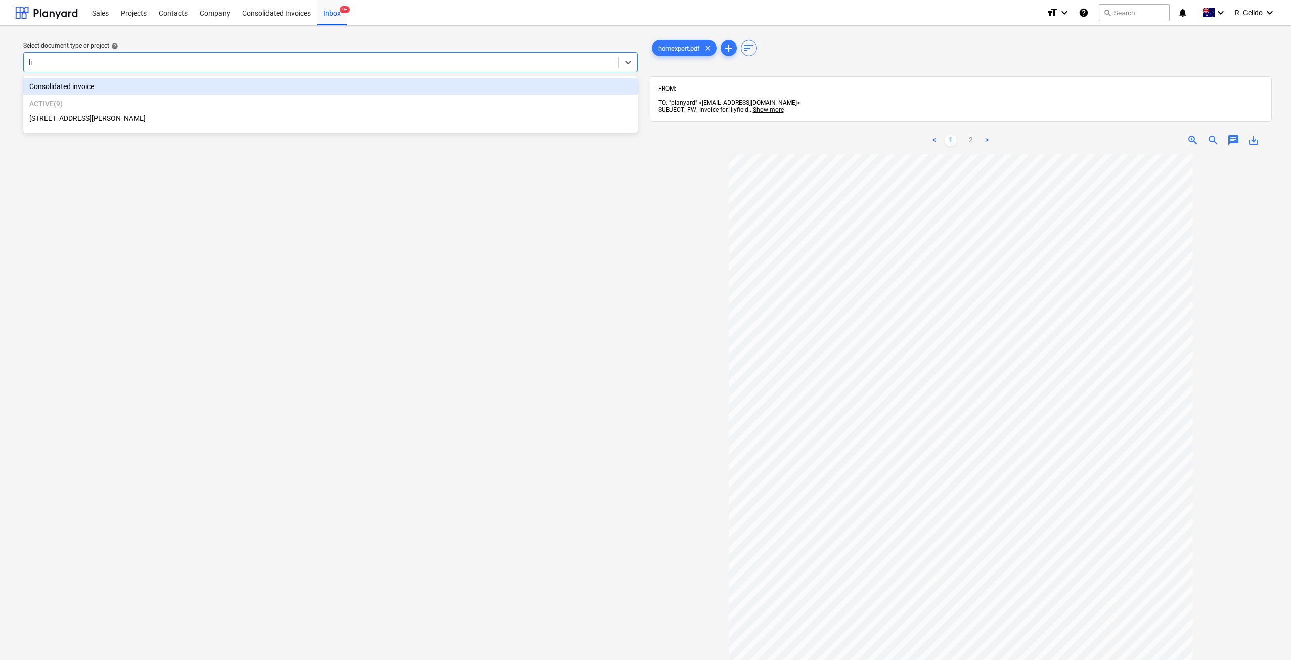
type input "lil"
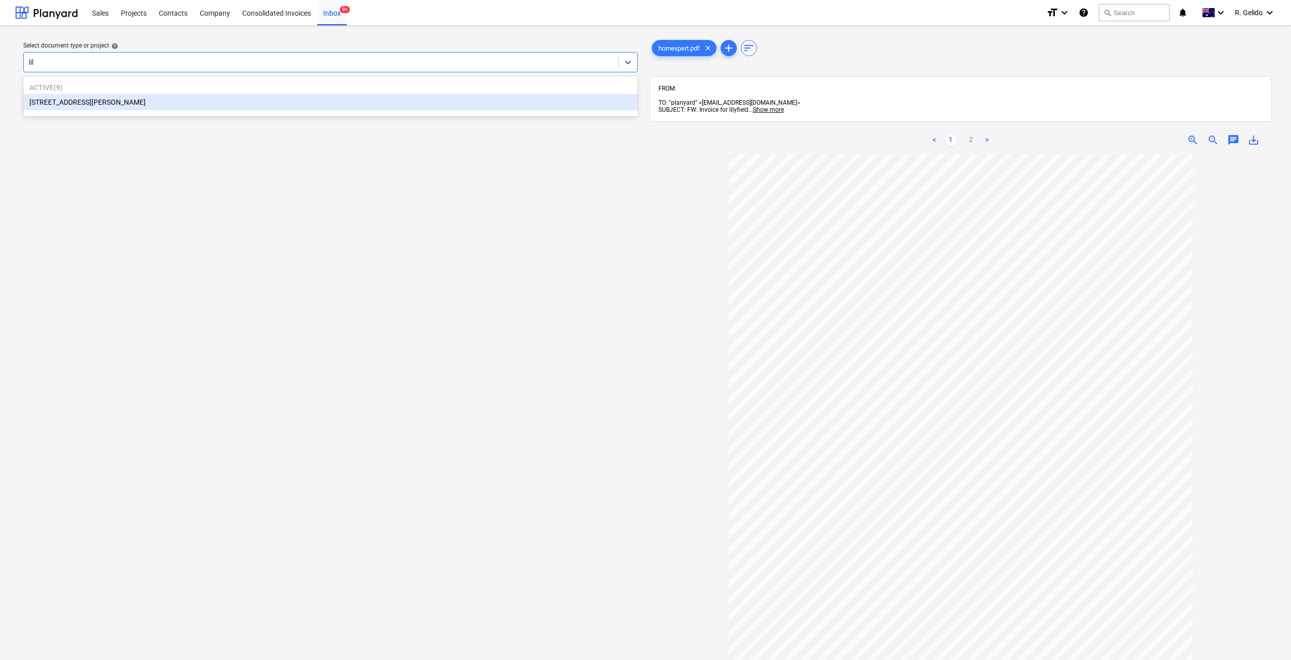
click at [84, 104] on div "[STREET_ADDRESS][PERSON_NAME]" at bounding box center [330, 102] width 614 height 16
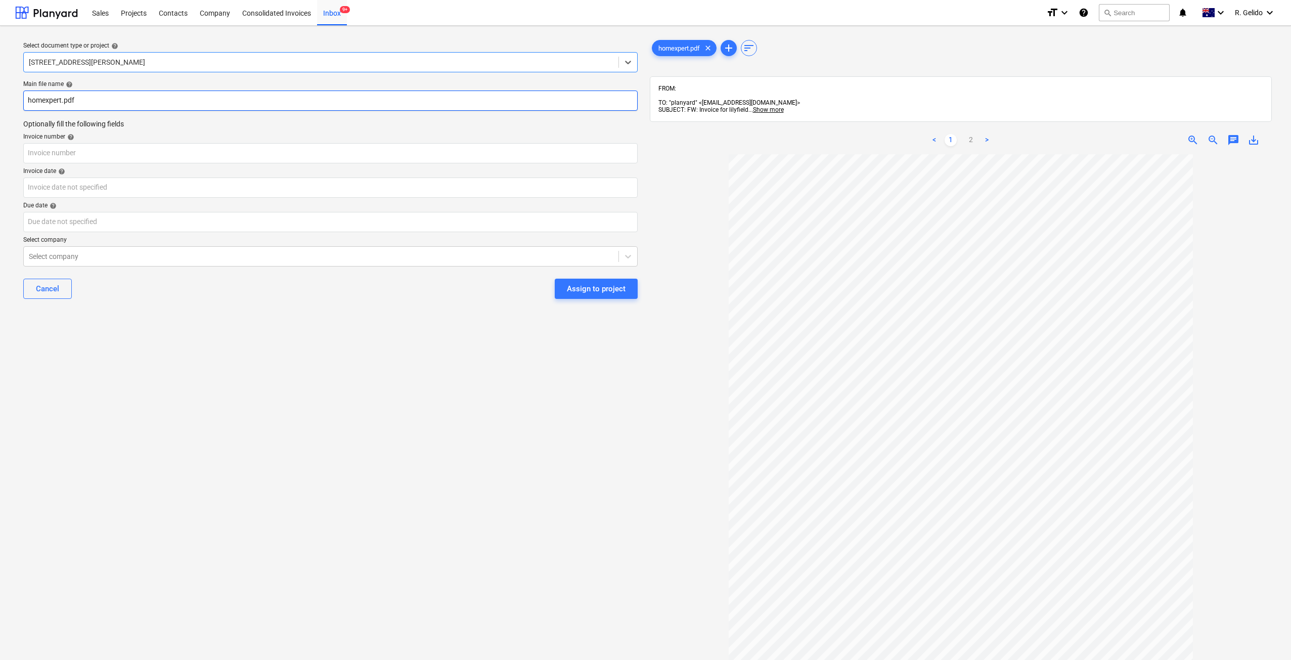
click at [47, 104] on input "homexpert.pdf" at bounding box center [330, 100] width 614 height 20
type input "MWY Group Inv 11.pdf"
click at [88, 151] on input "text" at bounding box center [330, 153] width 614 height 20
type input "11"
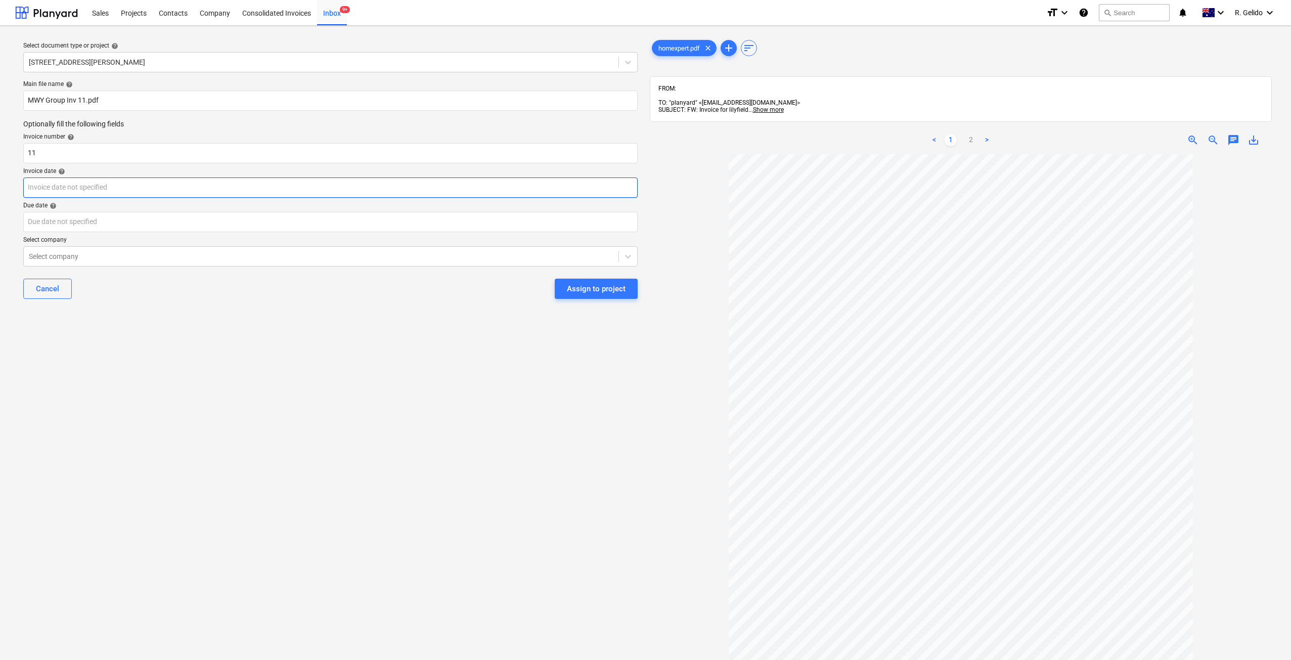
click at [119, 190] on body "Sales Projects Contacts Company Consolidated Invoices Inbox 9+ format_size keyb…" at bounding box center [645, 330] width 1291 height 660
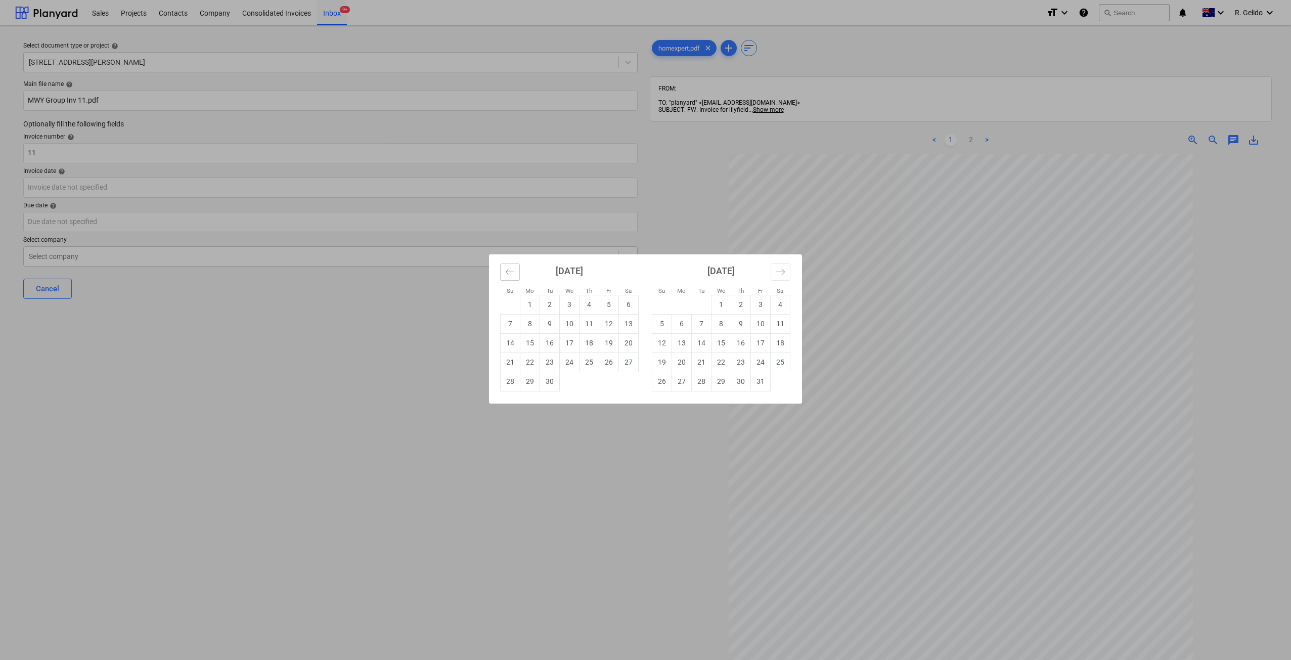
click at [511, 277] on button "Move backward to switch to the previous month." at bounding box center [510, 271] width 20 height 17
drag, startPoint x: 625, startPoint y: 385, endPoint x: 568, endPoint y: 360, distance: 62.5
click at [624, 385] on td "30" at bounding box center [629, 381] width 20 height 19
type input "[DATE]"
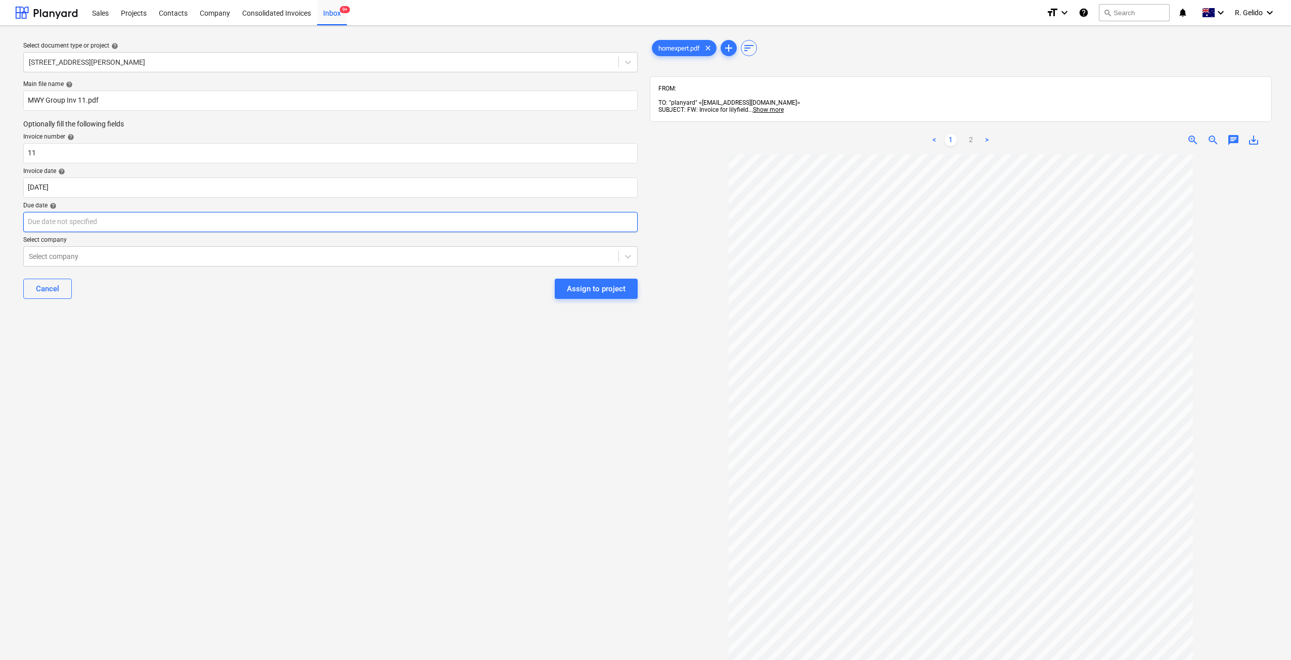
click at [154, 219] on body "Sales Projects Contacts Company Consolidated Invoices Inbox 9+ format_size keyb…" at bounding box center [645, 330] width 1291 height 660
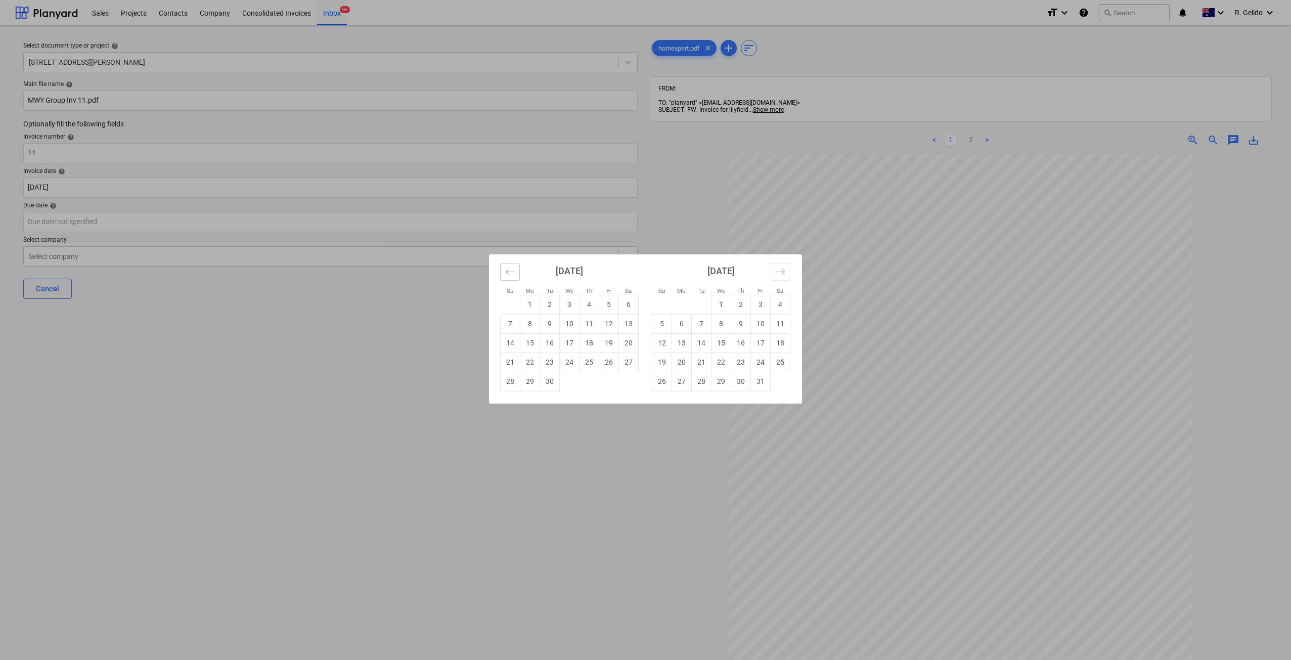
click at [512, 275] on icon "Move backward to switch to the previous month." at bounding box center [510, 272] width 10 height 10
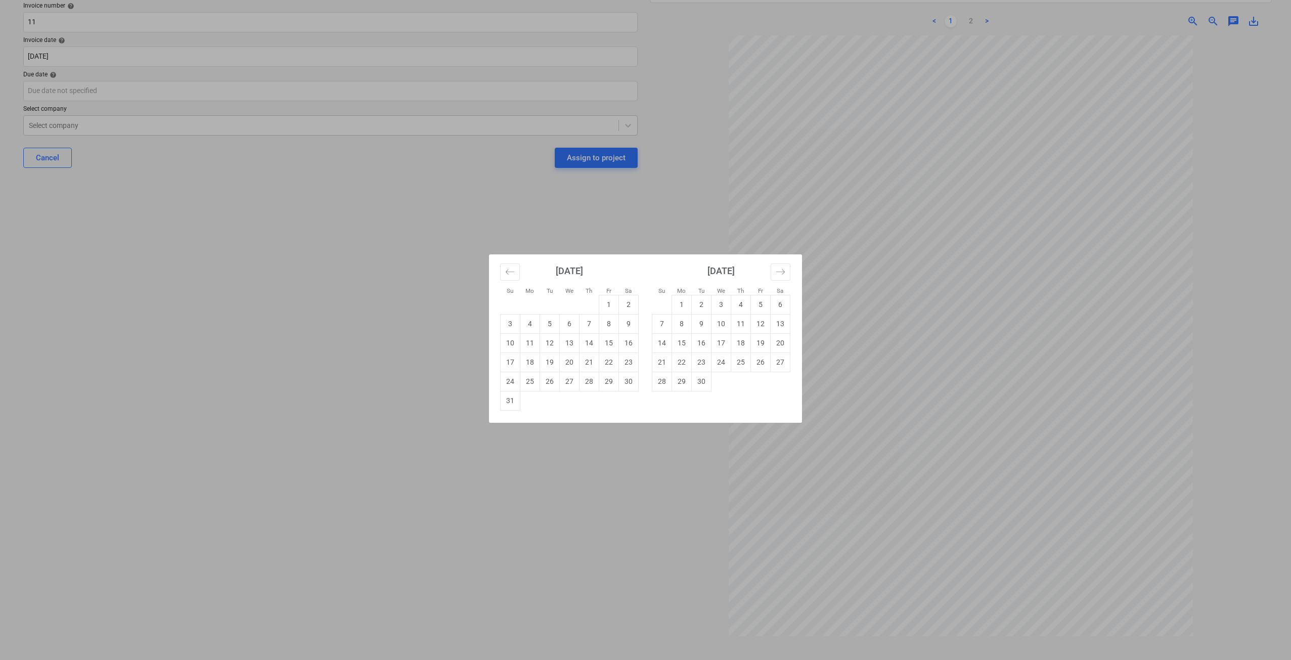
click at [471, 540] on div "Su Mo Tu We Th Fr Sa Su Mo Tu We Th Fr Sa [DATE] 1 2 3 4 5 6 7 8 9 10 11 12 13 …" at bounding box center [645, 330] width 1291 height 660
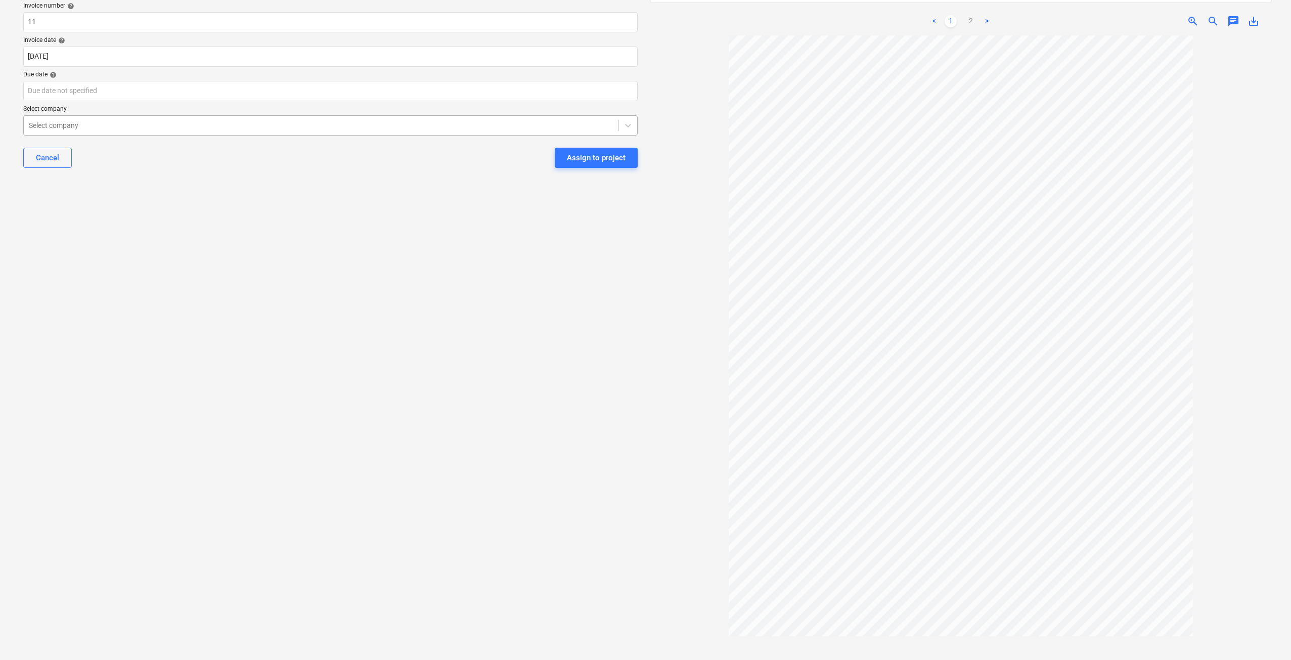
click at [57, 125] on div at bounding box center [321, 125] width 584 height 10
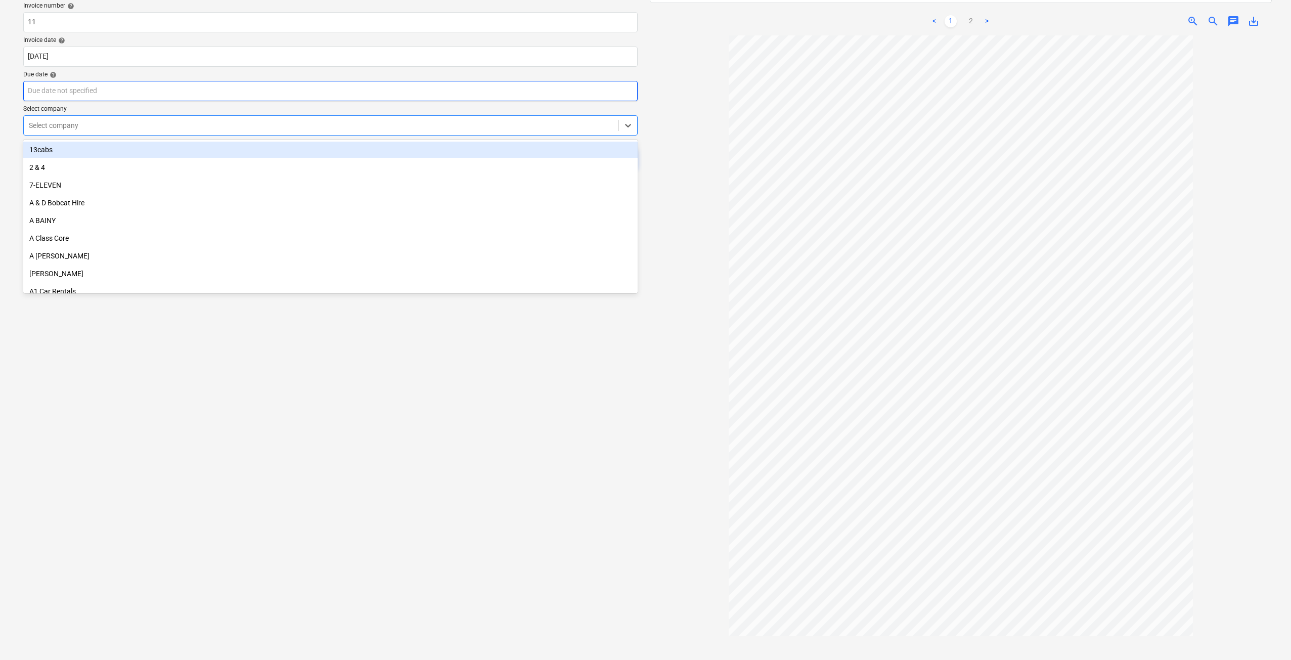
click at [65, 91] on body "Sales Projects Contacts Company Consolidated Invoices Inbox 9+ format_size keyb…" at bounding box center [645, 199] width 1291 height 660
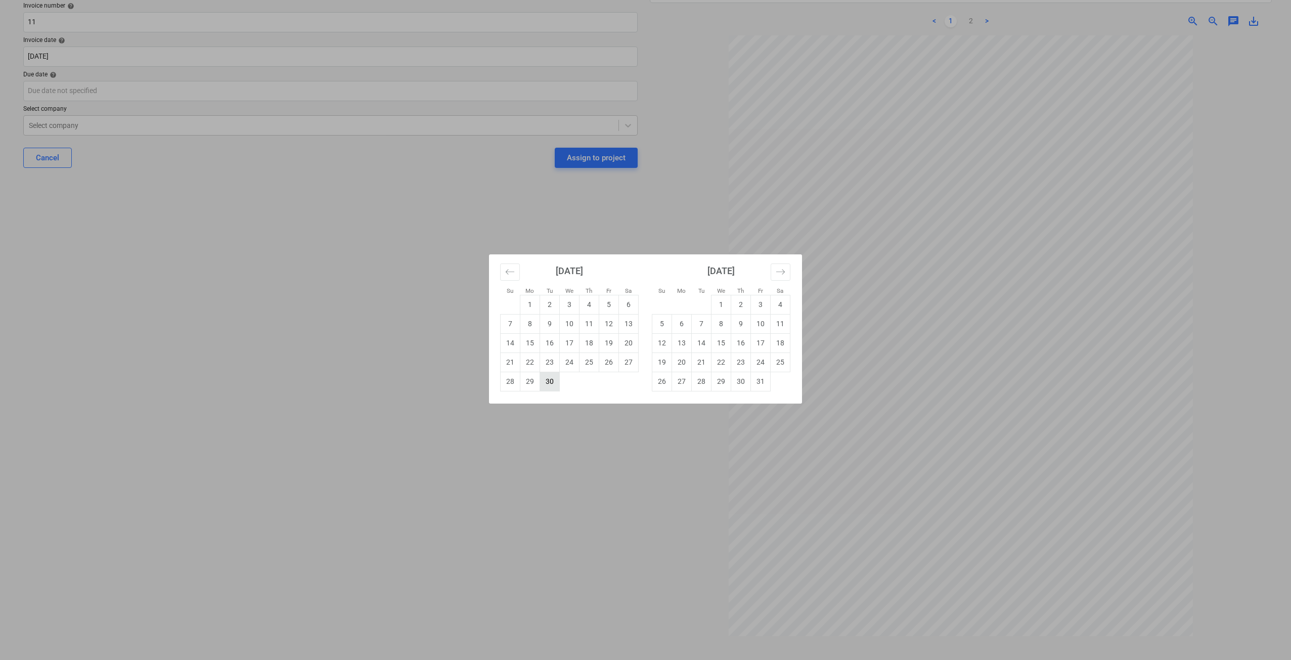
click at [547, 390] on td "30" at bounding box center [550, 381] width 20 height 19
type input "[DATE]"
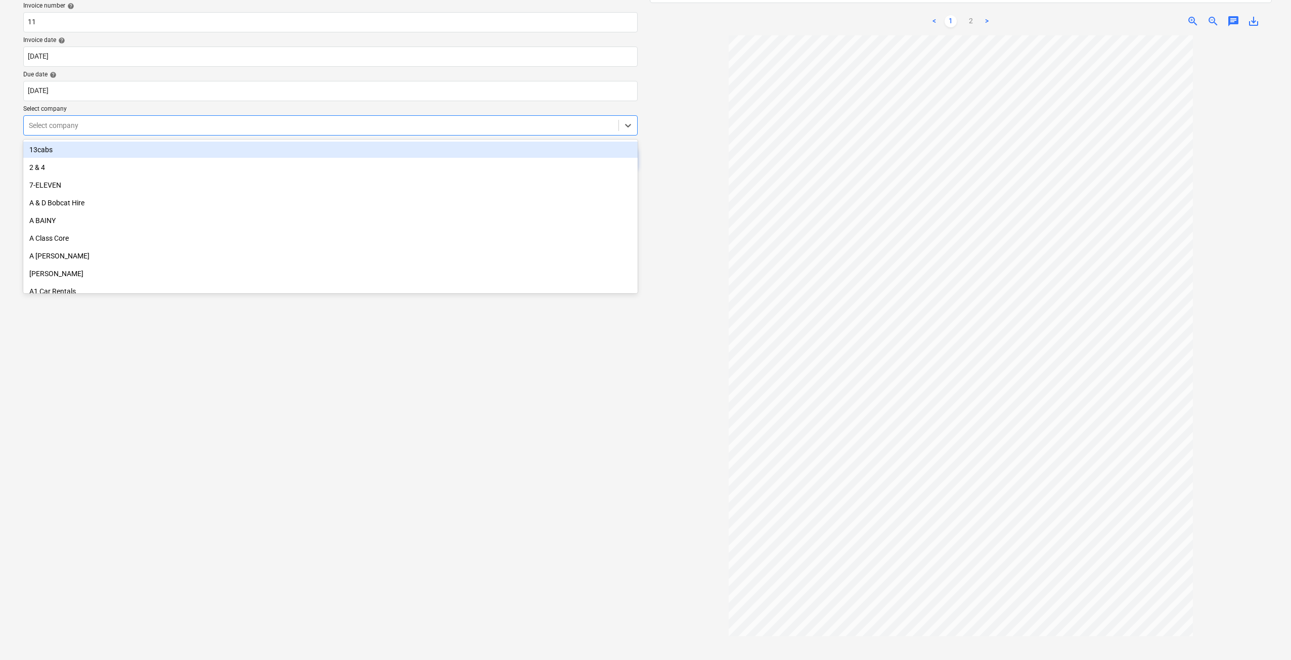
click at [160, 123] on div at bounding box center [321, 125] width 584 height 10
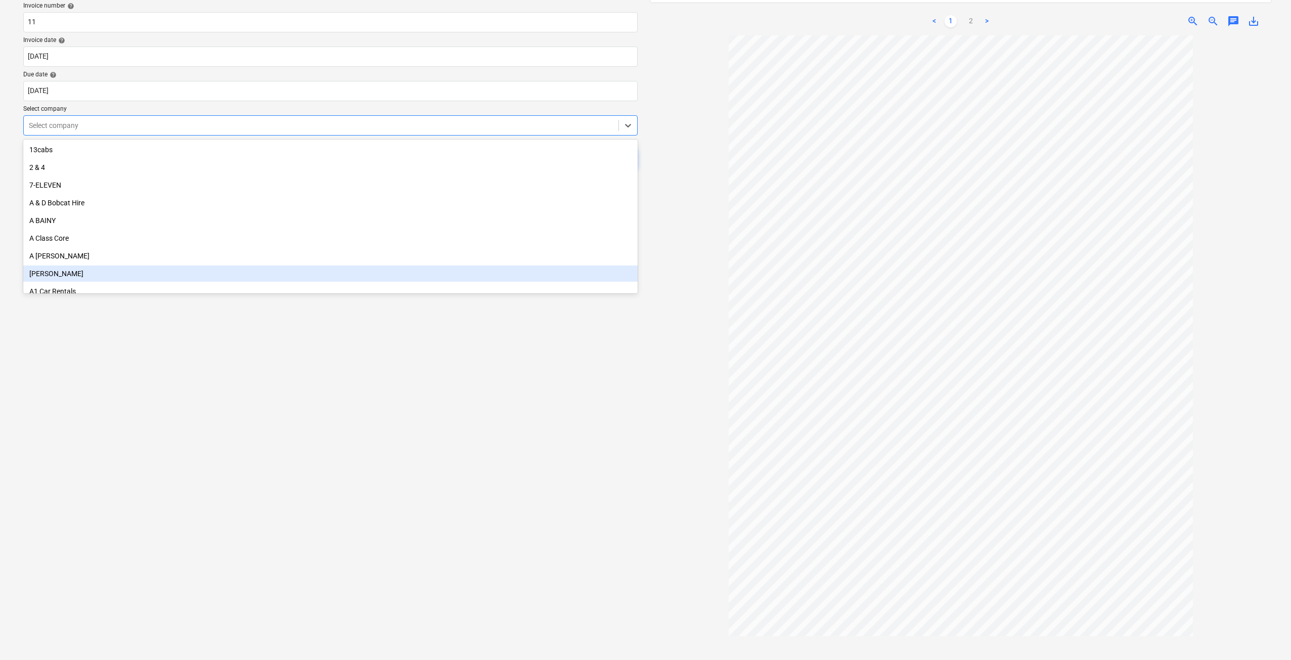
scroll to position [47, 0]
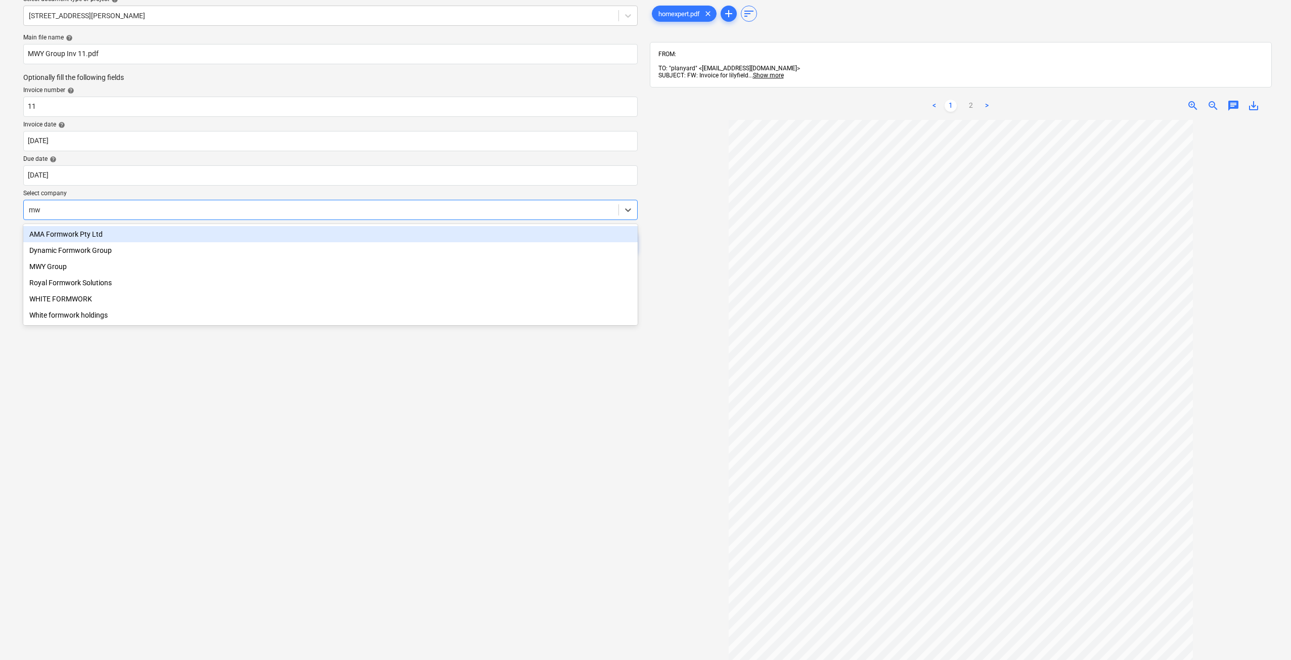
type input "mwy"
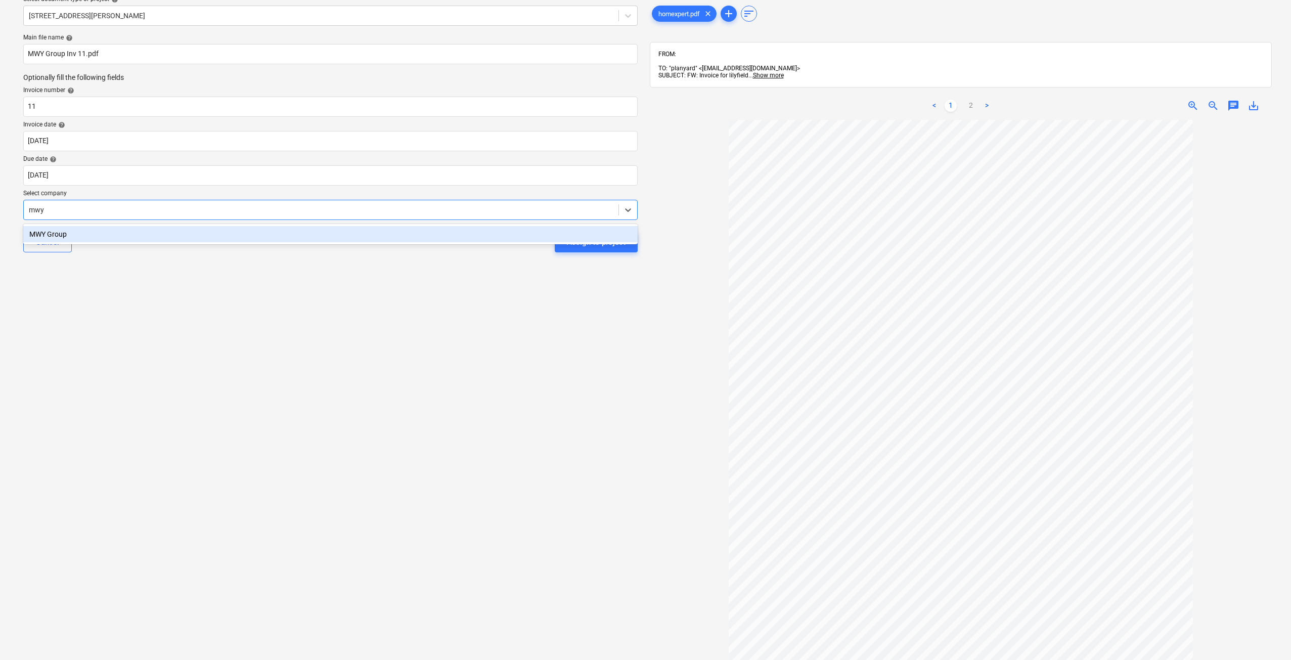
click at [110, 224] on div "MWY Group" at bounding box center [330, 234] width 614 height 20
click at [115, 232] on div "MWY Group" at bounding box center [330, 234] width 614 height 16
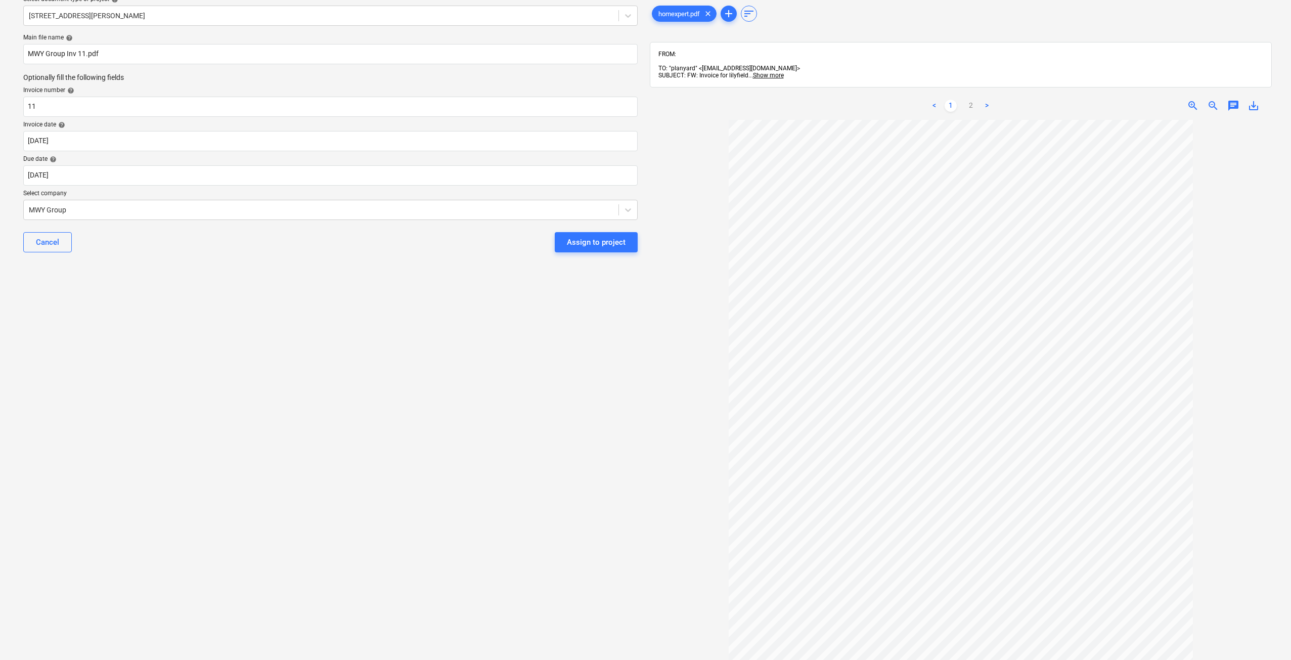
click at [187, 291] on div "Select document type or project help [STREET_ADDRESS][PERSON_NAME] file name he…" at bounding box center [330, 361] width 630 height 749
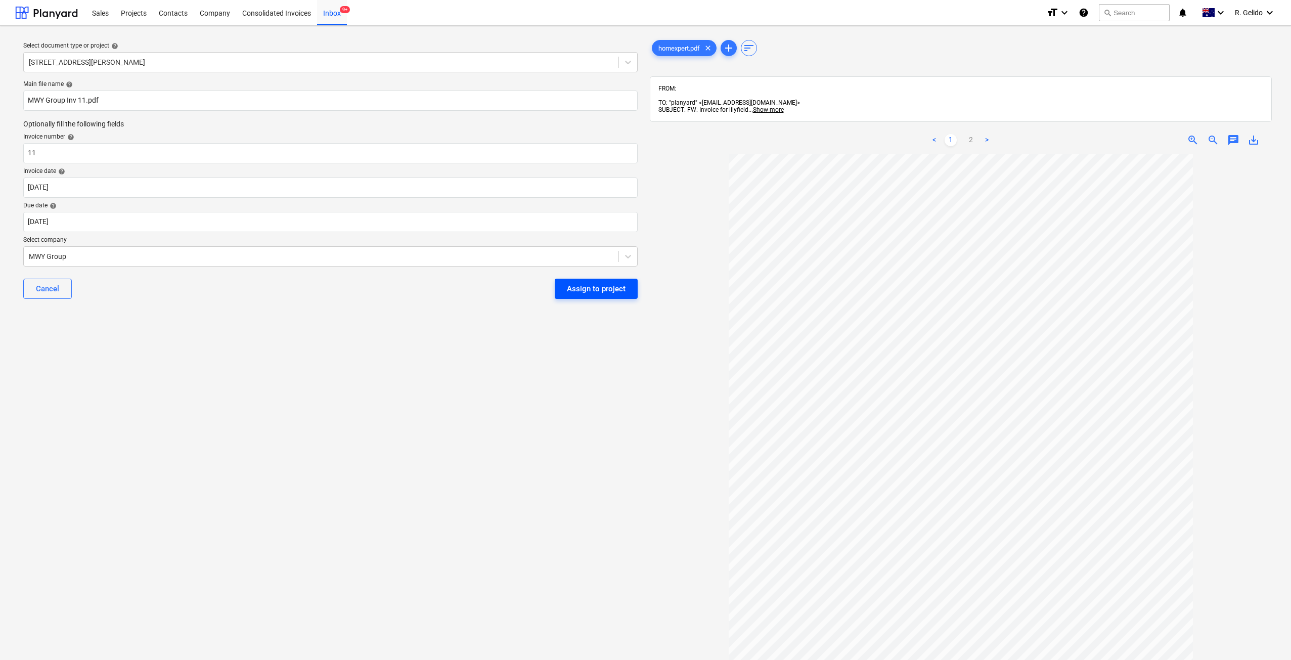
click at [598, 288] on div "Assign to project" at bounding box center [596, 288] width 59 height 13
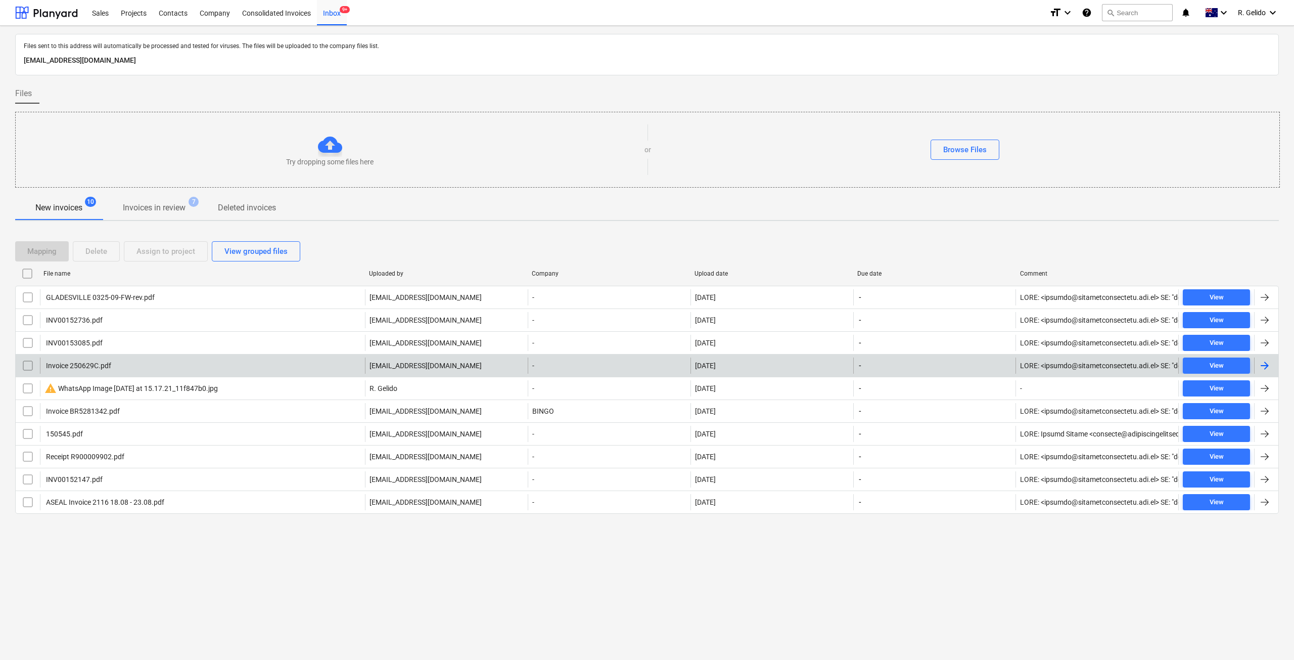
click at [144, 368] on div "Invoice 250629C.pdf" at bounding box center [202, 365] width 325 height 16
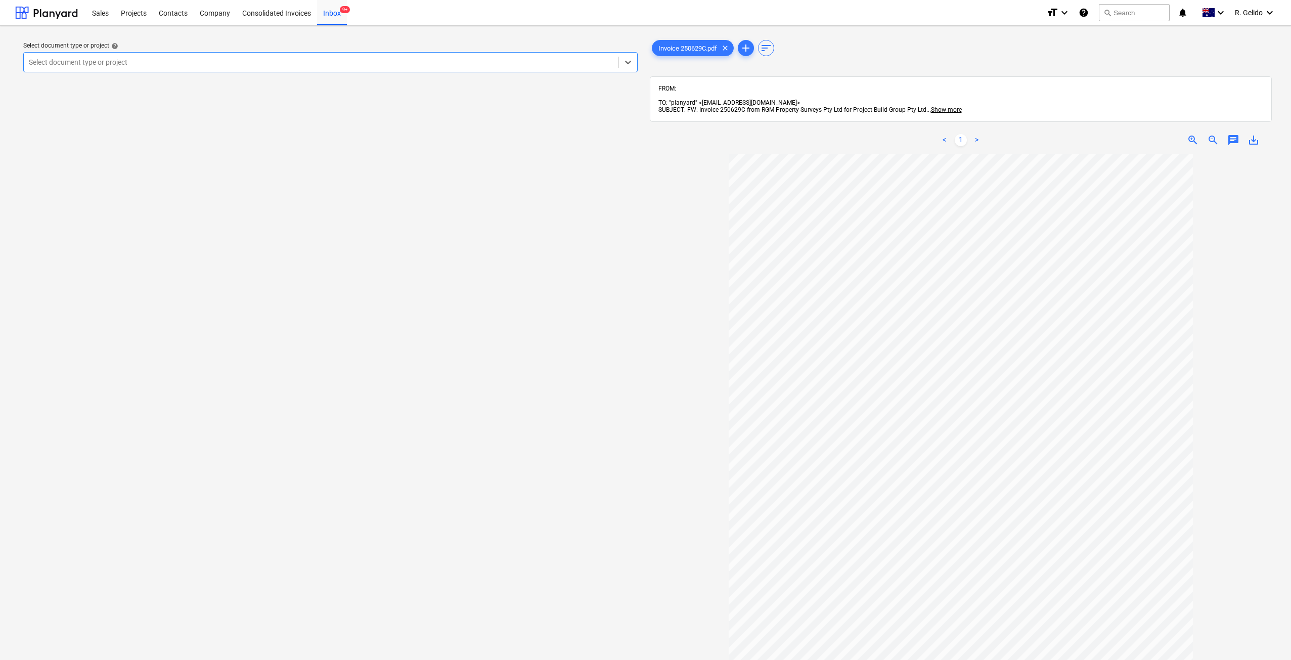
click at [267, 64] on div at bounding box center [321, 62] width 584 height 10
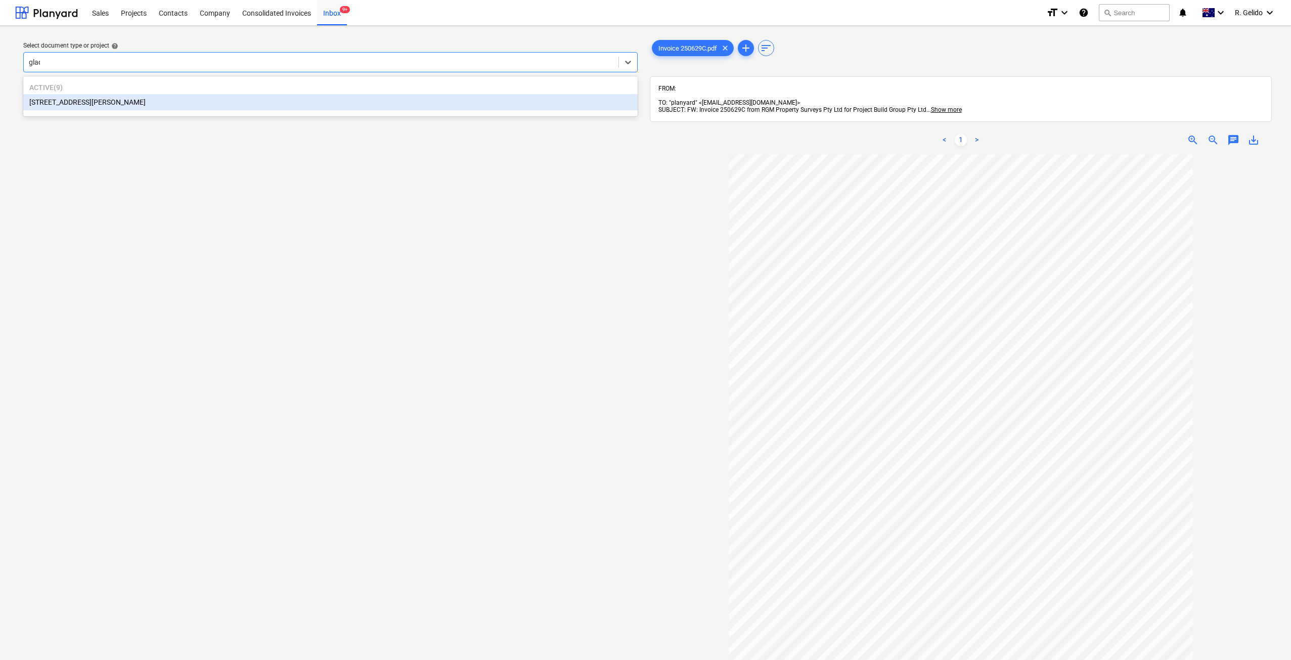
type input "glade"
click at [132, 99] on div "[STREET_ADDRESS][PERSON_NAME]" at bounding box center [330, 102] width 614 height 16
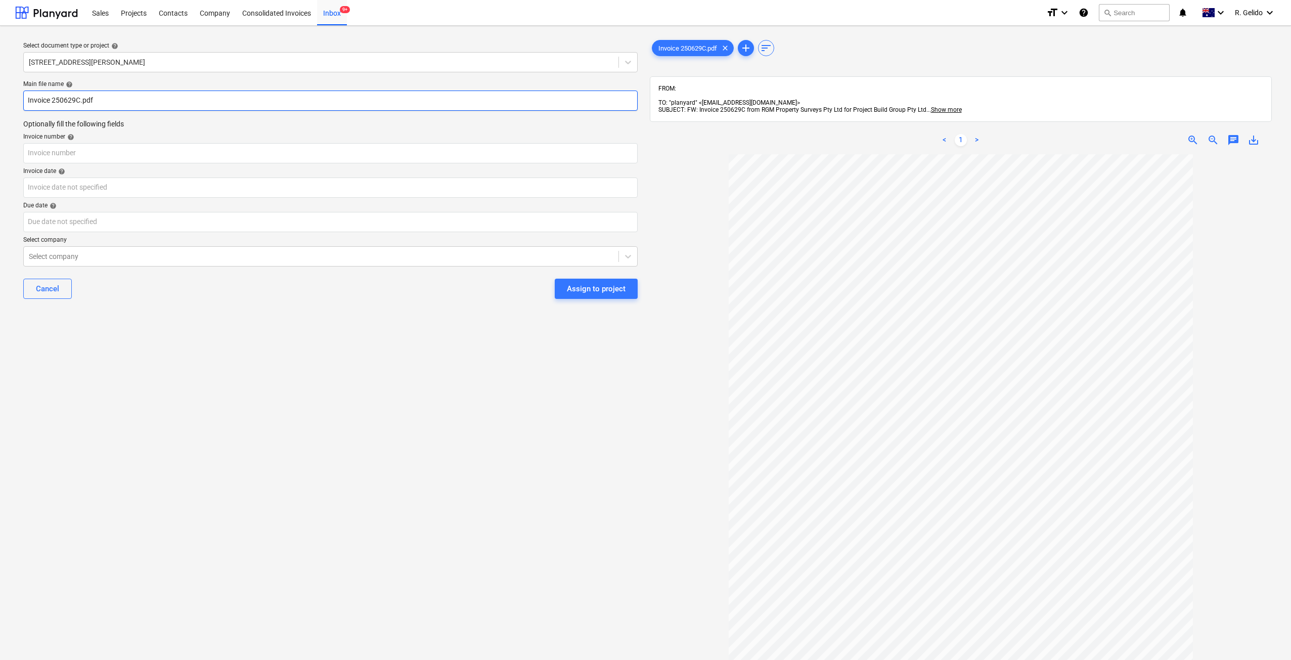
click at [27, 97] on input "Invoice 250629C.pdf" at bounding box center [330, 100] width 614 height 20
type input "RGM Property Invoice 250629C.pdf"
click at [63, 151] on input "text" at bounding box center [330, 153] width 614 height 20
type input "250629C"
click at [33, 186] on body "Sales Projects Contacts Company Consolidated Invoices Inbox 9+ format_size keyb…" at bounding box center [645, 330] width 1291 height 660
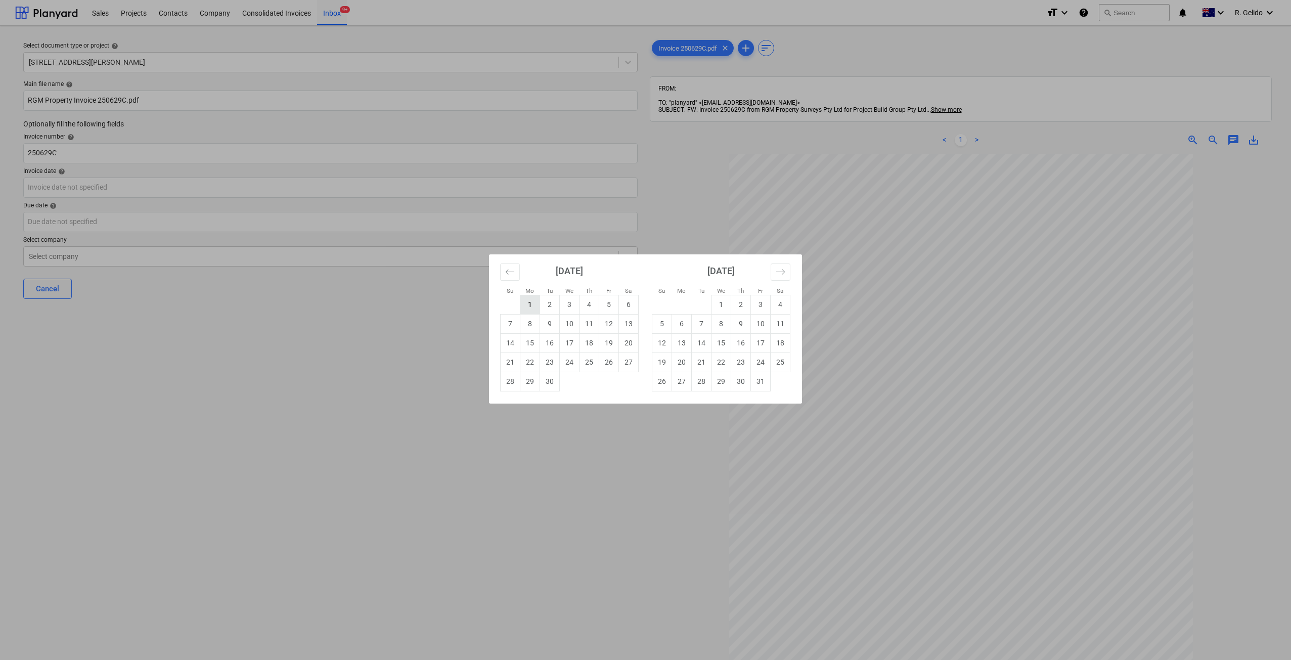
click at [532, 302] on td "1" at bounding box center [530, 304] width 20 height 19
type input "[DATE]"
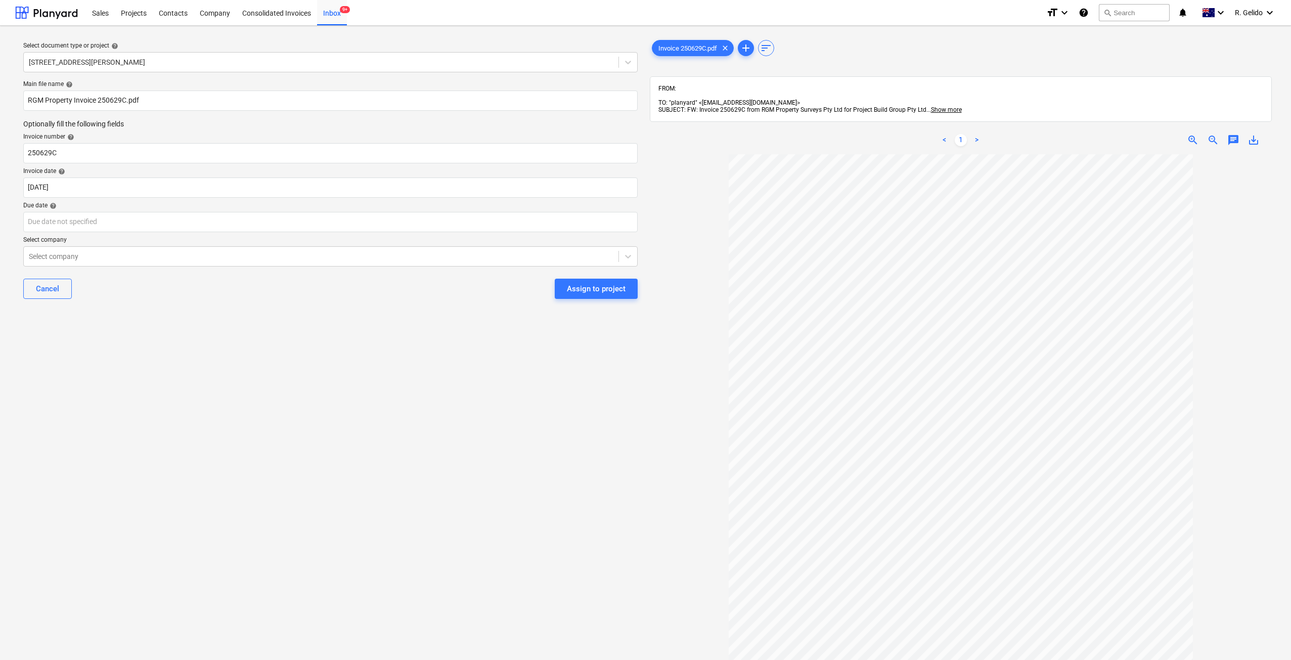
click at [367, 448] on div "Select document type or project help [STREET_ADDRESS][PERSON_NAME] file name he…" at bounding box center [330, 412] width 630 height 756
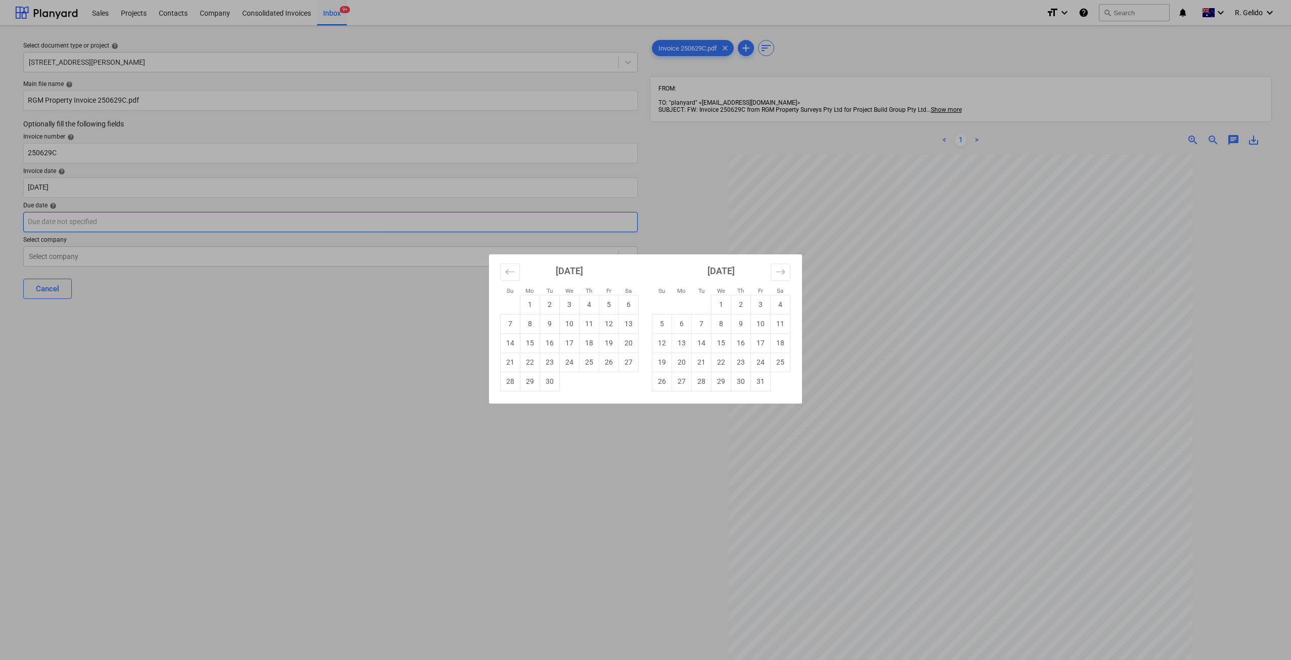
click at [72, 212] on body "Sales Projects Contacts Company Consolidated Invoices Inbox 9+ format_size keyb…" at bounding box center [645, 330] width 1291 height 660
click at [719, 299] on td "1" at bounding box center [721, 304] width 20 height 19
type input "[DATE]"
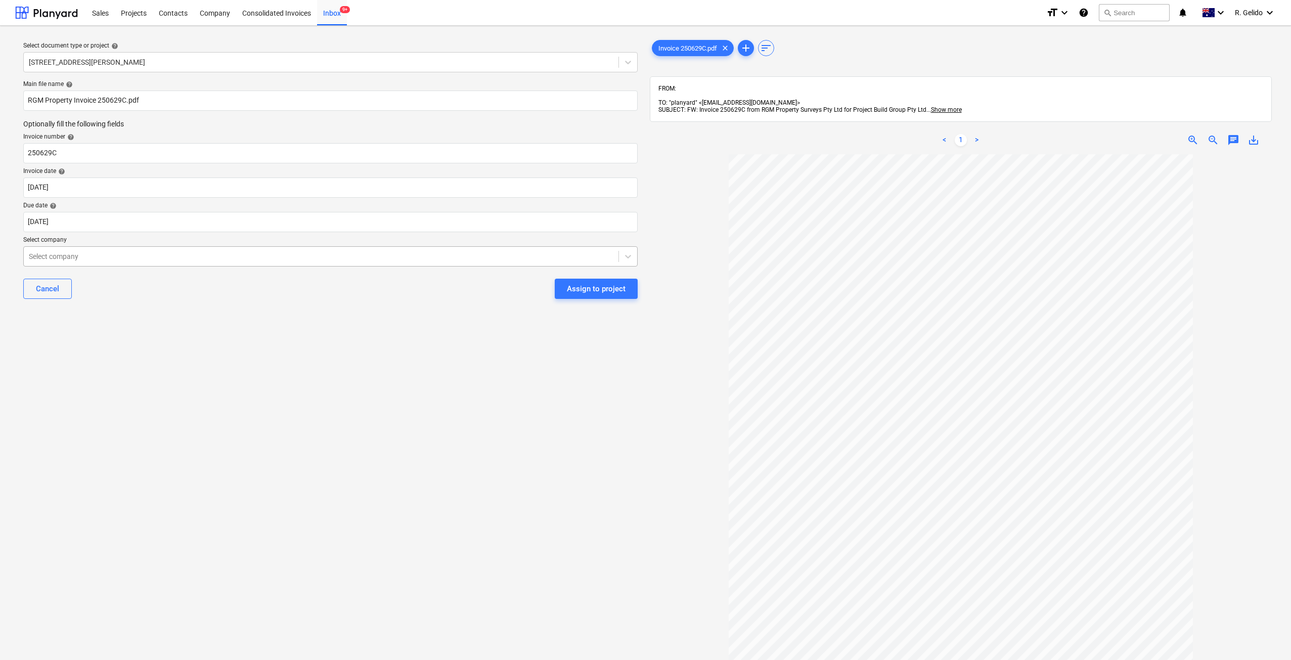
click at [116, 254] on div at bounding box center [321, 256] width 584 height 10
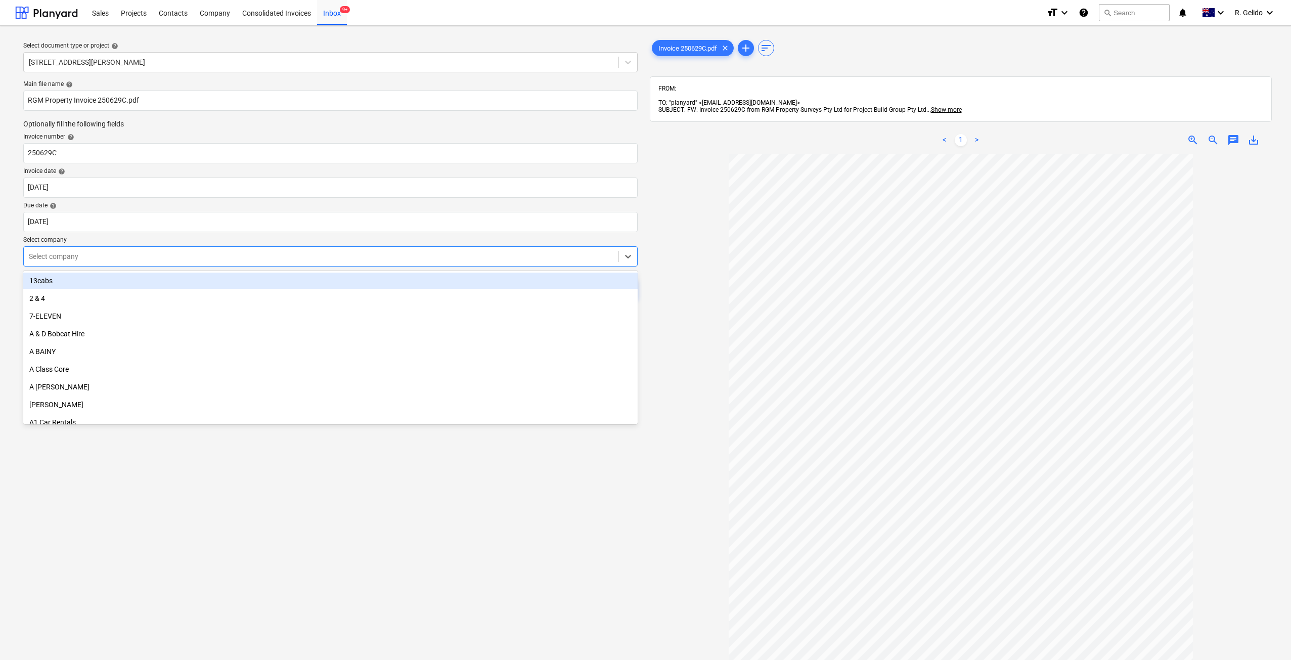
type input "g"
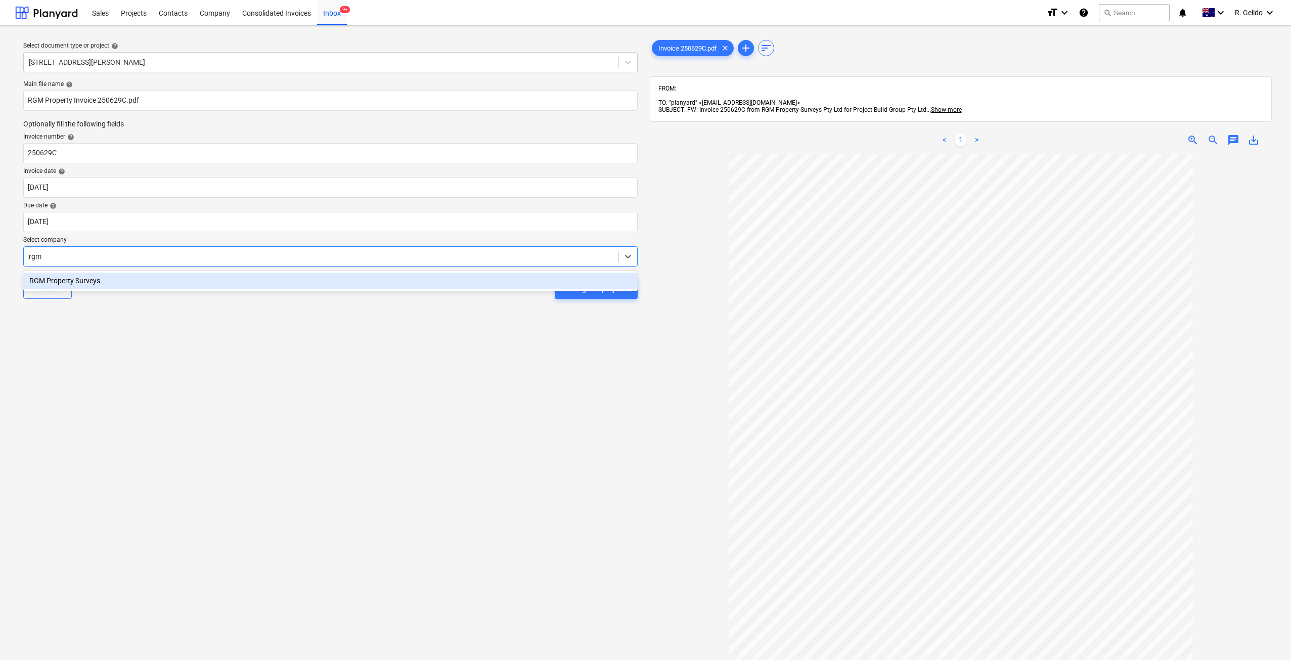
type input "rgm"
click at [143, 275] on div "RGM Property Surveys" at bounding box center [330, 280] width 614 height 16
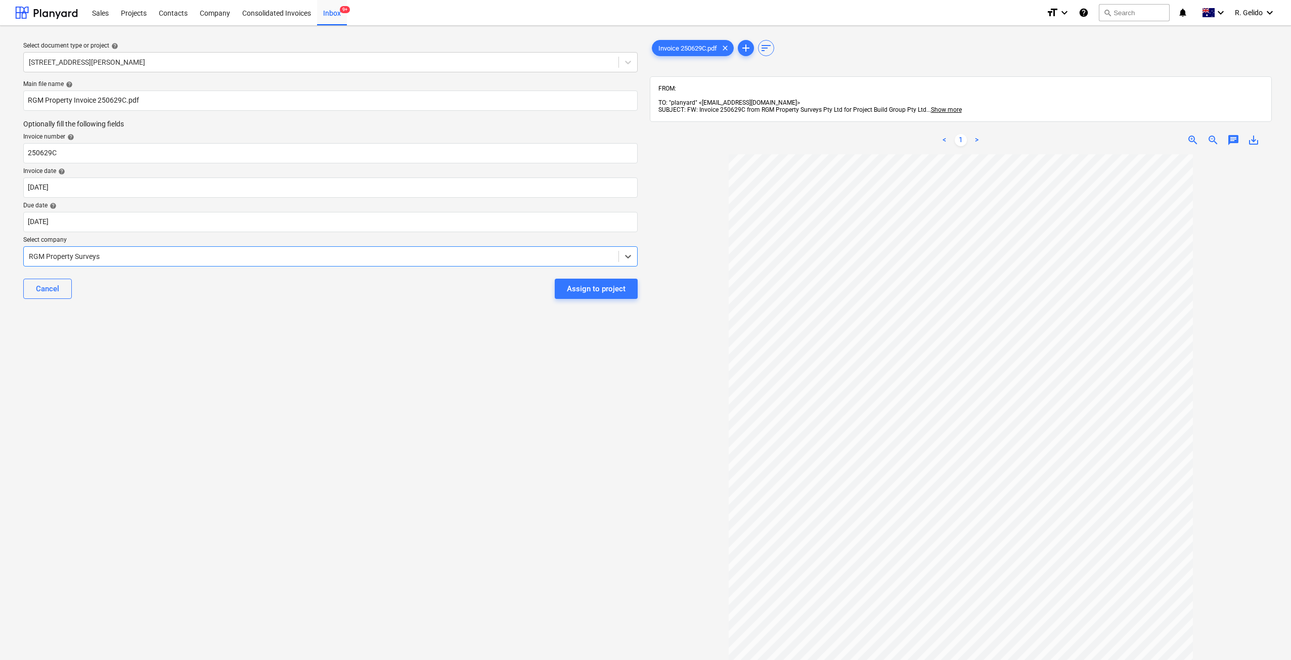
click at [205, 315] on div "Select document type or project help [STREET_ADDRESS][PERSON_NAME] file name he…" at bounding box center [330, 412] width 630 height 756
click at [265, 311] on div "Select document type or project help [STREET_ADDRESS][PERSON_NAME] file name he…" at bounding box center [330, 412] width 630 height 756
click at [599, 288] on div "Assign to project" at bounding box center [596, 288] width 59 height 13
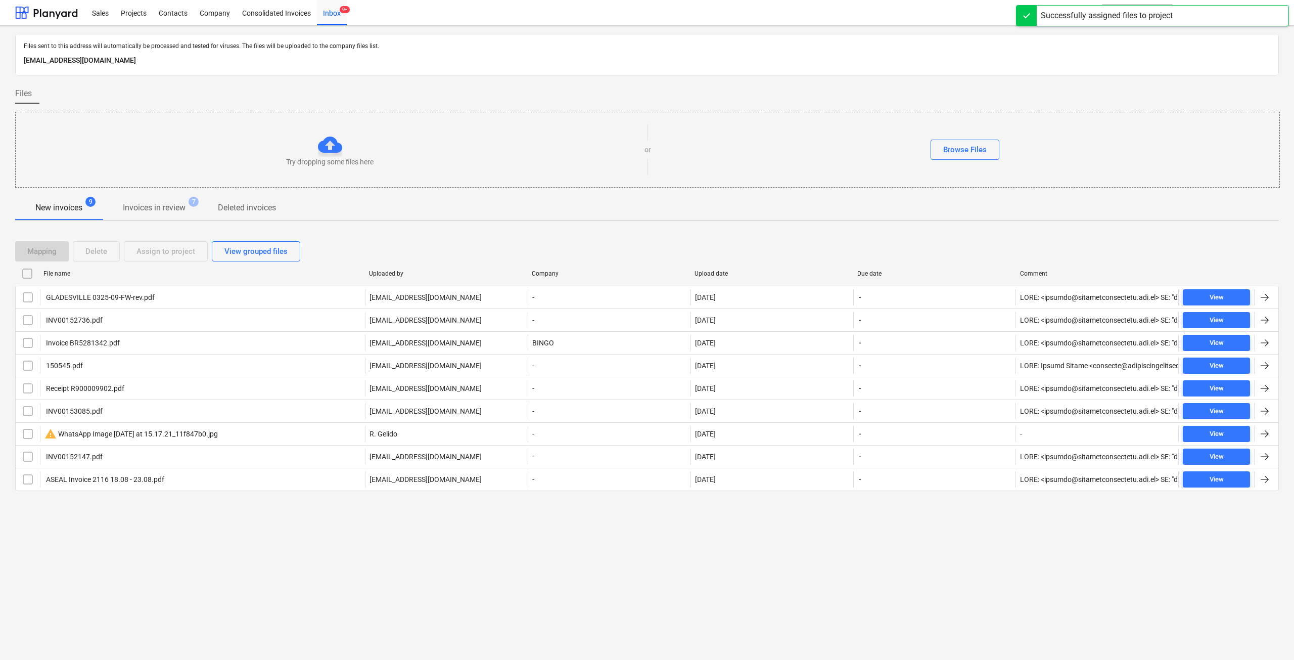
click at [790, 549] on div "Files sent to this address will automatically be processed and tested for virus…" at bounding box center [647, 343] width 1294 height 634
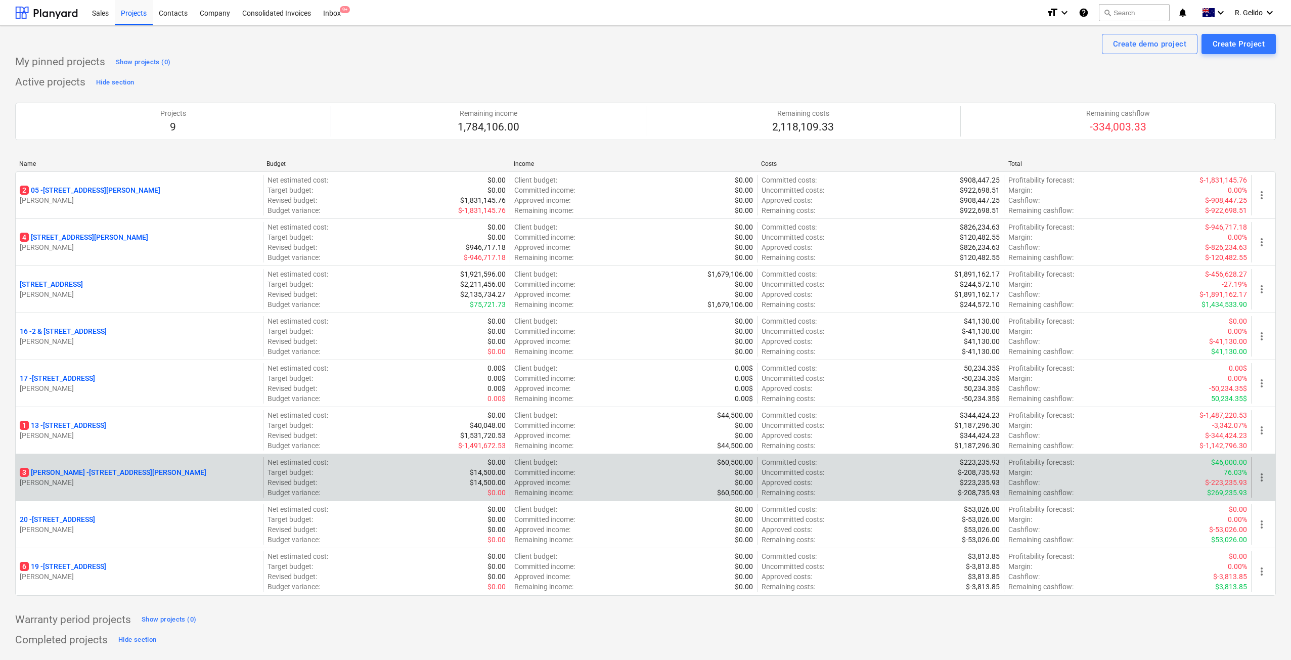
click at [102, 474] on p "3 Chapman - 8 Chapman Street, Gladesville" at bounding box center [113, 472] width 187 height 10
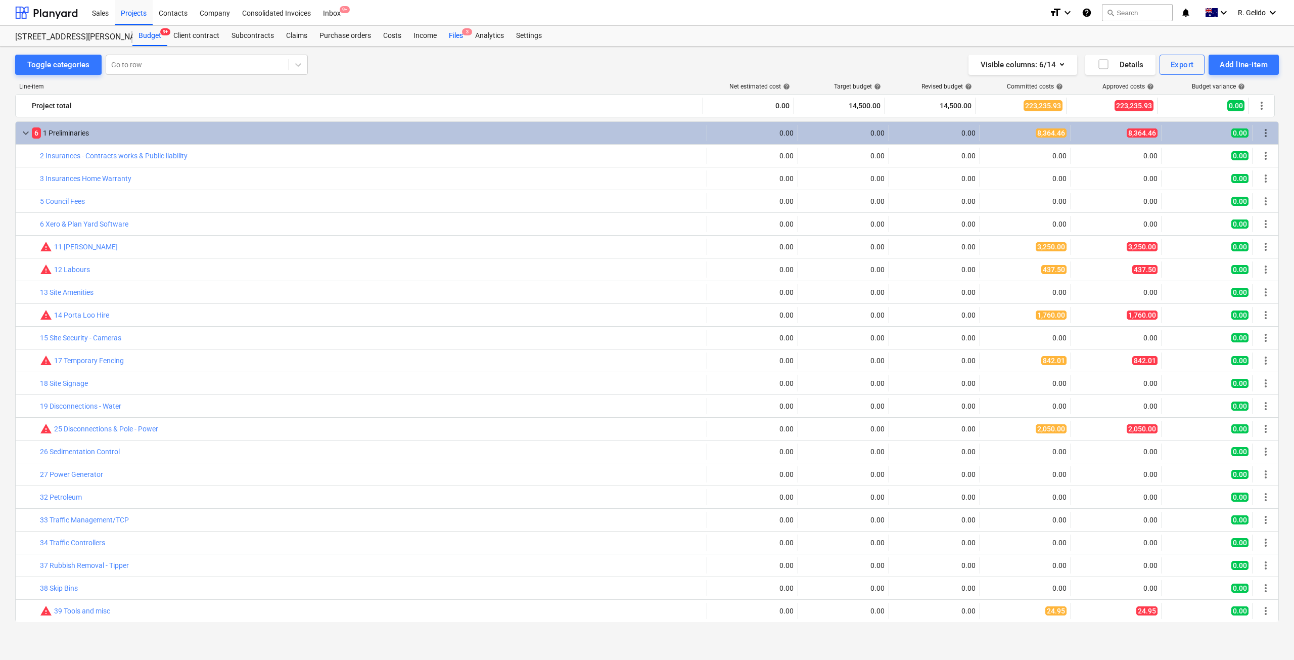
click at [459, 41] on div "Files 3" at bounding box center [456, 36] width 26 height 20
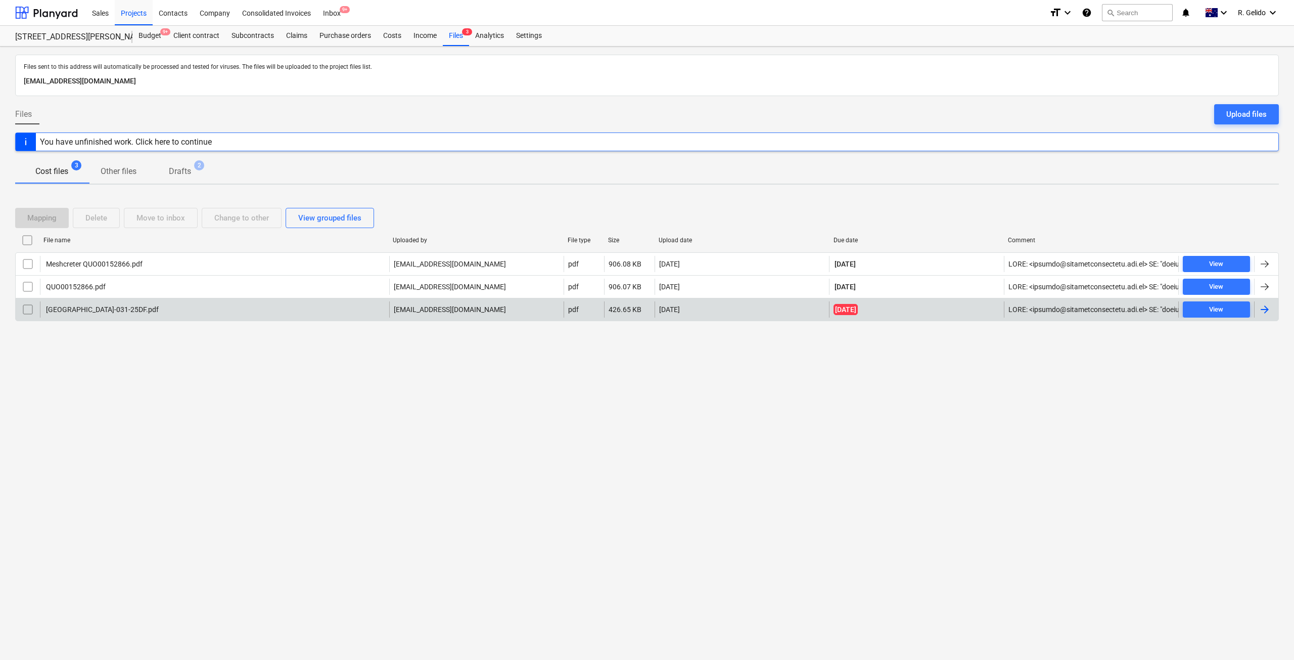
click at [131, 316] on div "Gladesville-031-25DF.pdf" at bounding box center [214, 309] width 349 height 16
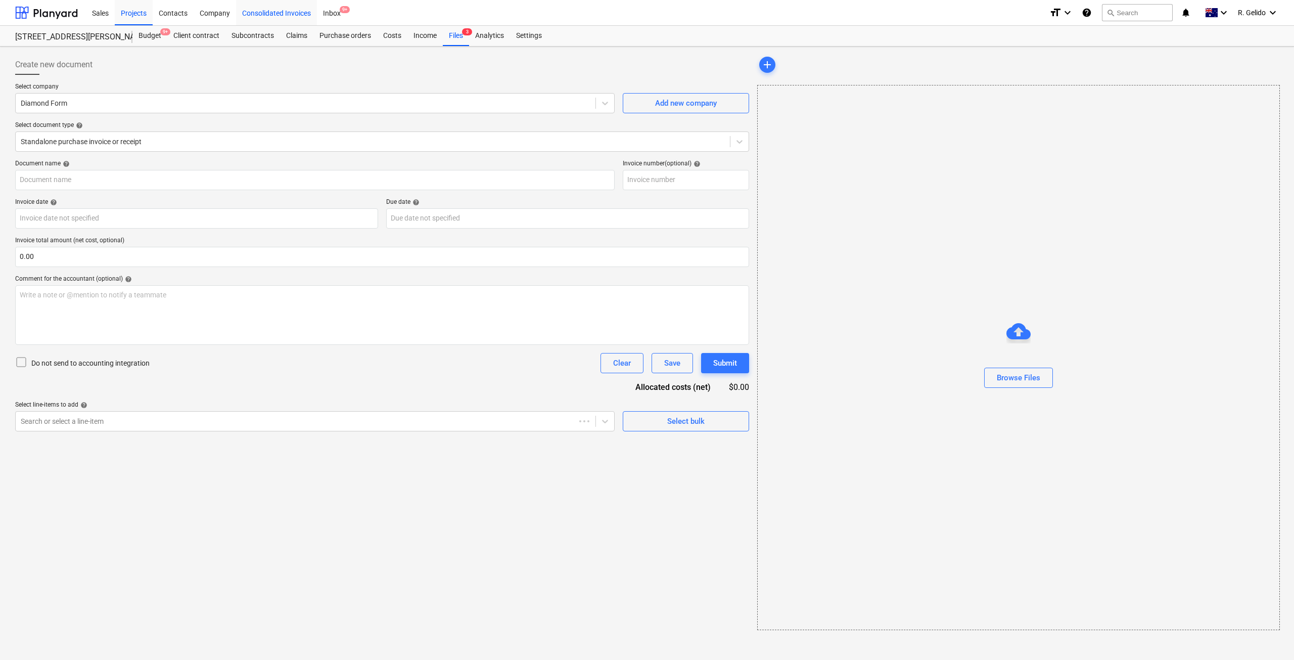
type input "031-25DF"
type input "[DATE]"
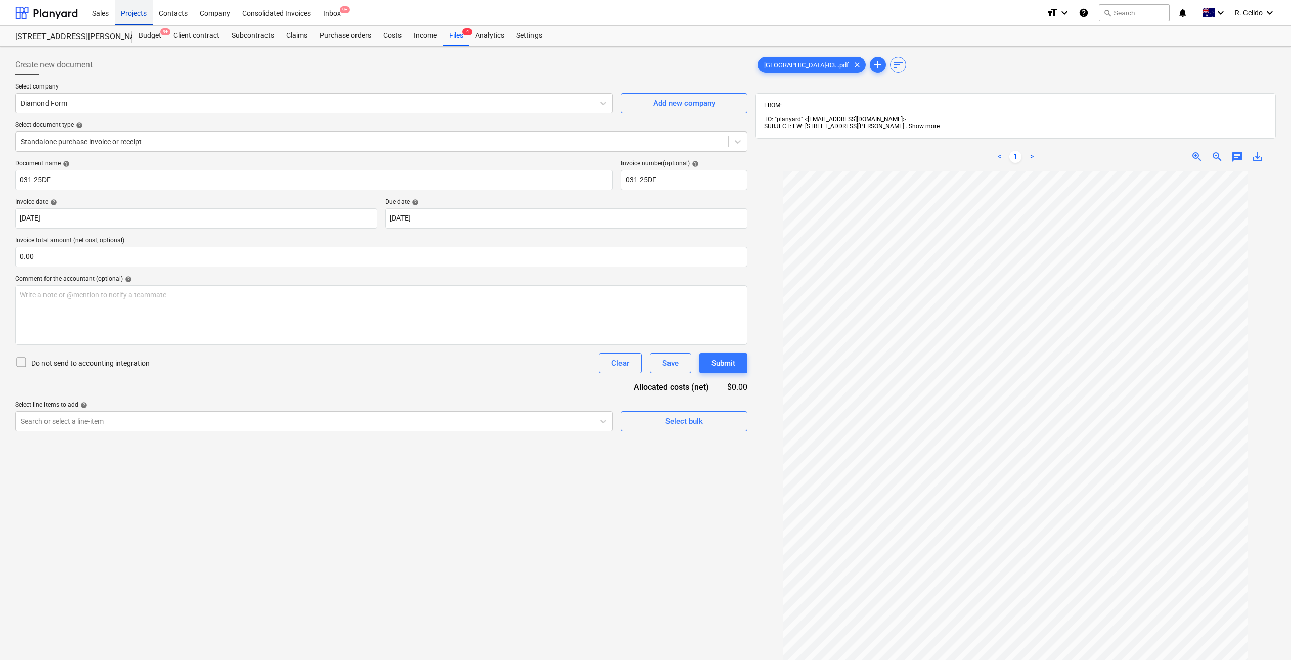
click at [127, 15] on div "Projects" at bounding box center [134, 12] width 38 height 26
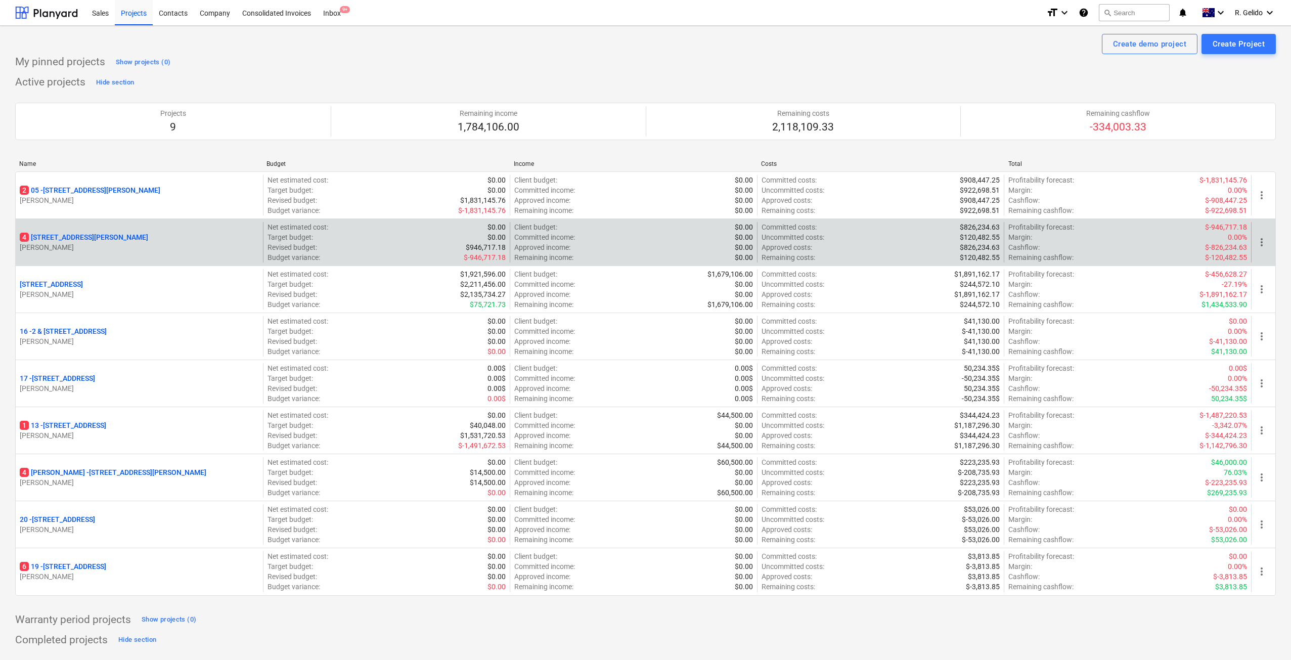
click at [90, 238] on p "4 127 High Street, Willoughby East" at bounding box center [84, 237] width 128 height 10
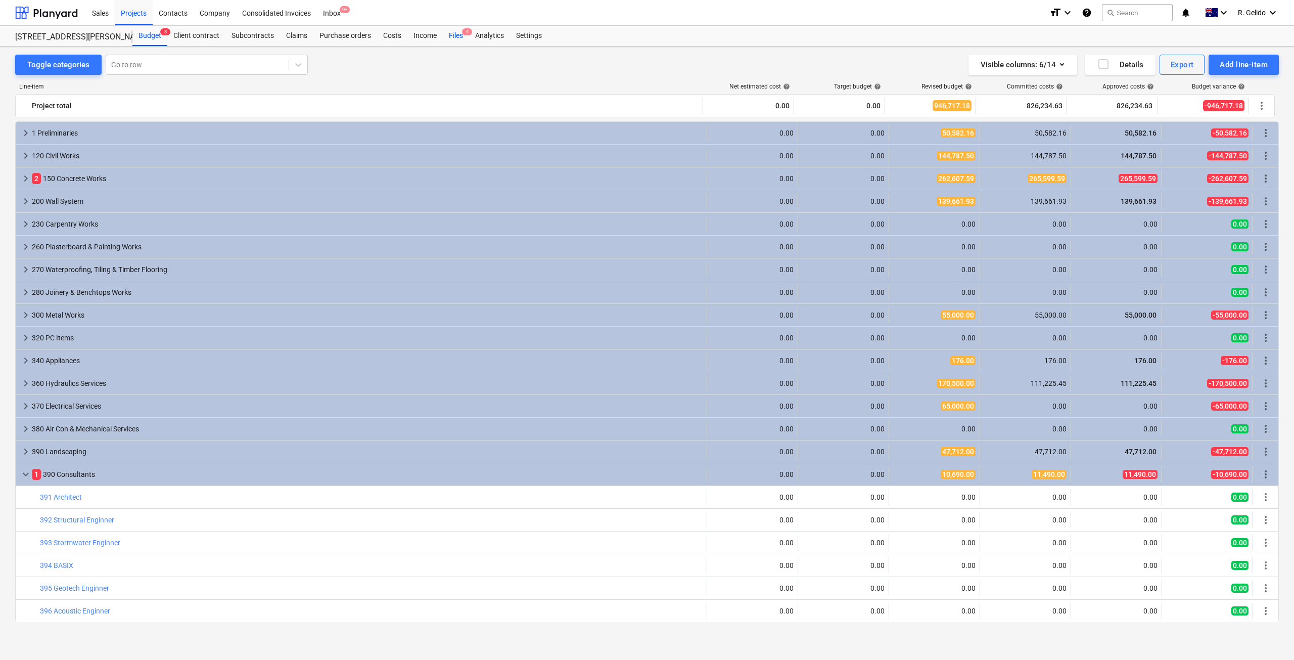
click at [453, 31] on div "Files 4" at bounding box center [456, 36] width 26 height 20
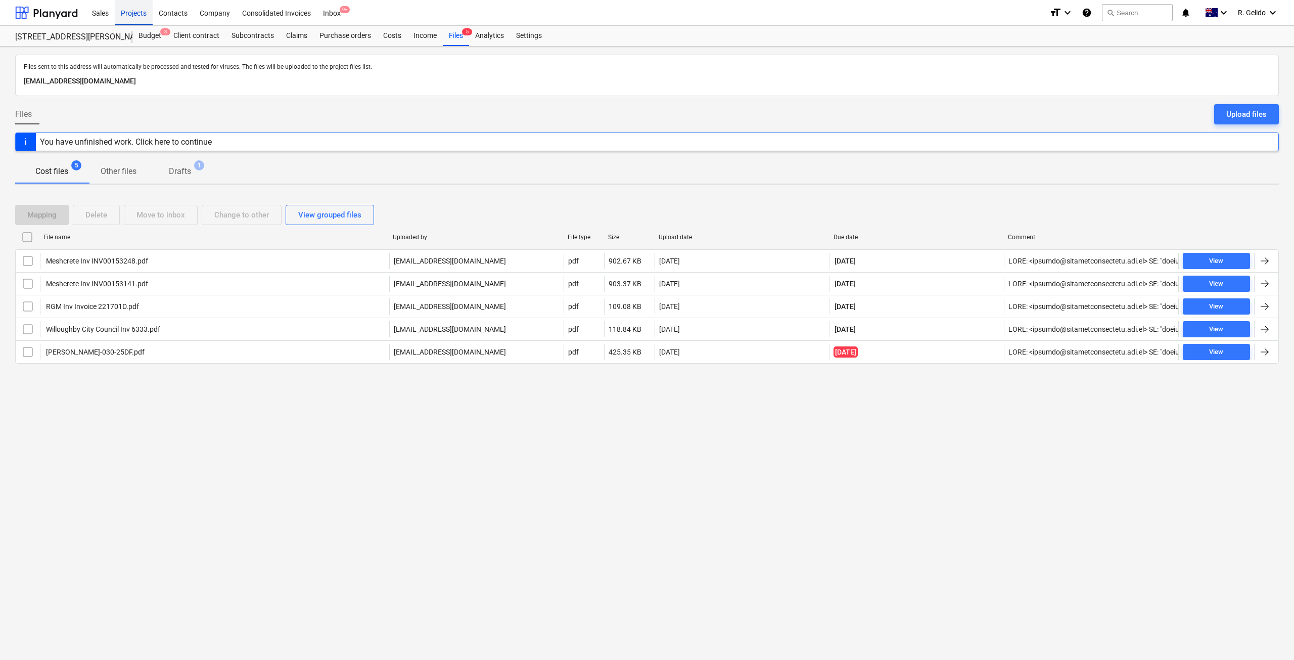
click at [131, 18] on div "Projects" at bounding box center [134, 12] width 38 height 26
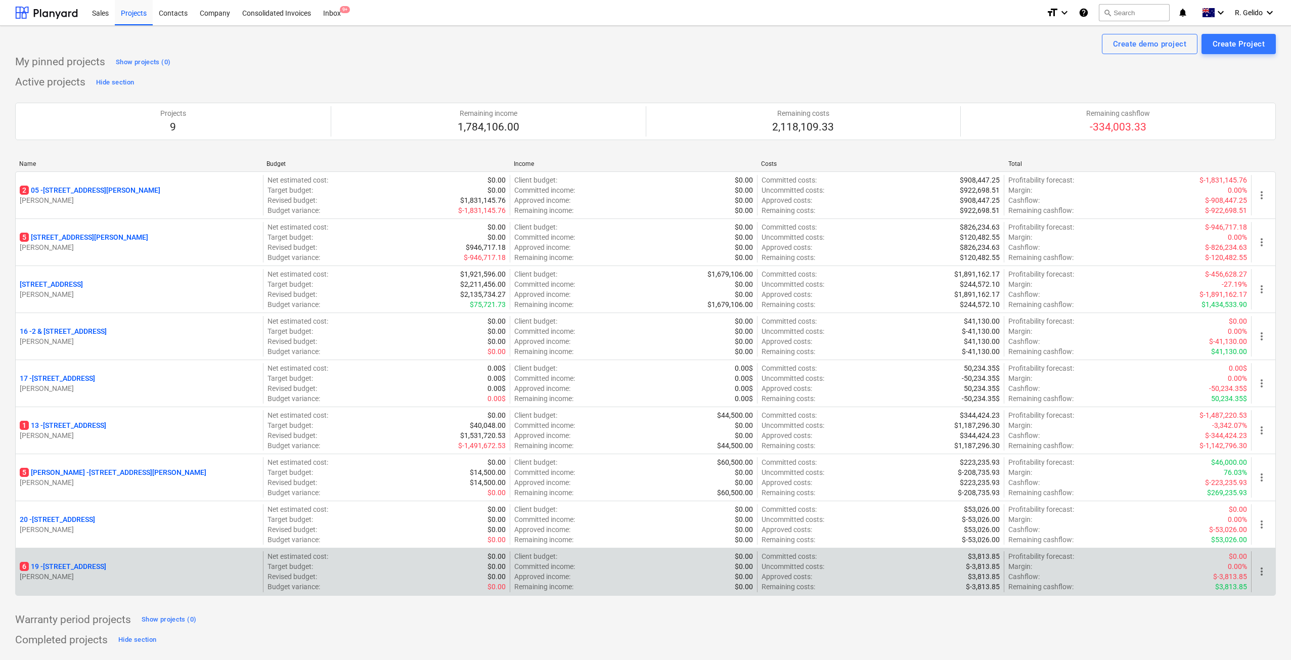
click at [85, 563] on p "6 19 - 27 Glenarvon Street, Strathfield" at bounding box center [63, 566] width 86 height 10
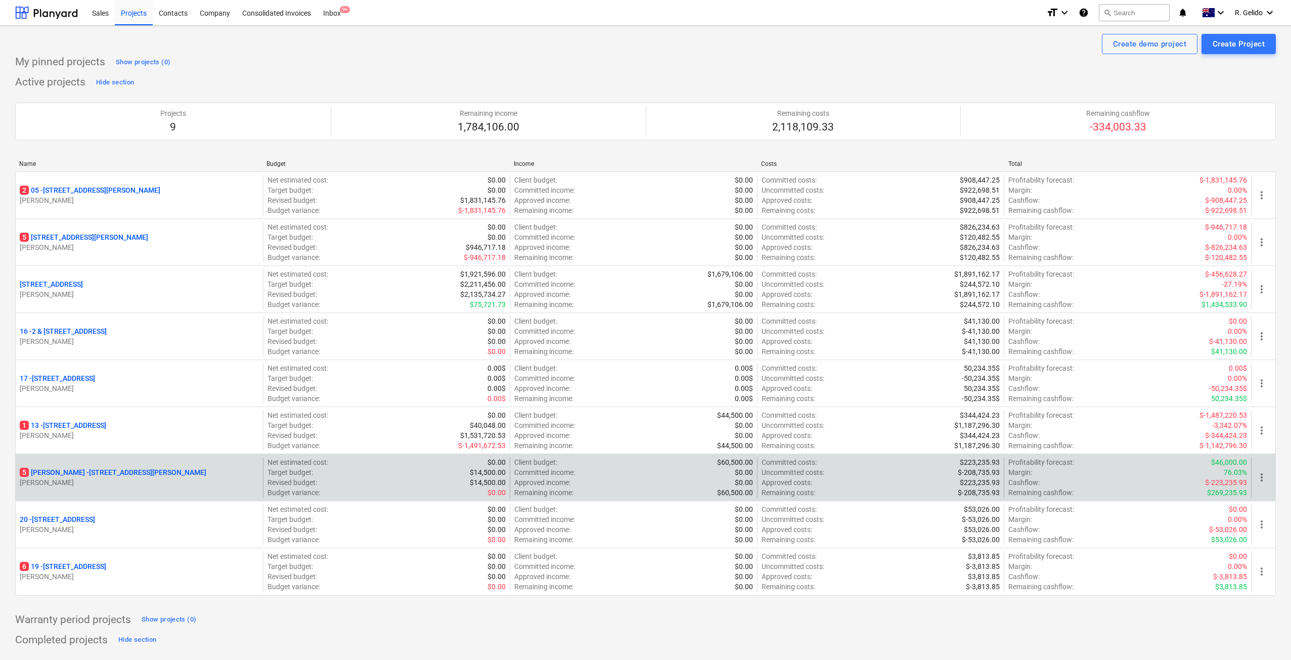
click at [90, 467] on p "5 Chapman - 8 Chapman Street, Gladesville" at bounding box center [113, 472] width 187 height 10
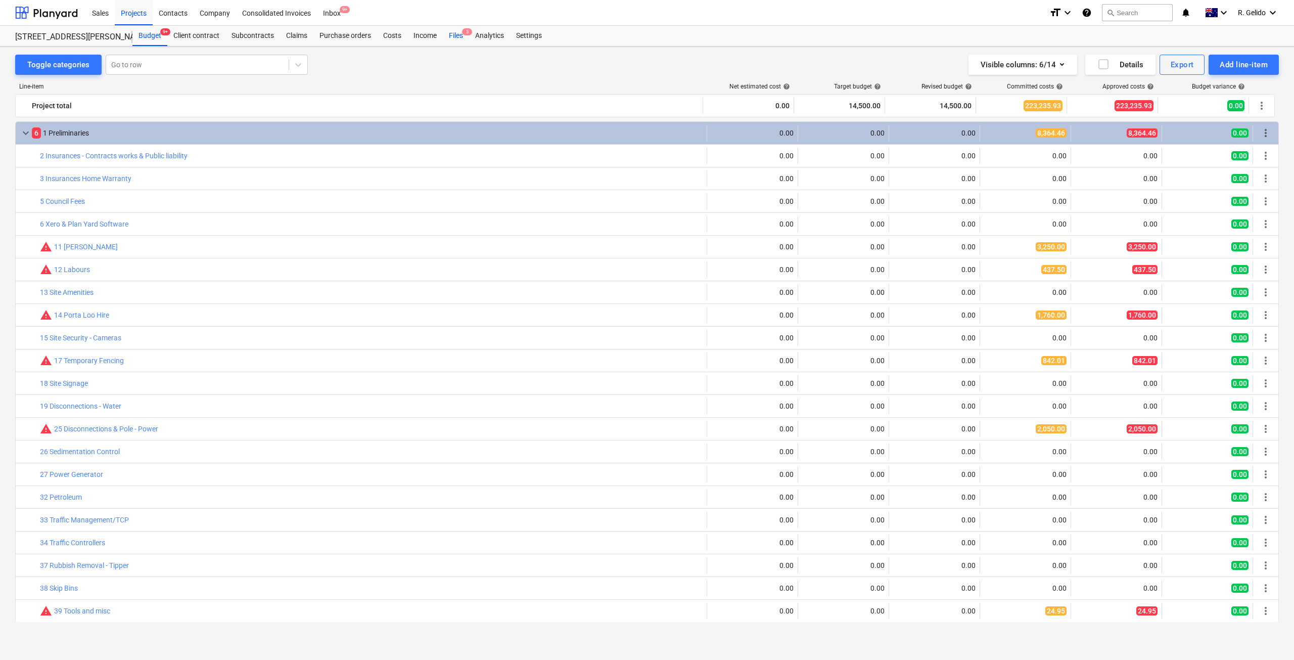
click at [451, 34] on div "Files 5" at bounding box center [456, 36] width 26 height 20
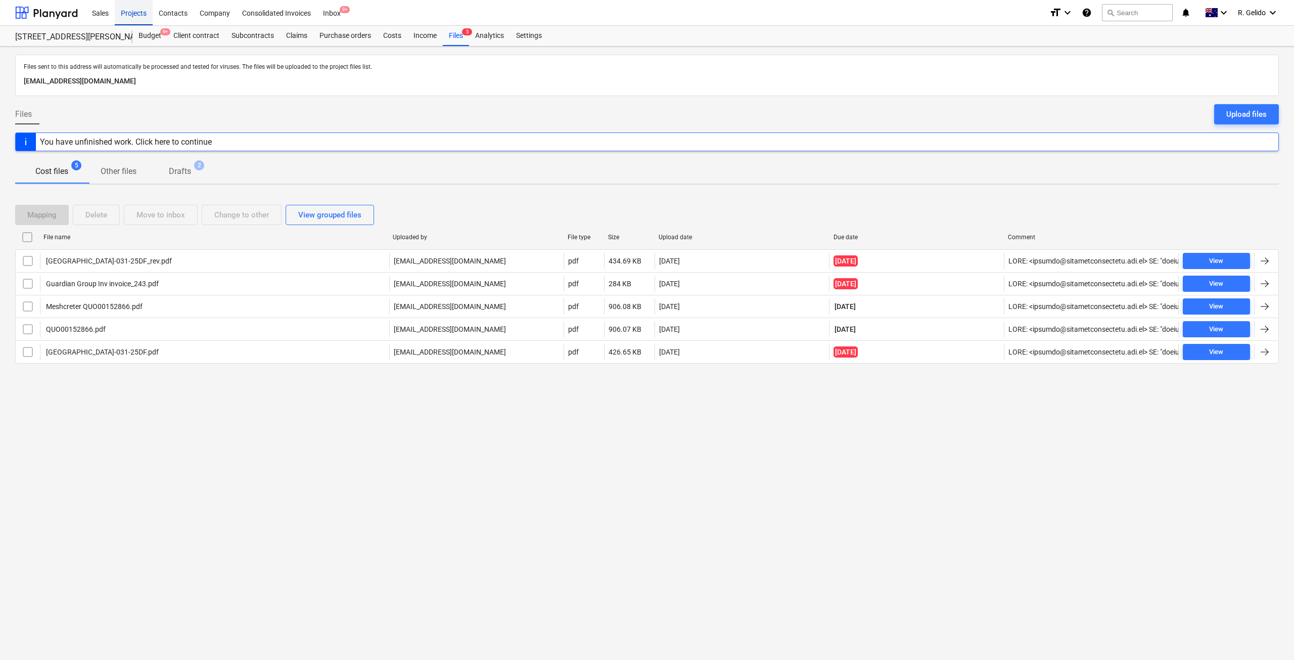
click at [137, 21] on div "Projects" at bounding box center [134, 12] width 38 height 26
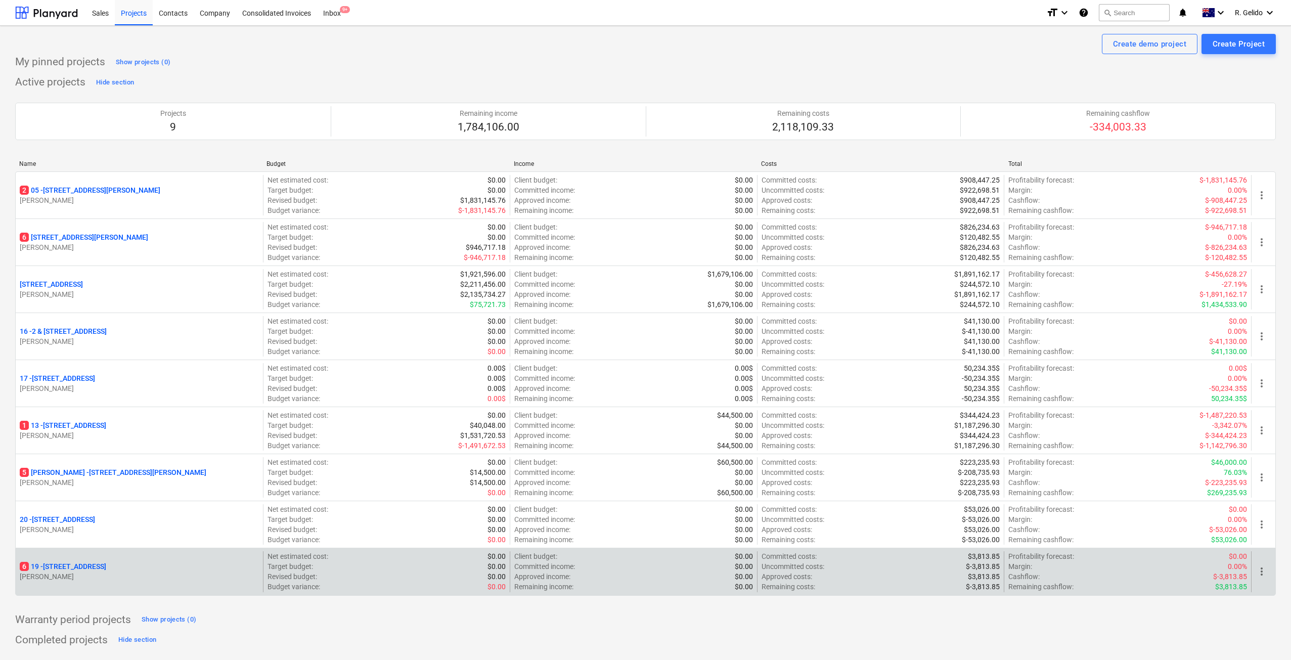
click at [106, 565] on p "6 19 - 27 Glenarvon Street, Strathfield" at bounding box center [63, 566] width 86 height 10
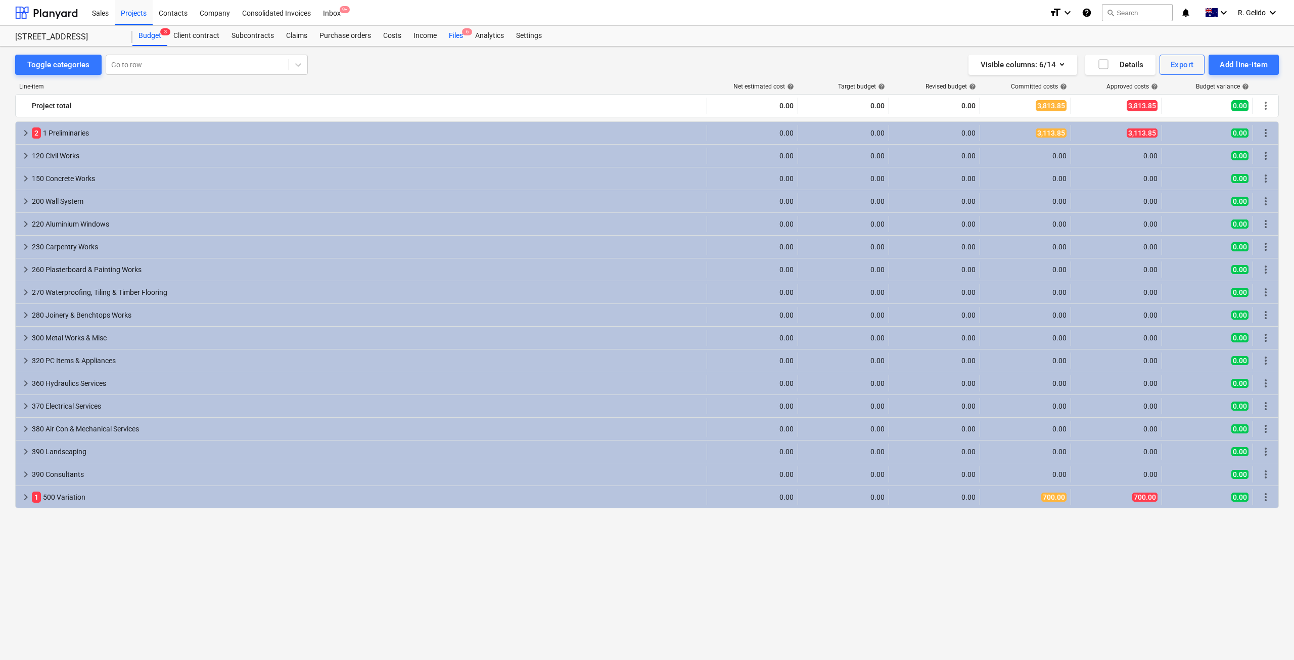
click at [460, 38] on div "Files 6" at bounding box center [456, 36] width 26 height 20
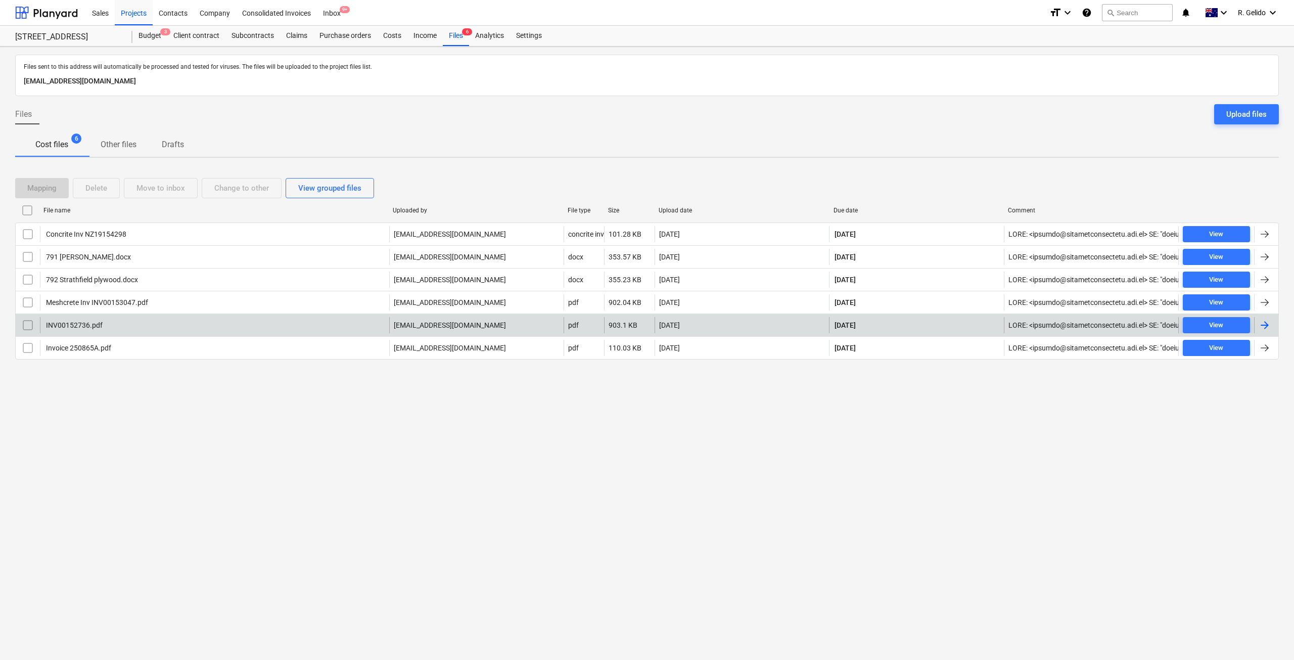
click at [80, 322] on div "INV00152736.pdf" at bounding box center [73, 325] width 58 height 8
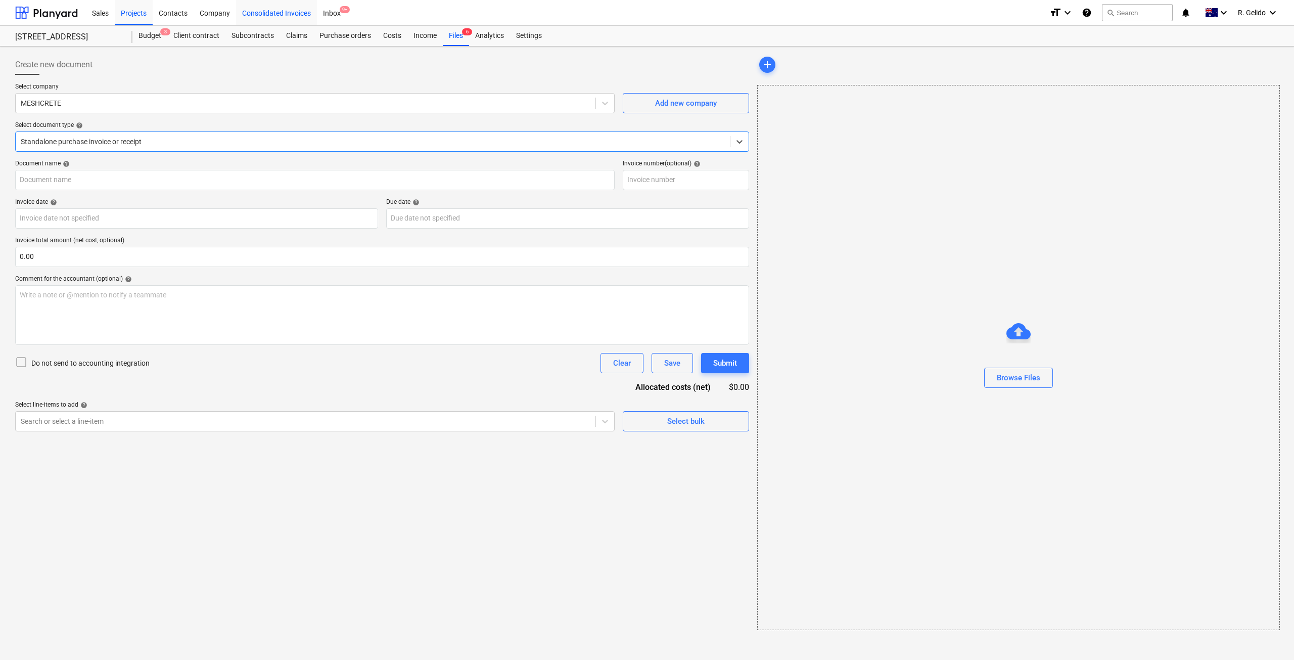
type input "00152736"
type input "[DATE]"
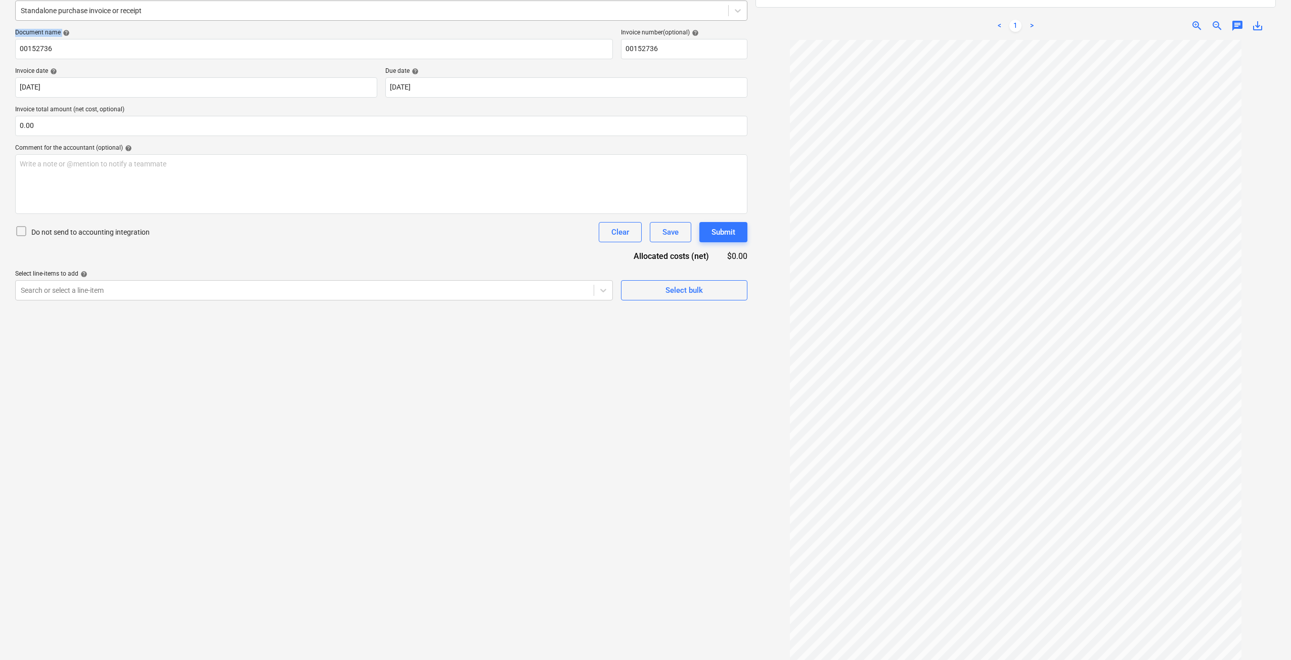
scroll to position [115, 0]
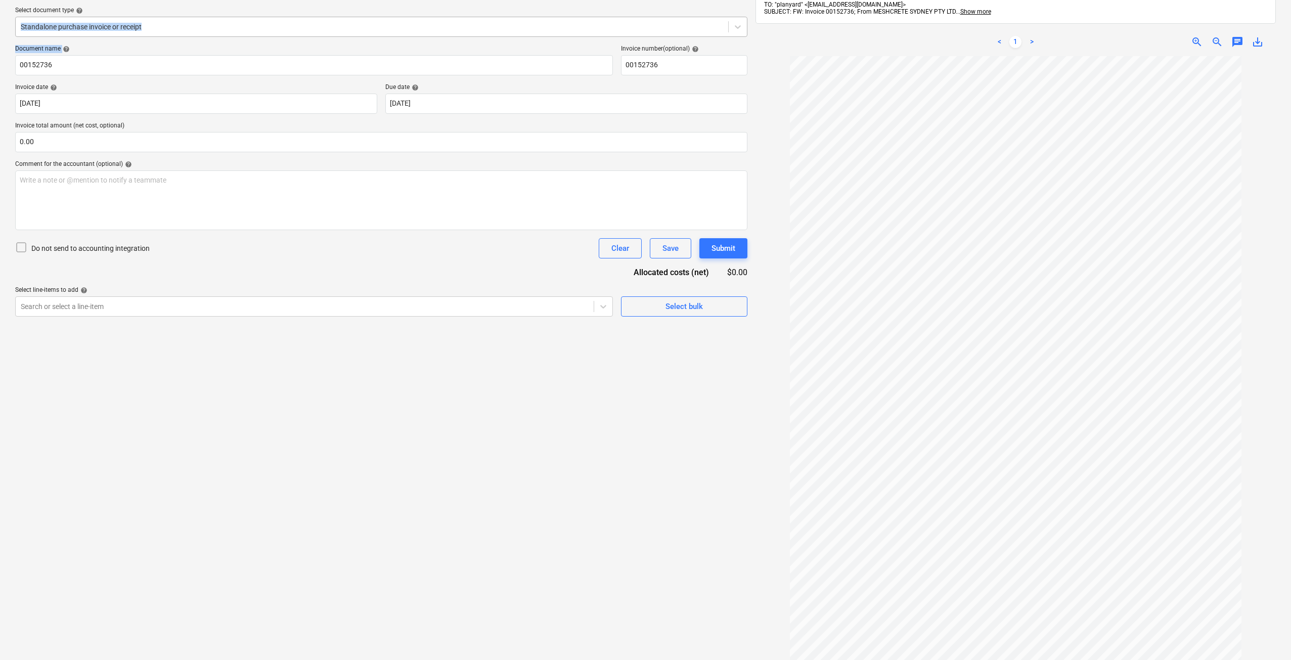
drag, startPoint x: 547, startPoint y: 14, endPoint x: 532, endPoint y: 8, distance: 15.7
click at [532, 8] on div "Create new document Select company MESHCRETE Add new company Select document ty…" at bounding box center [381, 128] width 732 height 377
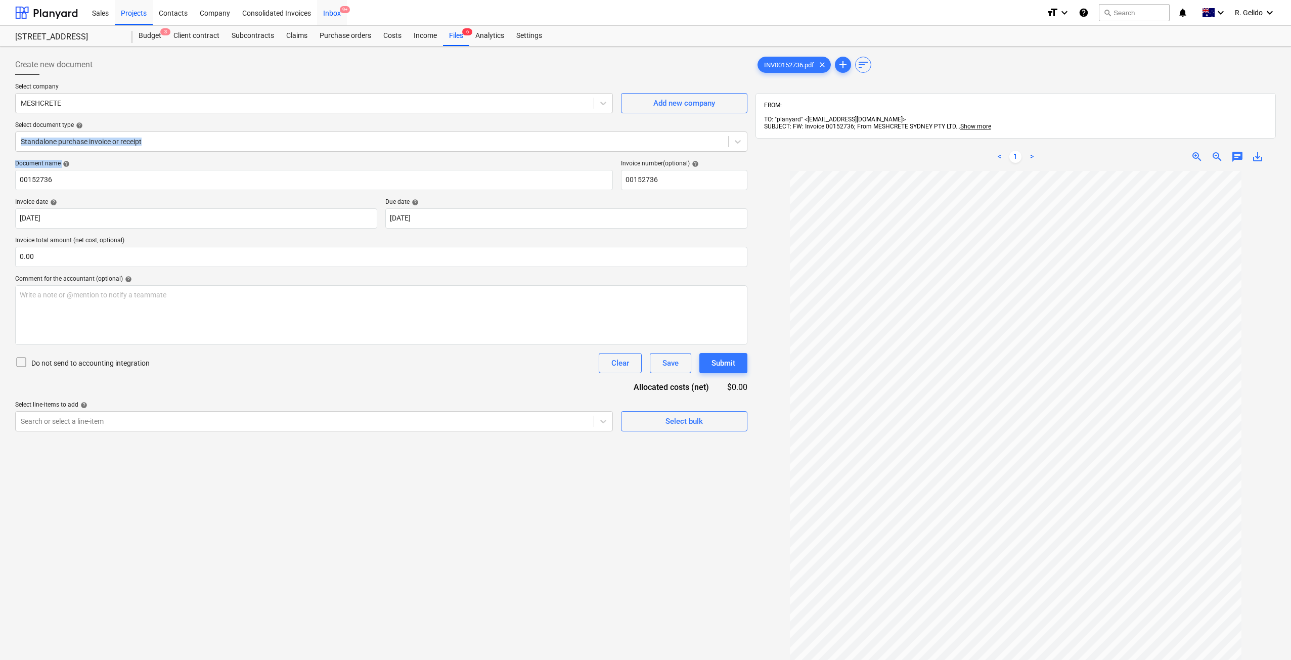
click at [328, 7] on div "Inbox 9+" at bounding box center [332, 12] width 30 height 26
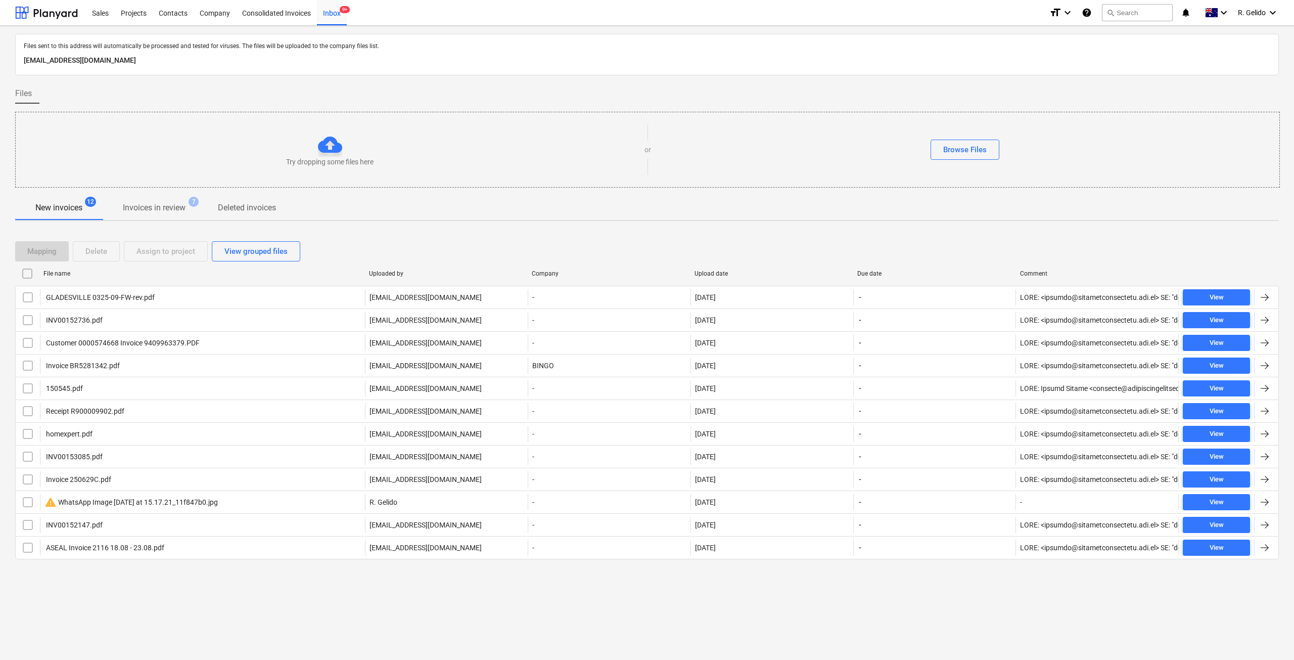
click at [66, 202] on p "New invoices" at bounding box center [58, 208] width 47 height 12
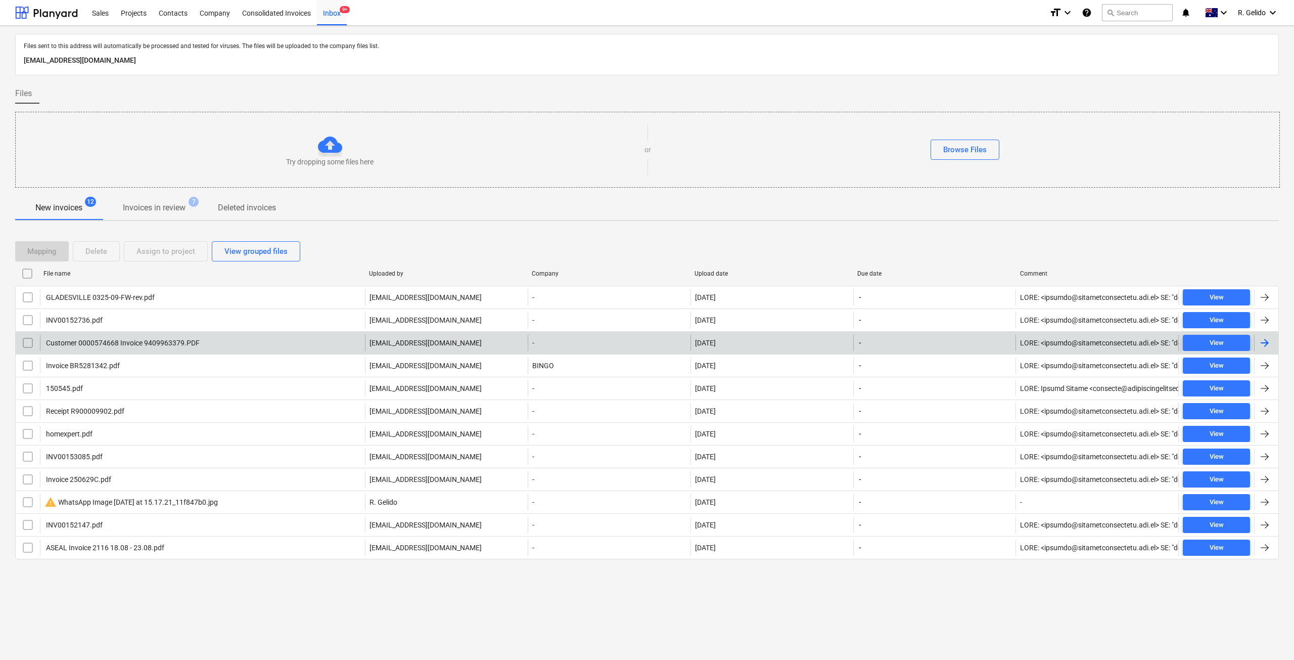
click at [128, 345] on div "Customer 0000574668 Invoice 9409963379.PDF" at bounding box center [121, 343] width 155 height 8
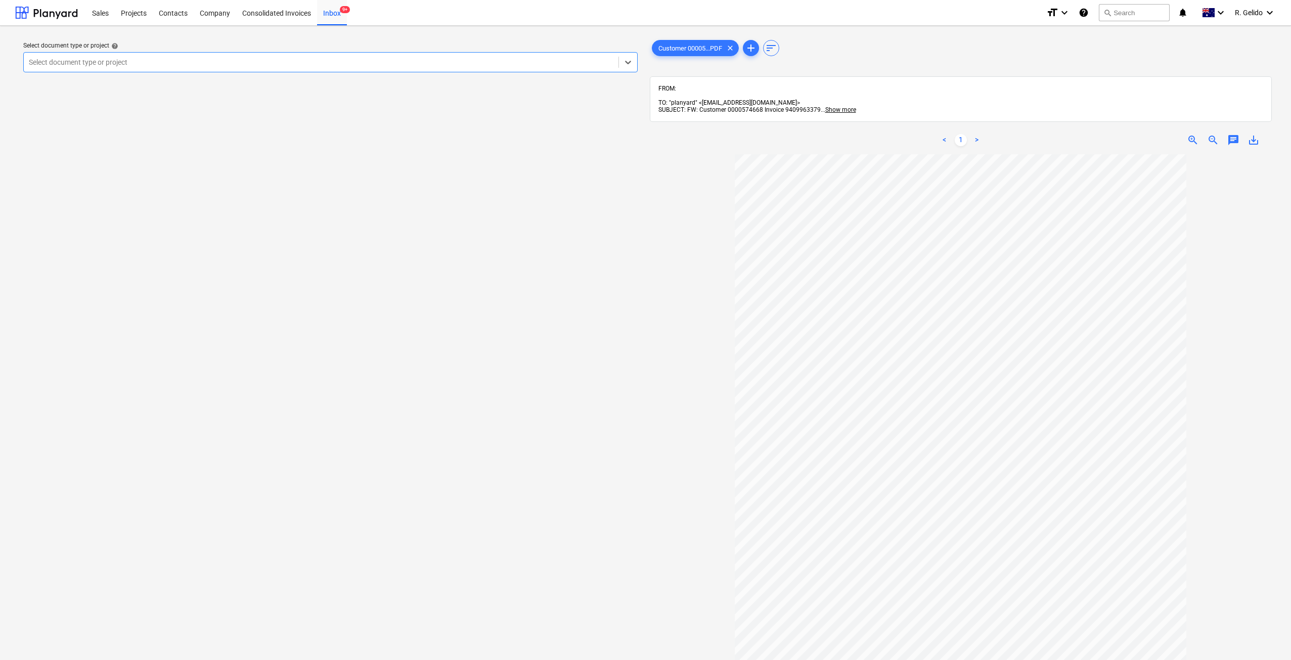
click at [427, 70] on div "Select document type or project" at bounding box center [330, 62] width 614 height 20
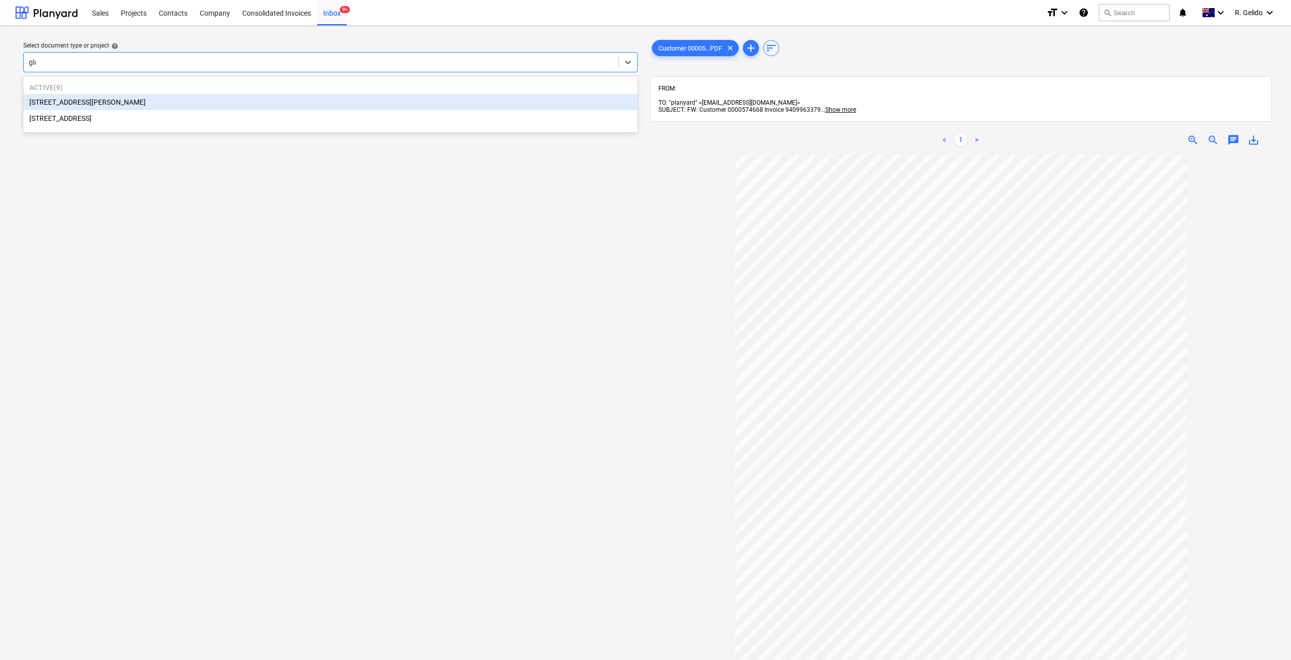
type input "glad"
click at [179, 102] on div "[STREET_ADDRESS][PERSON_NAME]" at bounding box center [330, 102] width 614 height 16
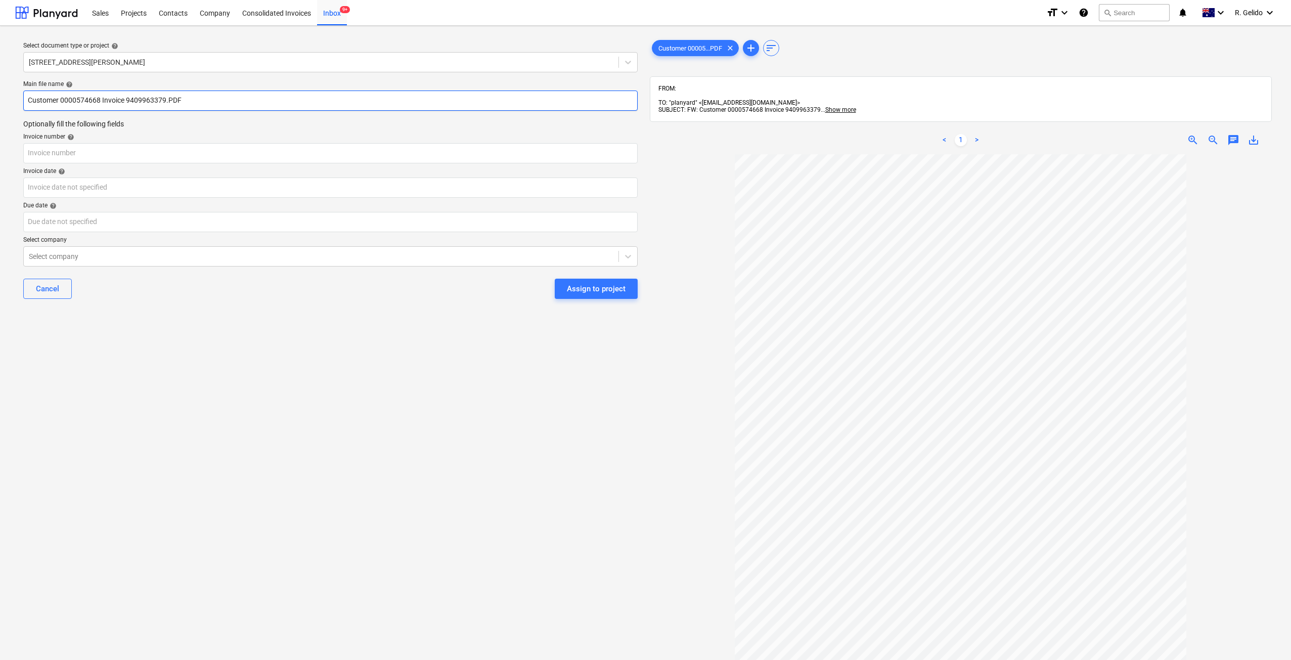
drag, startPoint x: 58, startPoint y: 97, endPoint x: 3, endPoint y: 99, distance: 55.1
click at [0, 99] on div "Select document type or project help 8 Chapman Street, Gladesville Main file na…" at bounding box center [645, 412] width 1291 height 772
click at [91, 97] on input "Holcim 0000574668 Invoice 9409963379.PDF" at bounding box center [330, 100] width 614 height 20
type input "Holcim Invoice 9409963379.PDF"
click at [76, 153] on input "text" at bounding box center [330, 153] width 614 height 20
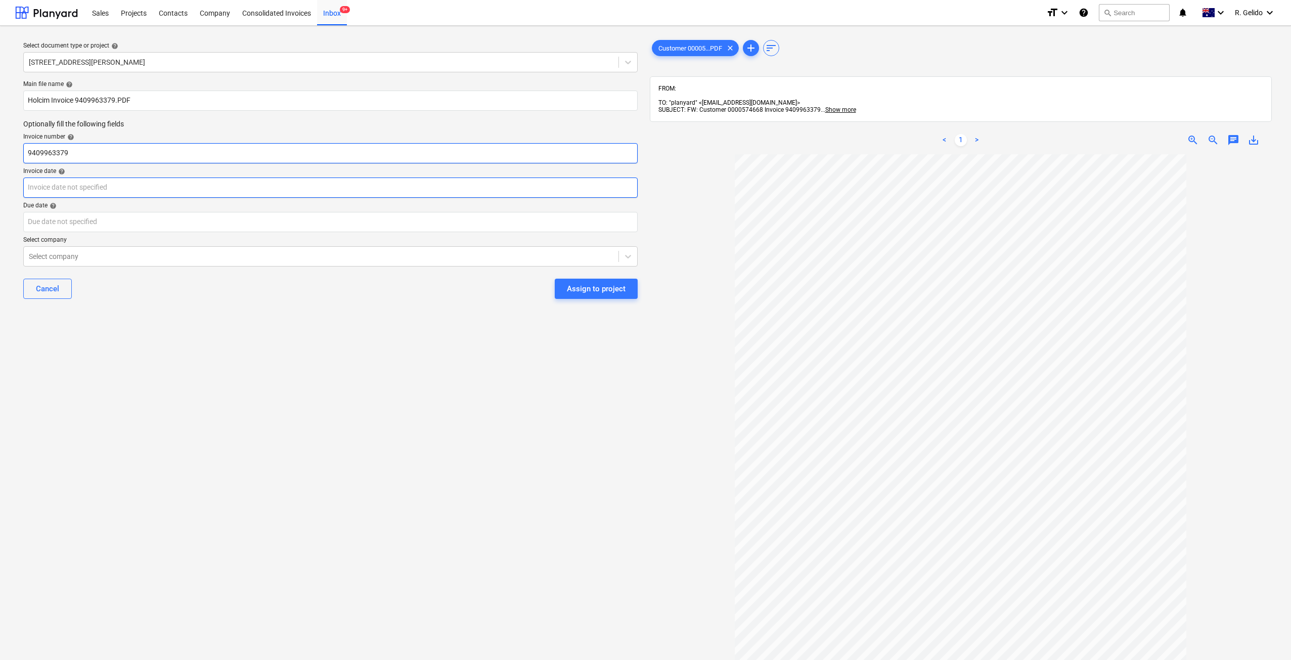
type input "9409963379"
click at [38, 182] on body "Sales Projects Contacts Company Consolidated Invoices Inbox 9+ format_size keyb…" at bounding box center [645, 330] width 1291 height 660
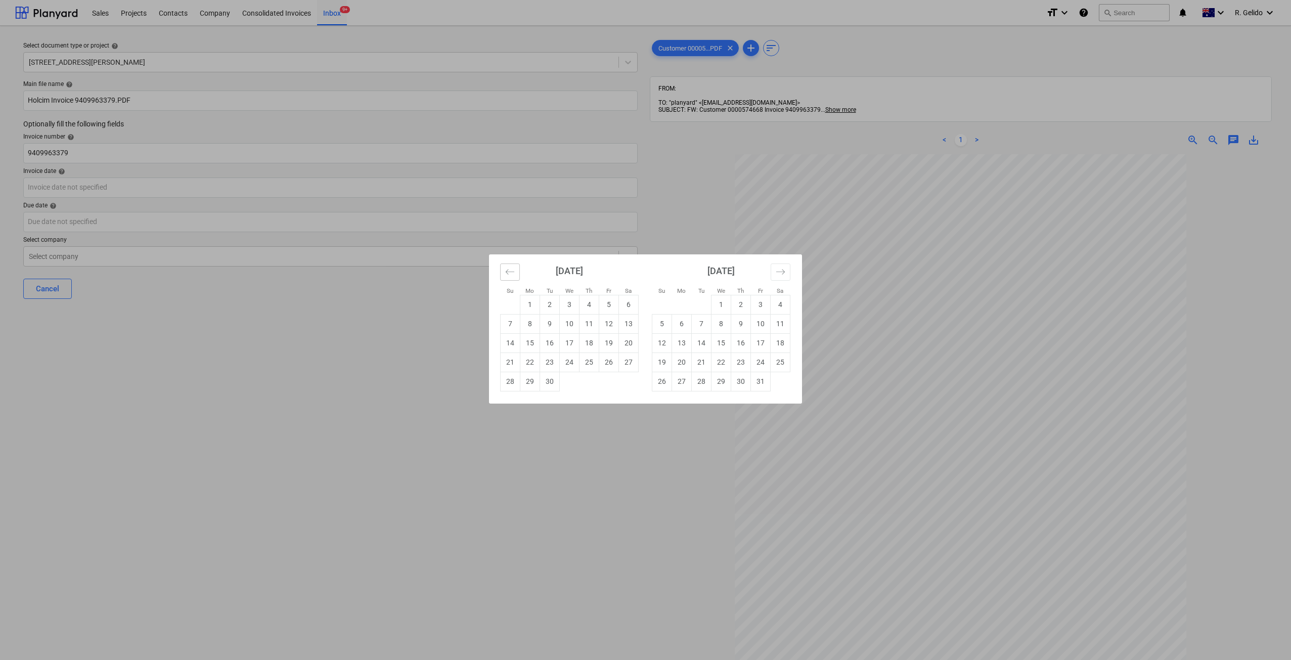
click at [504, 270] on button "Move backward to switch to the previous month." at bounding box center [510, 271] width 20 height 17
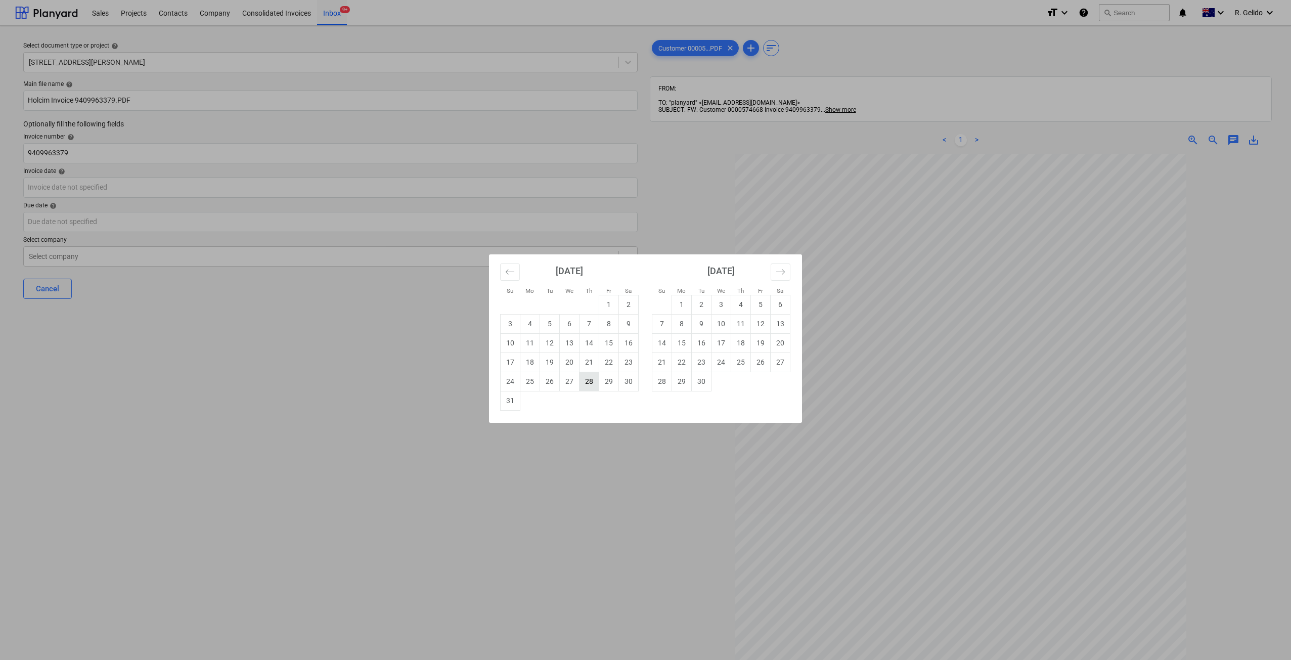
click at [594, 380] on td "28" at bounding box center [589, 381] width 20 height 19
type input "28 Aug 2025"
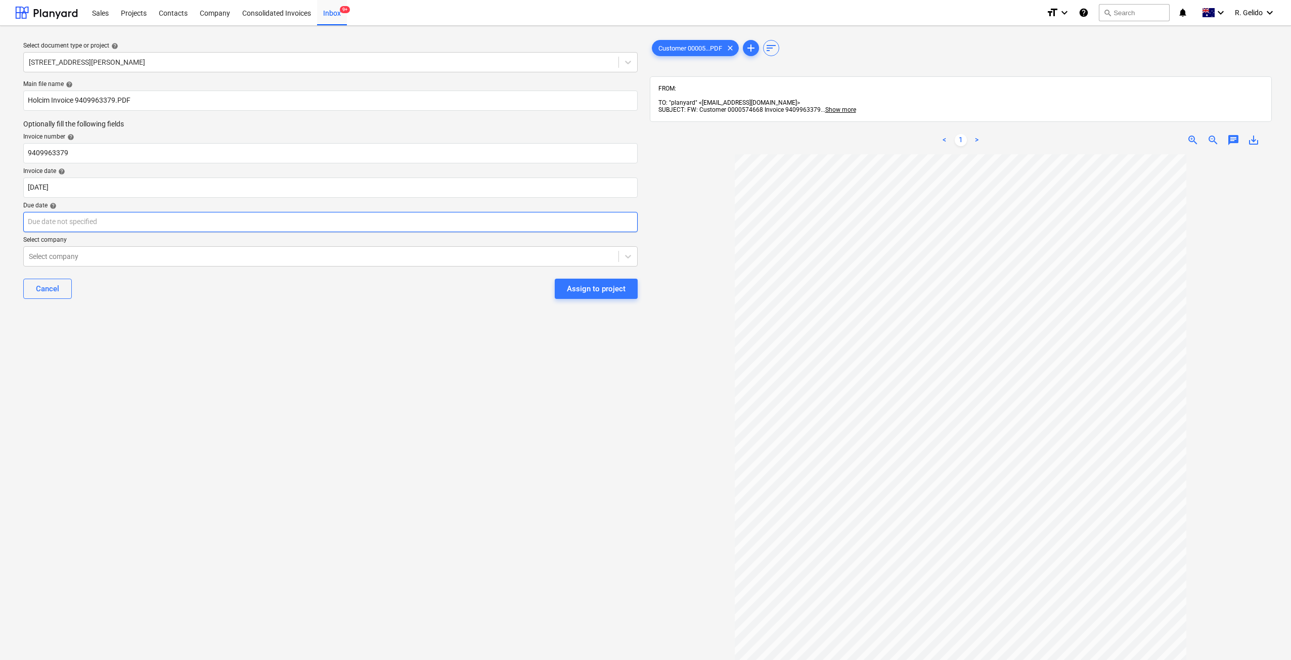
click at [86, 214] on body "Sales Projects Contacts Company Consolidated Invoices Inbox 9+ format_size keyb…" at bounding box center [645, 330] width 1291 height 660
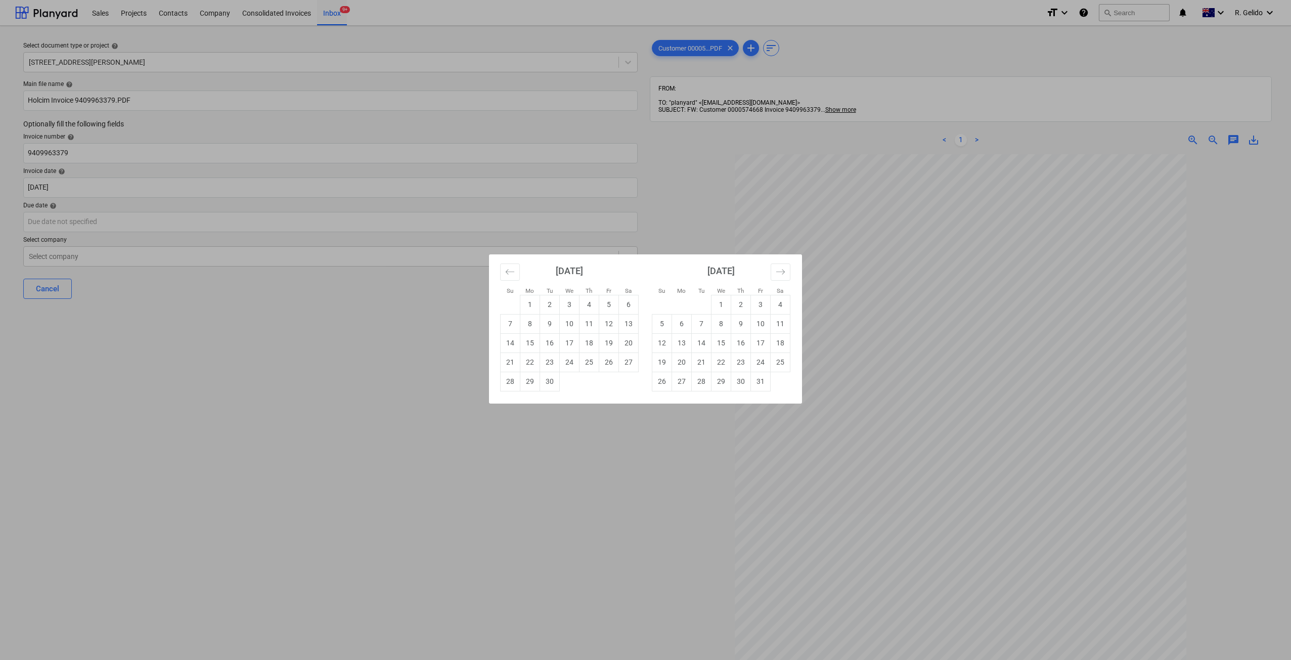
click at [277, 356] on div "Su Mo Tu We Th Fr Sa Su Mo Tu We Th Fr Sa August 2025 1 2 3 4 5 6 7 8 9 10 11 1…" at bounding box center [645, 330] width 1291 height 660
click at [42, 226] on body "Sales Projects Contacts Company Consolidated Invoices Inbox 9+ format_size keyb…" at bounding box center [645, 330] width 1291 height 660
click at [316, 377] on div "Su Mo Tu We Th Fr Sa Su Mo Tu We Th Fr Sa August 2025 1 2 3 4 5 6 7 8 9 10 11 1…" at bounding box center [645, 330] width 1291 height 660
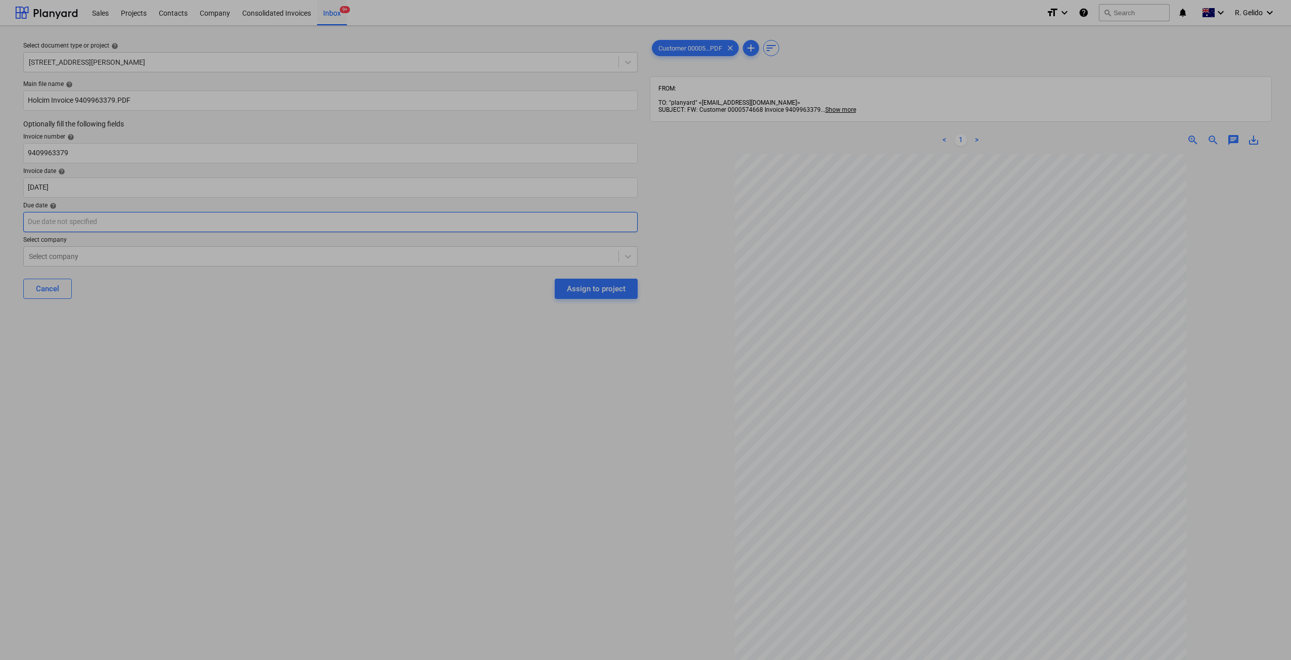
click at [74, 231] on body "Sales Projects Contacts Company Consolidated Invoices Inbox 9+ format_size keyb…" at bounding box center [645, 330] width 1291 height 660
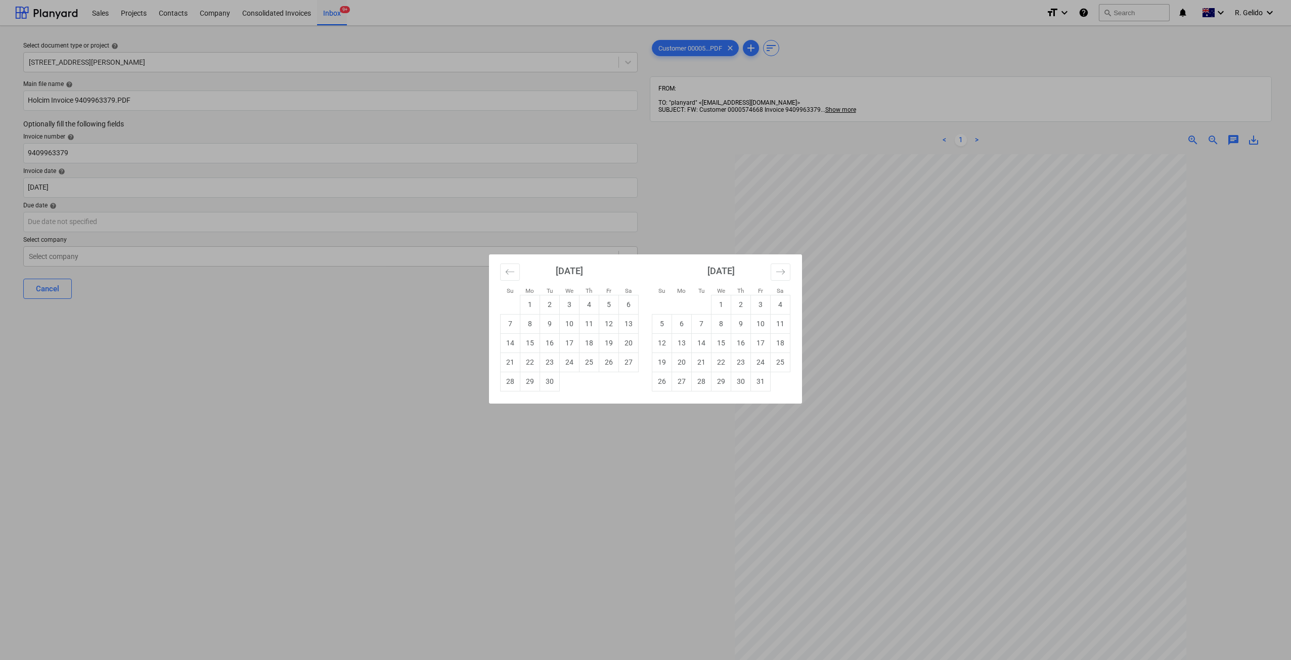
click at [443, 373] on div "Su Mo Tu We Th Fr Sa Su Mo Tu We Th Fr Sa August 2025 1 2 3 4 5 6 7 8 9 10 11 1…" at bounding box center [645, 330] width 1291 height 660
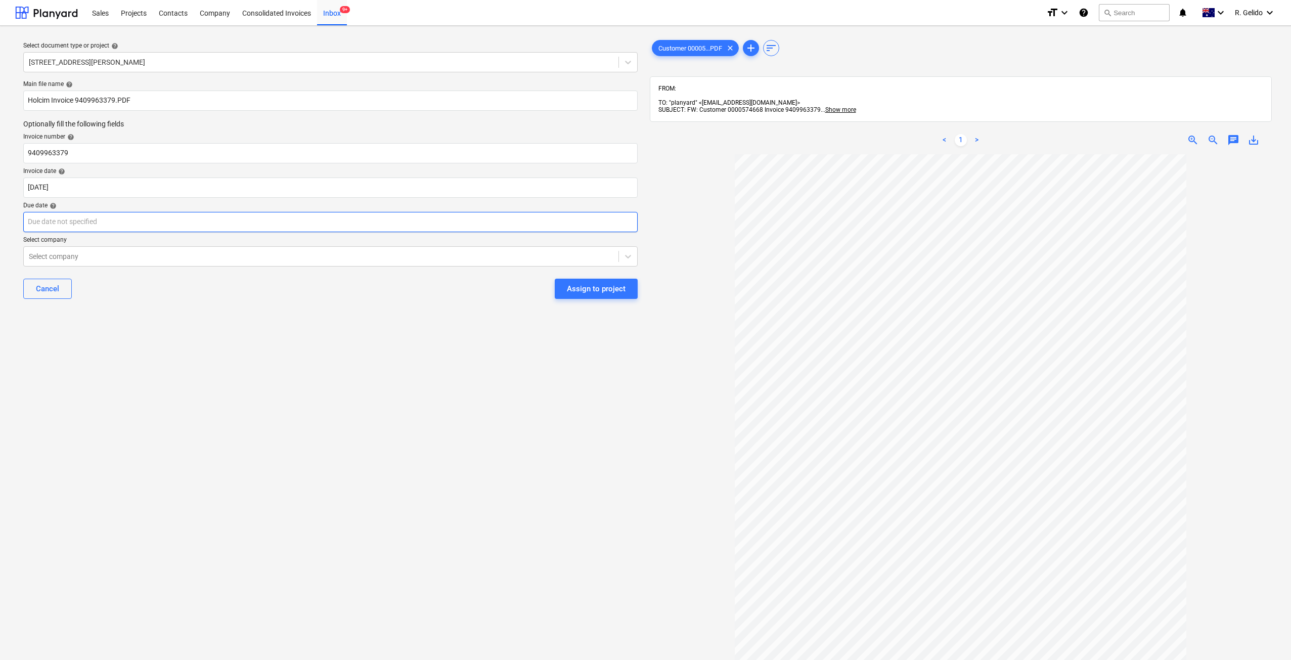
click at [99, 223] on body "Sales Projects Contacts Company Consolidated Invoices Inbox 9+ format_size keyb…" at bounding box center [645, 330] width 1291 height 660
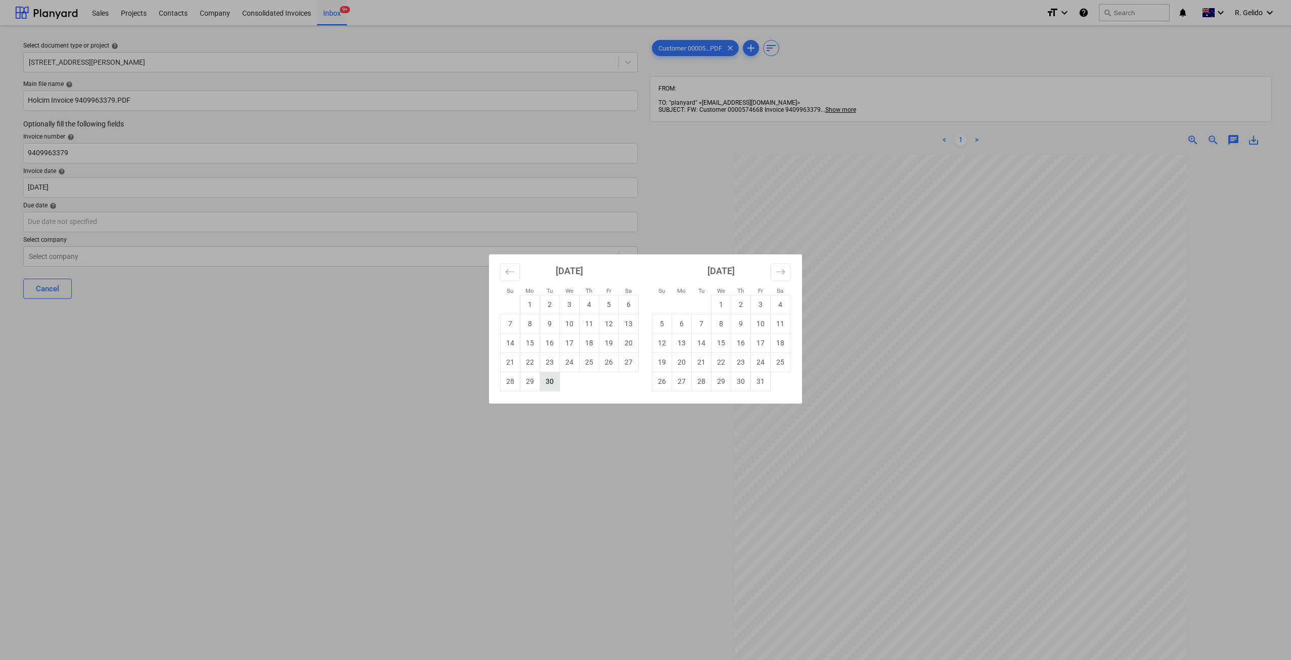
click at [549, 384] on td "30" at bounding box center [550, 381] width 20 height 19
type input "[DATE]"
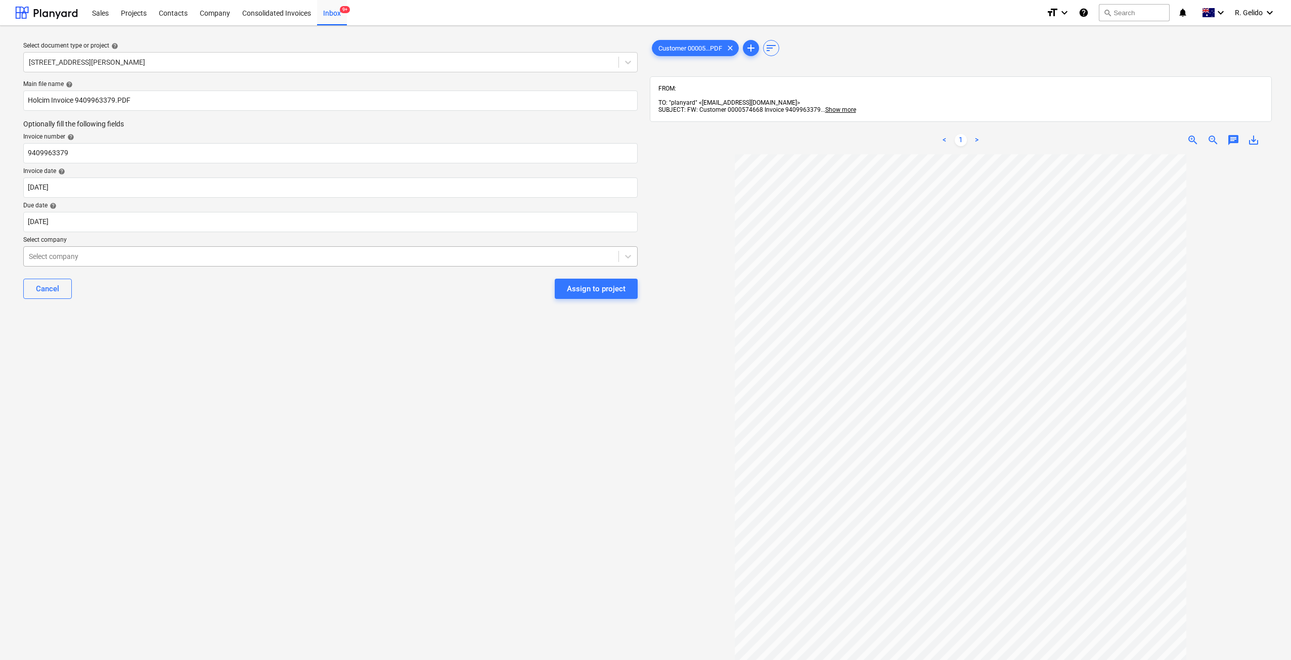
click at [141, 255] on div at bounding box center [321, 256] width 584 height 10
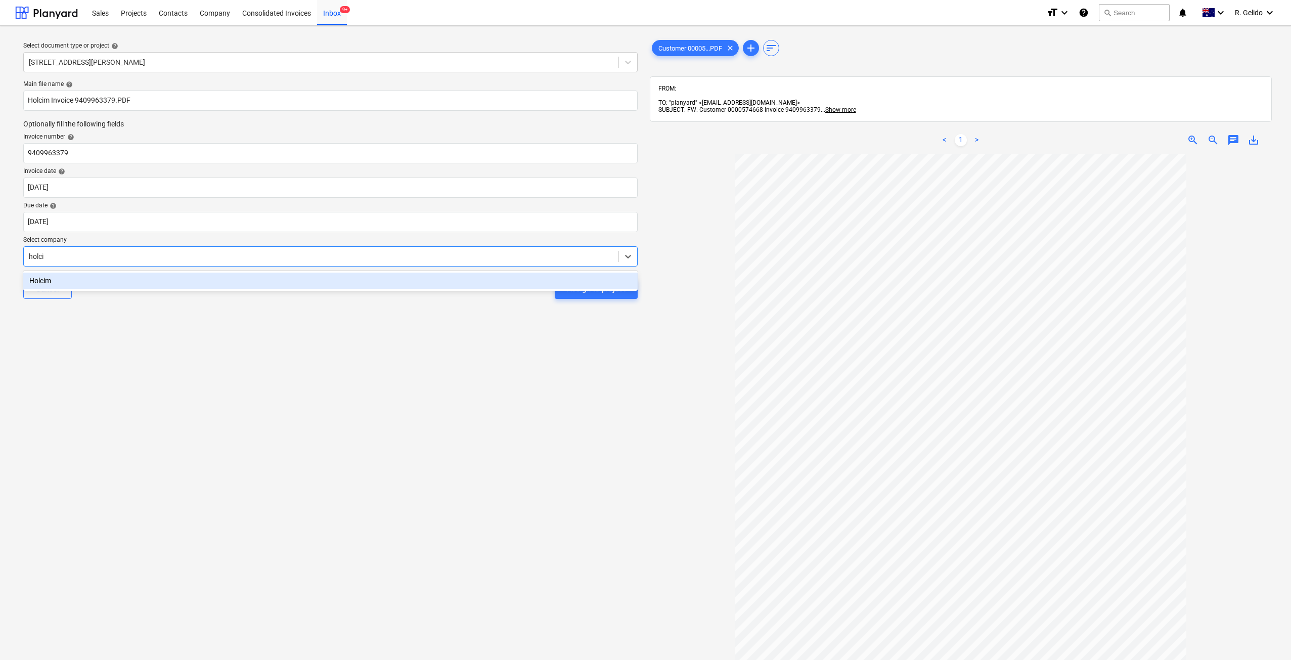
type input "holcim"
click at [146, 280] on div "Holcim" at bounding box center [330, 280] width 614 height 16
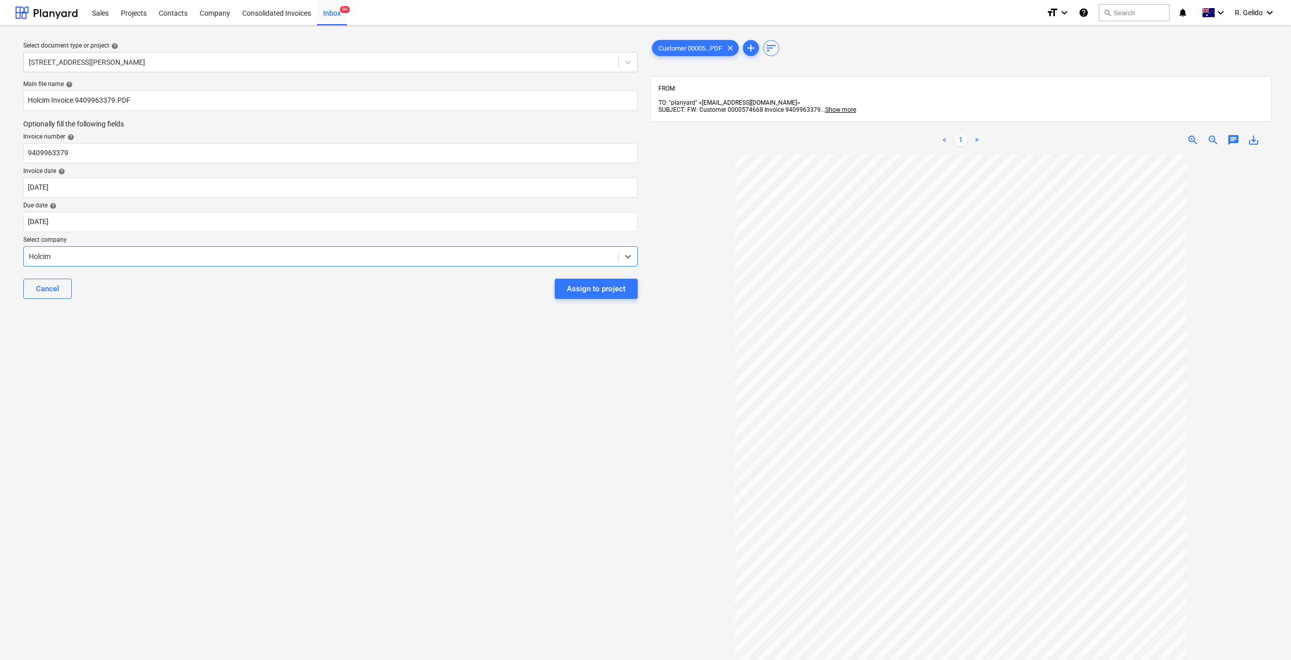
click at [202, 311] on div "Select document type or project help 8 Chapman Street, Gladesville Main file na…" at bounding box center [330, 412] width 630 height 756
click at [210, 349] on div "Select document type or project help 8 Chapman Street, Gladesville Main file na…" at bounding box center [330, 412] width 630 height 756
click at [602, 289] on div "Assign to project" at bounding box center [596, 288] width 59 height 13
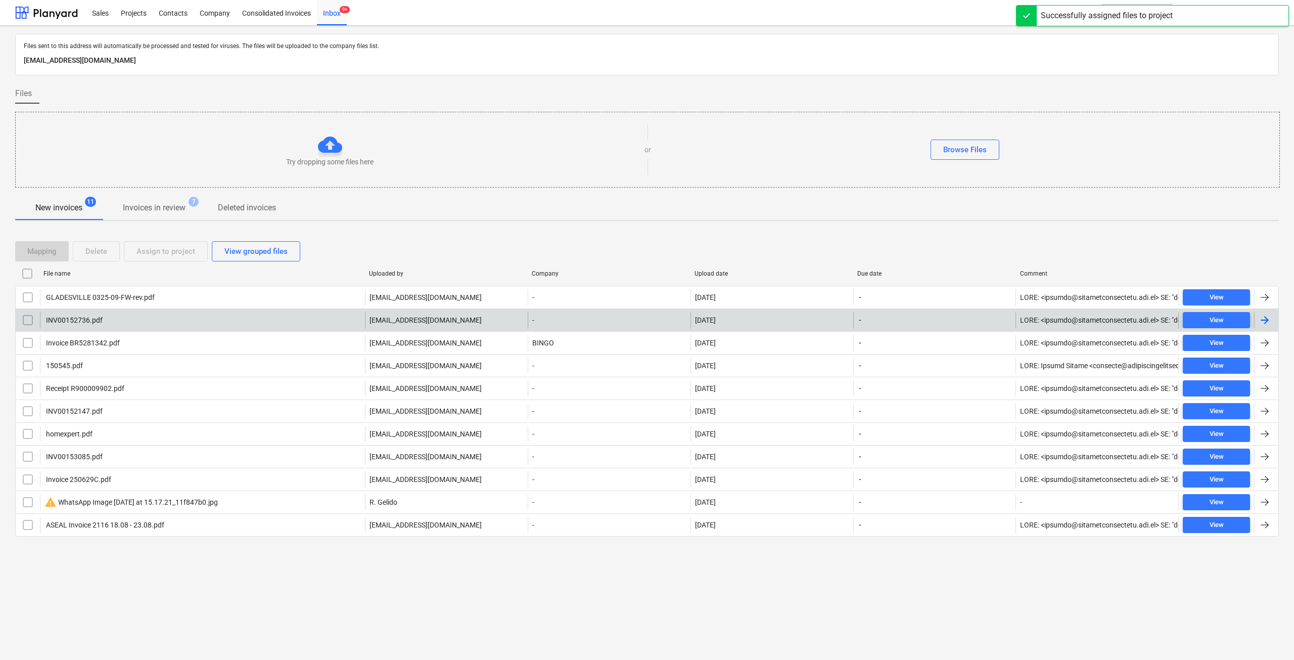
click at [147, 327] on div "INV00152736.pdf" at bounding box center [202, 320] width 325 height 16
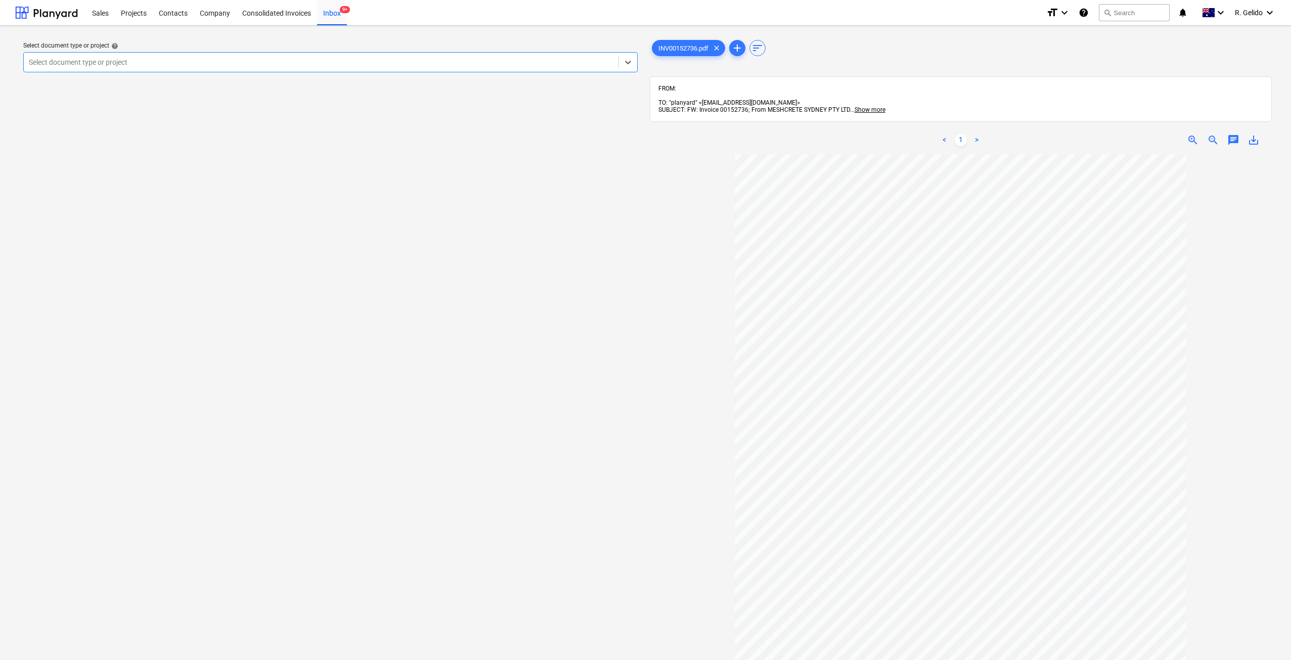
scroll to position [131, 0]
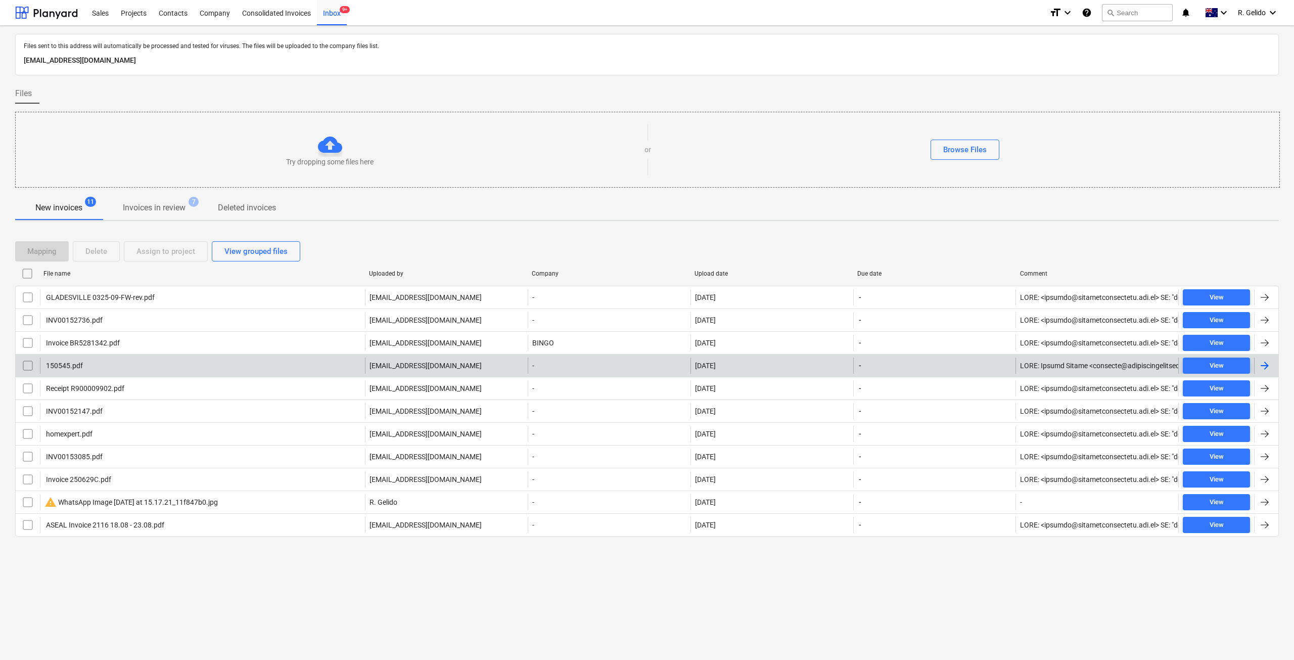
click at [139, 368] on div "150545.pdf" at bounding box center [202, 365] width 325 height 16
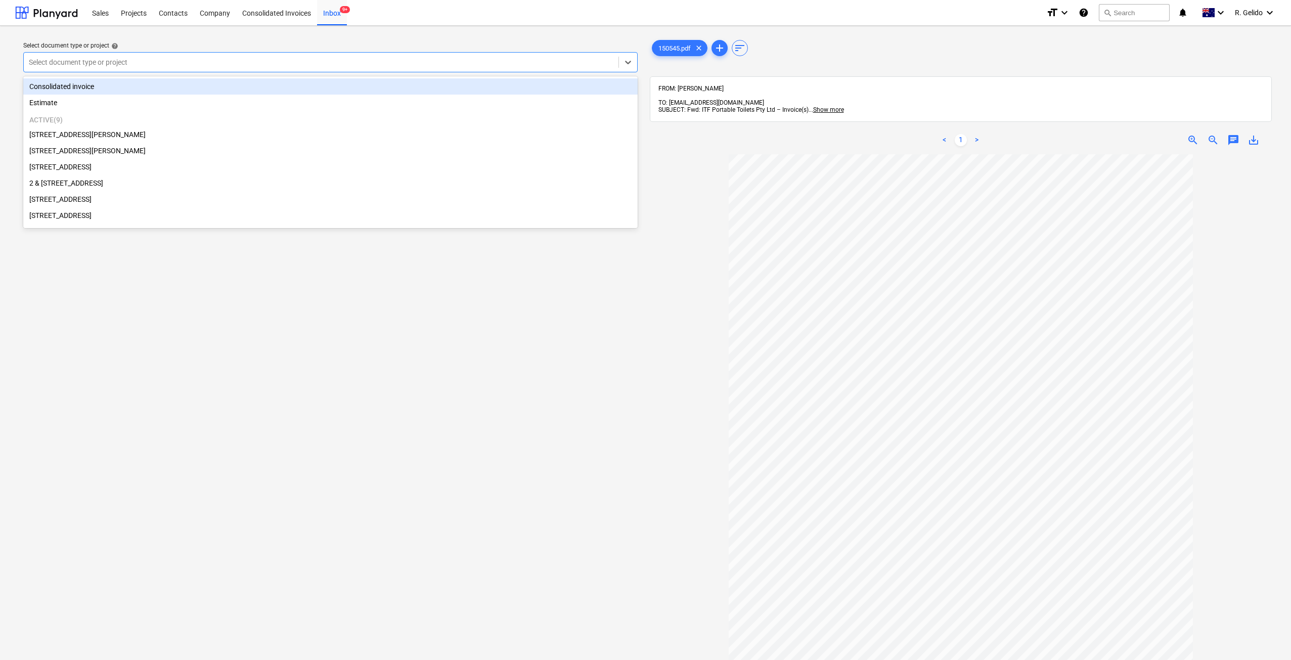
click at [340, 62] on div at bounding box center [321, 62] width 584 height 10
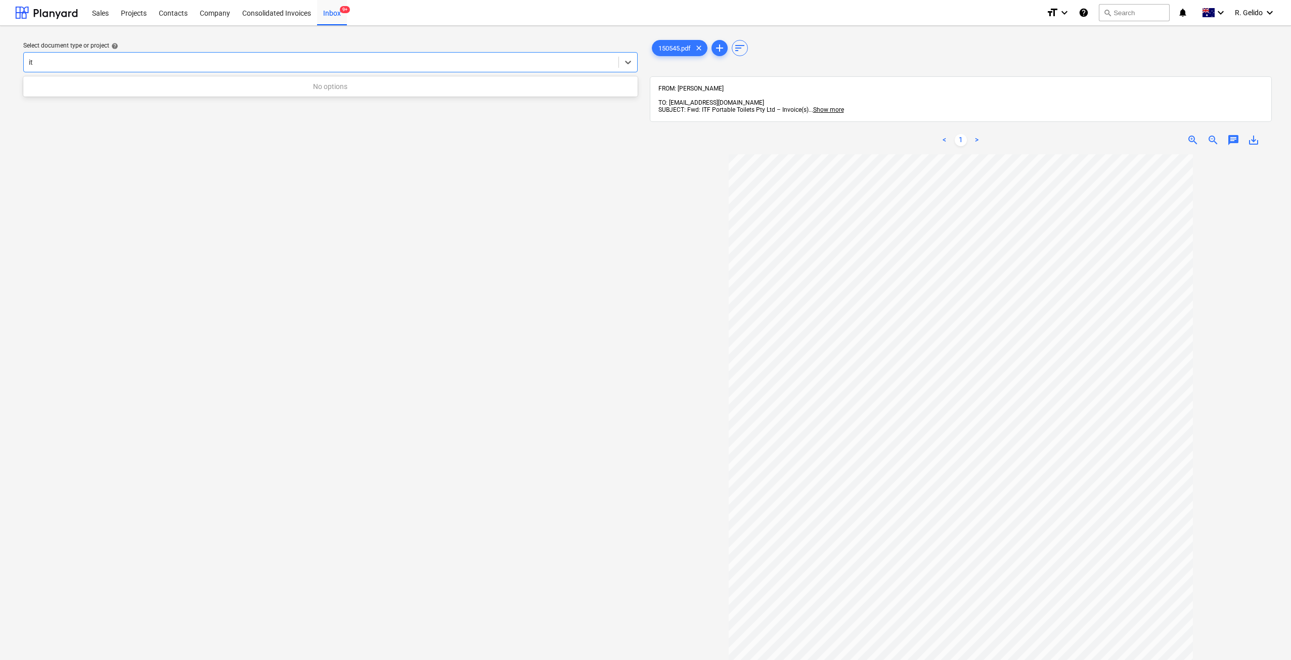
type input "i"
type input "p"
click at [133, 12] on div "Projects" at bounding box center [134, 12] width 38 height 26
